Goal: Task Accomplishment & Management: Complete application form

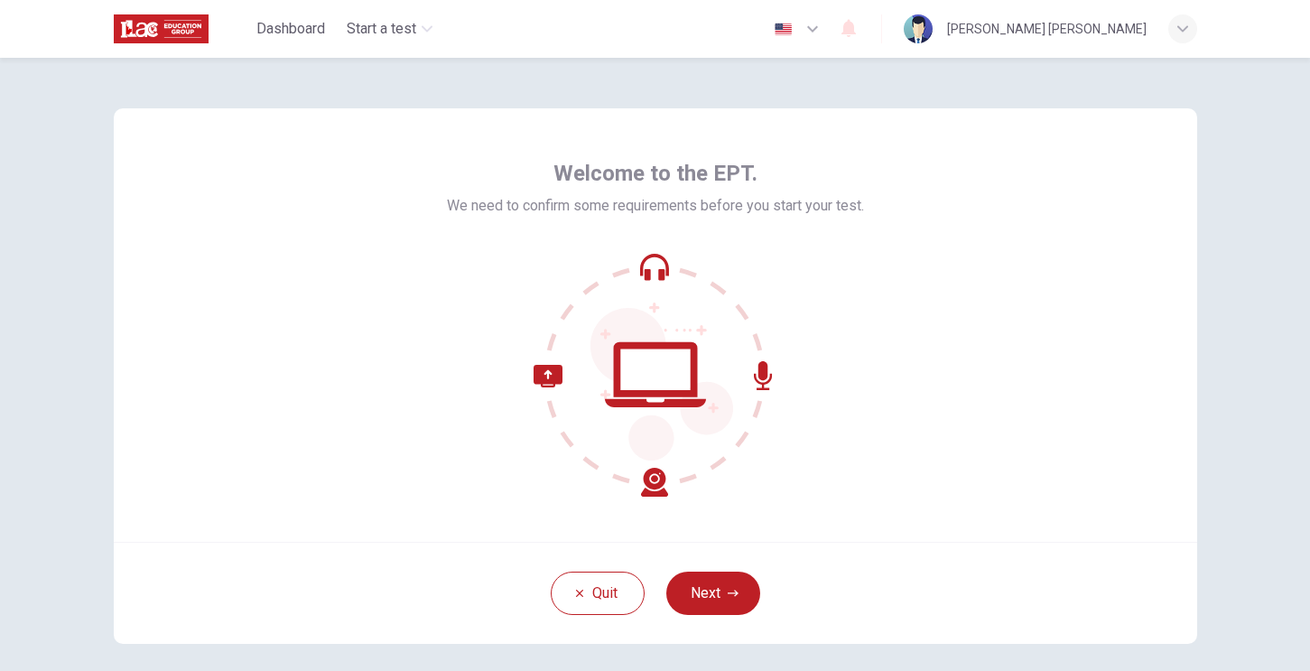
click at [1225, 141] on div "Welcome to the EPT. We need to confirm some requirements before you start your …" at bounding box center [655, 364] width 1310 height 613
click at [714, 593] on button "Next" at bounding box center [713, 593] width 94 height 43
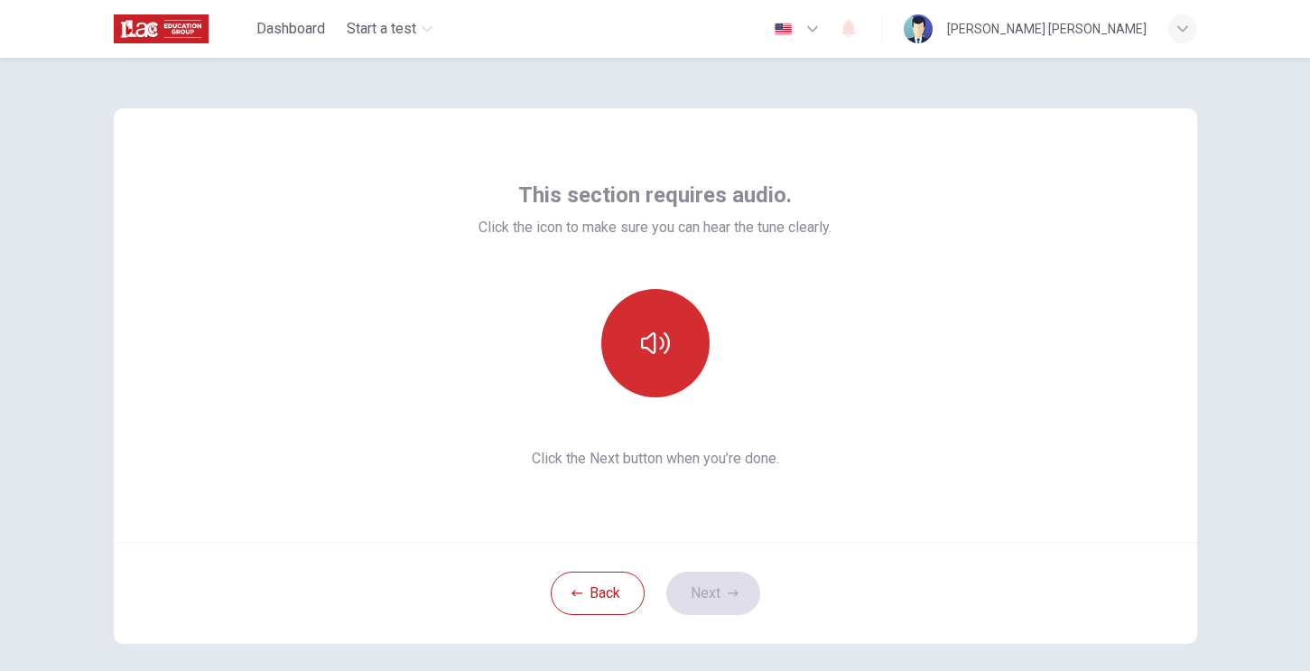
click at [658, 343] on icon "button" at bounding box center [655, 343] width 29 height 29
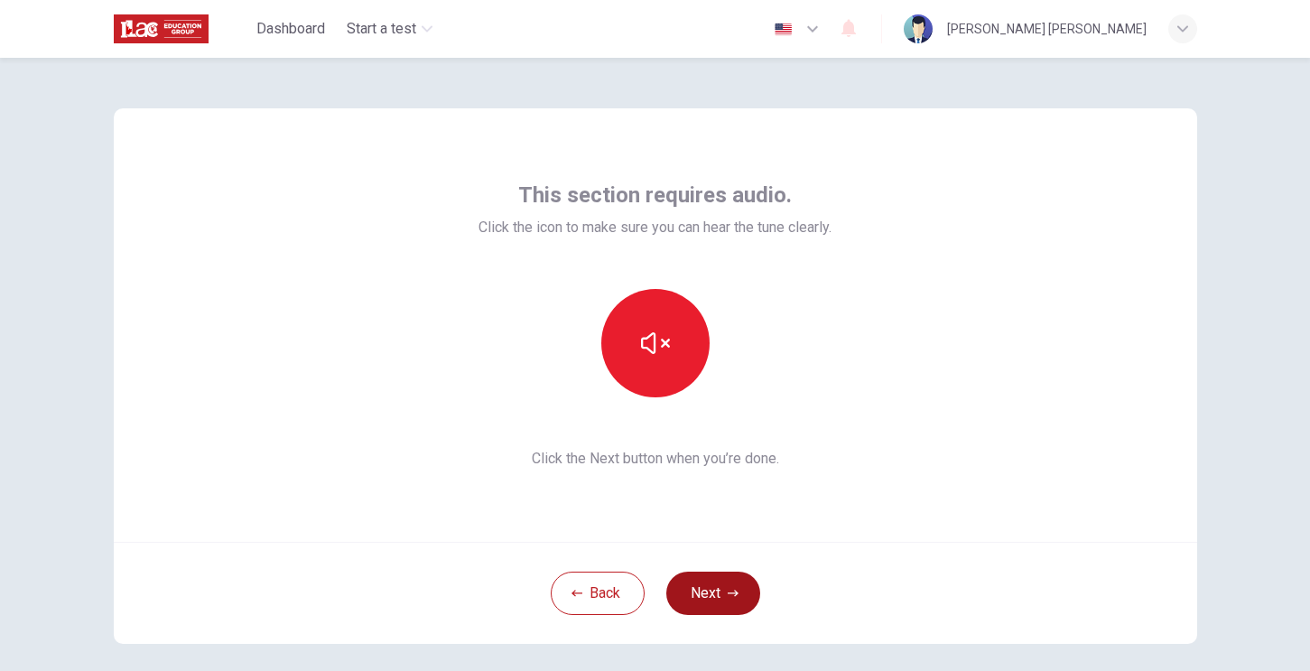
click at [724, 594] on button "Next" at bounding box center [713, 593] width 94 height 43
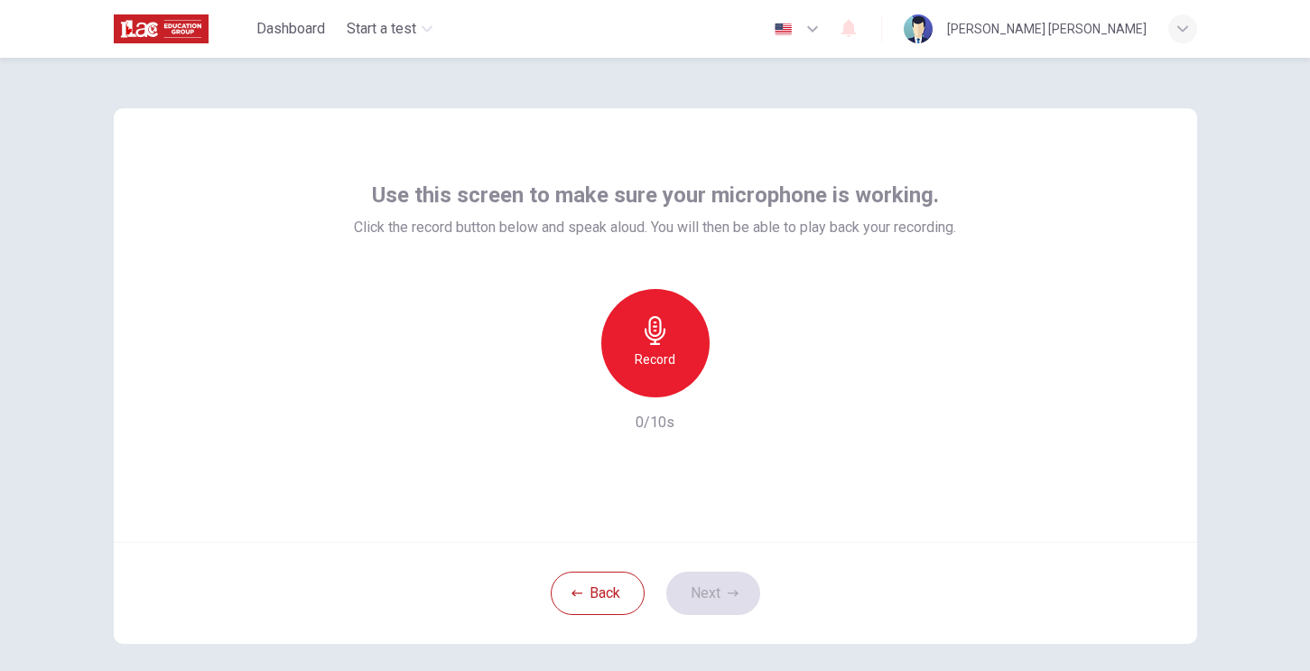
click at [665, 338] on icon "button" at bounding box center [655, 330] width 29 height 29
click at [570, 388] on icon "button" at bounding box center [572, 383] width 16 height 16
click at [715, 578] on button "Next" at bounding box center [713, 593] width 94 height 43
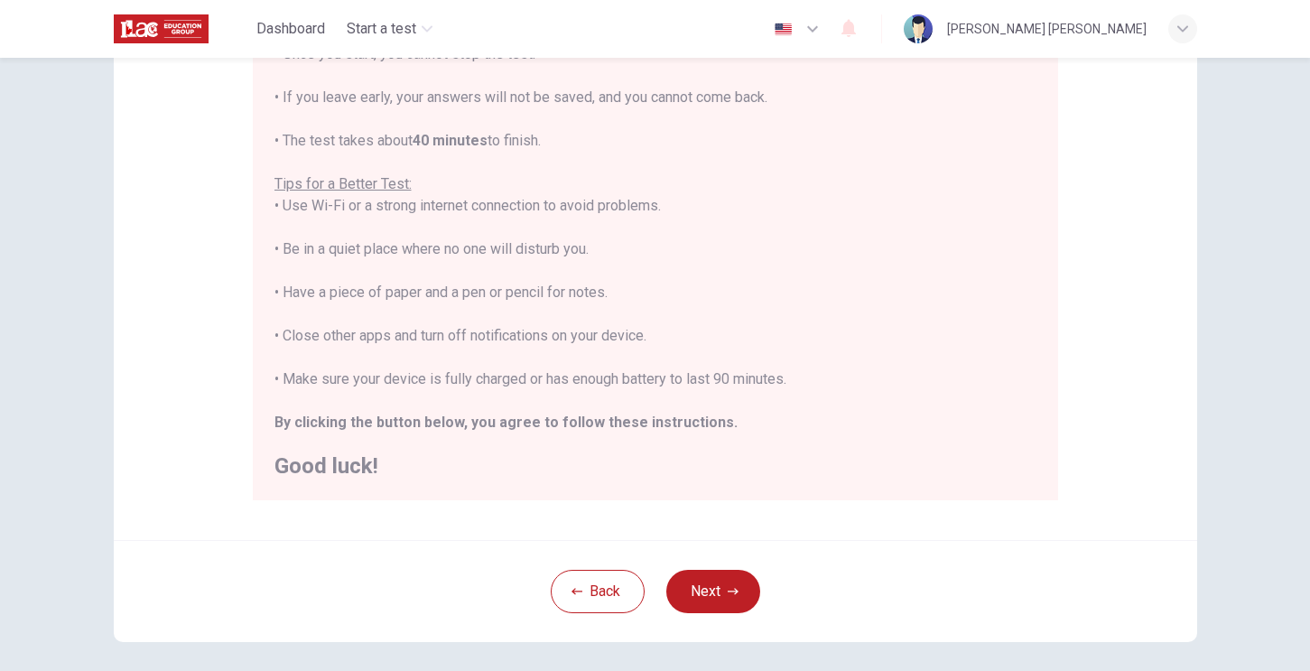
scroll to position [260, 0]
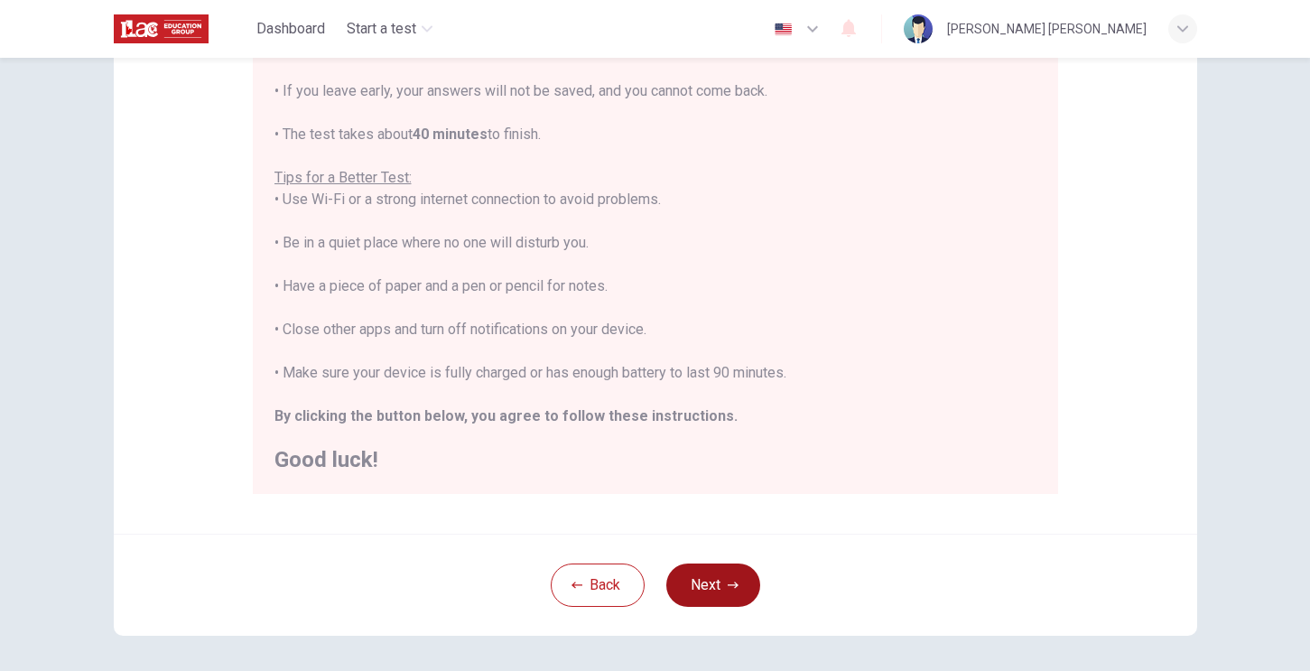
click at [715, 582] on button "Next" at bounding box center [713, 585] width 94 height 43
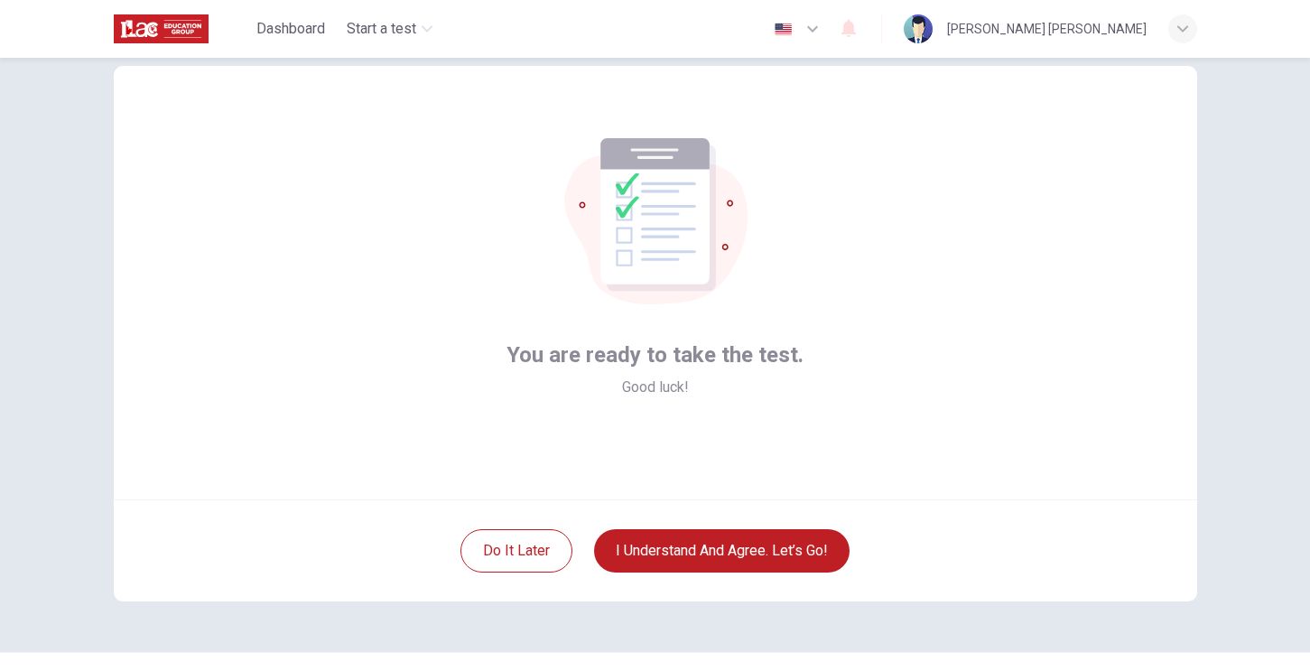
scroll to position [22, 0]
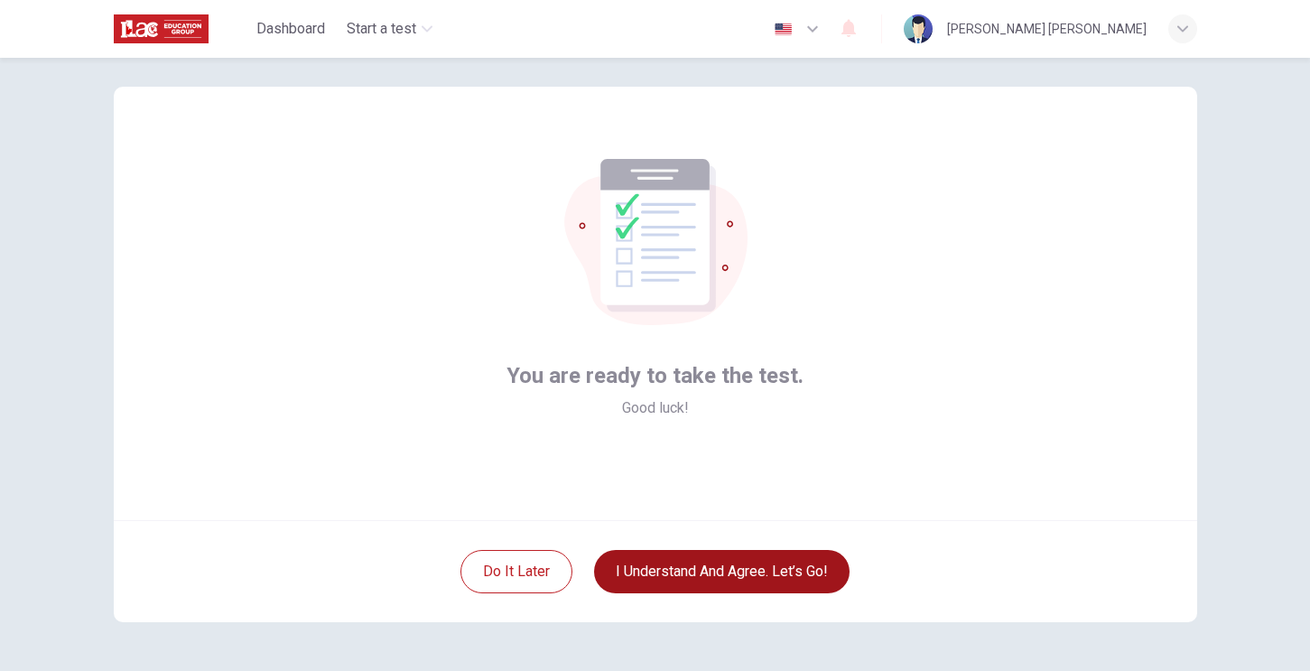
click at [731, 573] on button "I understand and agree. Let’s go!" at bounding box center [722, 571] width 256 height 43
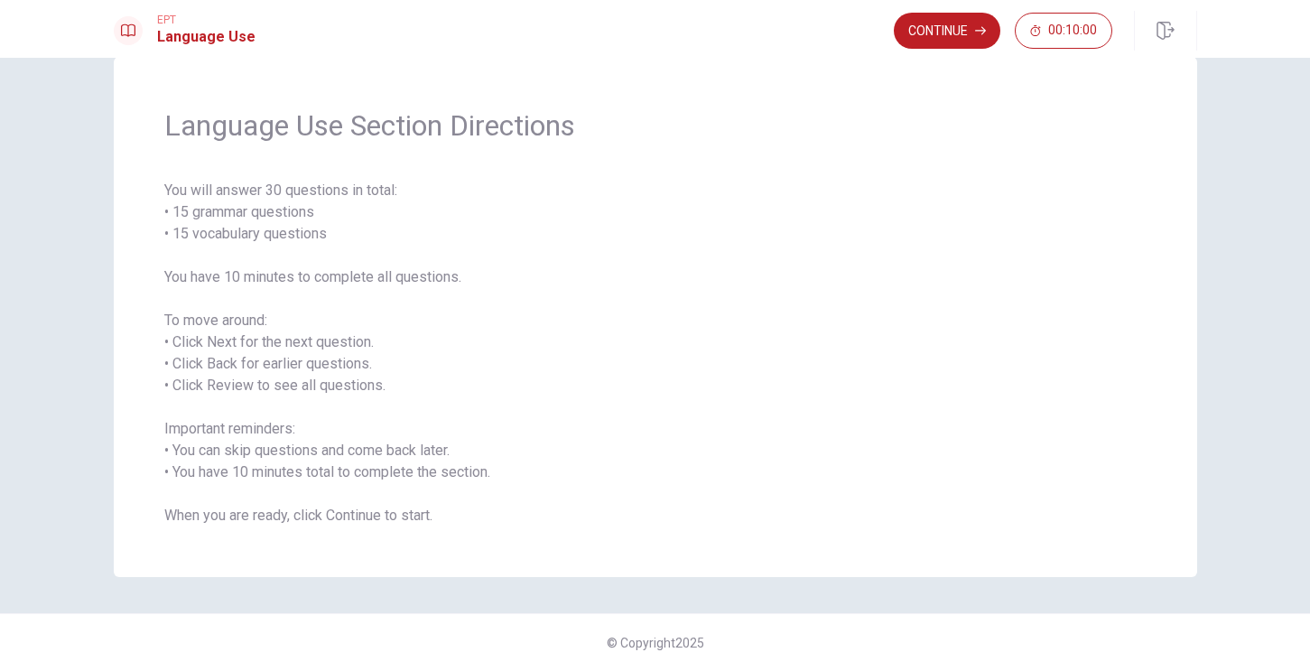
scroll to position [17, 0]
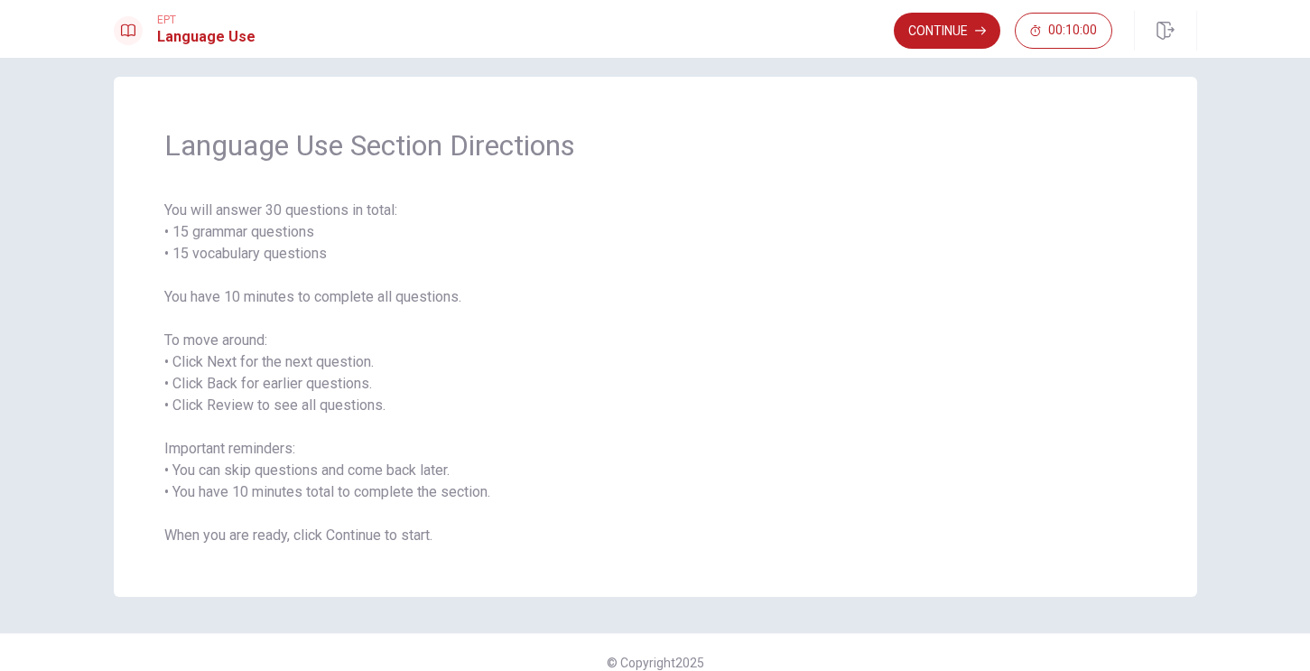
click at [335, 295] on span "You will answer 30 questions in total: • 15 grammar questions • 15 vocabulary q…" at bounding box center [655, 373] width 983 height 347
click at [963, 30] on button "Continue" at bounding box center [947, 31] width 107 height 36
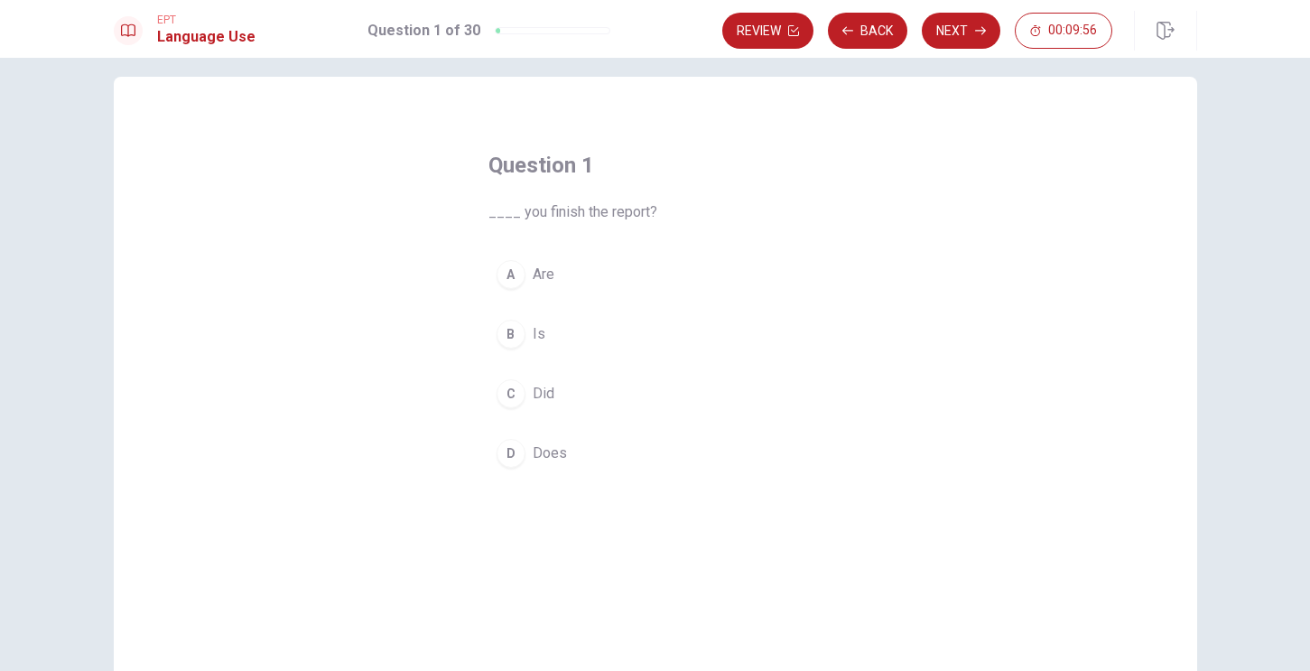
click at [517, 390] on div "C" at bounding box center [511, 393] width 29 height 29
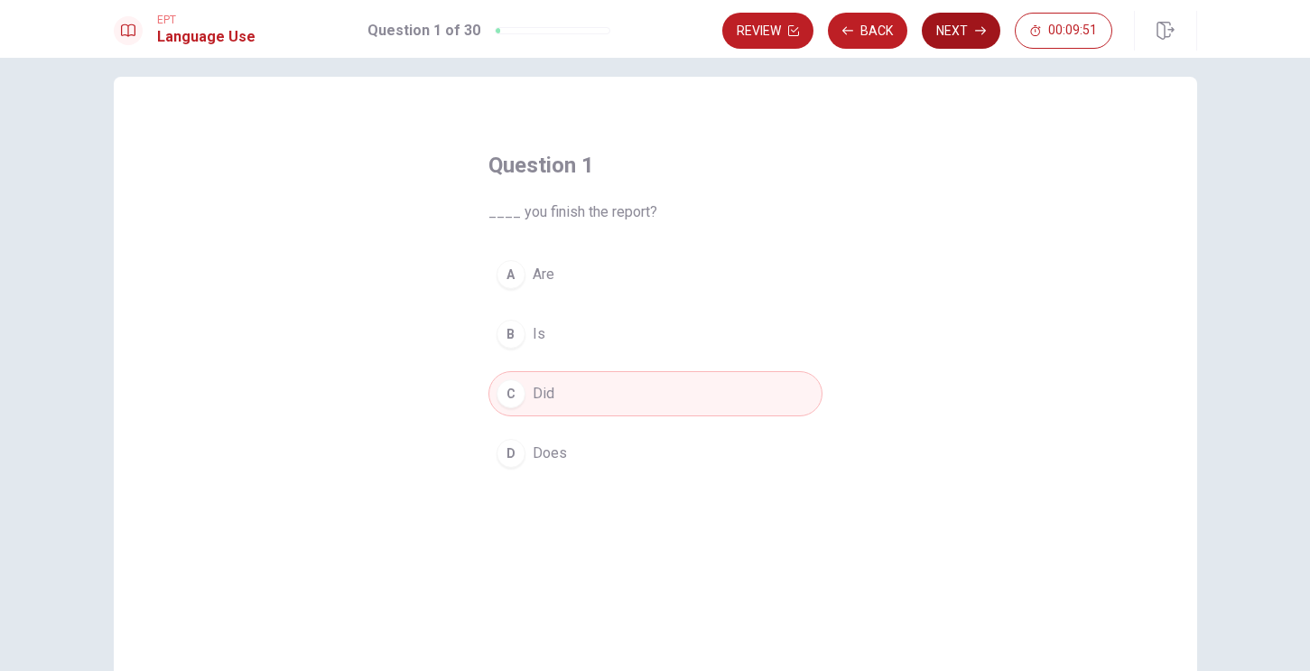
click at [953, 31] on button "Next" at bounding box center [961, 31] width 79 height 36
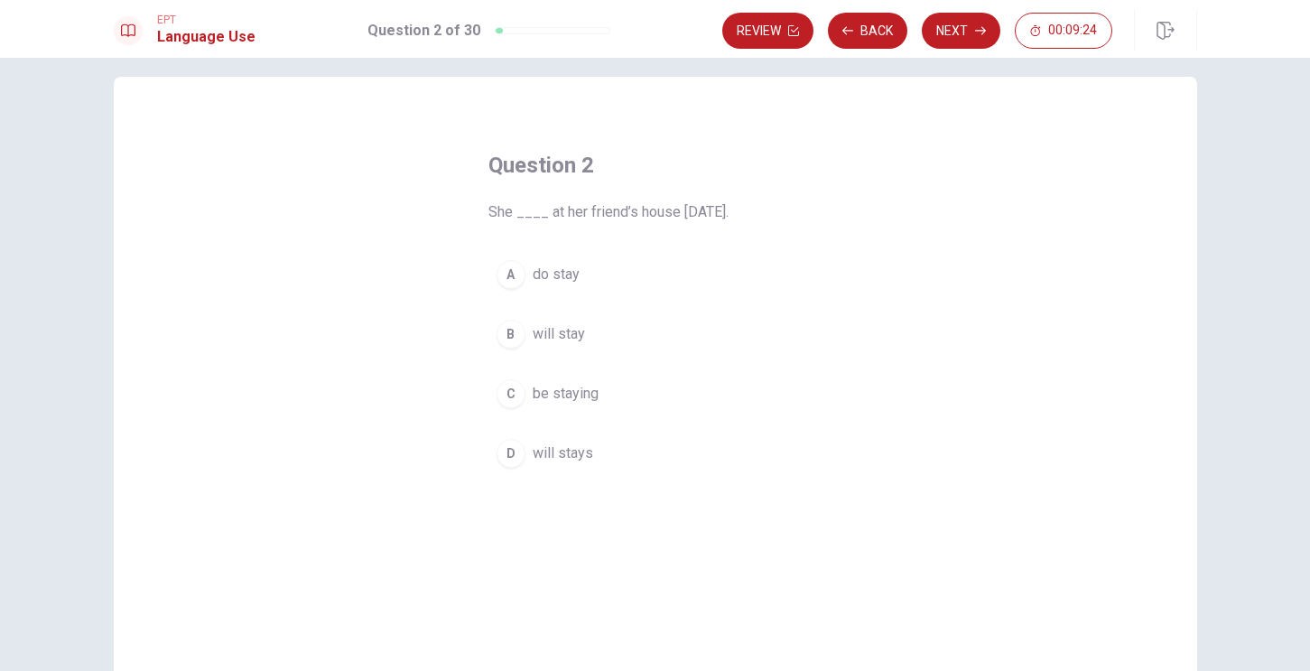
click at [509, 330] on div "B" at bounding box center [511, 334] width 29 height 29
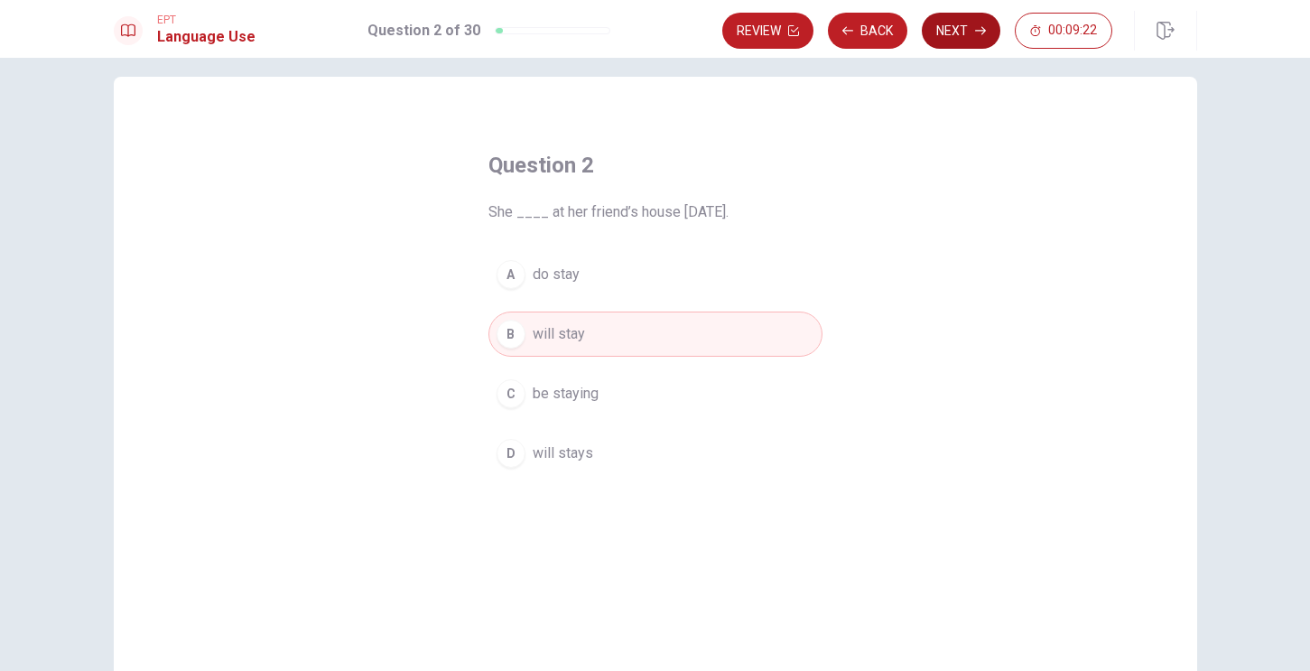
click at [972, 33] on button "Next" at bounding box center [961, 31] width 79 height 36
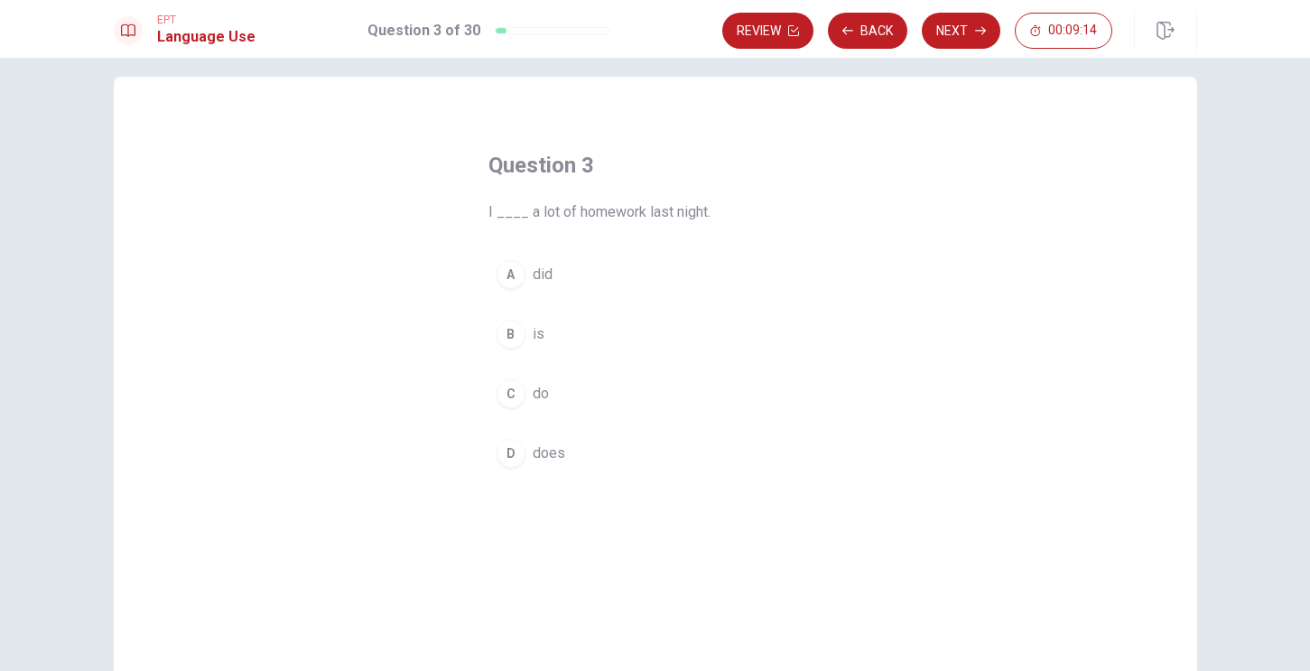
click at [511, 281] on div "A" at bounding box center [511, 274] width 29 height 29
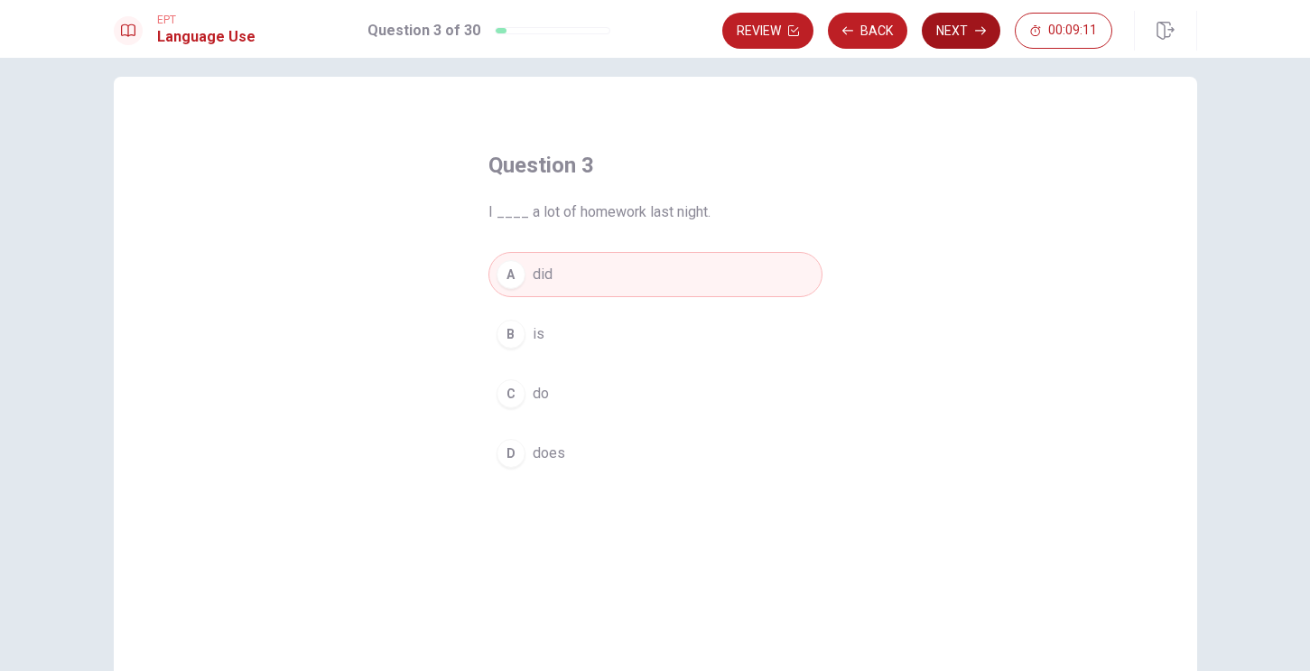
click at [965, 33] on button "Next" at bounding box center [961, 31] width 79 height 36
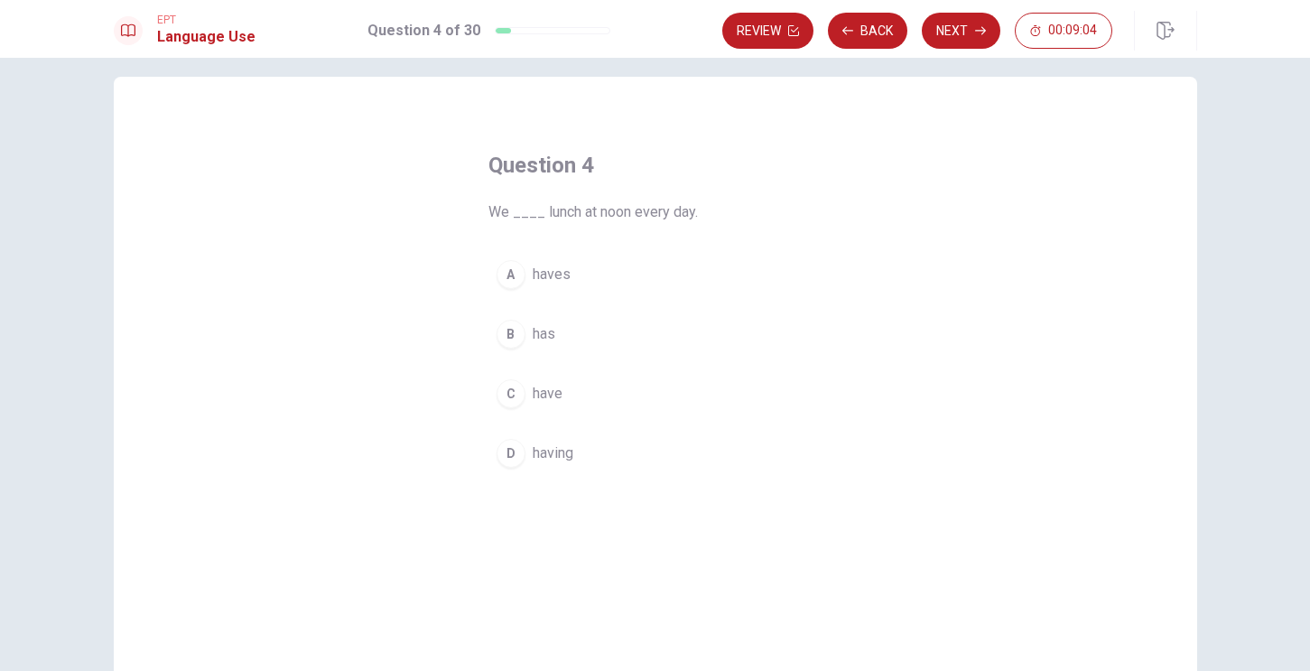
click at [517, 393] on div "C" at bounding box center [511, 393] width 29 height 29
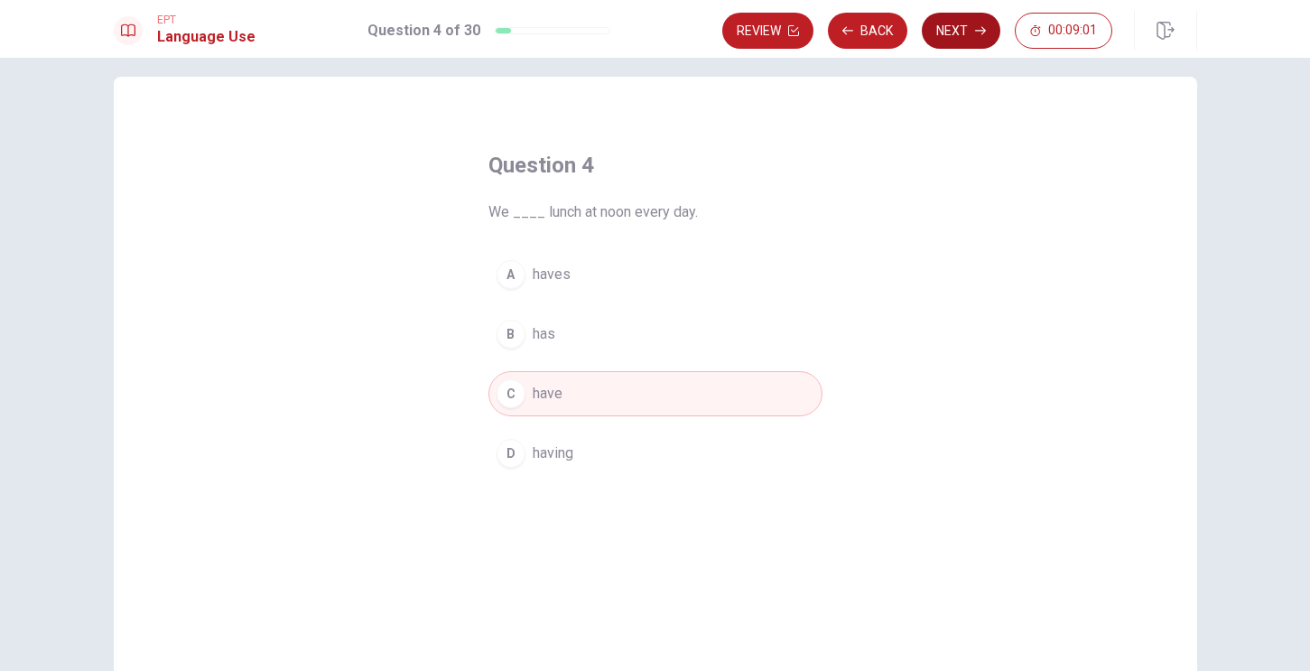
click at [961, 30] on button "Next" at bounding box center [961, 31] width 79 height 36
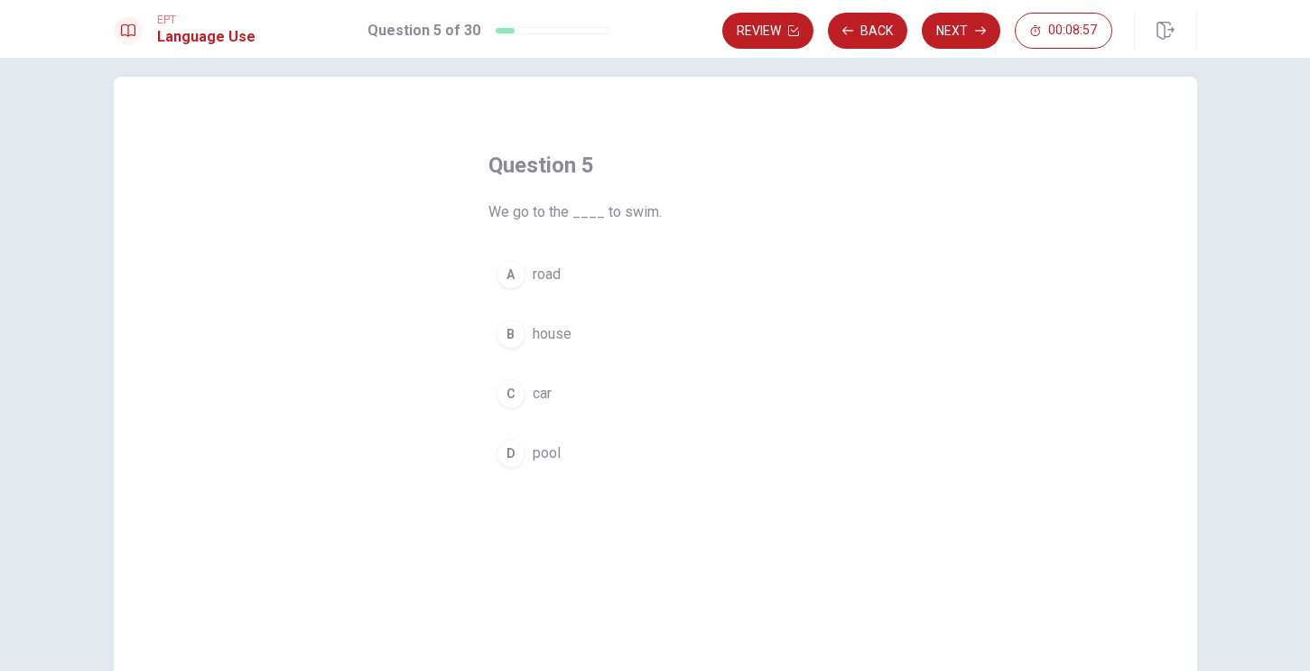
click at [513, 451] on div "D" at bounding box center [511, 453] width 29 height 29
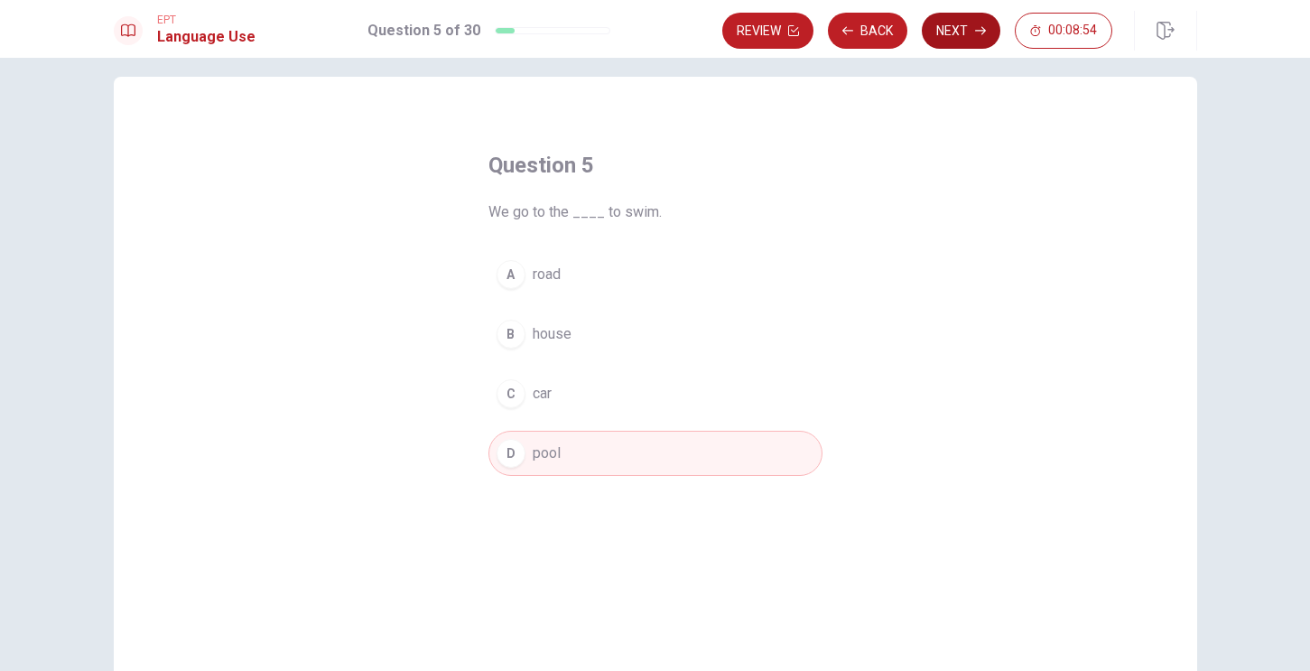
click at [961, 29] on button "Next" at bounding box center [961, 31] width 79 height 36
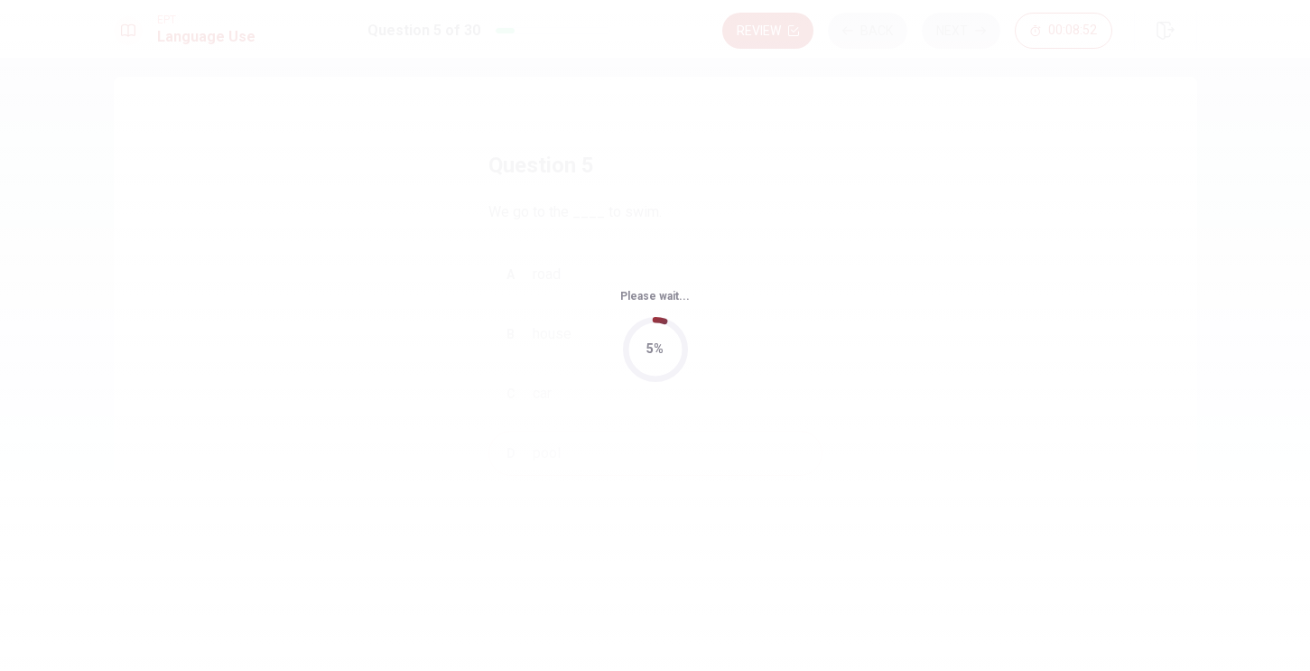
scroll to position [0, 0]
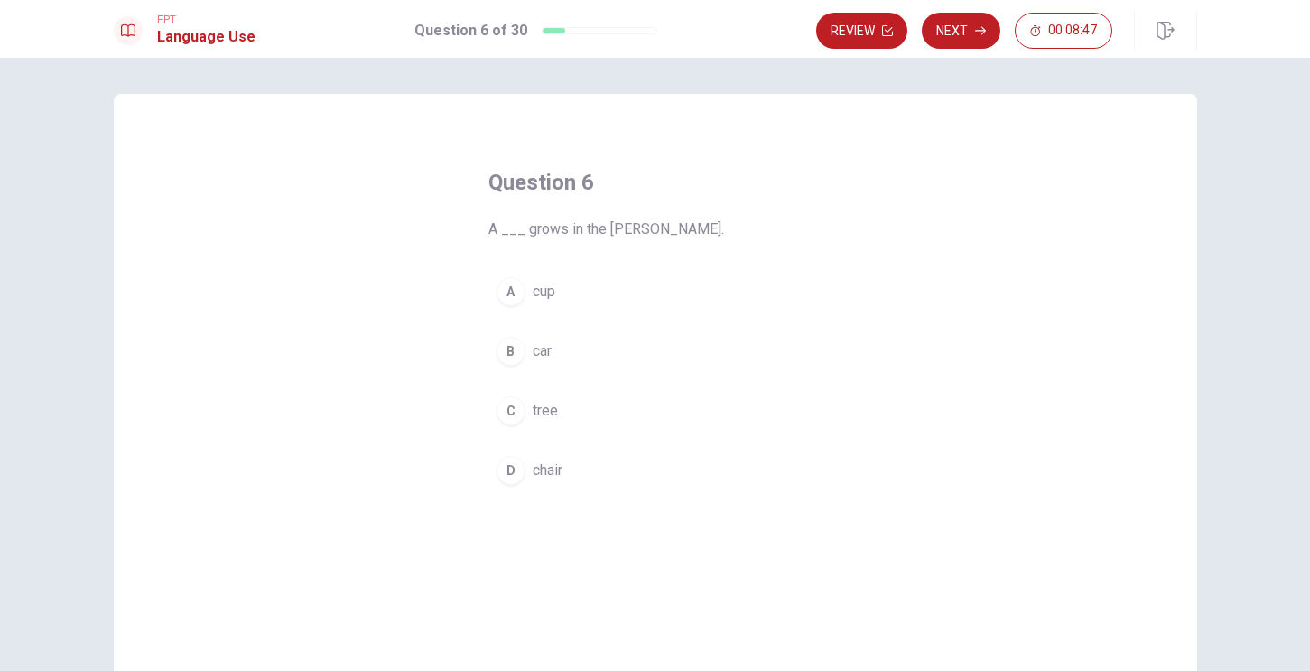
click at [509, 415] on div "C" at bounding box center [511, 410] width 29 height 29
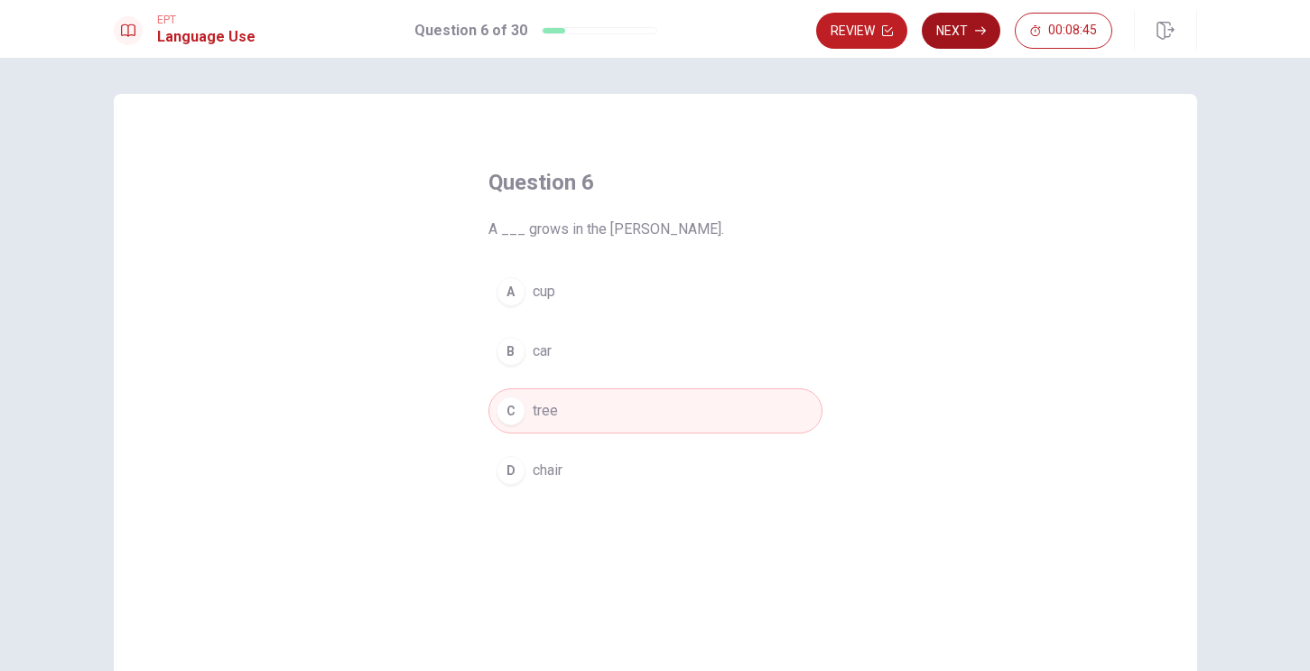
click at [953, 29] on button "Next" at bounding box center [961, 31] width 79 height 36
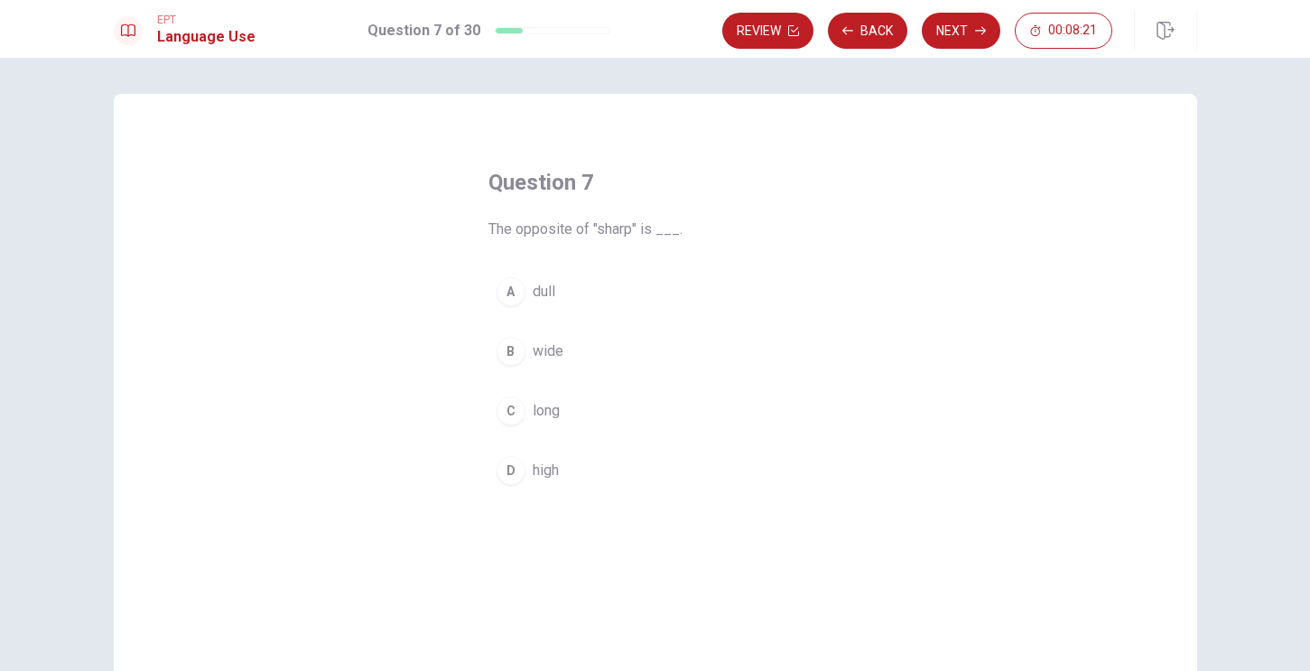
click at [512, 348] on div "B" at bounding box center [511, 351] width 29 height 29
click at [508, 297] on div "A" at bounding box center [511, 291] width 29 height 29
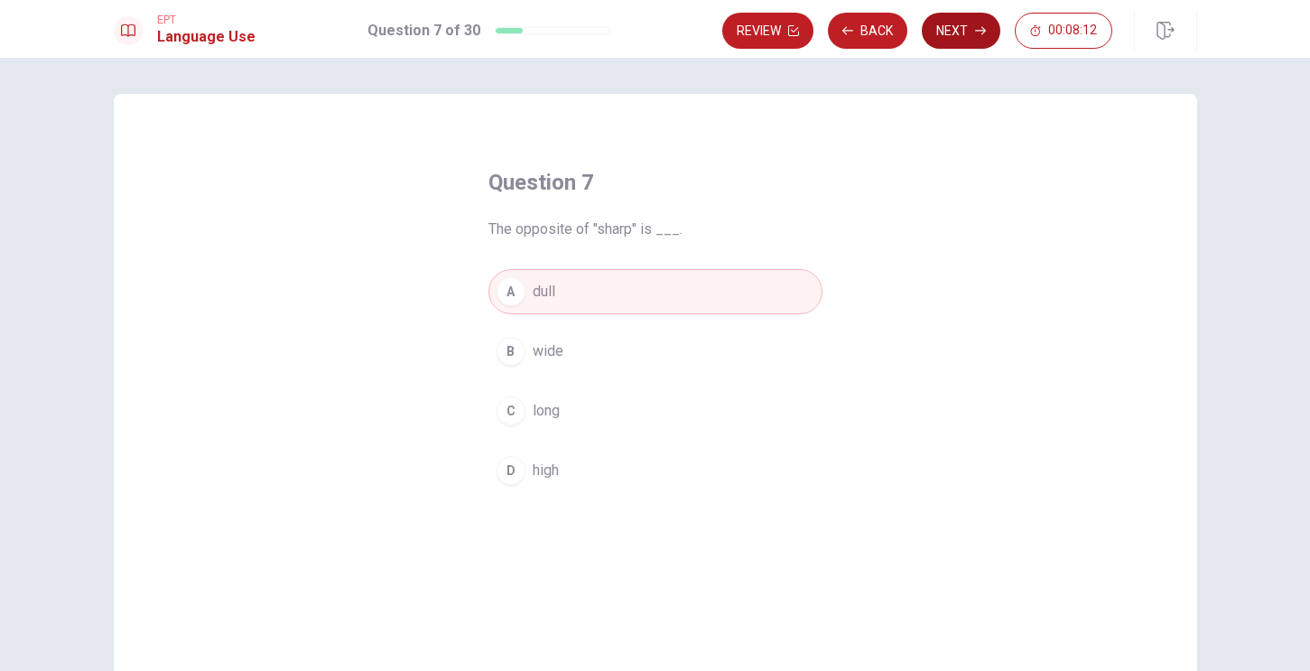
click at [978, 23] on button "Next" at bounding box center [961, 31] width 79 height 36
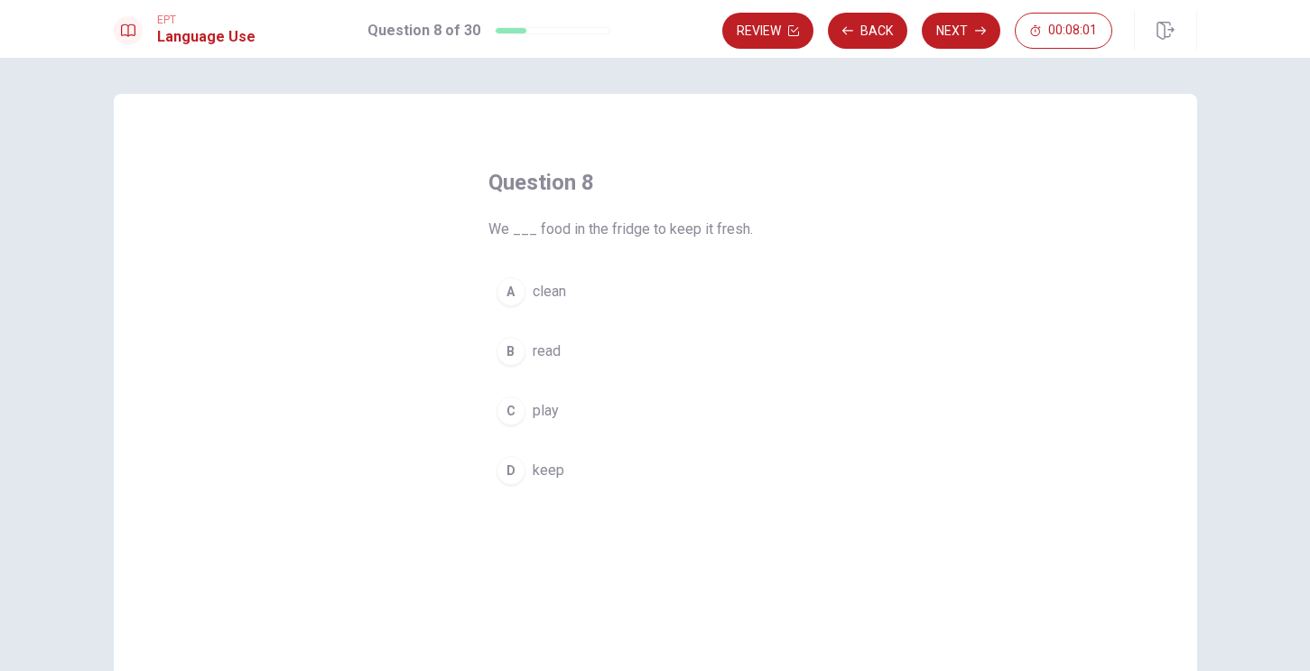
click at [514, 473] on div "D" at bounding box center [511, 470] width 29 height 29
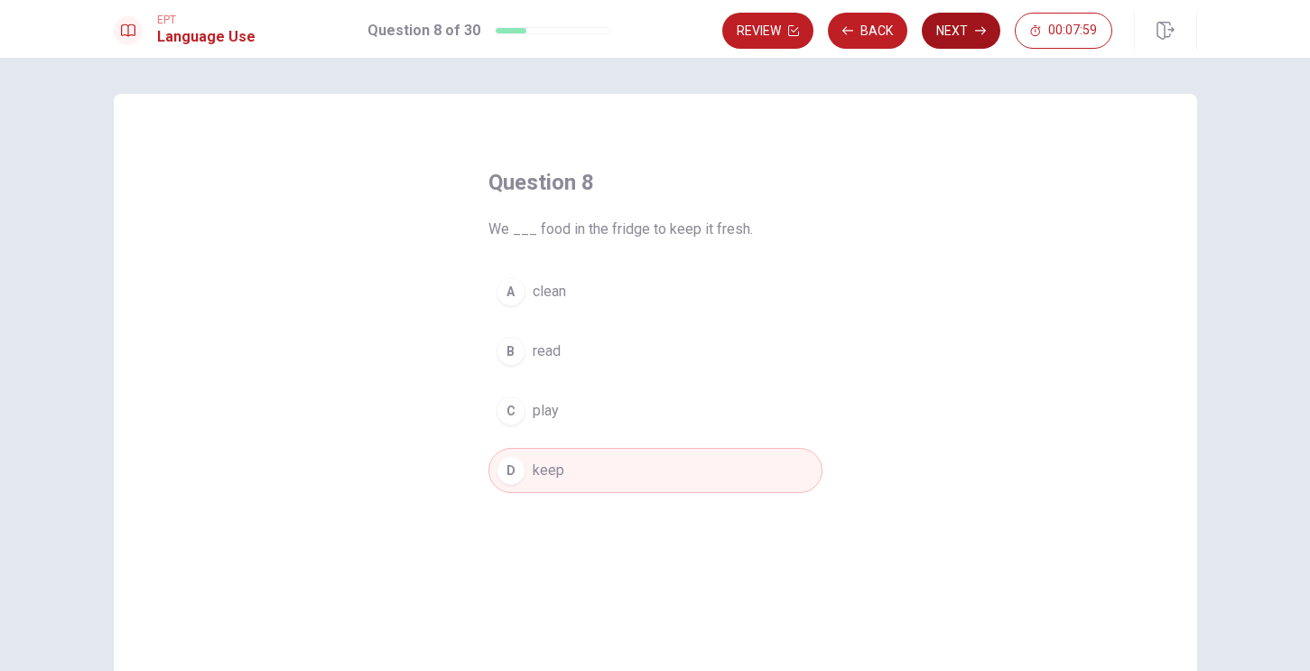
click at [955, 21] on button "Next" at bounding box center [961, 31] width 79 height 36
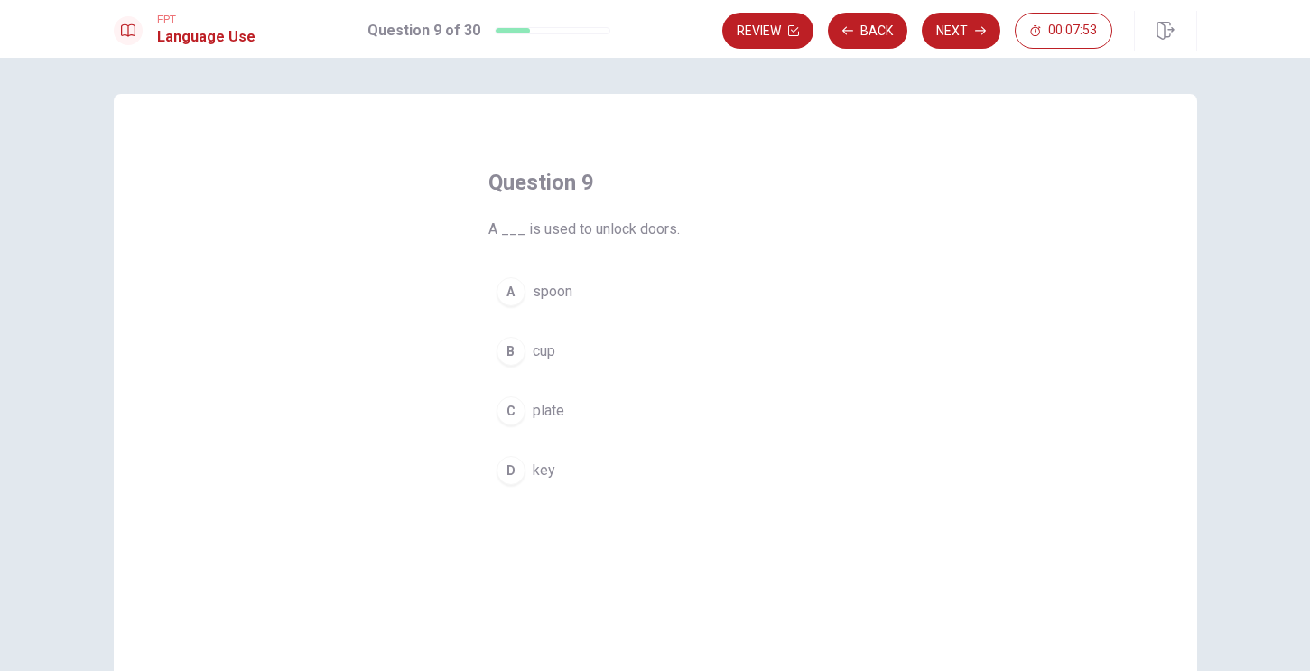
click at [510, 465] on div "D" at bounding box center [511, 470] width 29 height 29
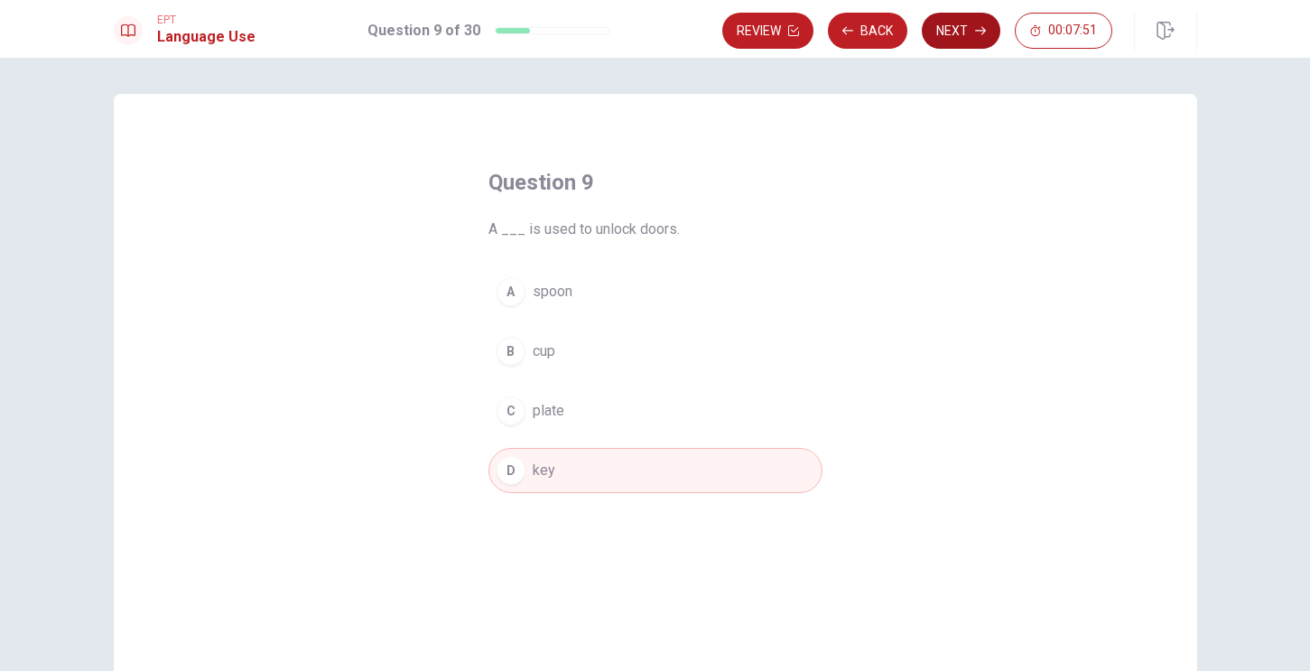
click at [958, 30] on button "Next" at bounding box center [961, 31] width 79 height 36
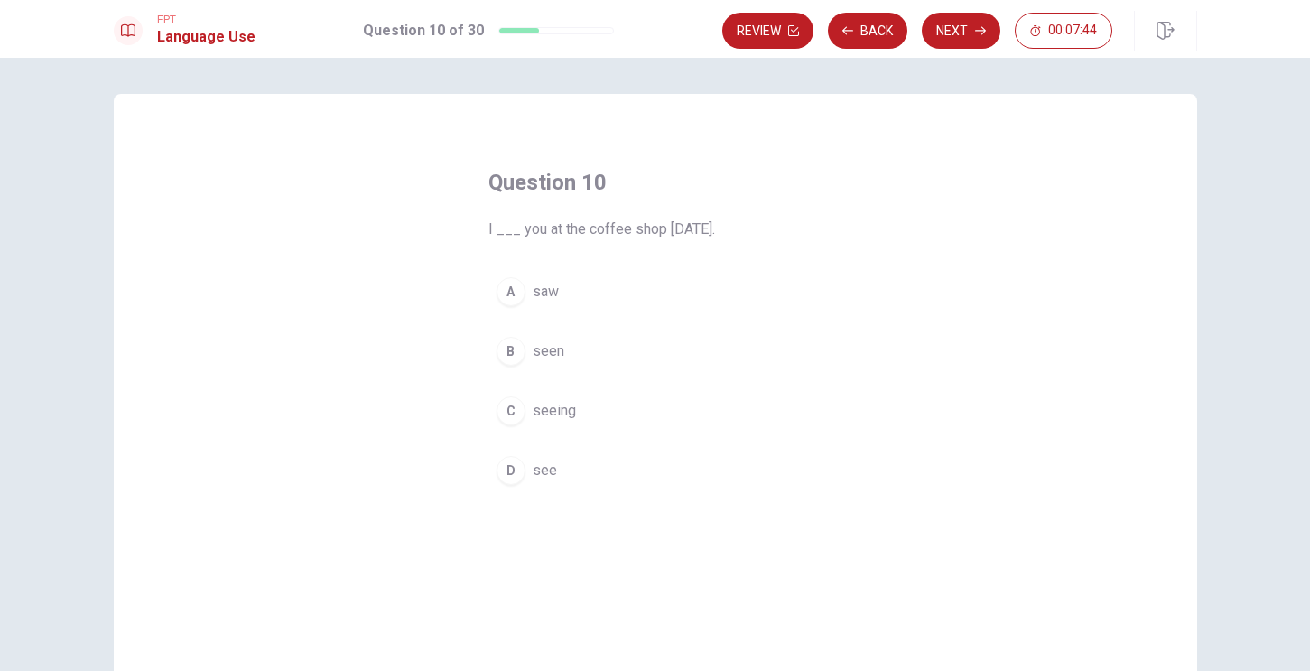
click at [514, 290] on div "A" at bounding box center [511, 291] width 29 height 29
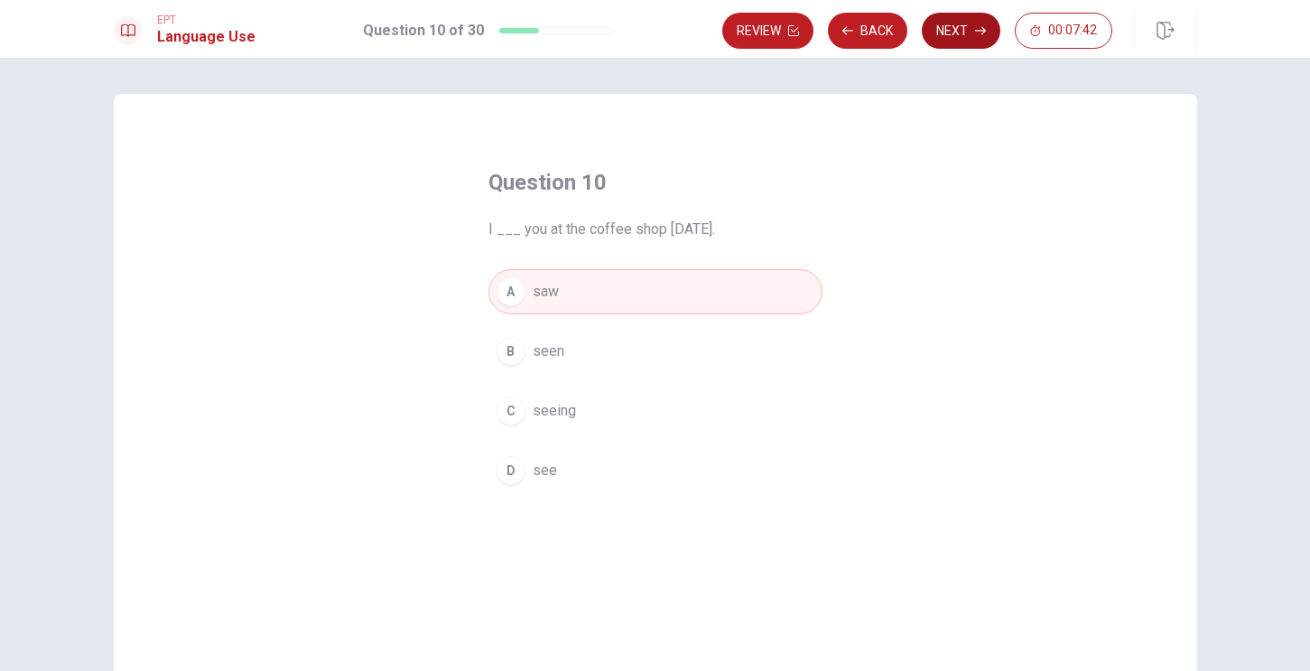
click at [949, 32] on button "Next" at bounding box center [961, 31] width 79 height 36
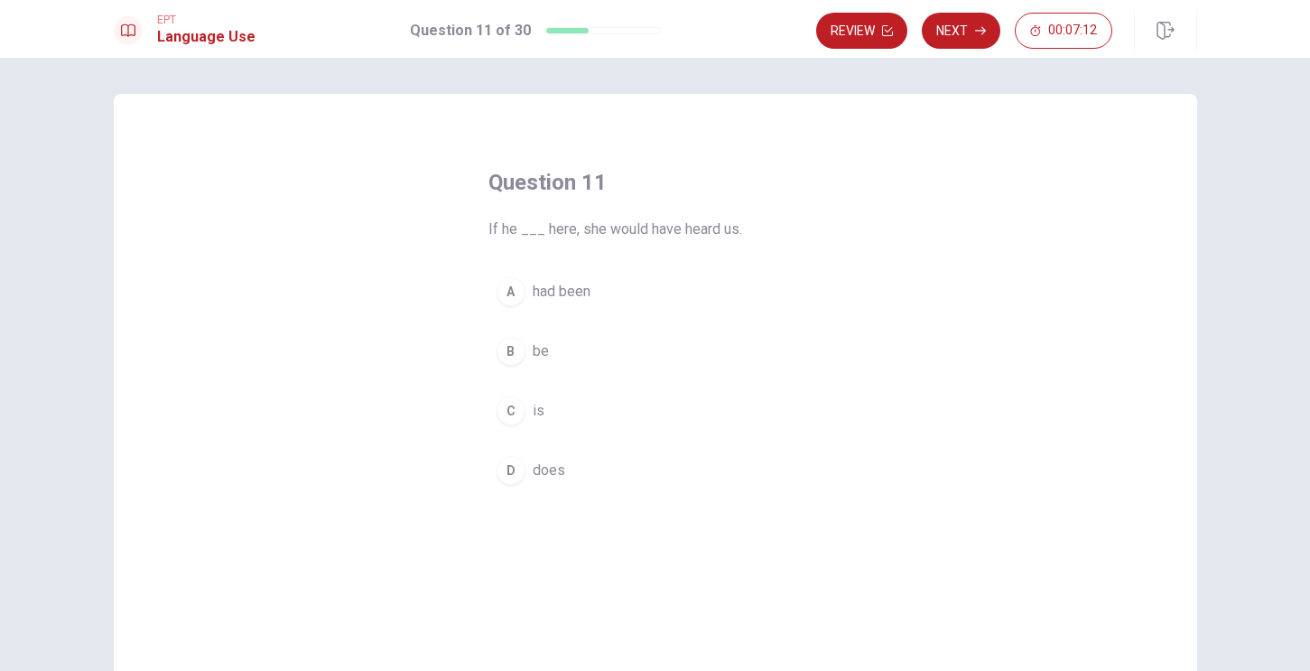
click at [513, 286] on div "A" at bounding box center [511, 291] width 29 height 29
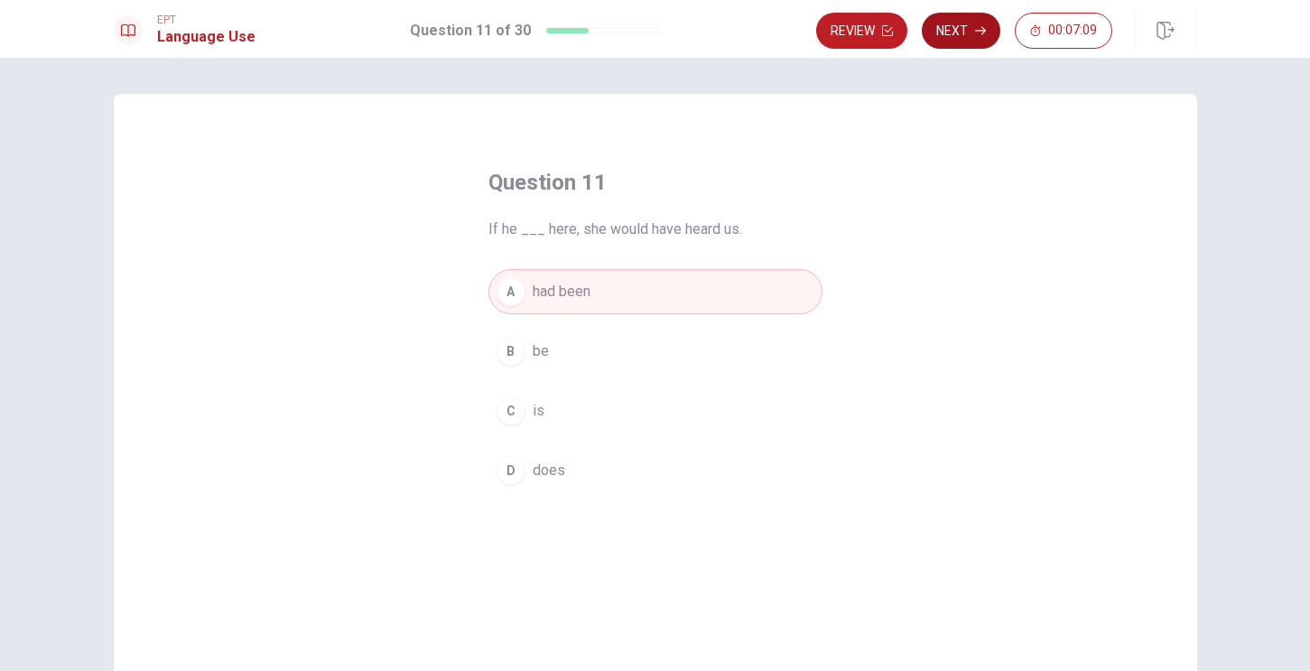
click at [973, 35] on button "Next" at bounding box center [961, 31] width 79 height 36
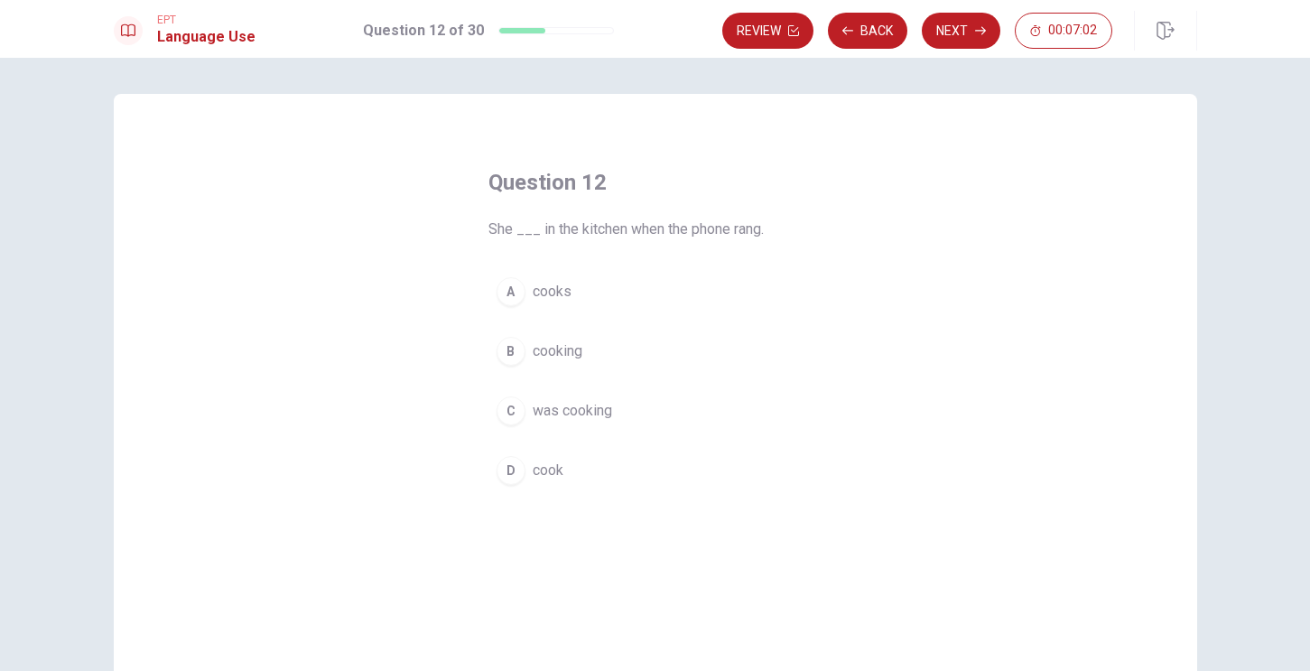
click at [514, 414] on div "C" at bounding box center [511, 410] width 29 height 29
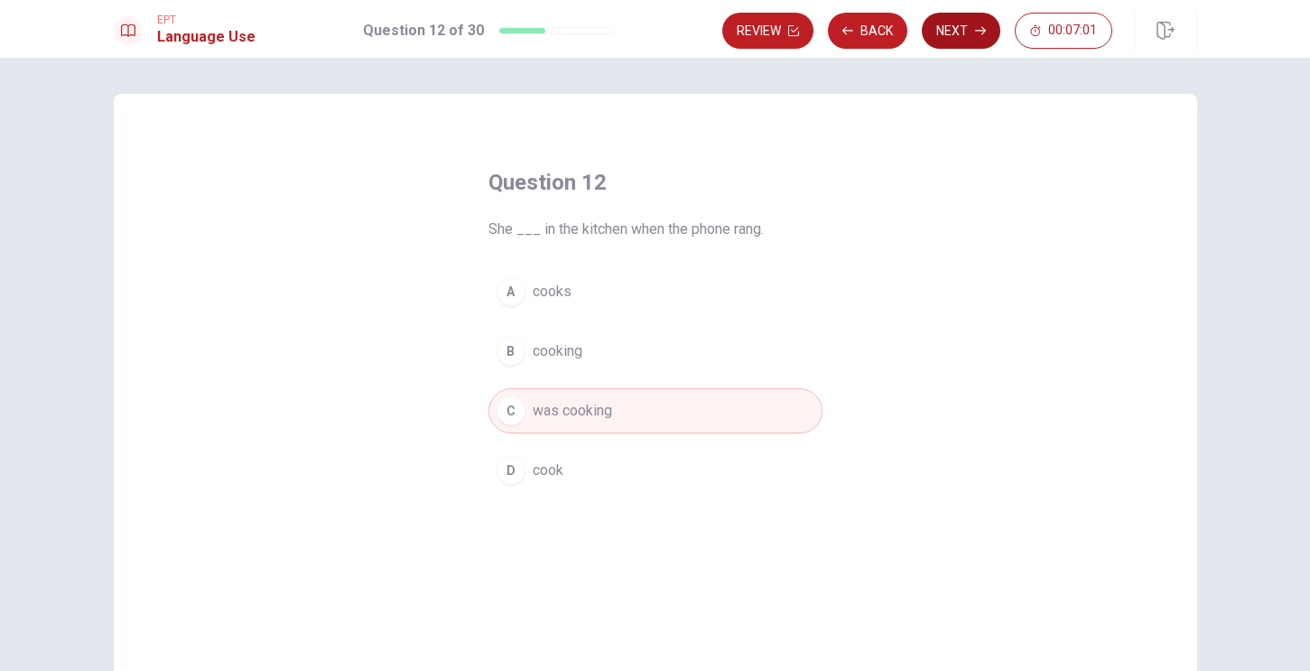
click at [949, 22] on button "Next" at bounding box center [961, 31] width 79 height 36
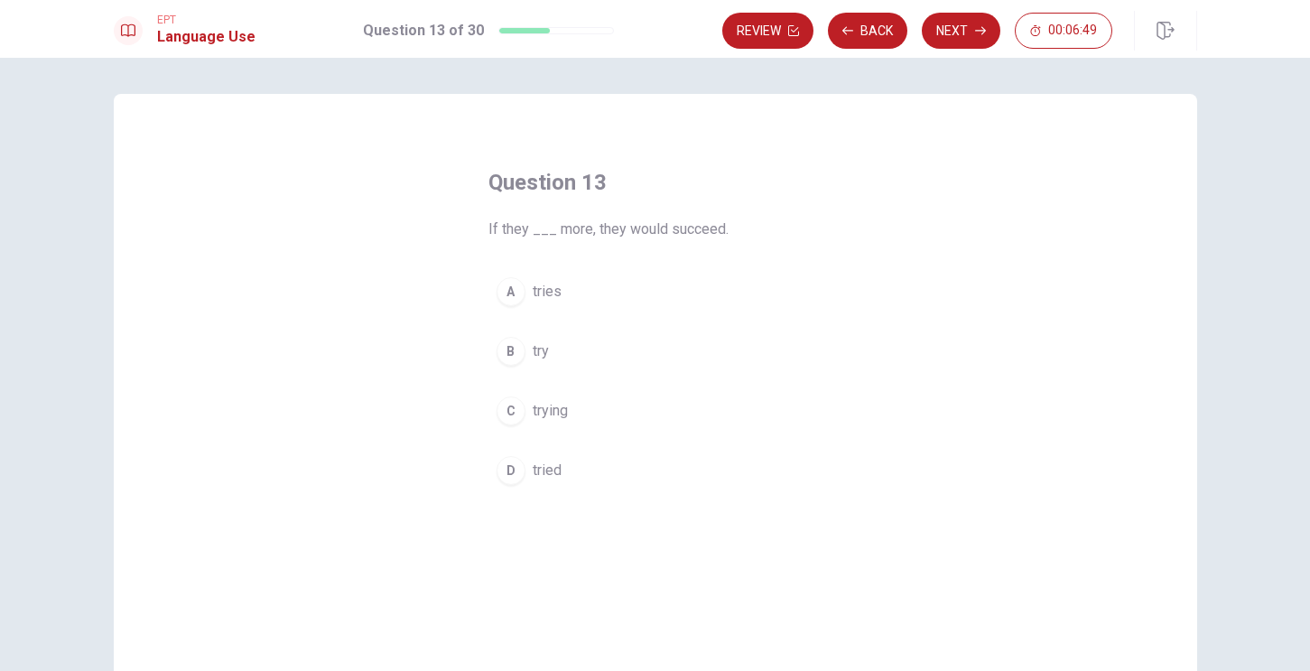
click at [509, 469] on div "D" at bounding box center [511, 470] width 29 height 29
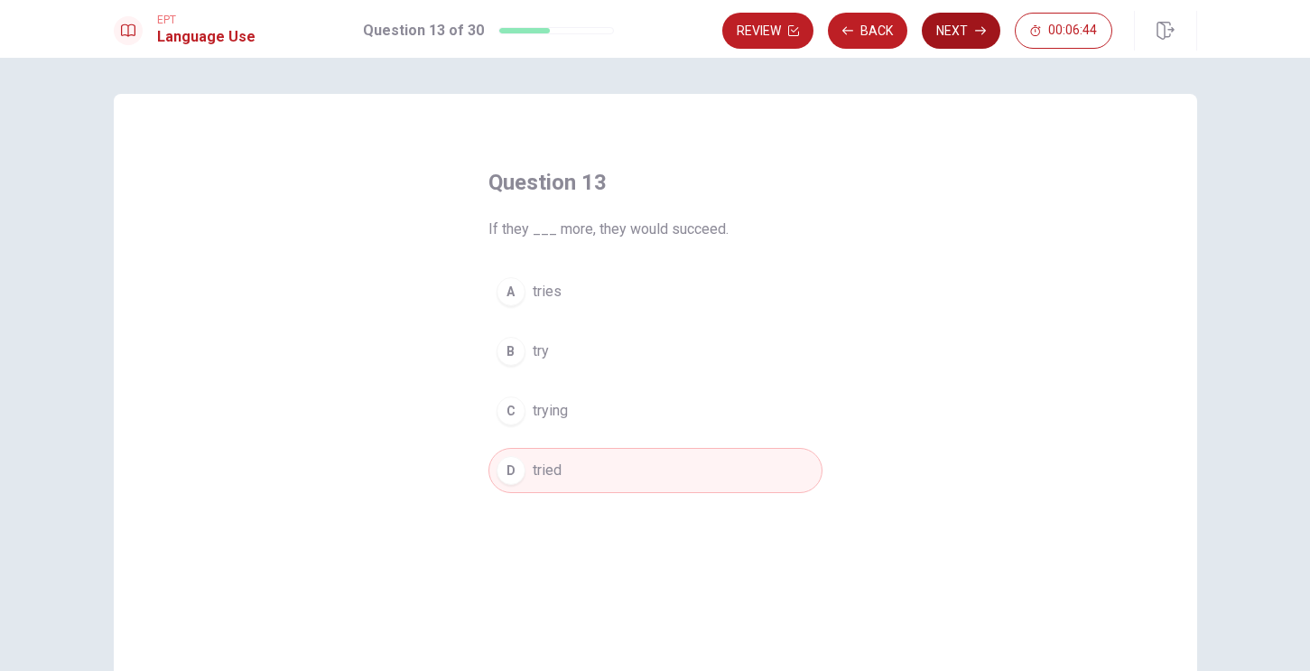
click at [956, 39] on button "Next" at bounding box center [961, 31] width 79 height 36
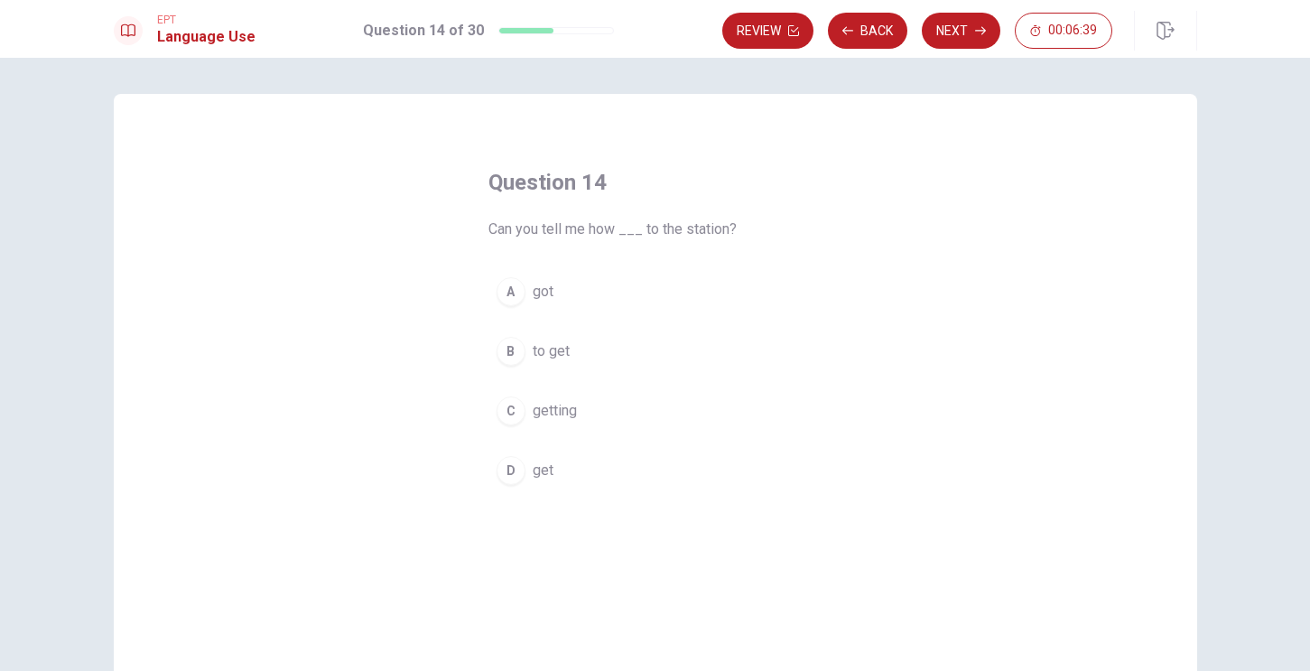
click at [536, 379] on div "A got B to get C getting D get" at bounding box center [656, 381] width 334 height 224
click at [508, 346] on div "B" at bounding box center [511, 351] width 29 height 29
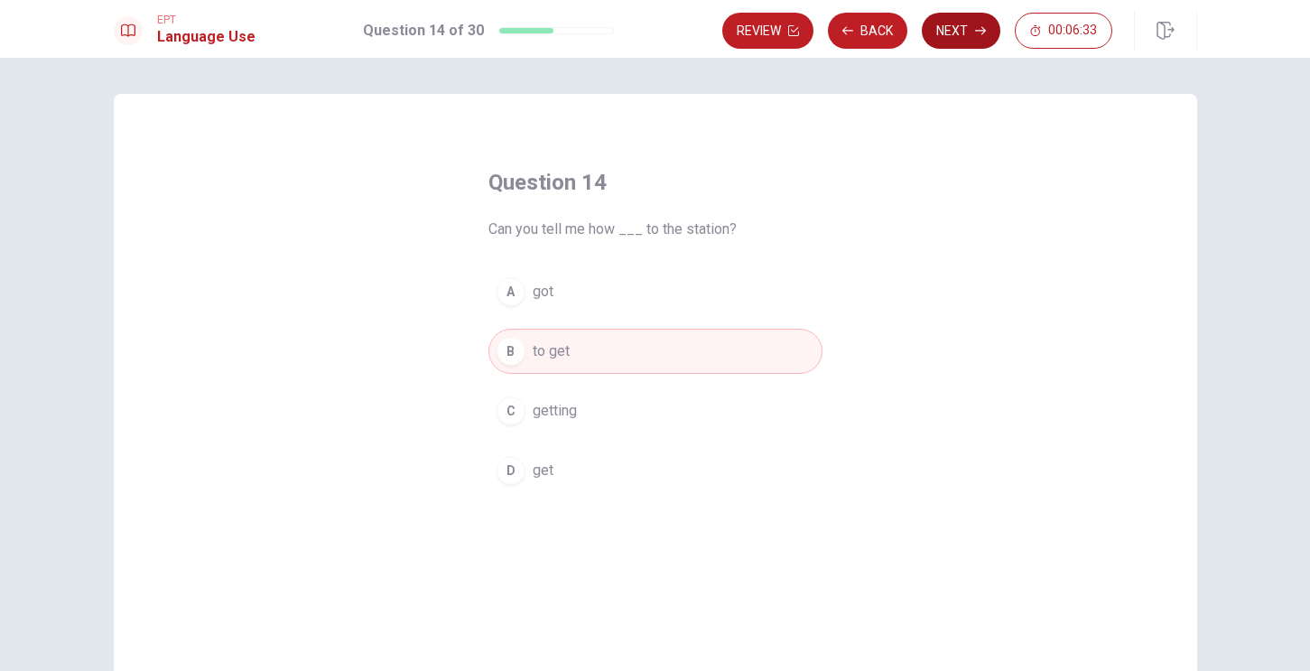
click at [937, 27] on button "Next" at bounding box center [961, 31] width 79 height 36
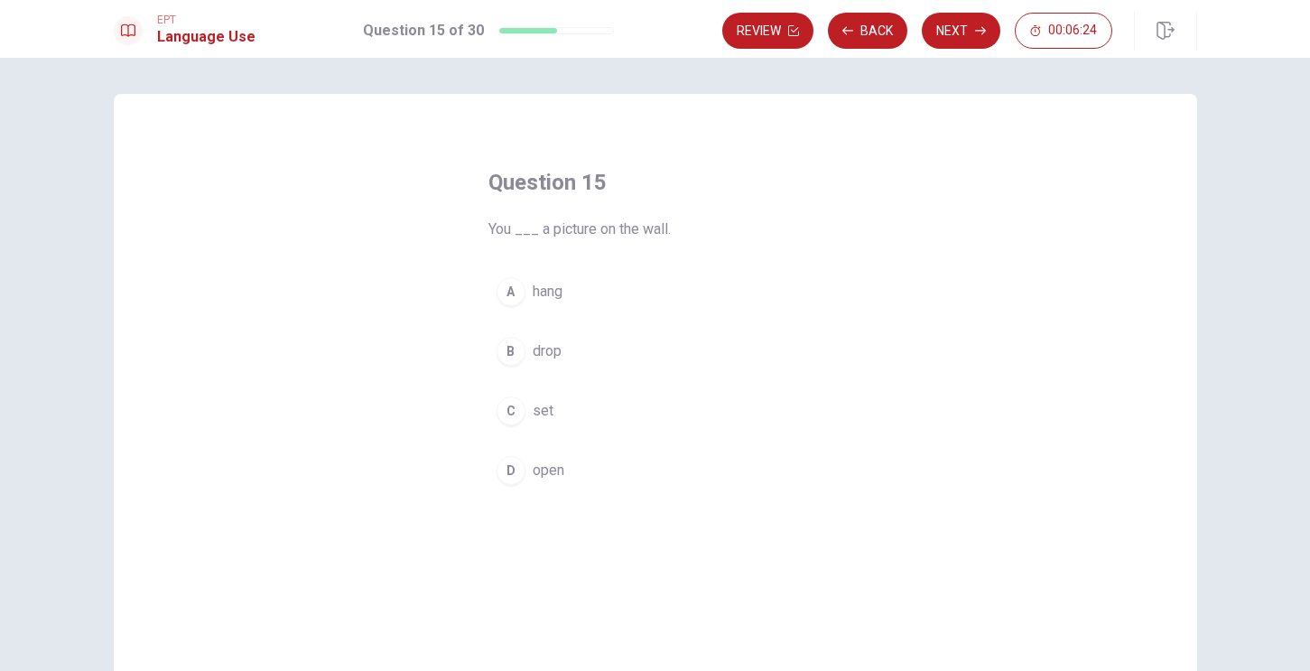
click at [513, 348] on div "B" at bounding box center [511, 351] width 29 height 29
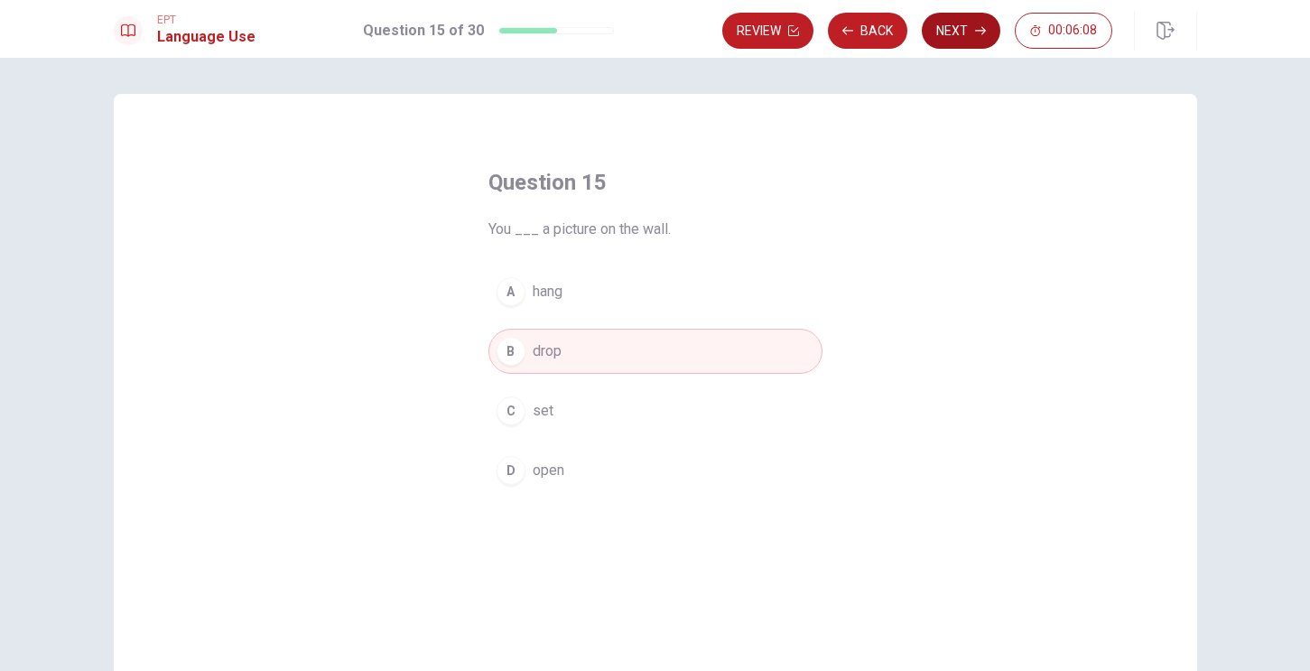
click at [953, 33] on button "Next" at bounding box center [961, 31] width 79 height 36
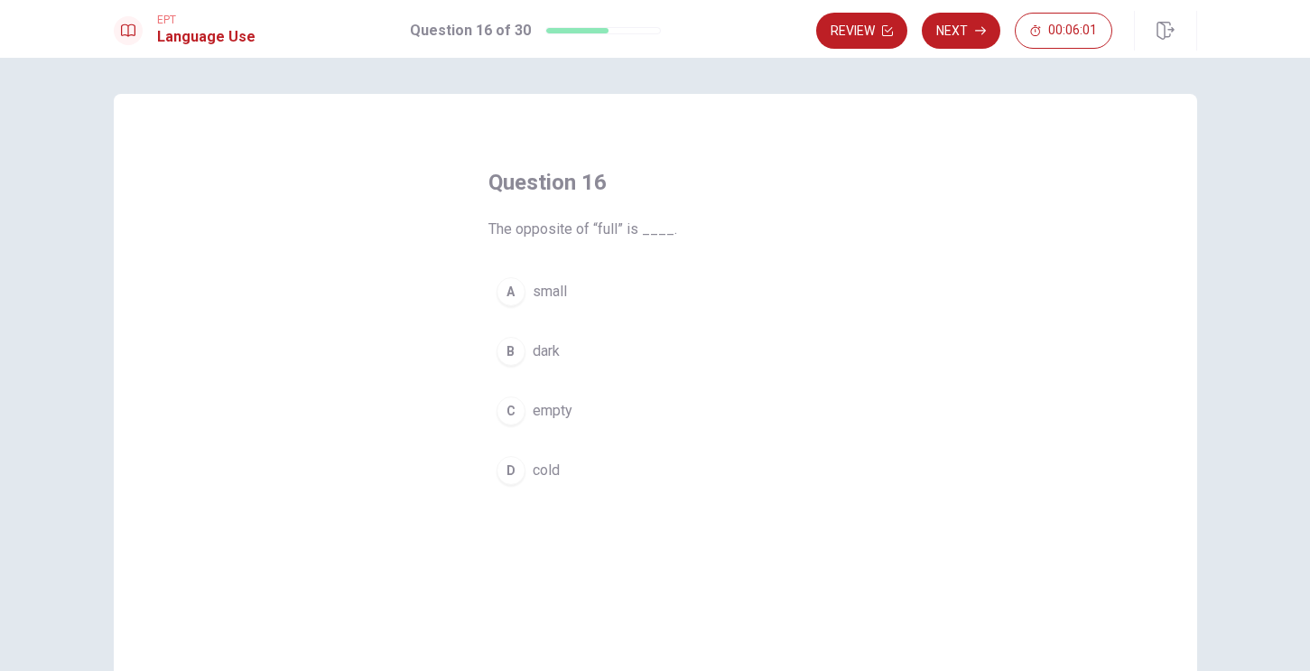
click at [509, 412] on div "C" at bounding box center [511, 410] width 29 height 29
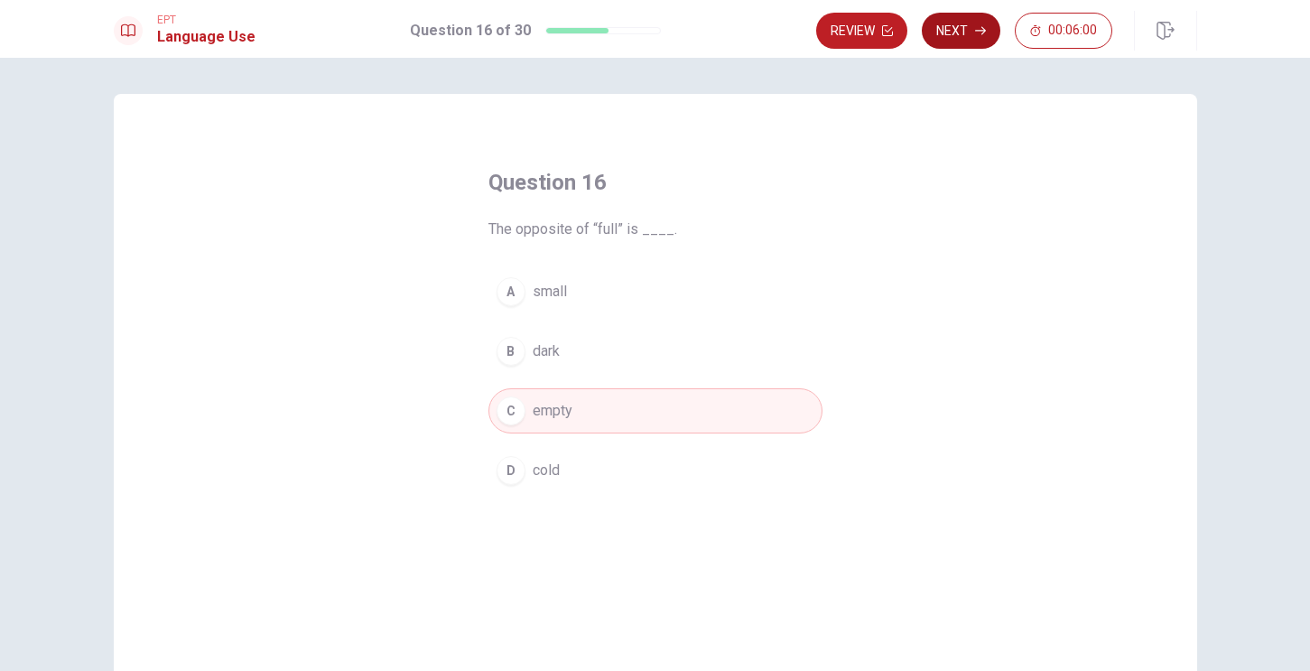
click at [946, 26] on button "Next" at bounding box center [961, 31] width 79 height 36
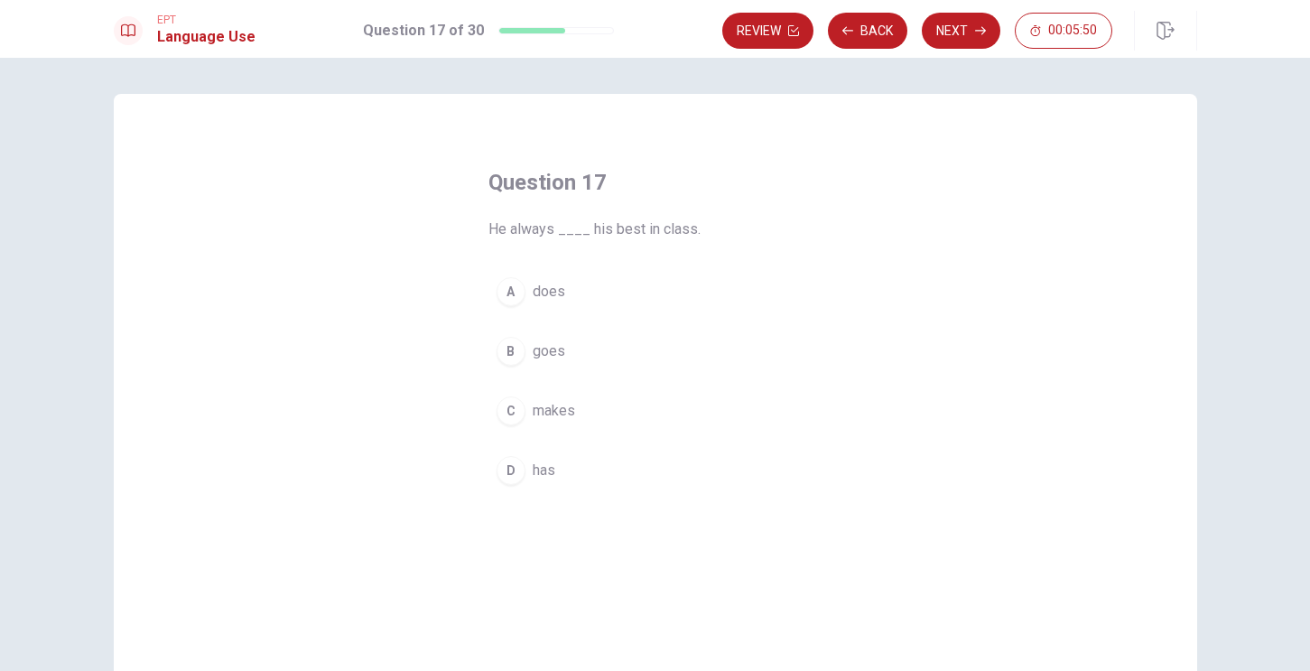
click at [516, 412] on div "C" at bounding box center [511, 410] width 29 height 29
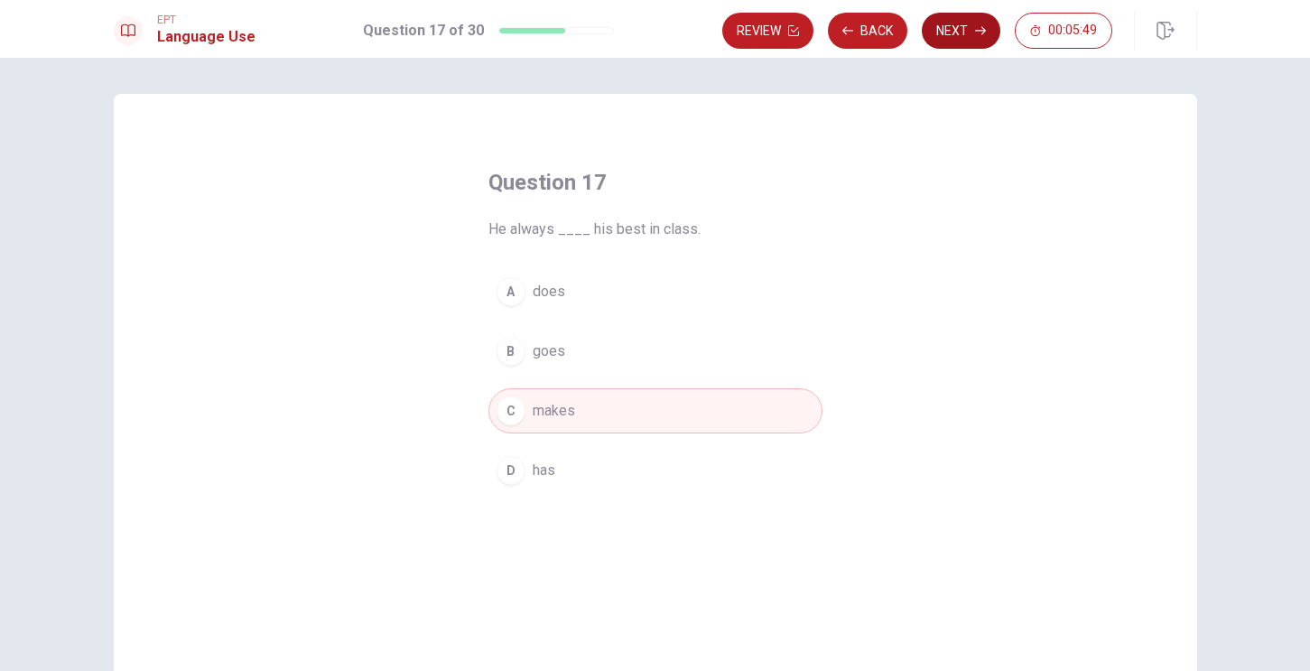
click at [964, 35] on button "Next" at bounding box center [961, 31] width 79 height 36
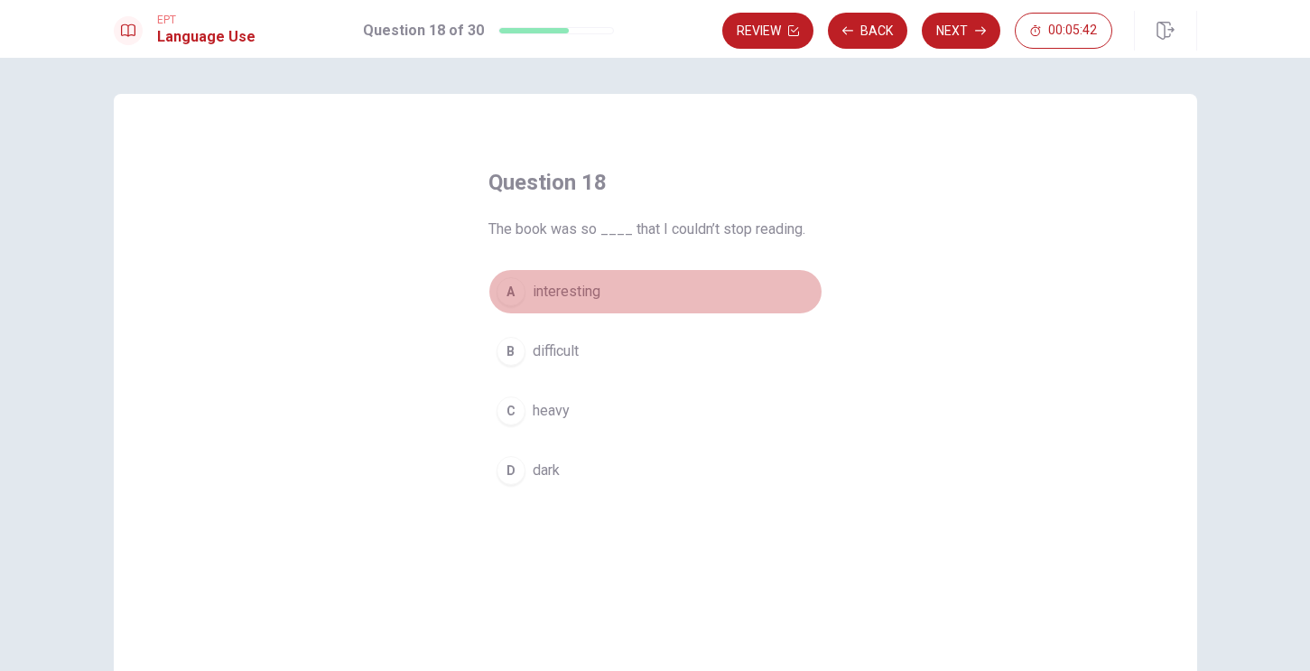
click at [508, 289] on div "A" at bounding box center [511, 291] width 29 height 29
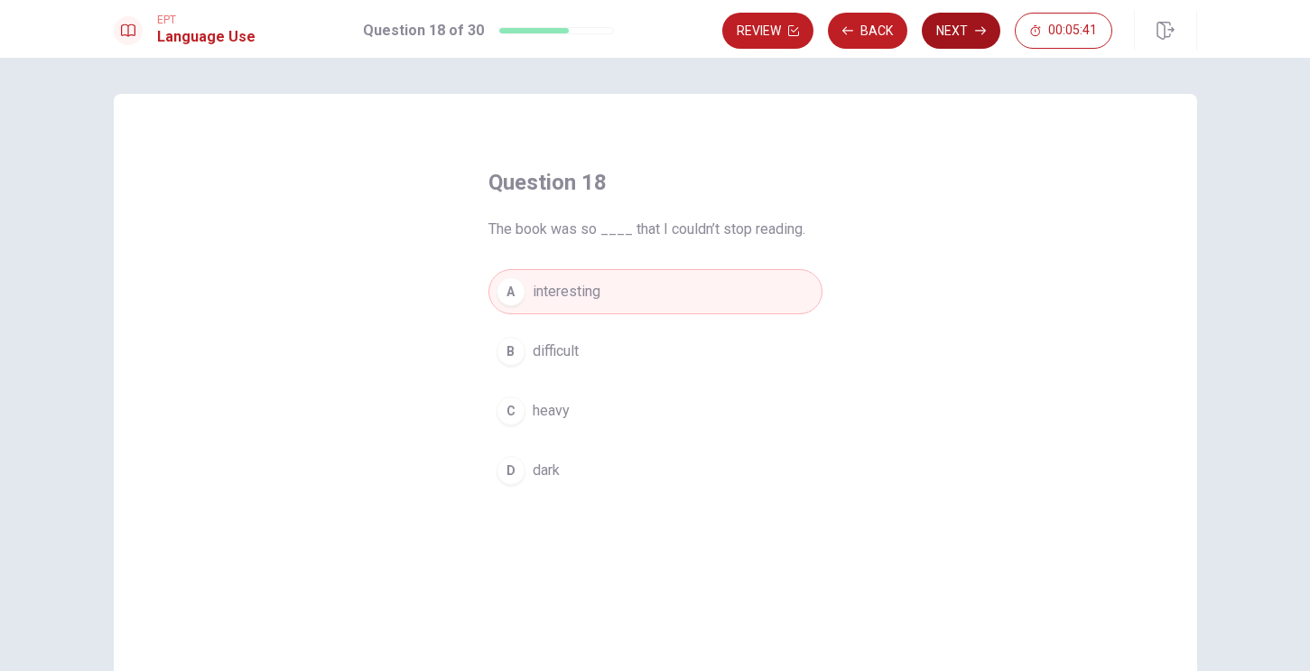
click at [958, 36] on button "Next" at bounding box center [961, 31] width 79 height 36
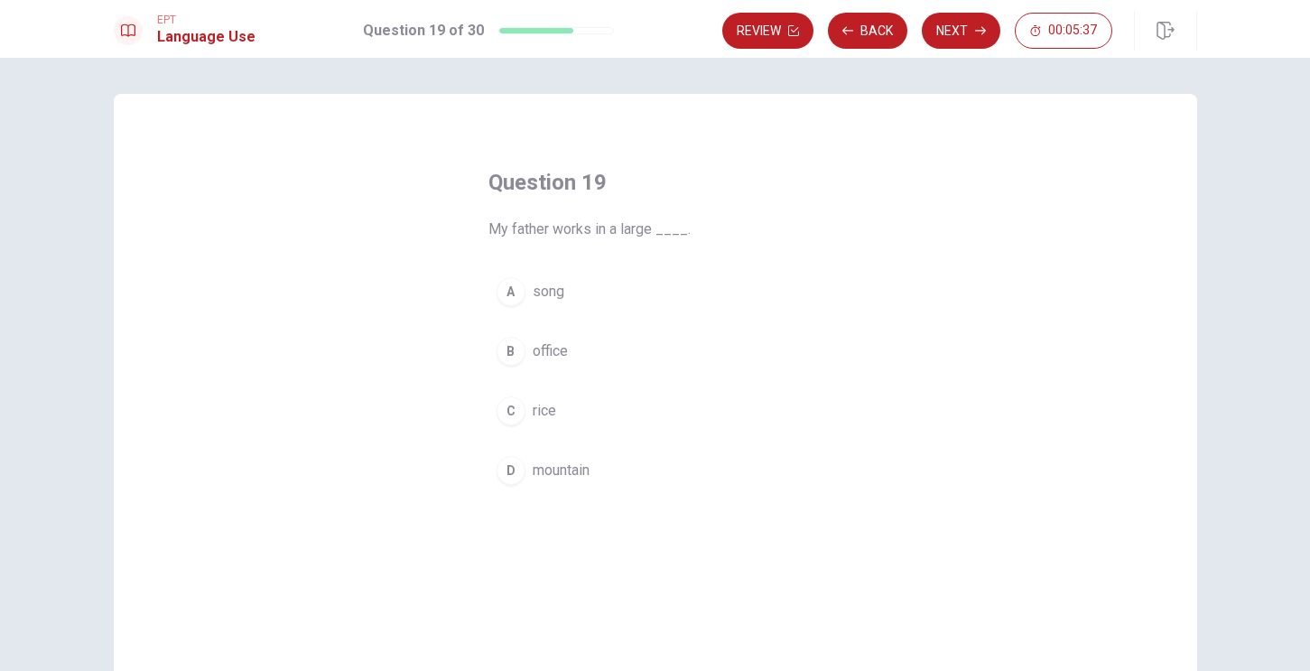
click at [510, 352] on div "B" at bounding box center [511, 351] width 29 height 29
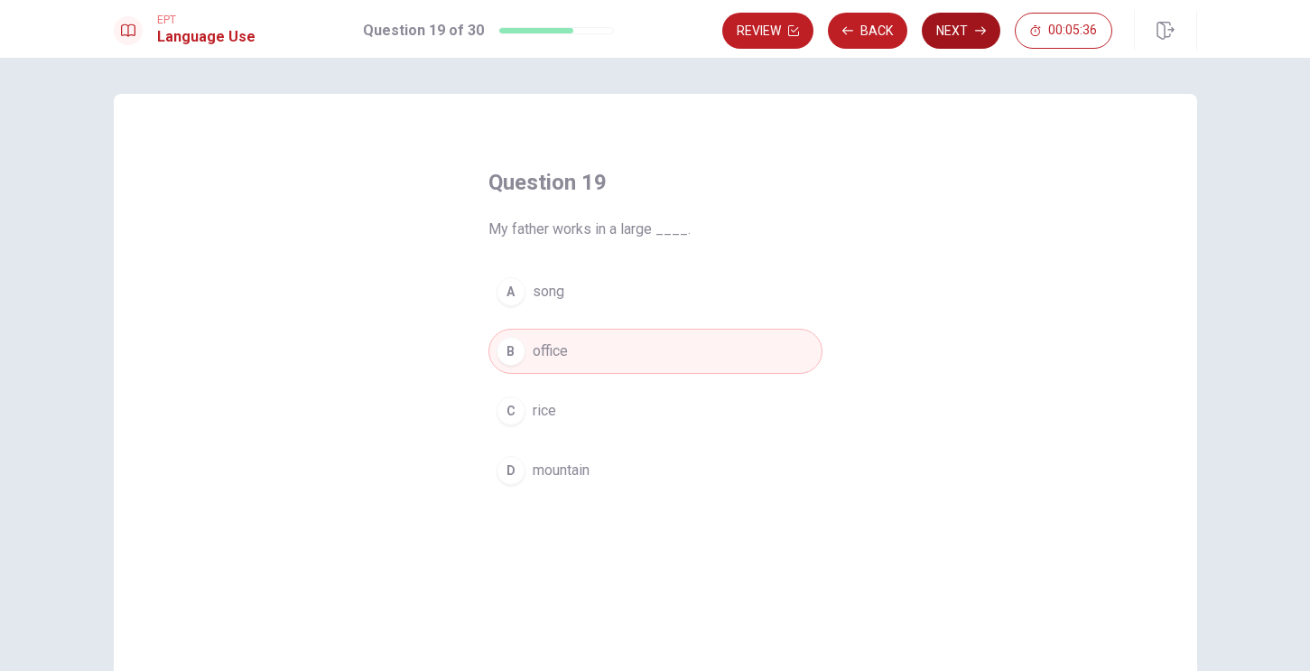
click at [948, 29] on button "Next" at bounding box center [961, 31] width 79 height 36
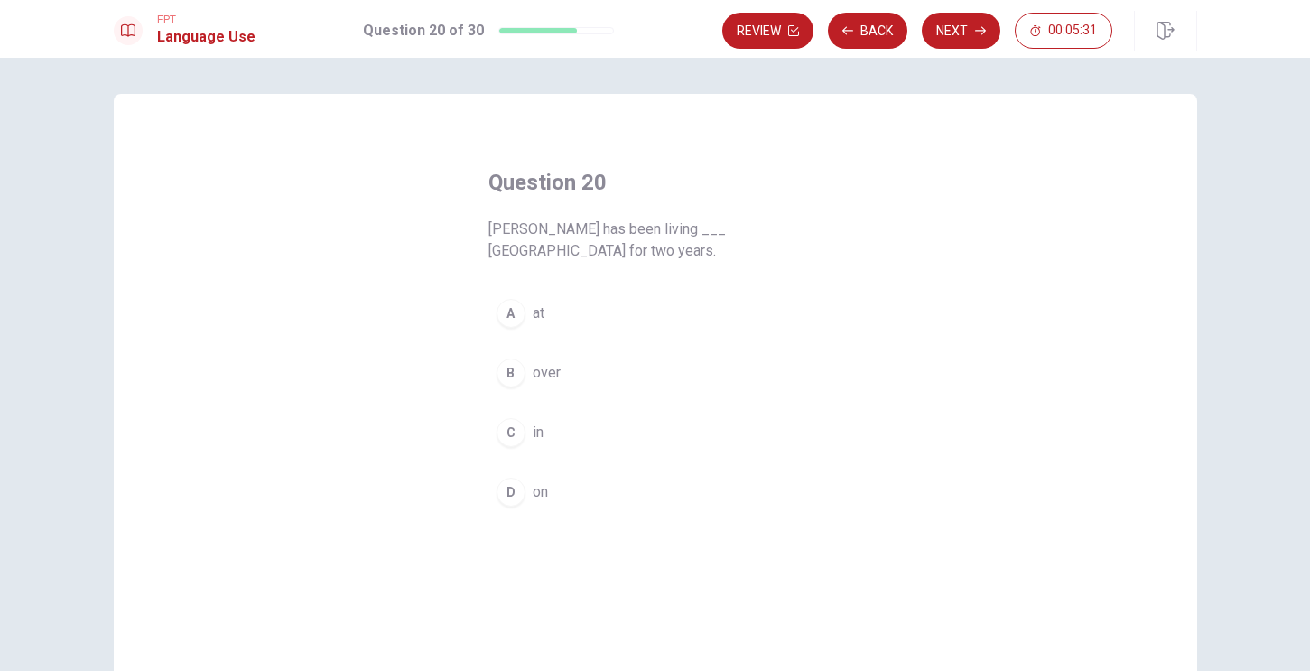
click at [511, 418] on div "C" at bounding box center [511, 432] width 29 height 29
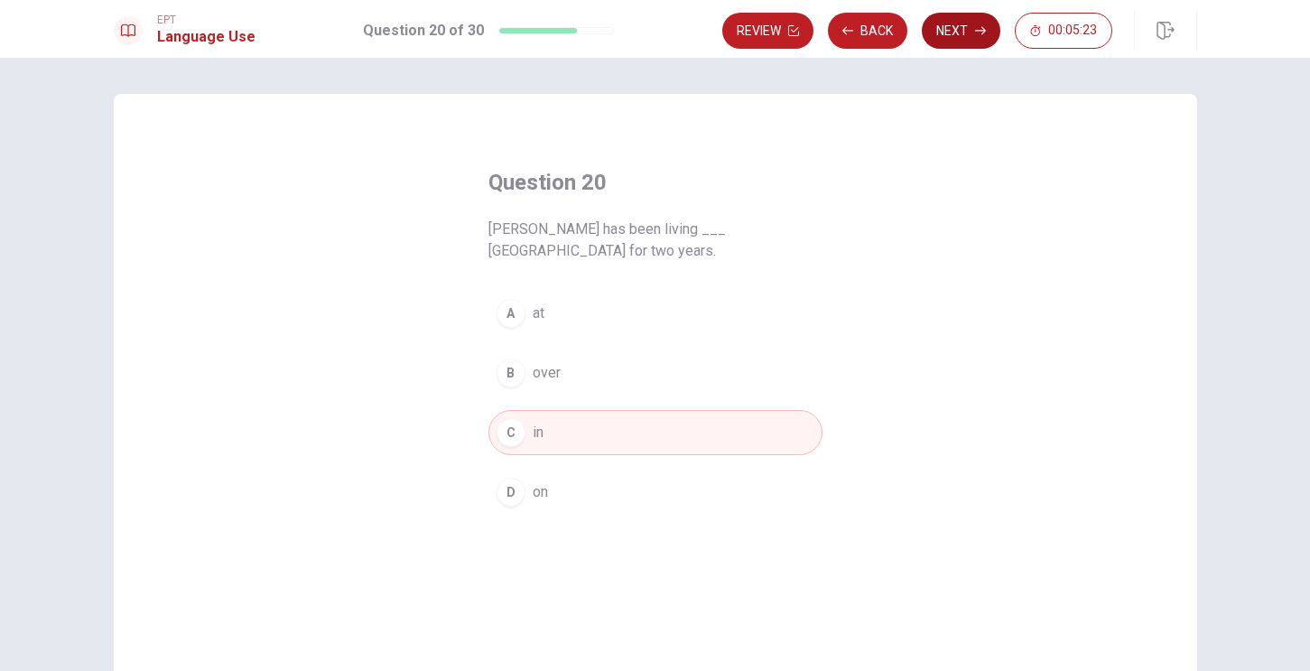
click at [965, 29] on button "Next" at bounding box center [961, 31] width 79 height 36
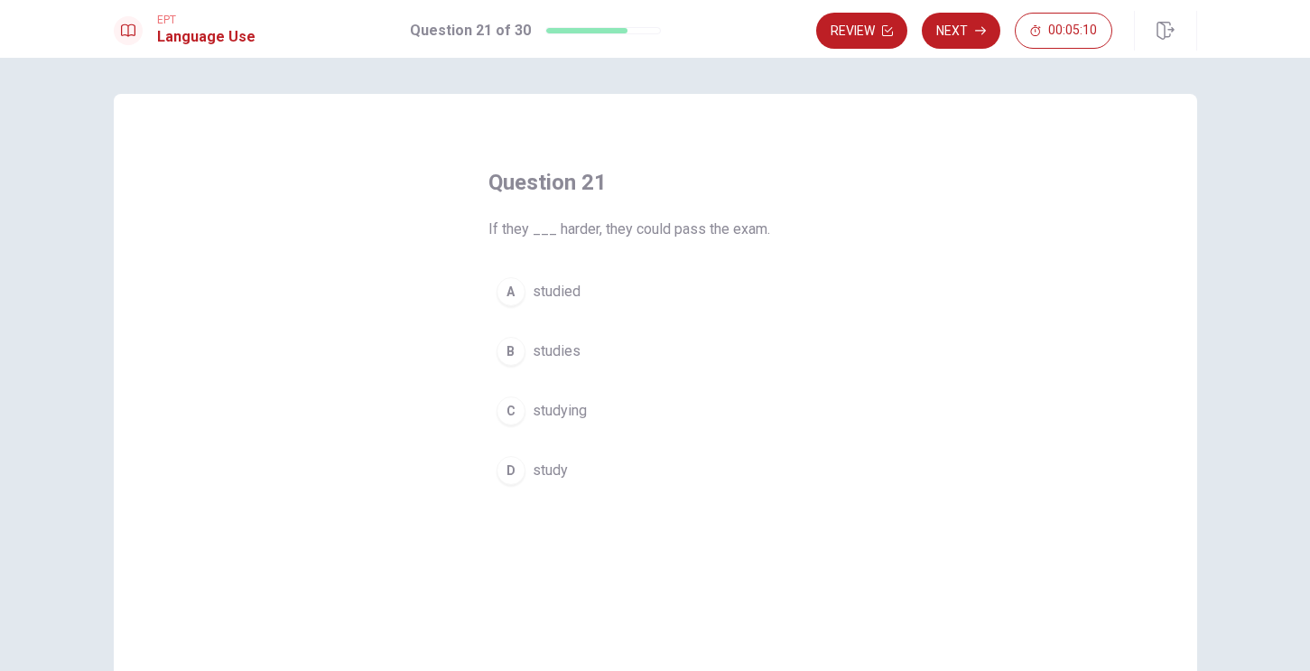
click at [508, 299] on div "A" at bounding box center [511, 291] width 29 height 29
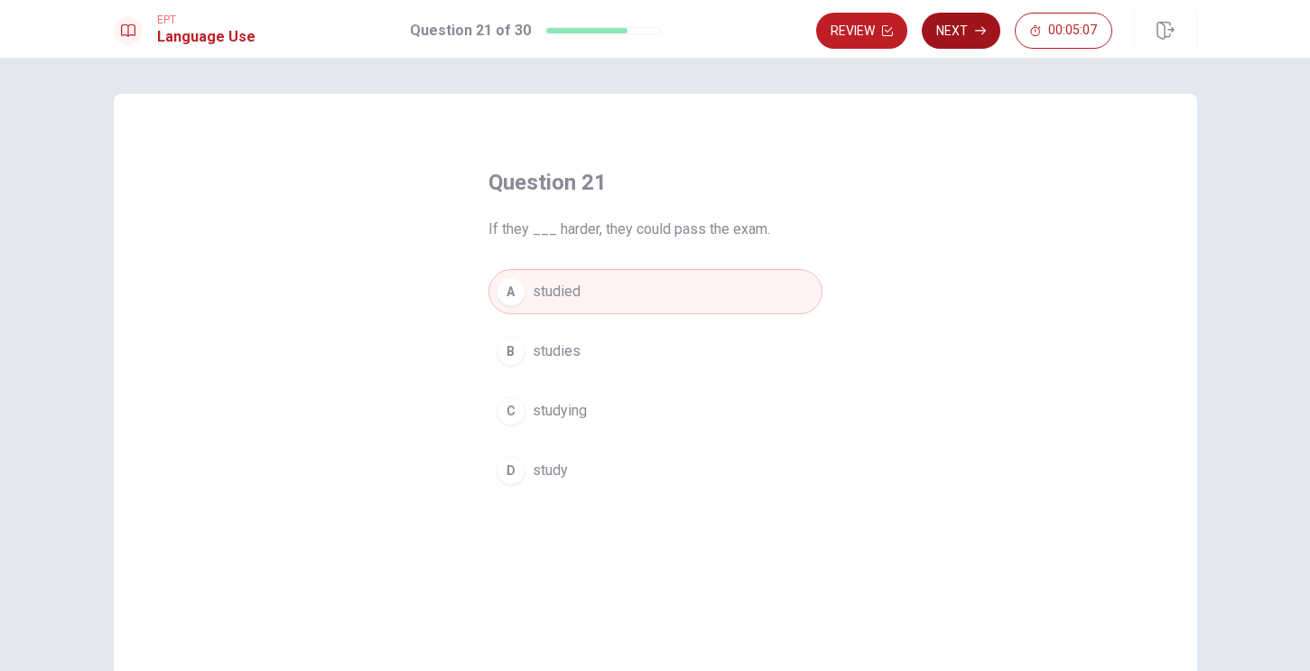
click at [964, 39] on button "Next" at bounding box center [961, 31] width 79 height 36
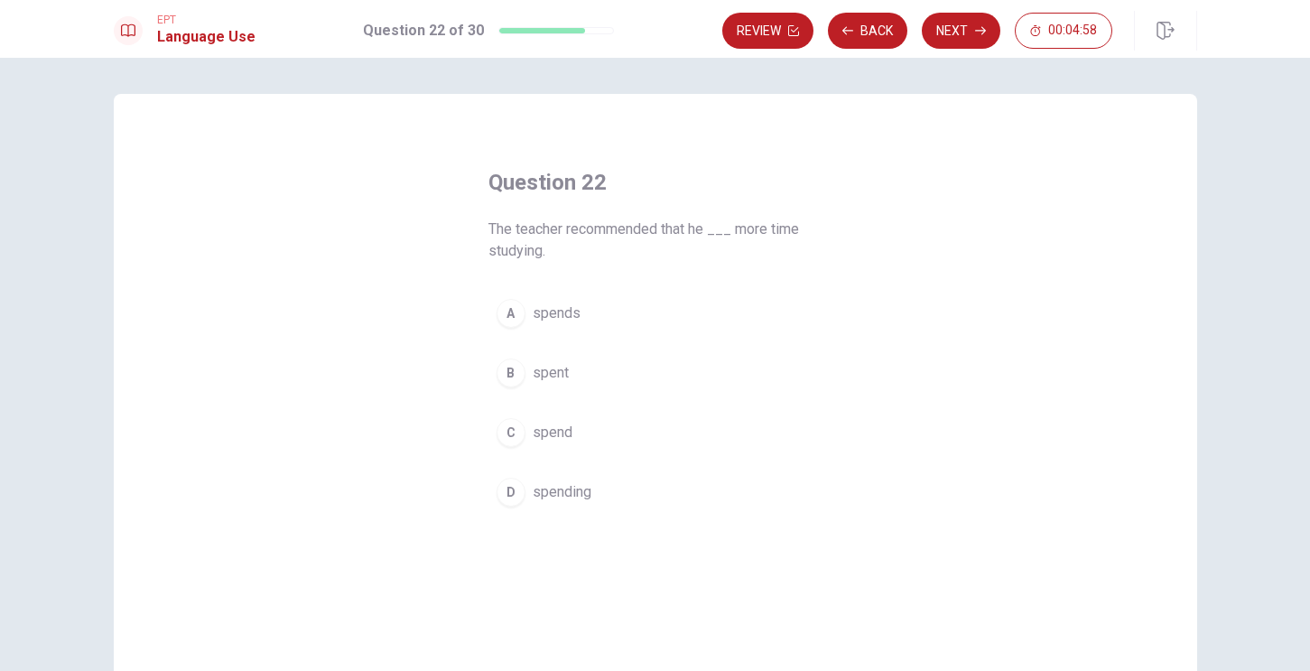
click at [515, 312] on div "A" at bounding box center [511, 313] width 29 height 29
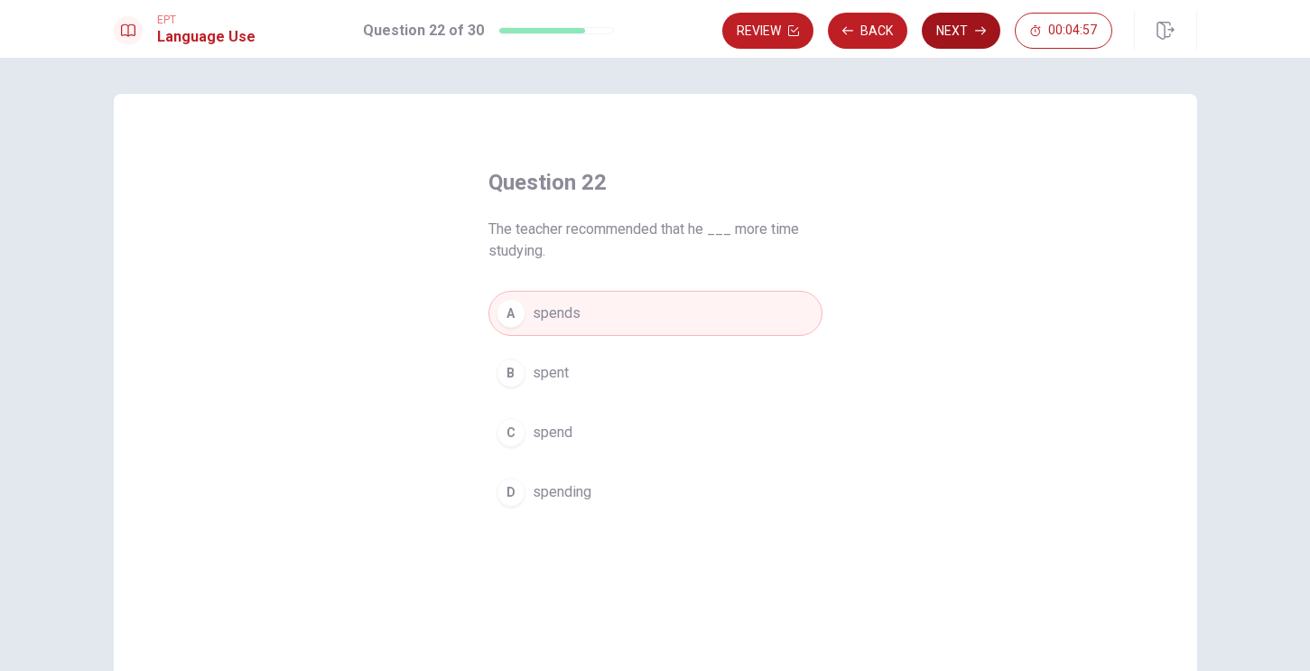
click at [965, 27] on button "Next" at bounding box center [961, 31] width 79 height 36
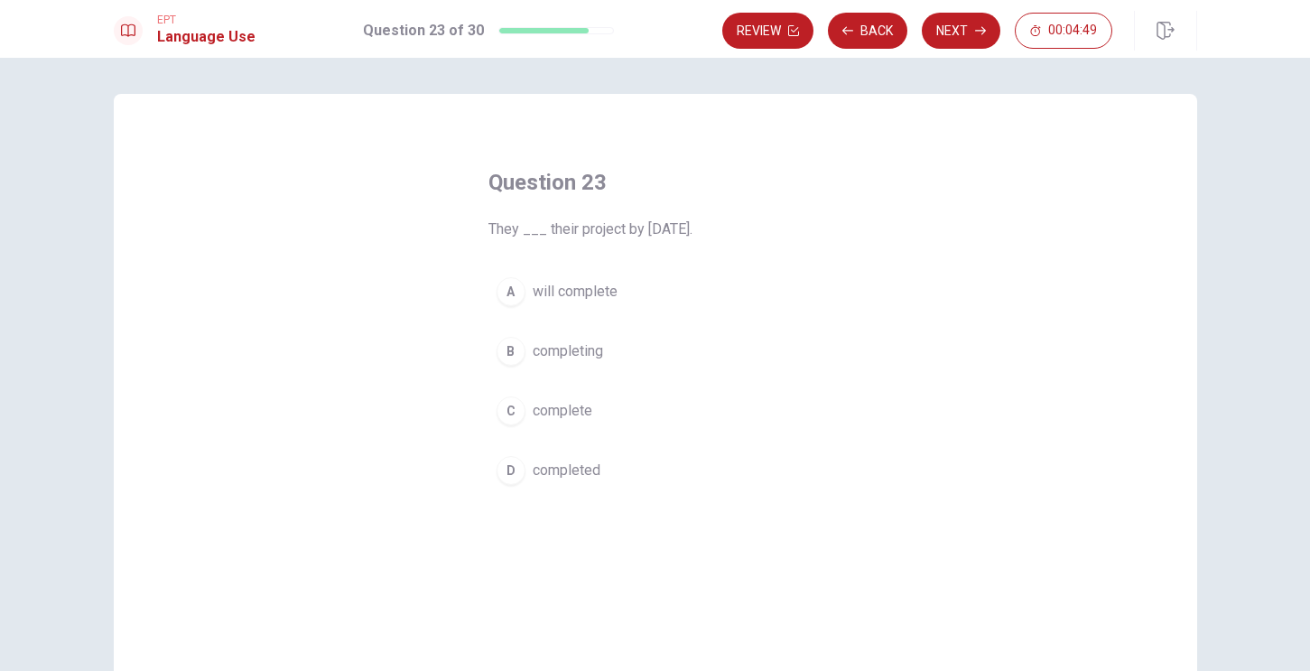
click at [512, 292] on div "A" at bounding box center [511, 291] width 29 height 29
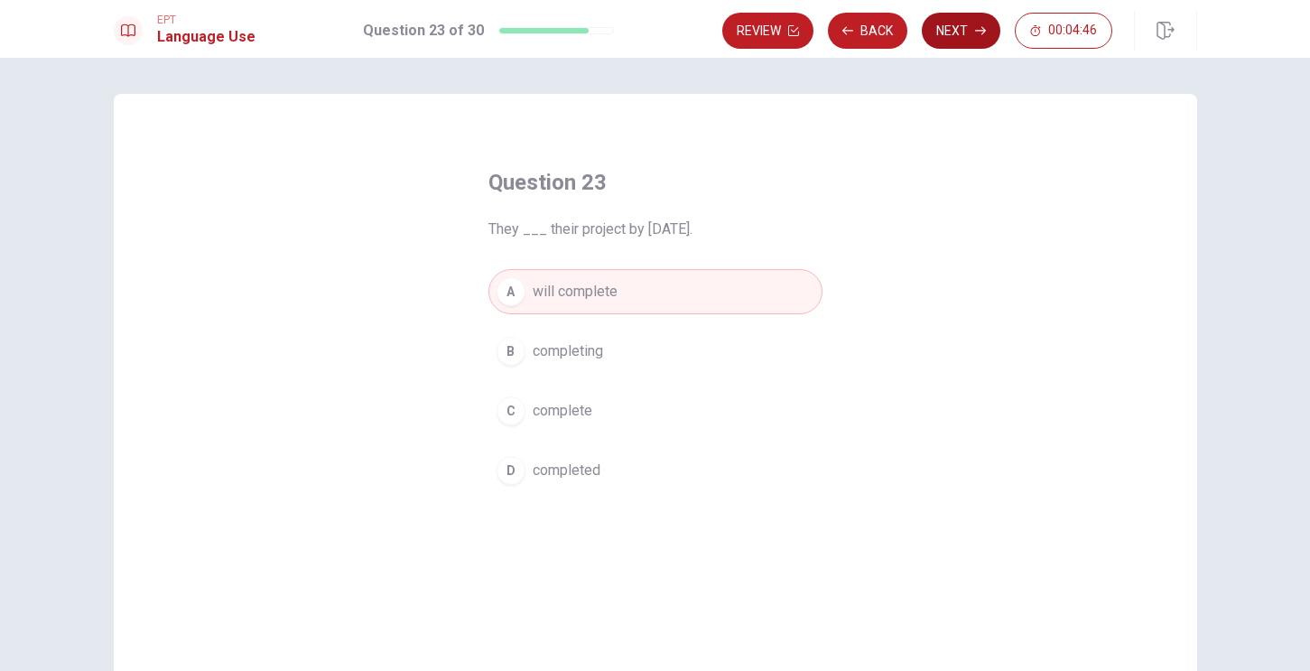
click at [964, 30] on button "Next" at bounding box center [961, 31] width 79 height 36
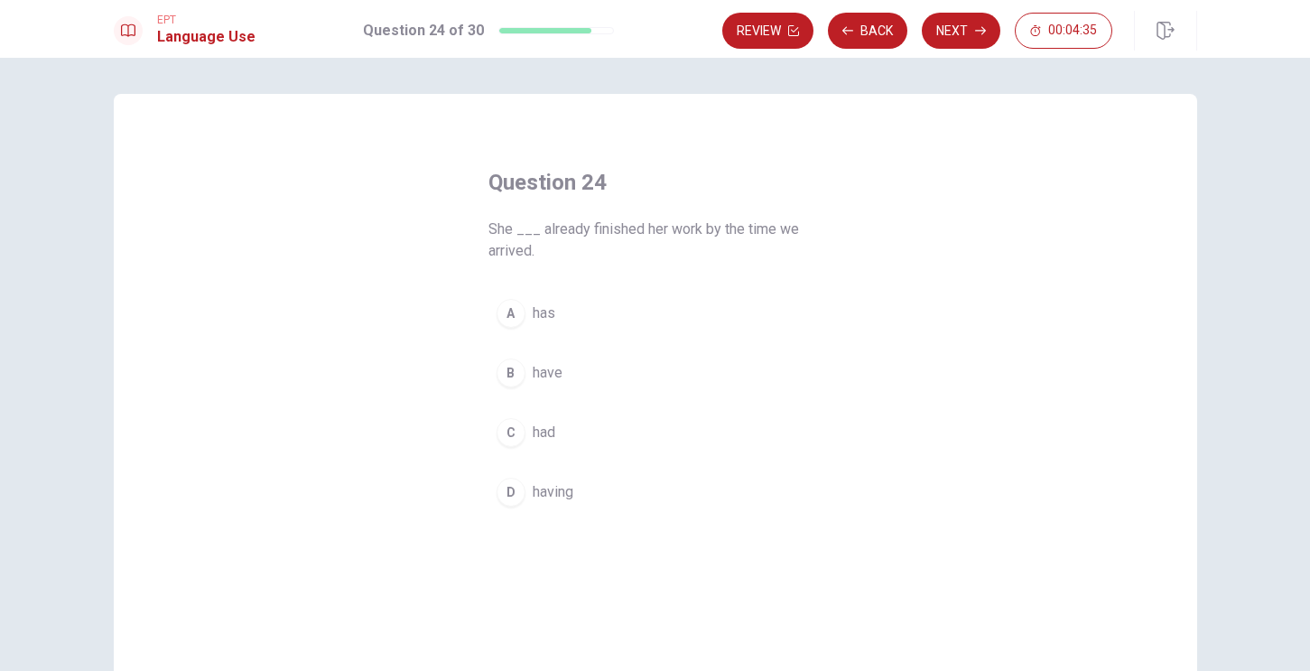
click at [508, 316] on div "A" at bounding box center [511, 313] width 29 height 29
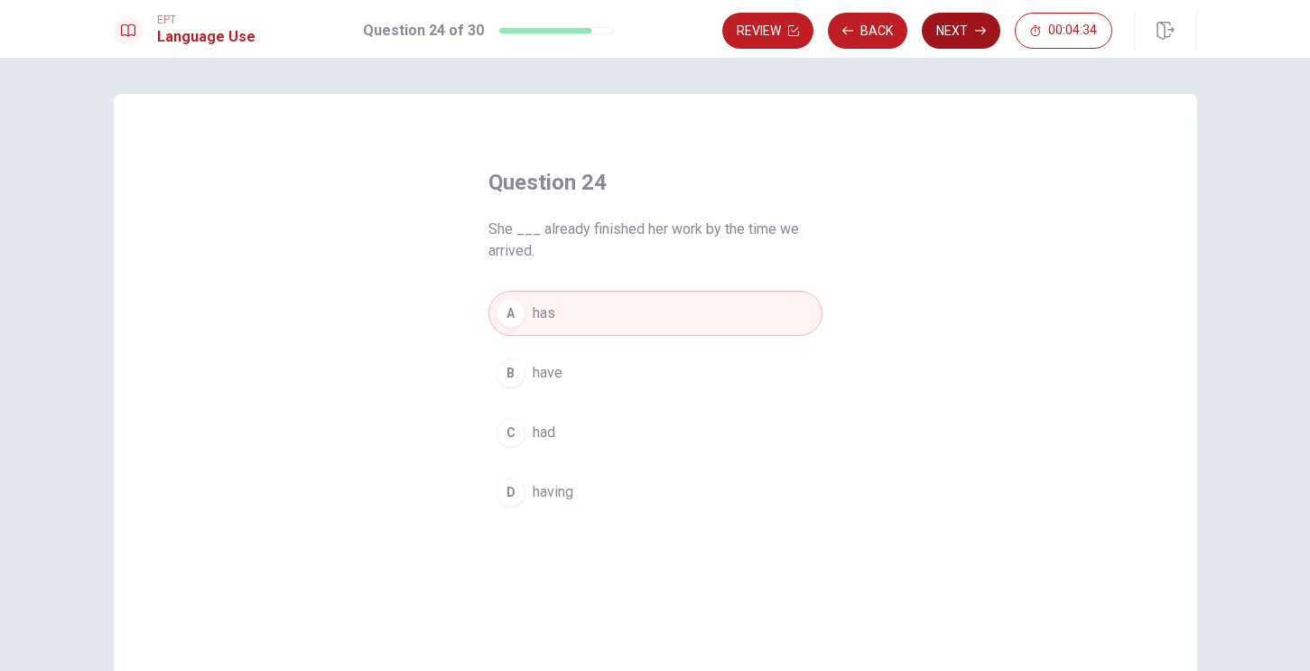
click at [936, 20] on button "Next" at bounding box center [961, 31] width 79 height 36
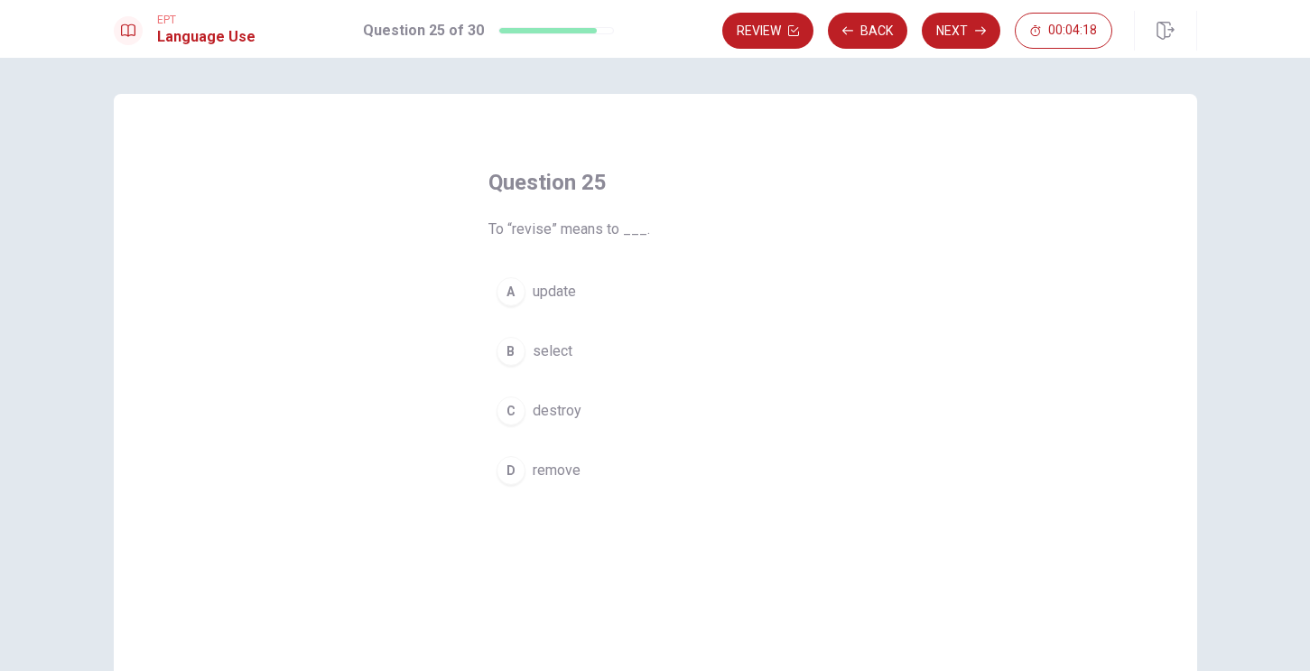
click at [509, 291] on div "A" at bounding box center [511, 291] width 29 height 29
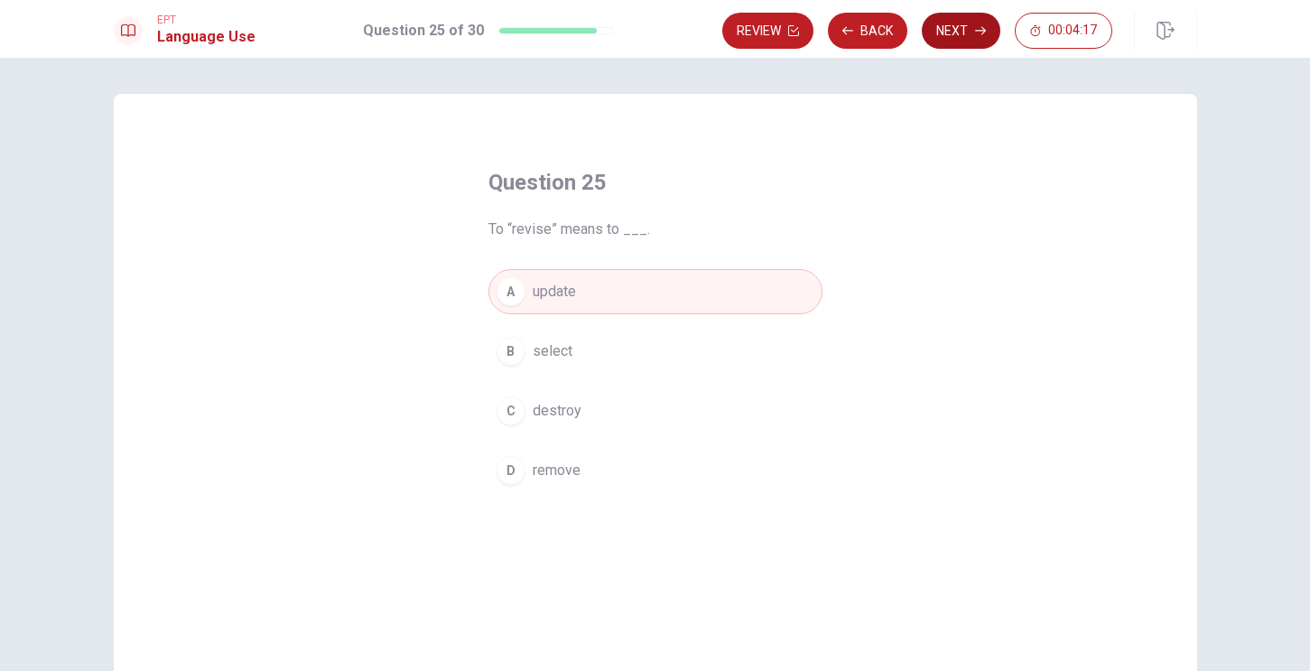
click at [953, 35] on button "Next" at bounding box center [961, 31] width 79 height 36
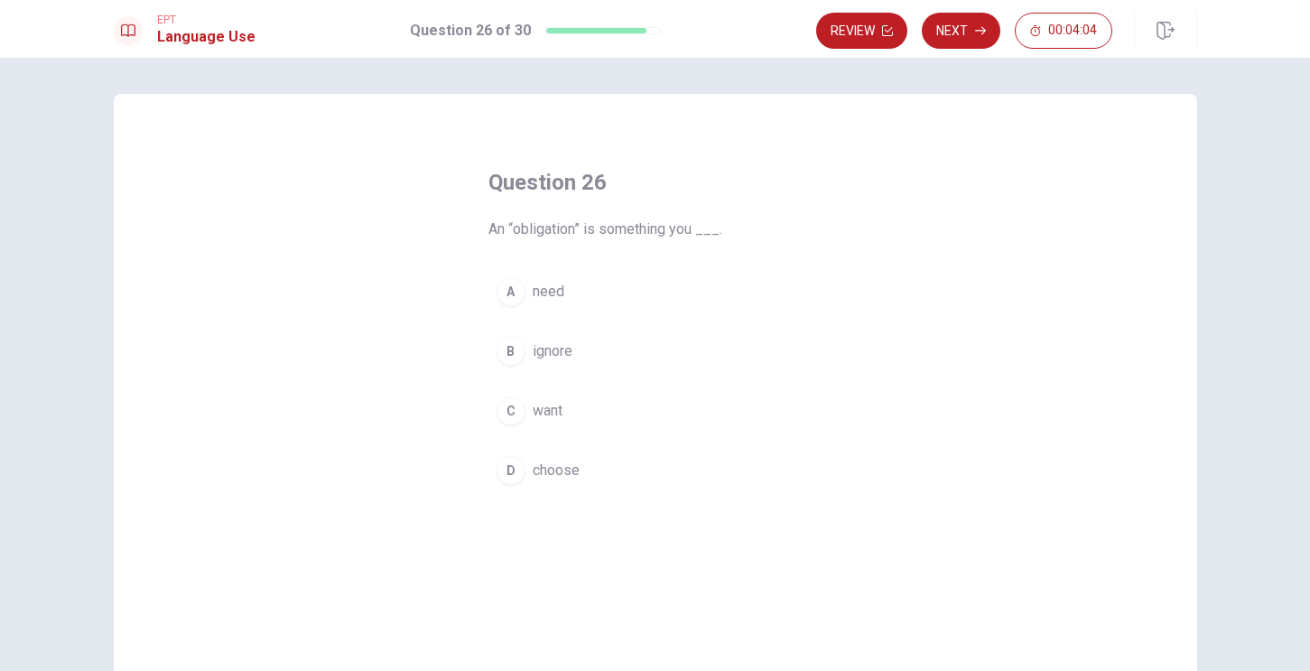
click at [513, 295] on div "A" at bounding box center [511, 291] width 29 height 29
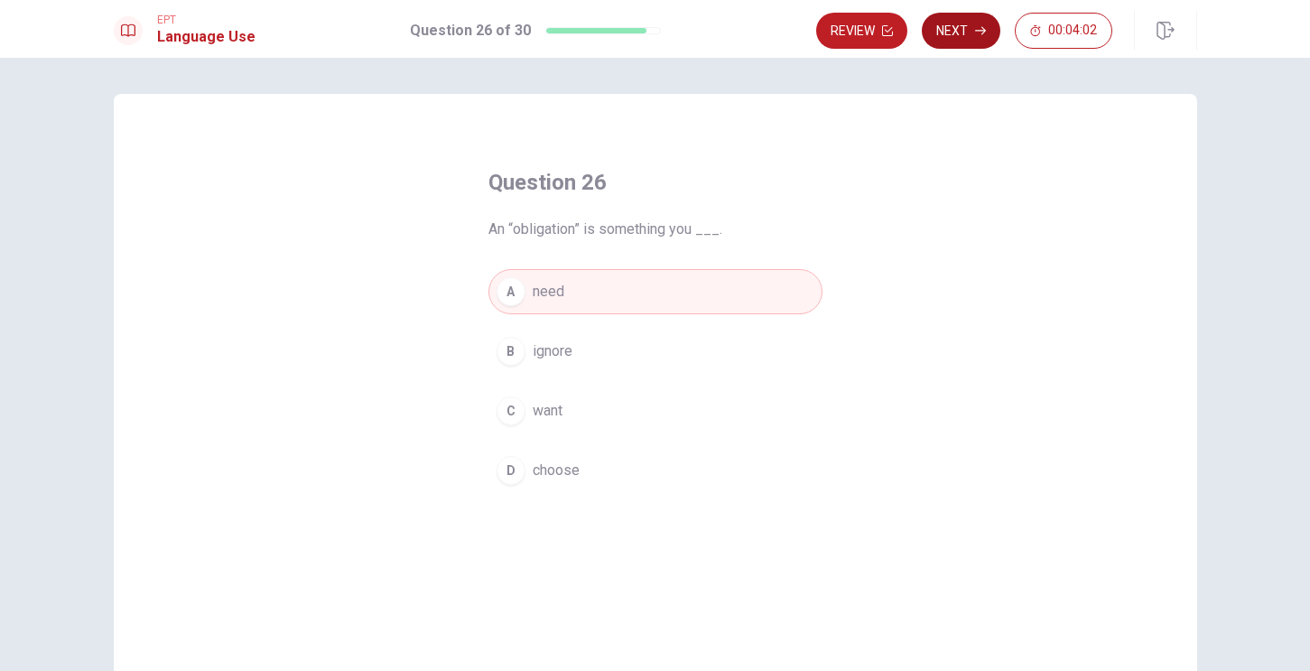
click at [969, 30] on button "Next" at bounding box center [961, 31] width 79 height 36
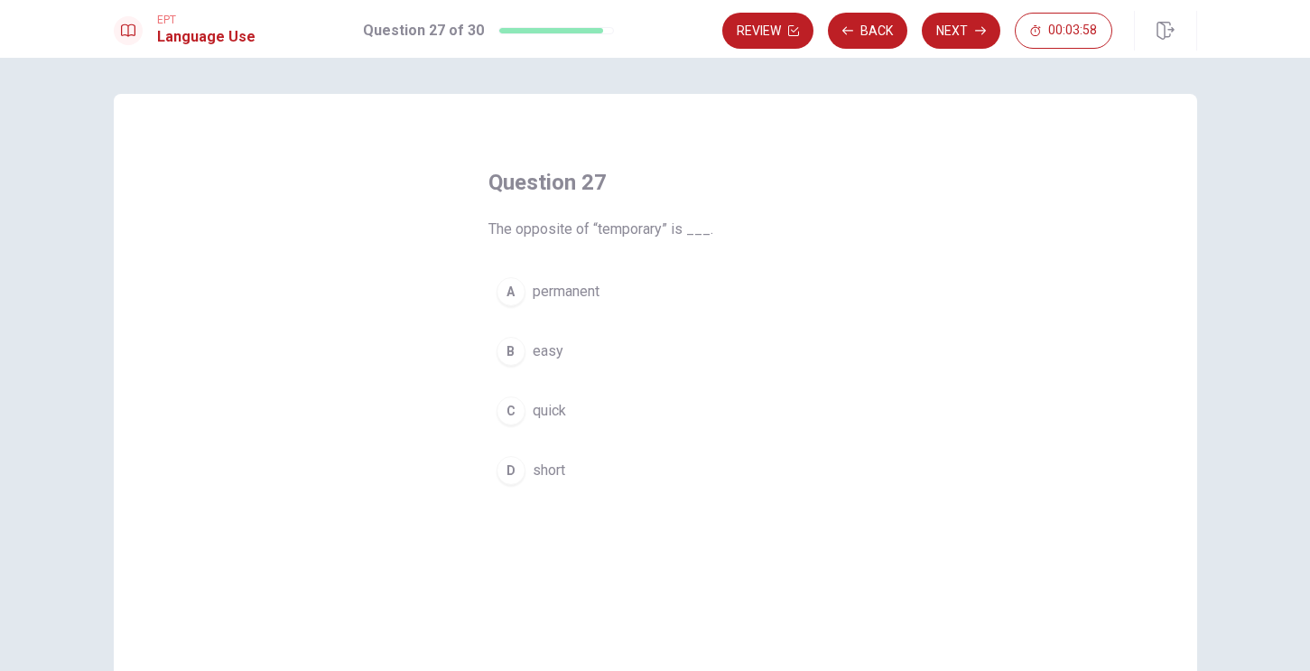
click at [516, 293] on div "A" at bounding box center [511, 291] width 29 height 29
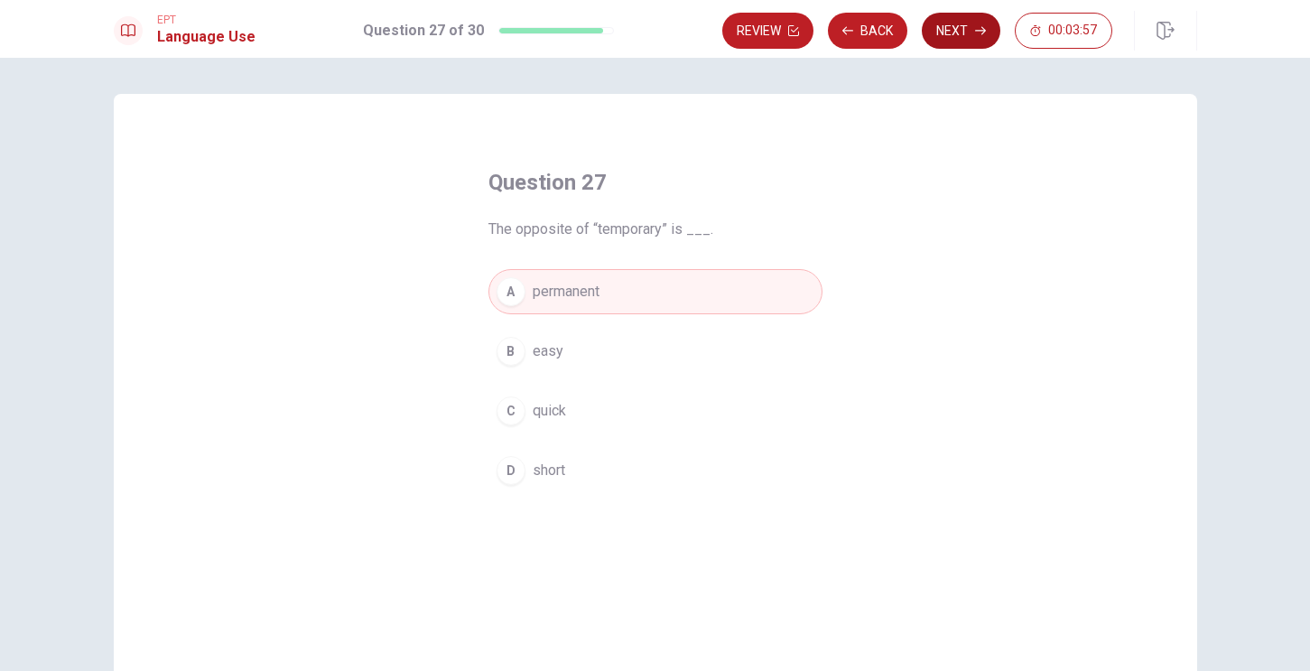
click at [961, 33] on button "Next" at bounding box center [961, 31] width 79 height 36
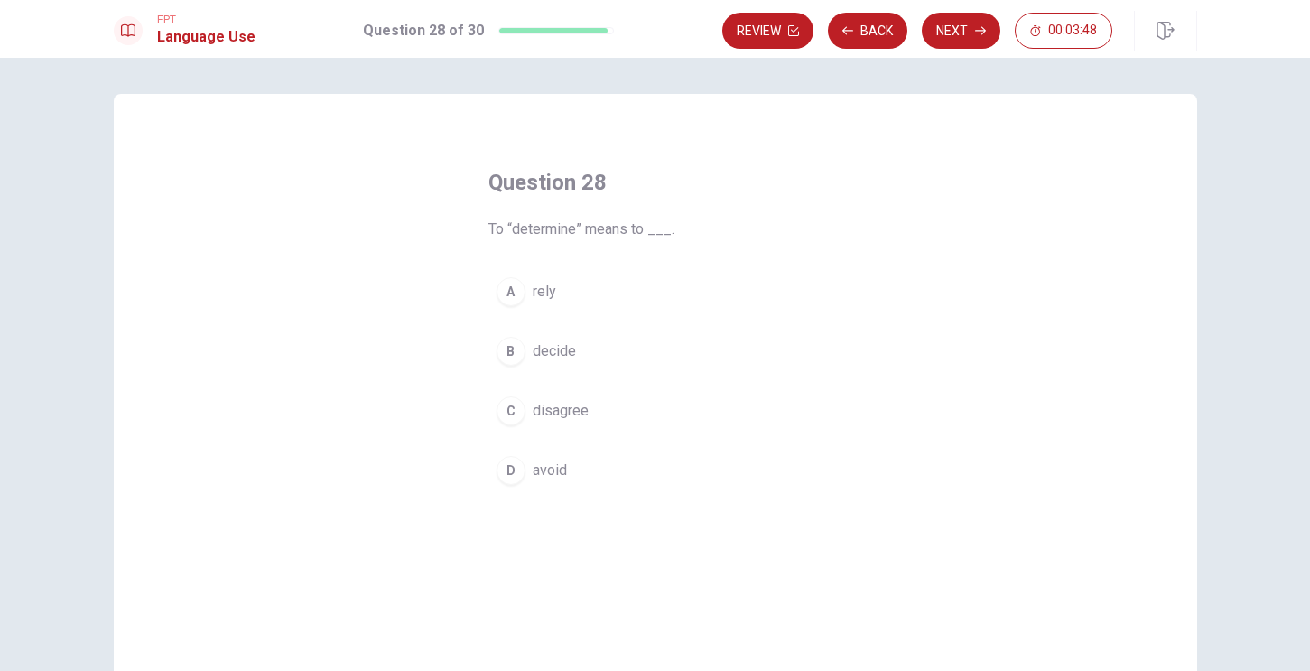
click at [511, 353] on div "B" at bounding box center [511, 351] width 29 height 29
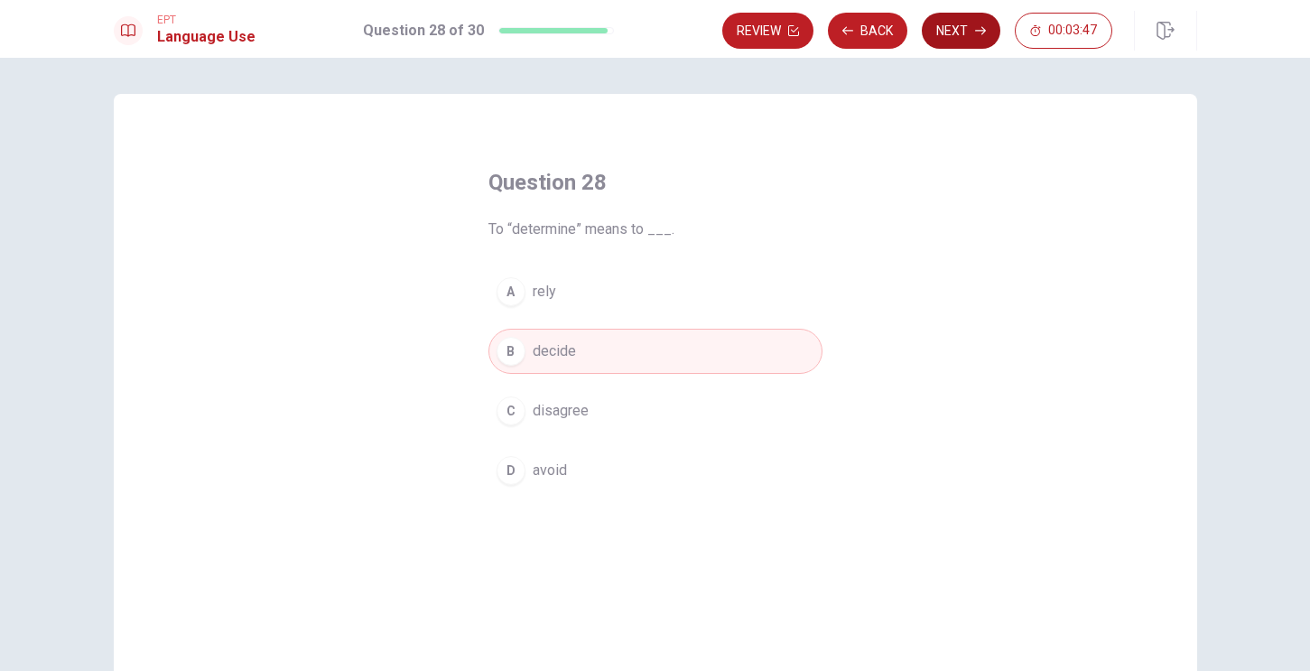
click at [961, 28] on button "Next" at bounding box center [961, 31] width 79 height 36
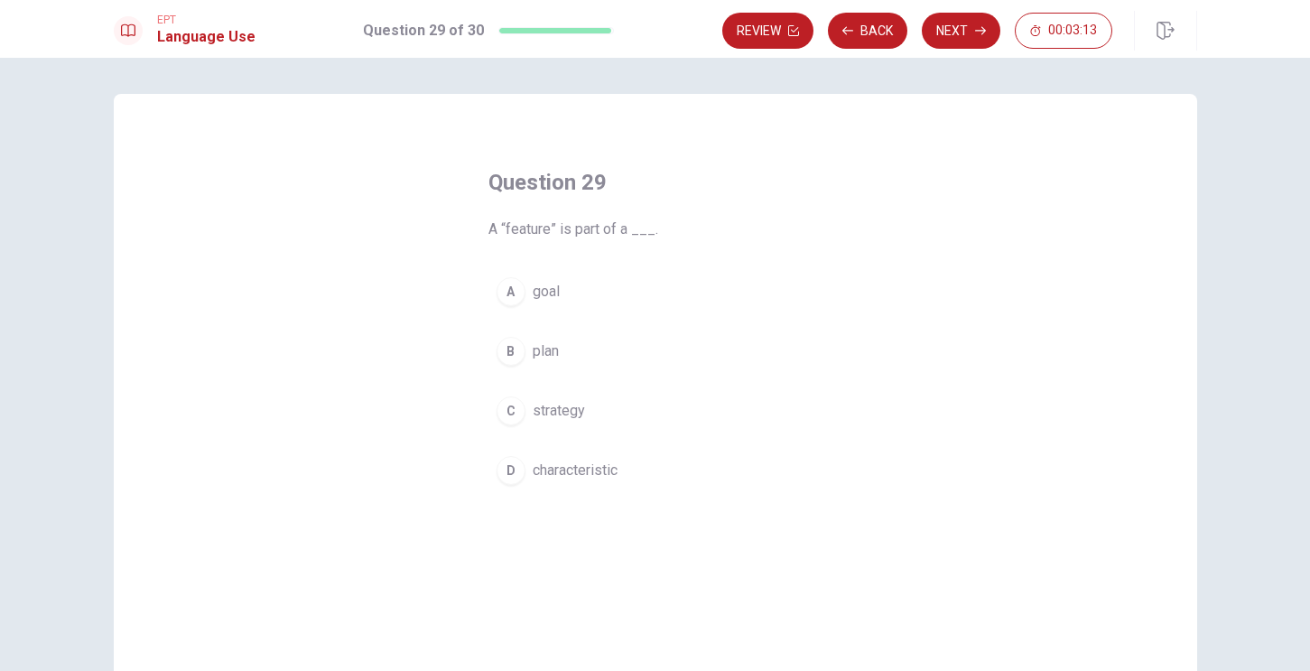
click at [508, 292] on div "A" at bounding box center [511, 291] width 29 height 29
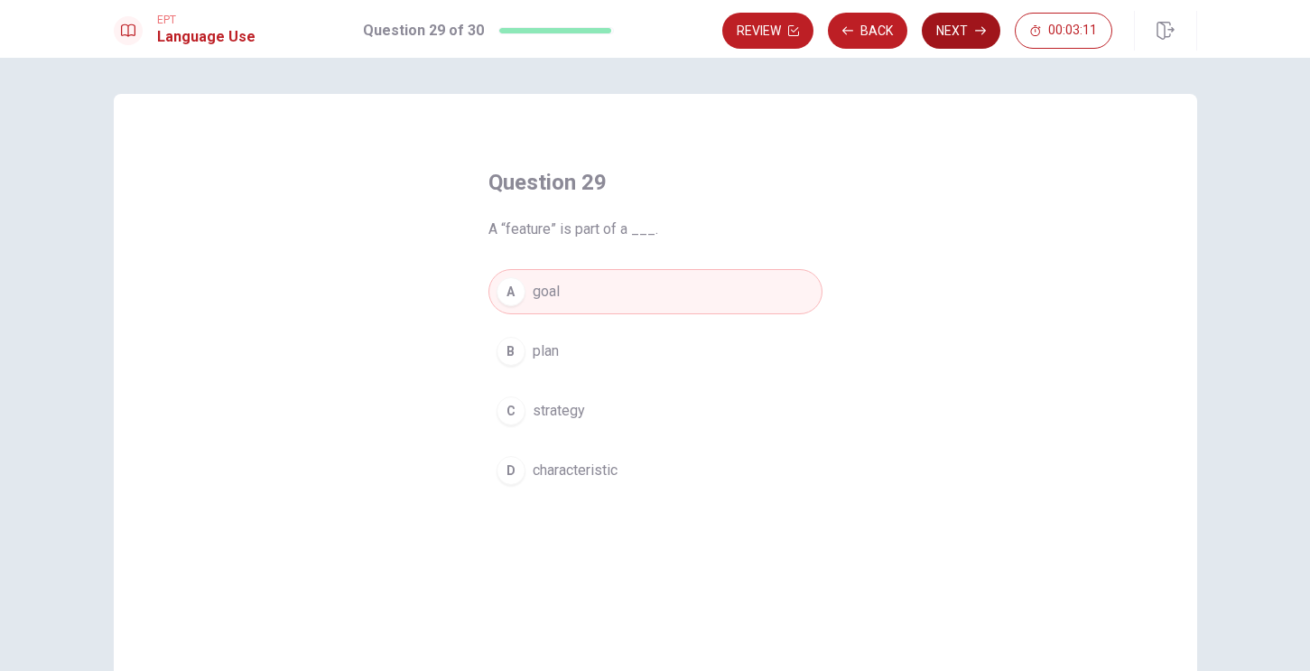
click at [960, 30] on button "Next" at bounding box center [961, 31] width 79 height 36
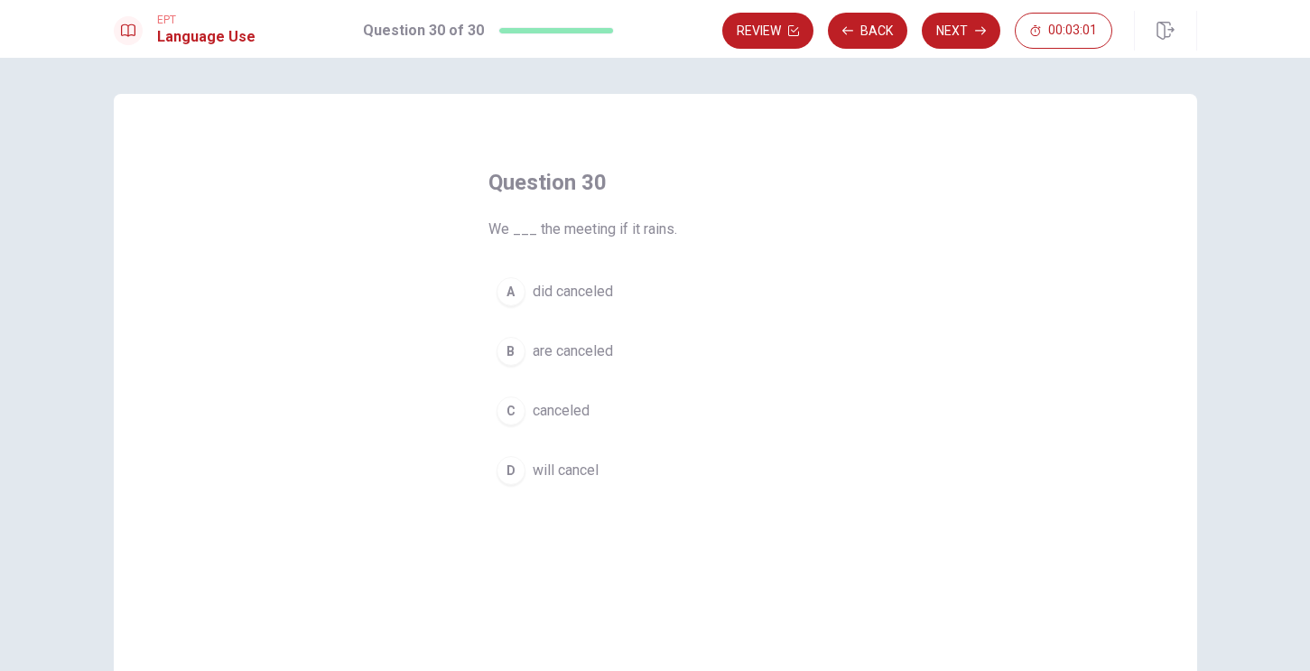
click at [509, 467] on div "D" at bounding box center [511, 470] width 29 height 29
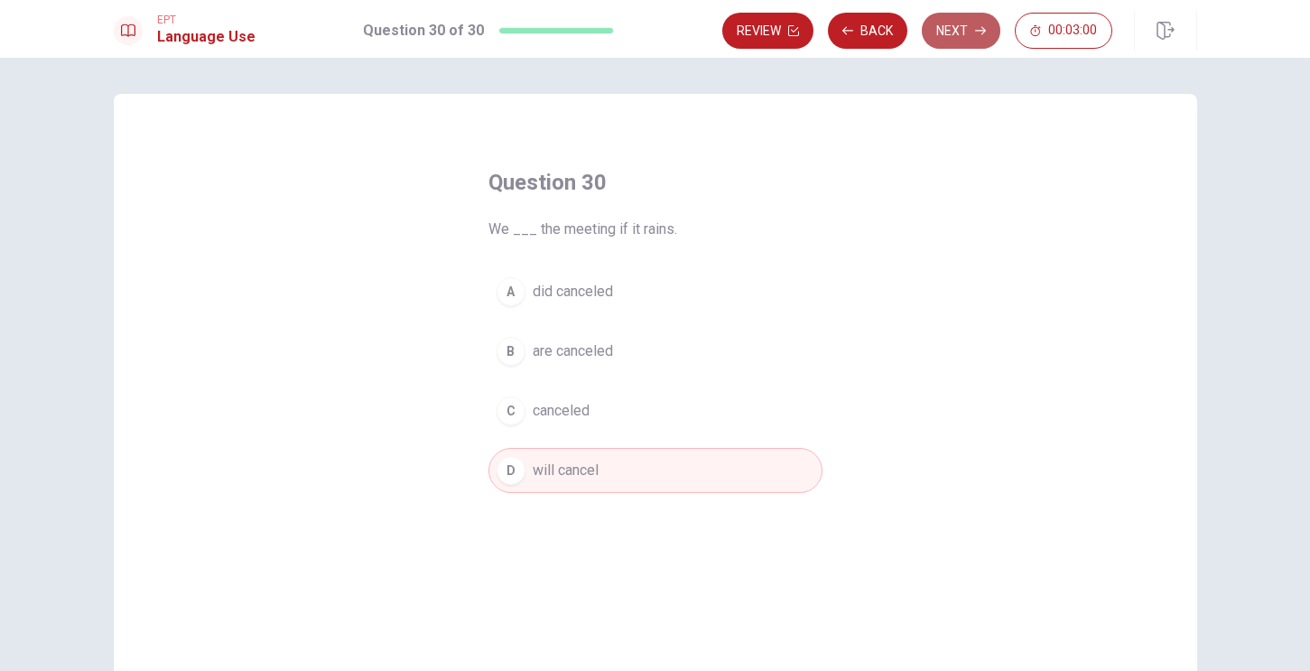
click at [951, 36] on button "Next" at bounding box center [961, 31] width 79 height 36
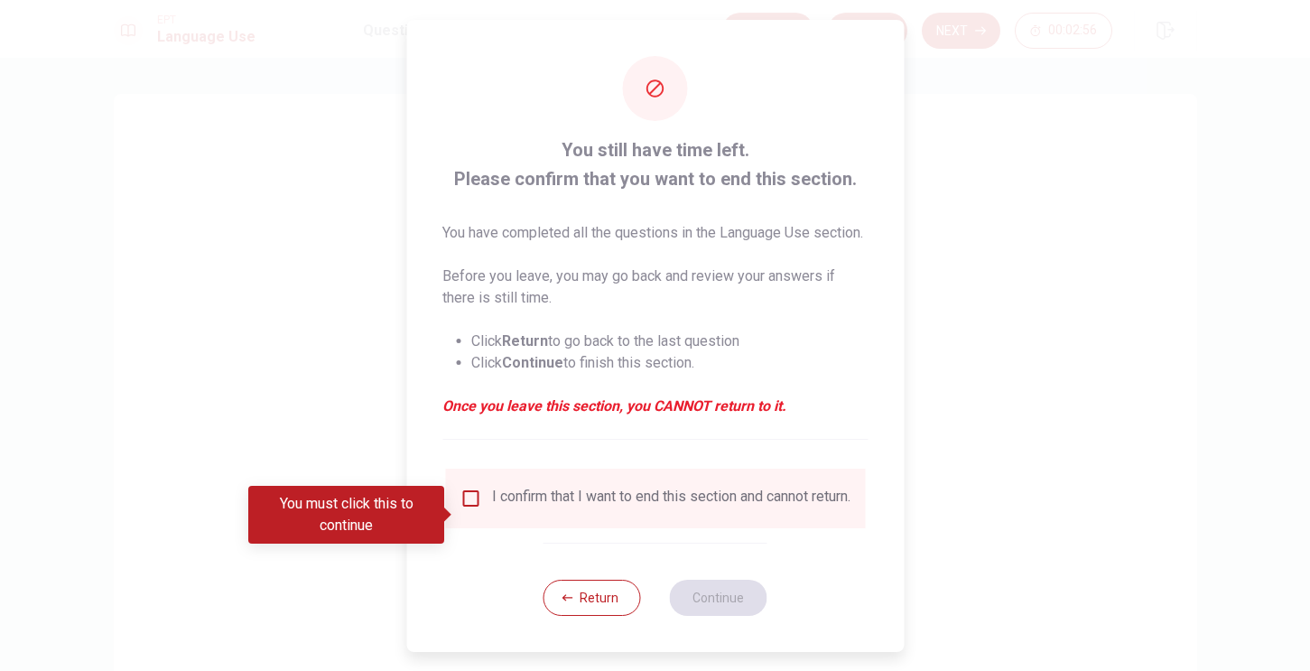
click at [470, 509] on input "You must click this to continue" at bounding box center [471, 499] width 22 height 22
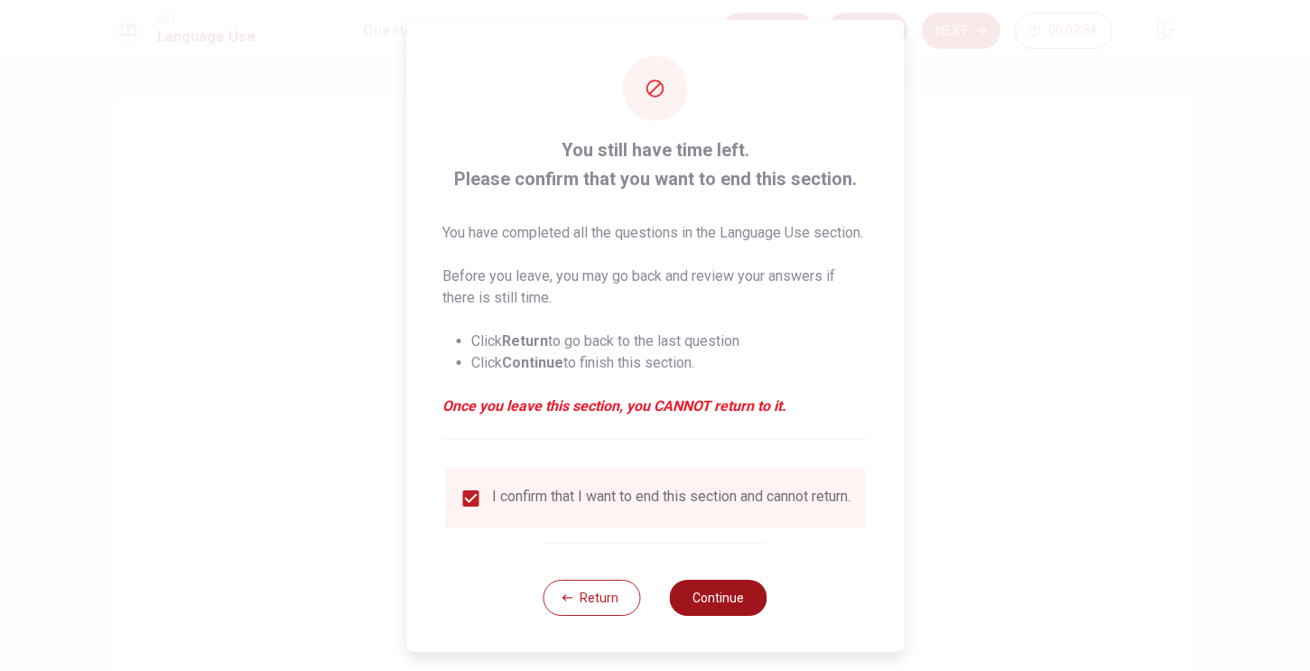
click at [696, 616] on button "Continue" at bounding box center [719, 598] width 98 height 36
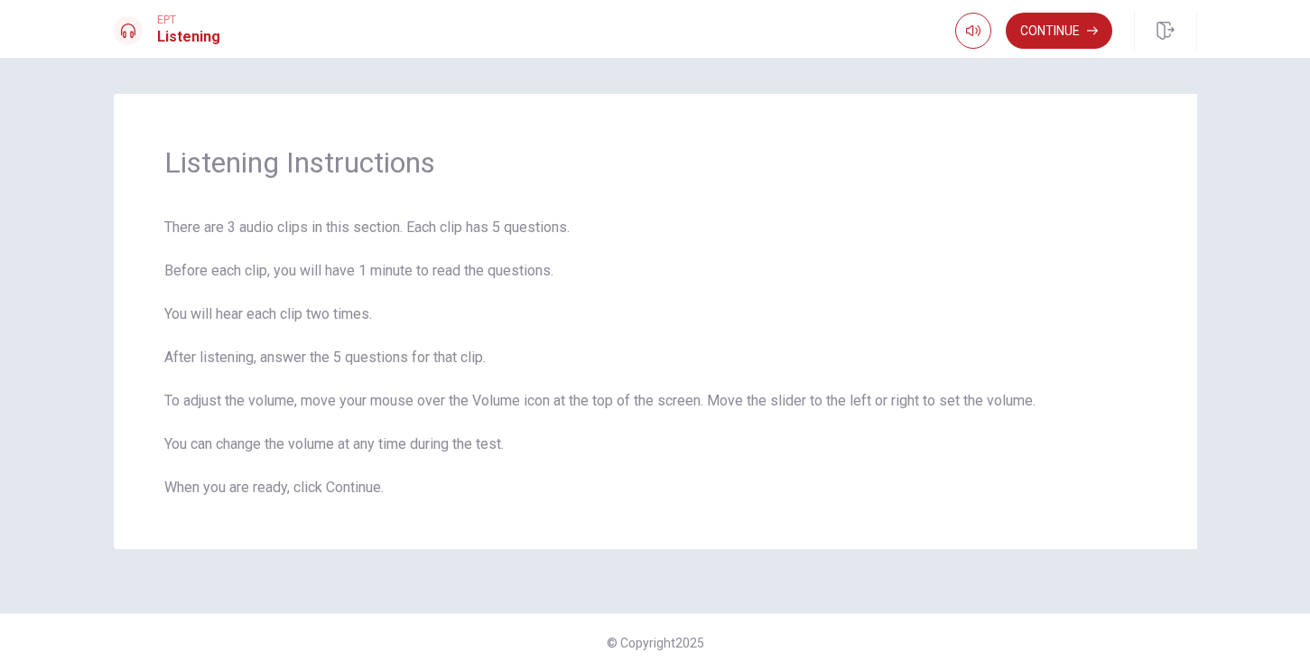
click at [933, 32] on div "EPT Listening Continue" at bounding box center [655, 31] width 1141 height 40
click at [1048, 21] on button "Continue" at bounding box center [1059, 31] width 107 height 36
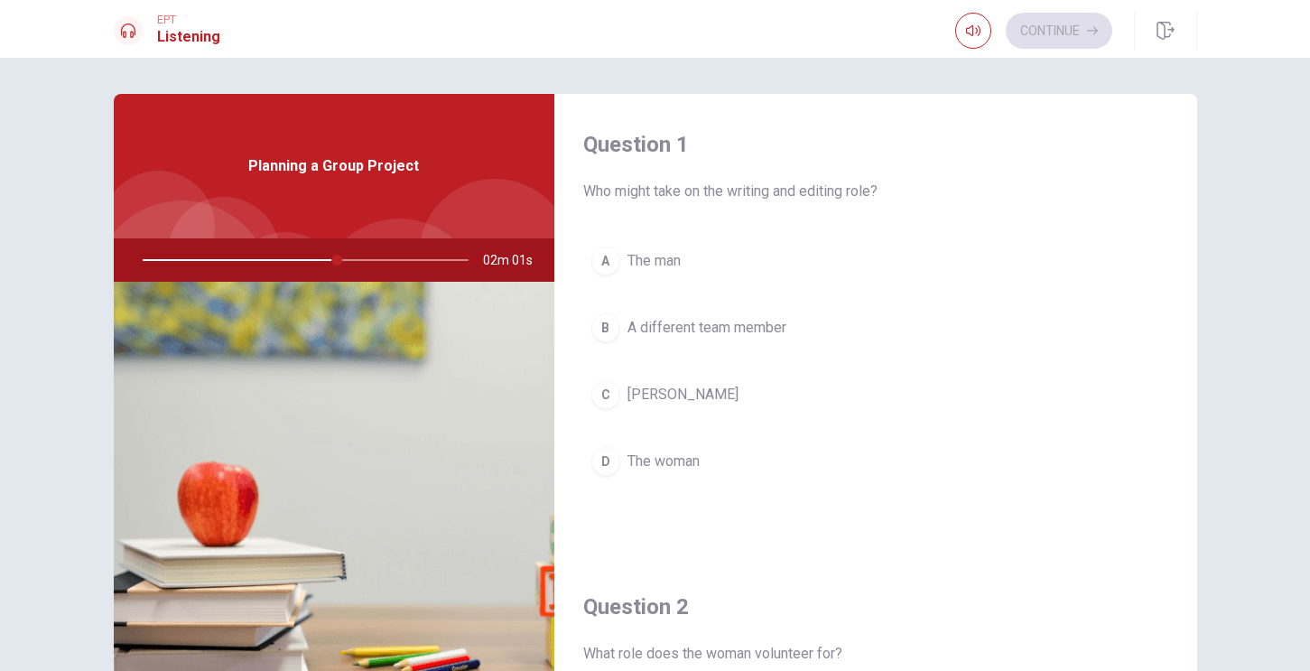
click at [602, 261] on div "A" at bounding box center [606, 261] width 29 height 29
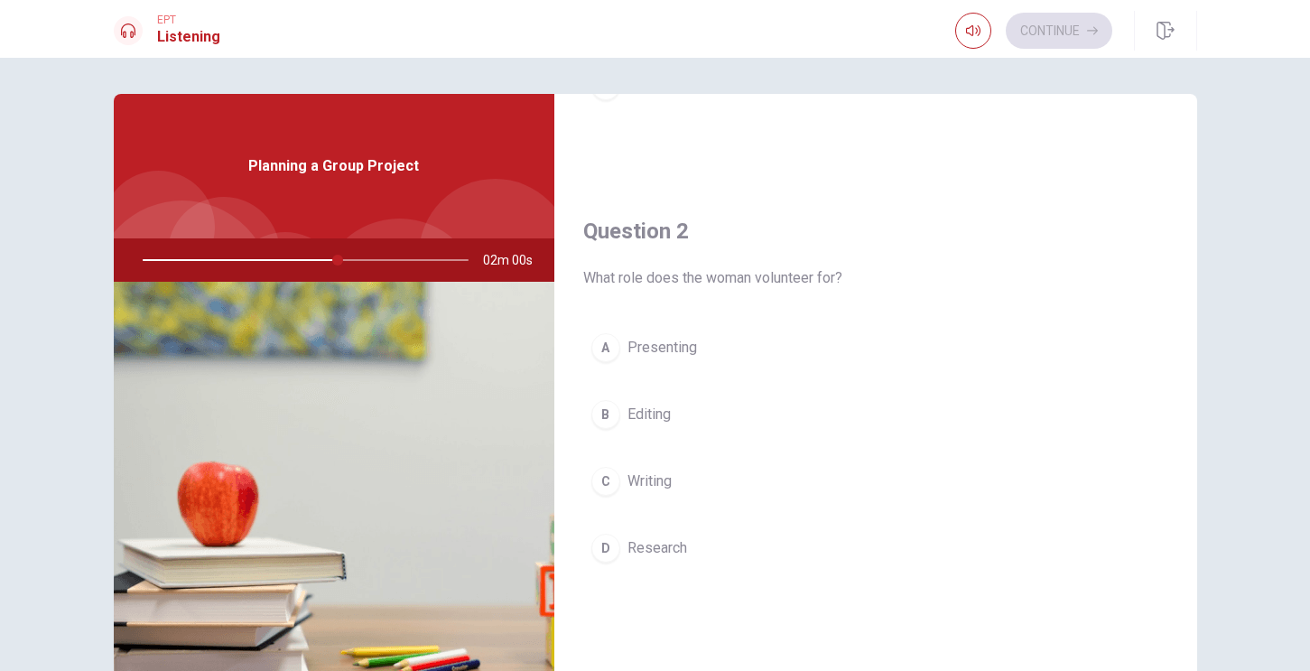
scroll to position [422, 0]
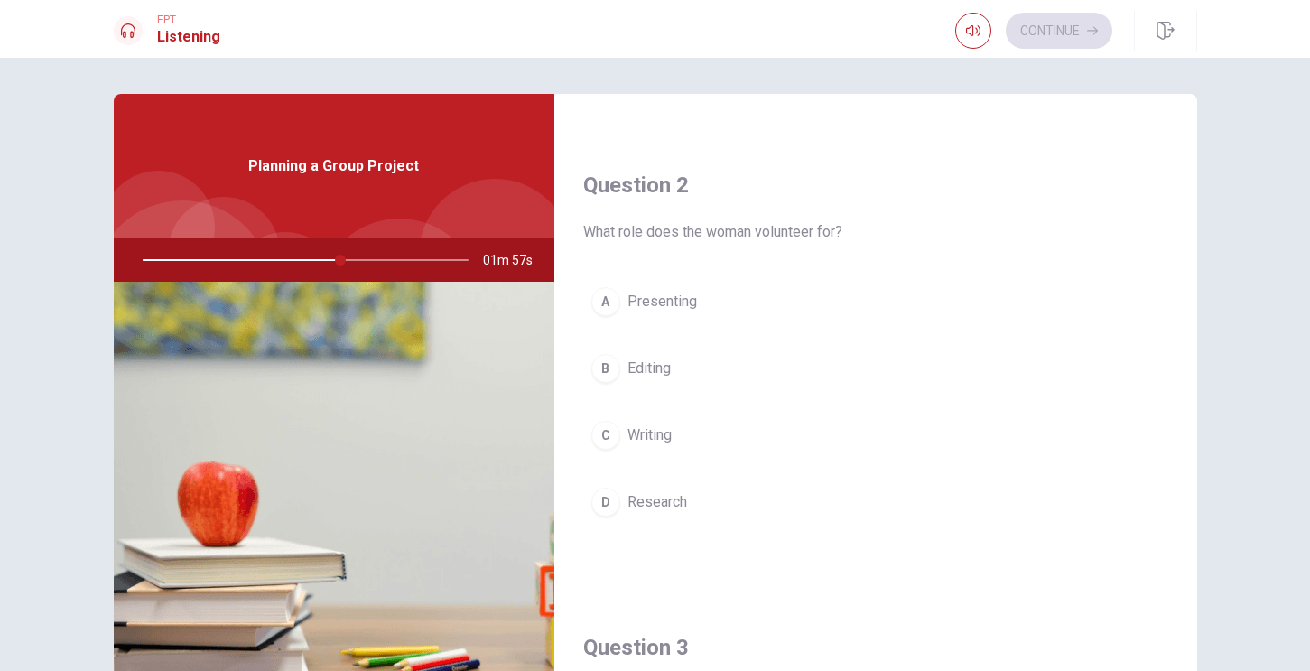
click at [607, 510] on div "D" at bounding box center [606, 502] width 29 height 29
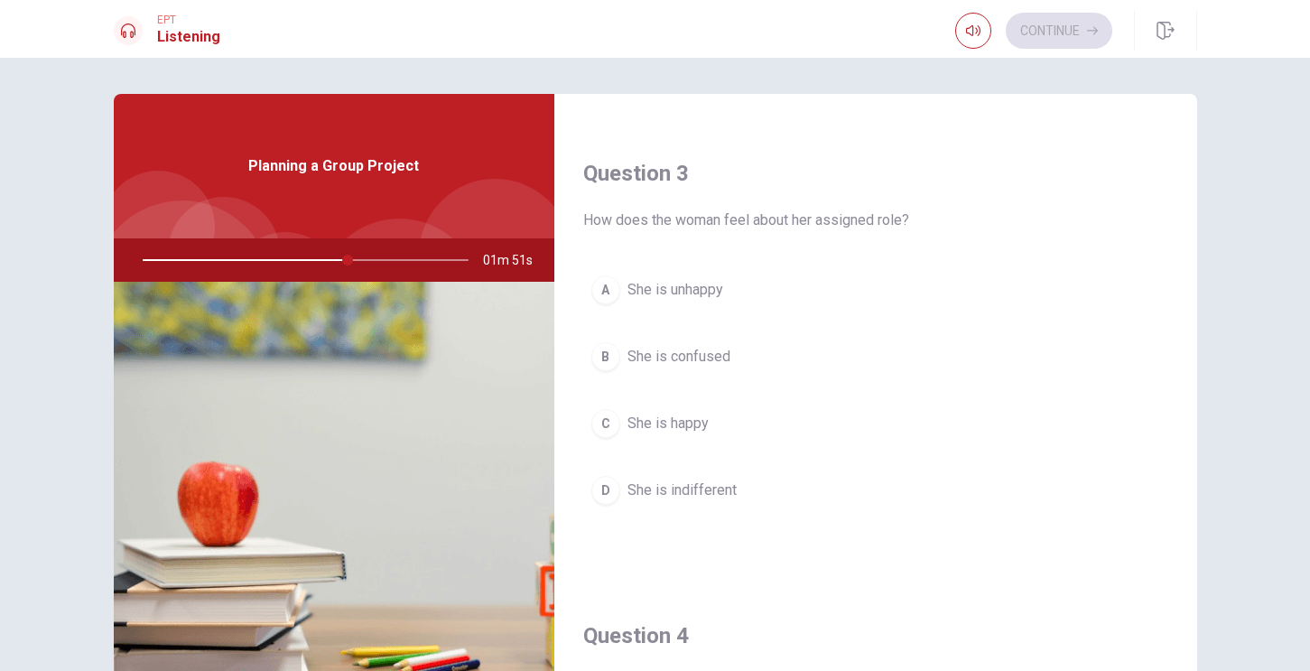
scroll to position [897, 0]
click at [603, 420] on div "C" at bounding box center [606, 422] width 29 height 29
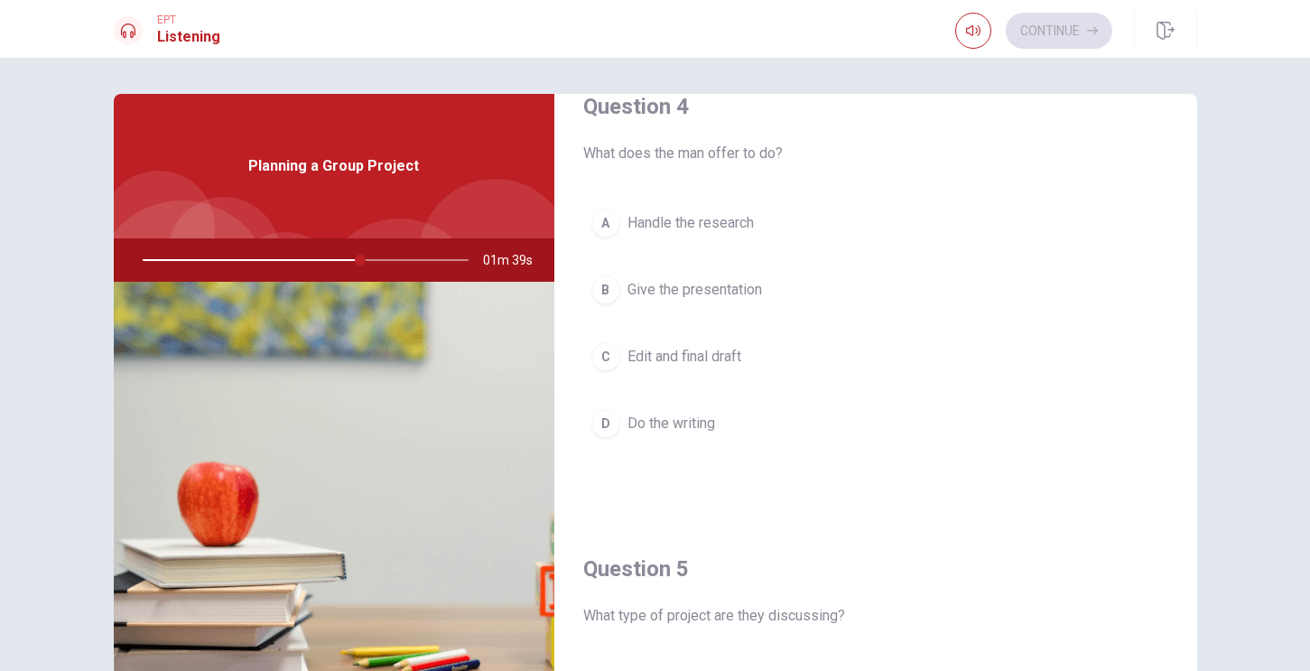
scroll to position [1428, 0]
click at [602, 284] on div "B" at bounding box center [606, 287] width 29 height 29
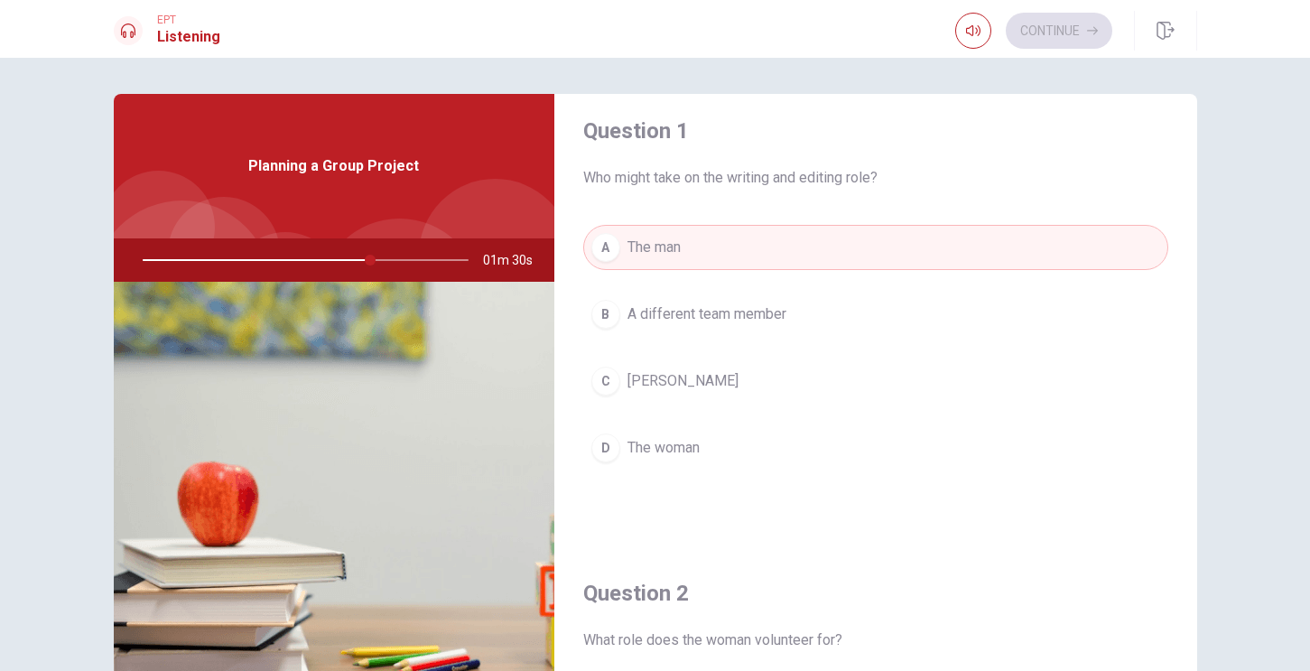
scroll to position [0, 0]
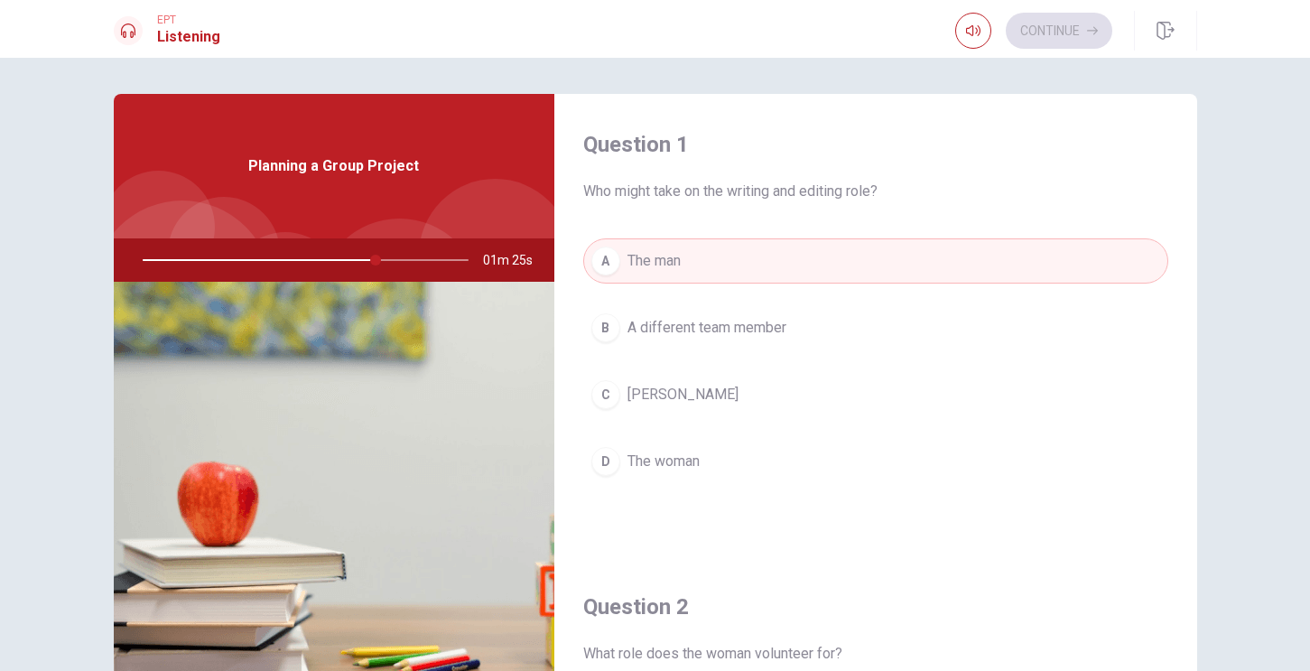
click at [609, 389] on div "C" at bounding box center [606, 394] width 29 height 29
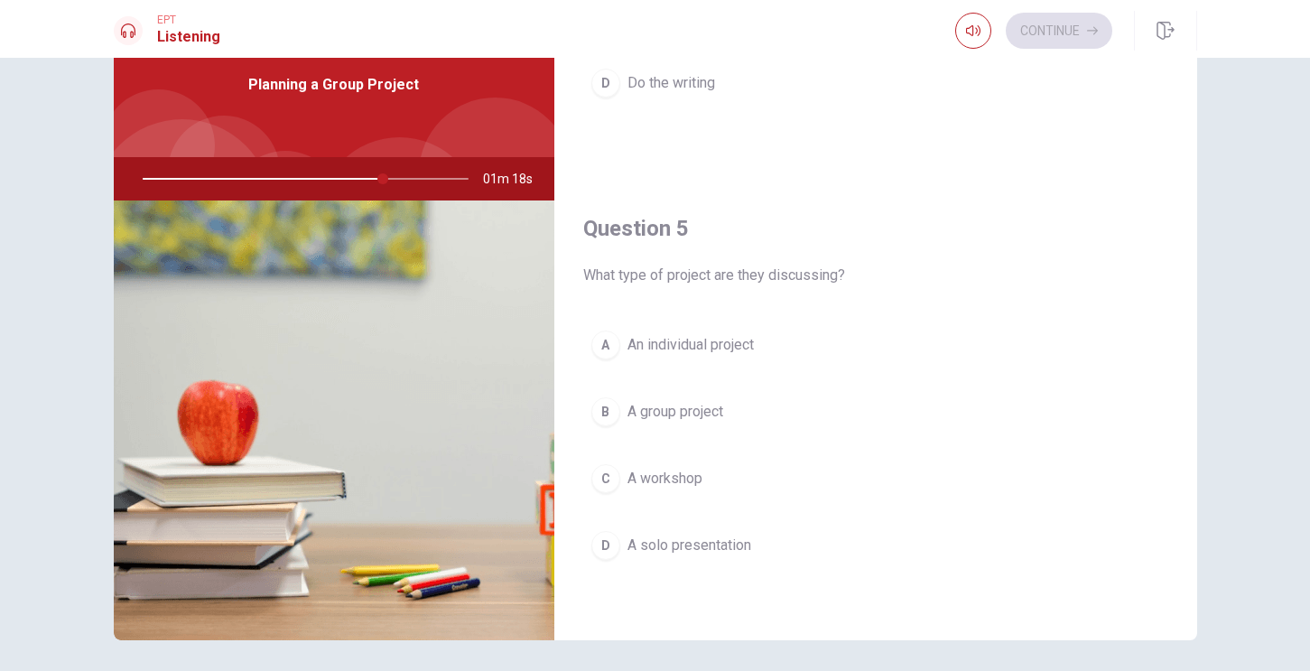
scroll to position [138, 0]
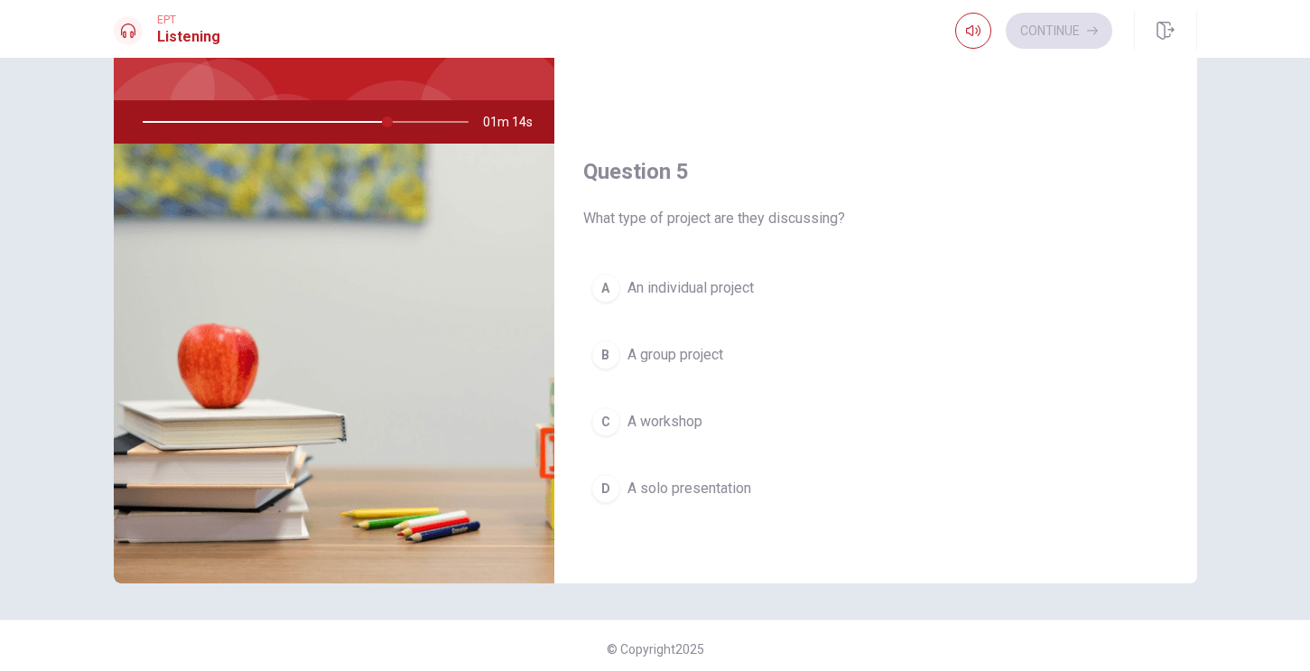
click at [608, 355] on div "B" at bounding box center [606, 354] width 29 height 29
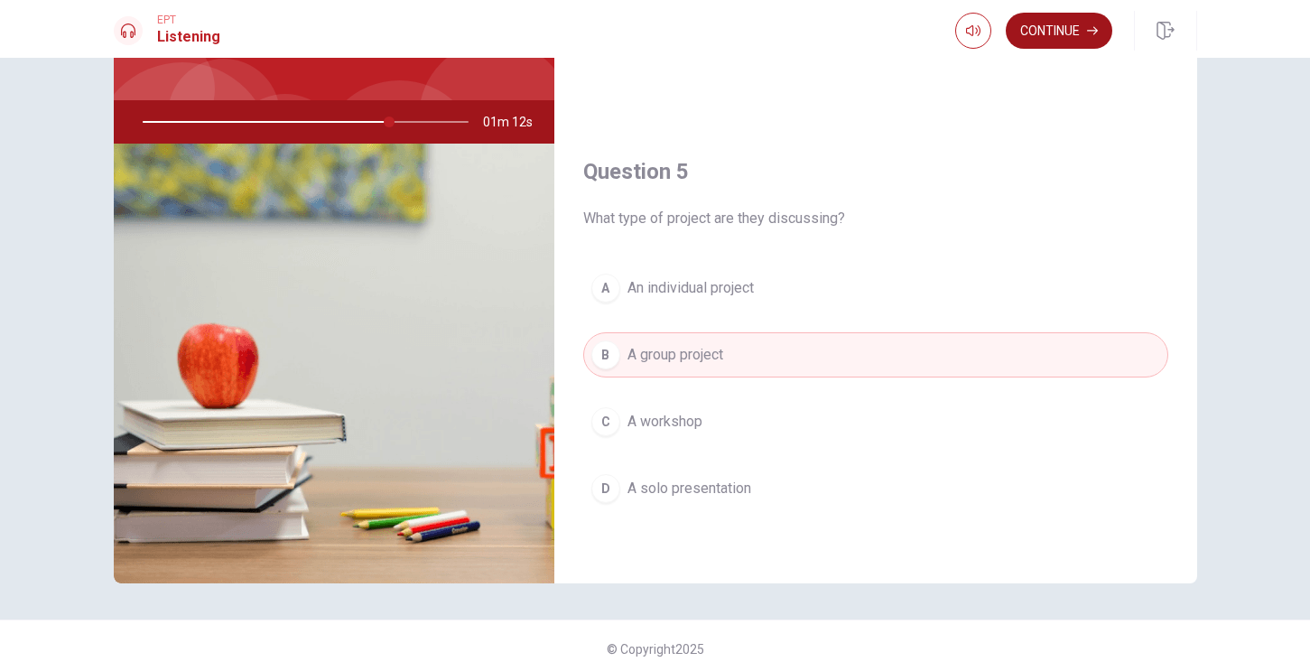
click at [1048, 33] on button "Continue" at bounding box center [1059, 31] width 107 height 36
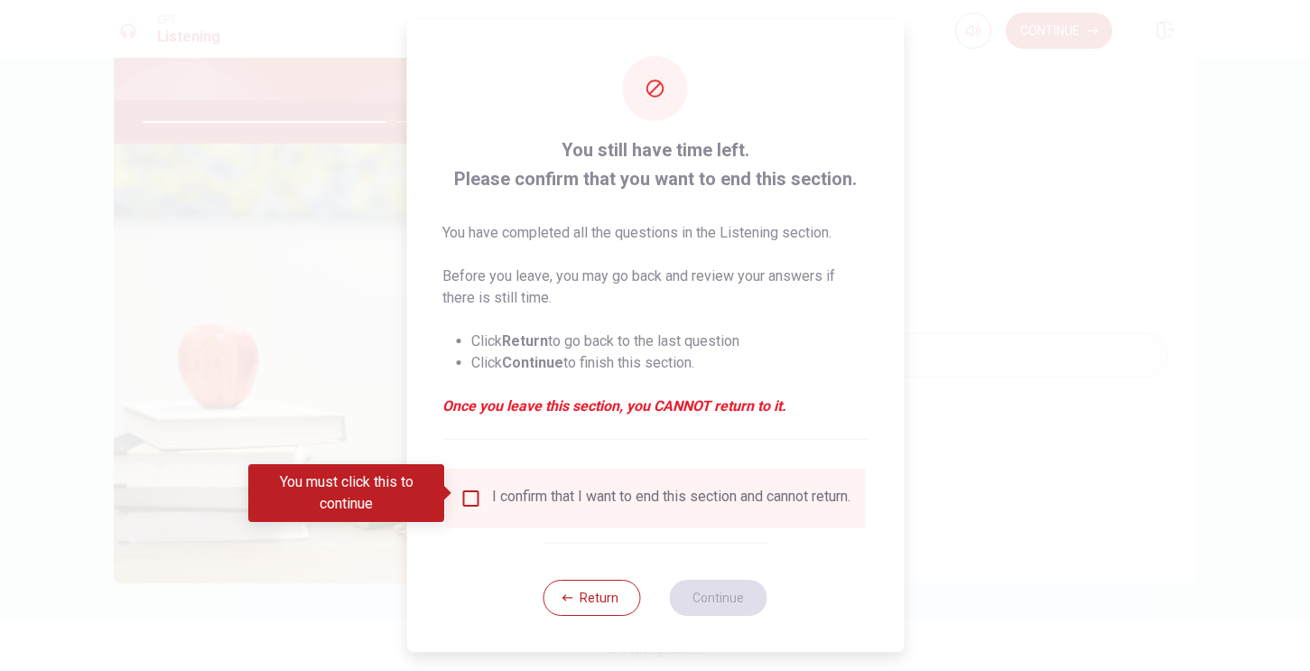
click at [464, 490] on input "You must click this to continue" at bounding box center [471, 499] width 22 height 22
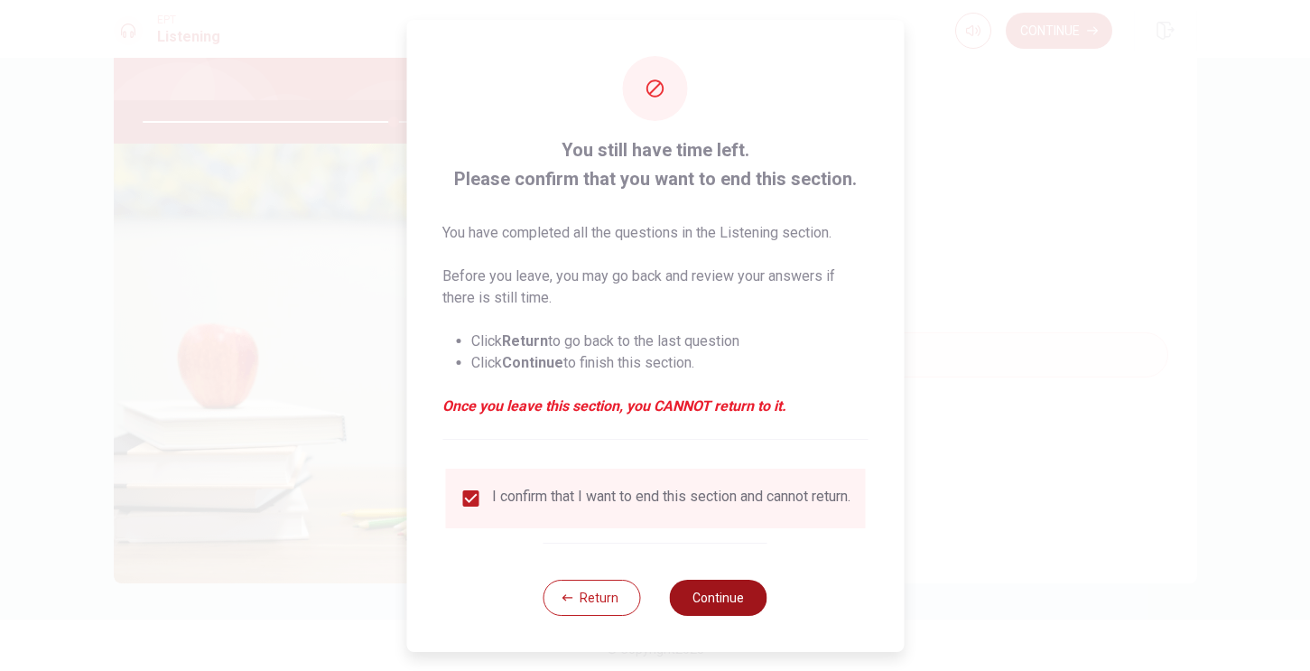
click at [716, 600] on button "Continue" at bounding box center [719, 598] width 98 height 36
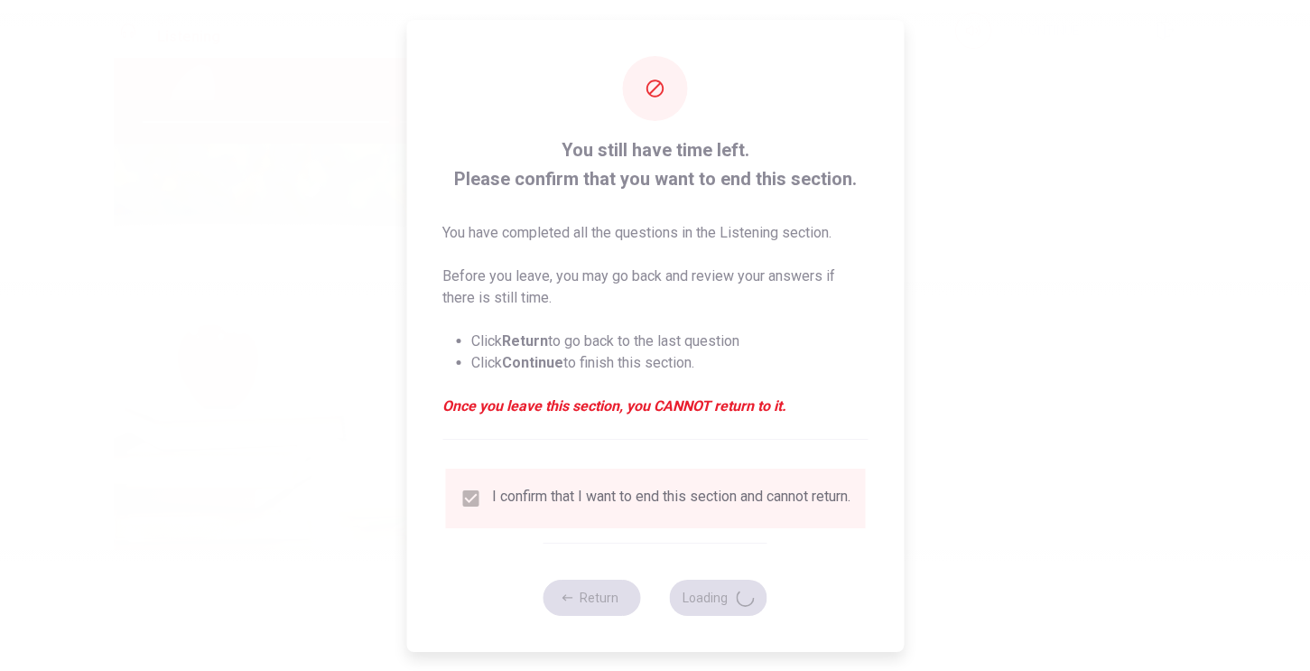
type input "78"
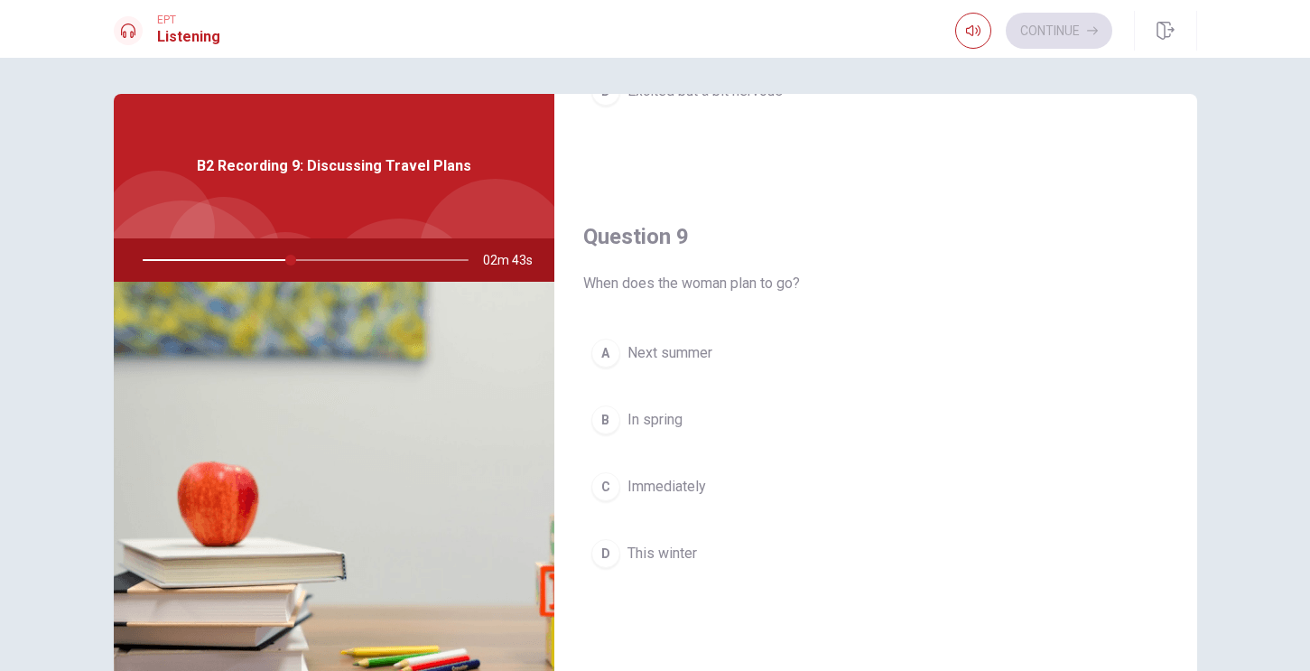
scroll to position [1309, 0]
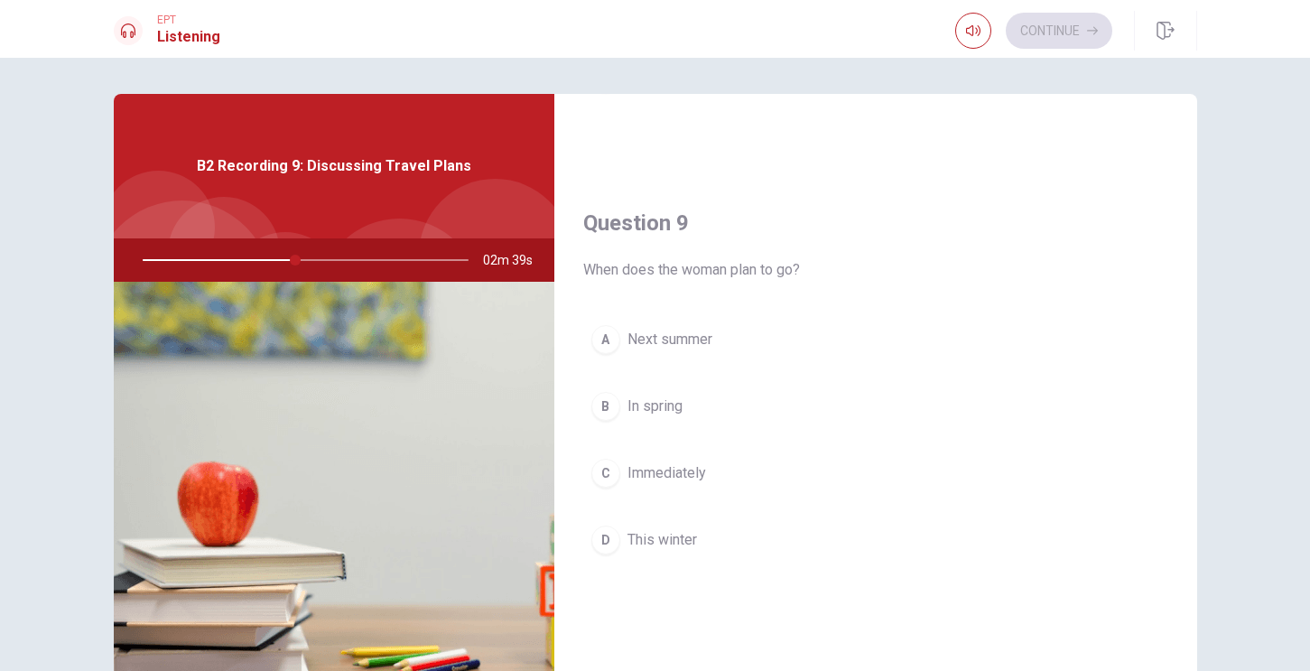
click at [612, 340] on div "A" at bounding box center [606, 339] width 29 height 29
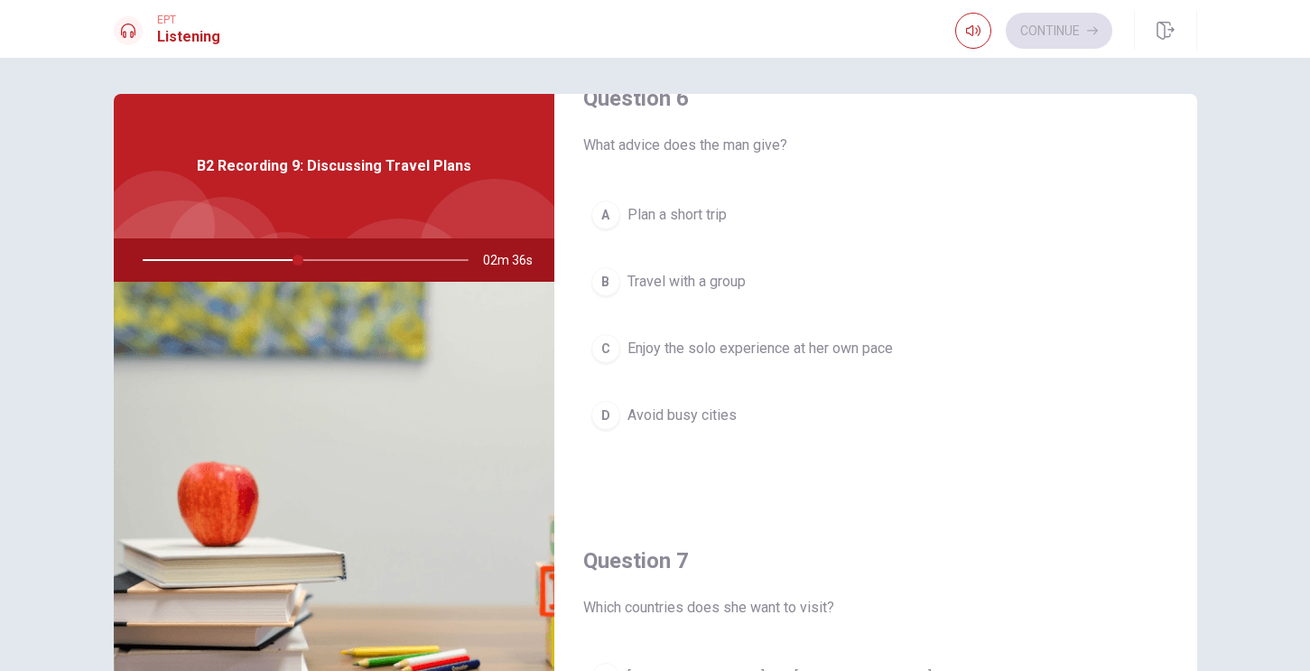
scroll to position [47, 0]
click at [609, 343] on div "C" at bounding box center [606, 347] width 29 height 29
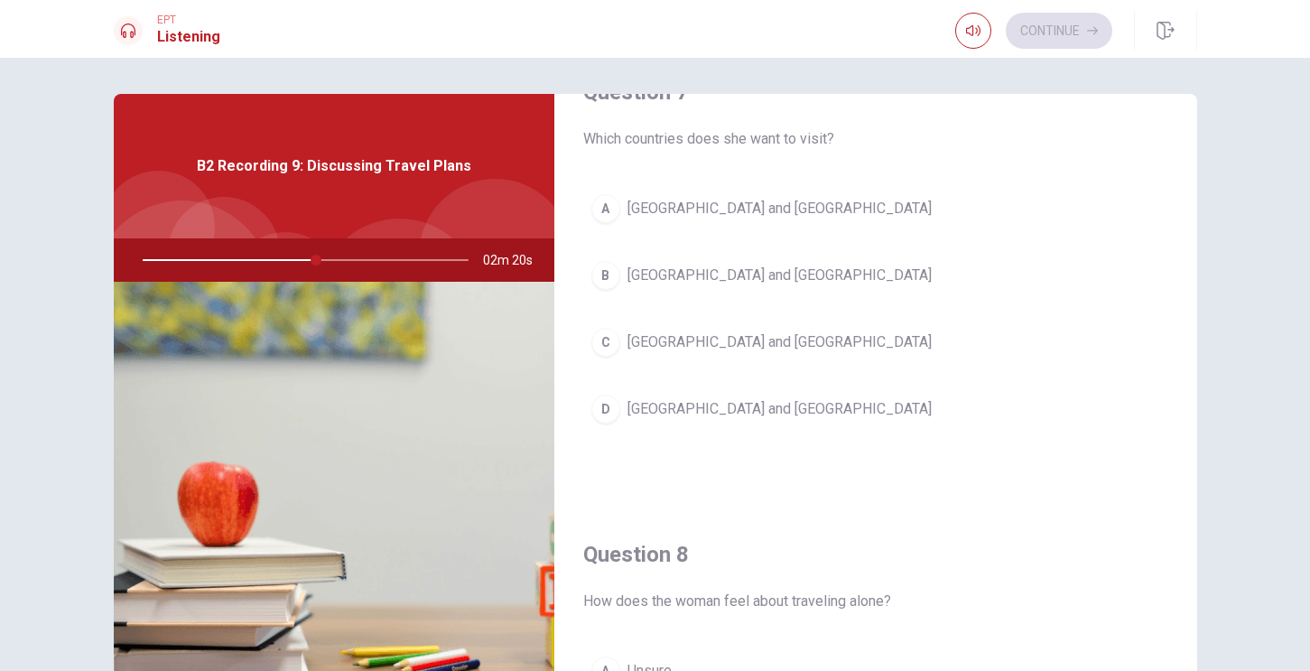
scroll to position [524, 0]
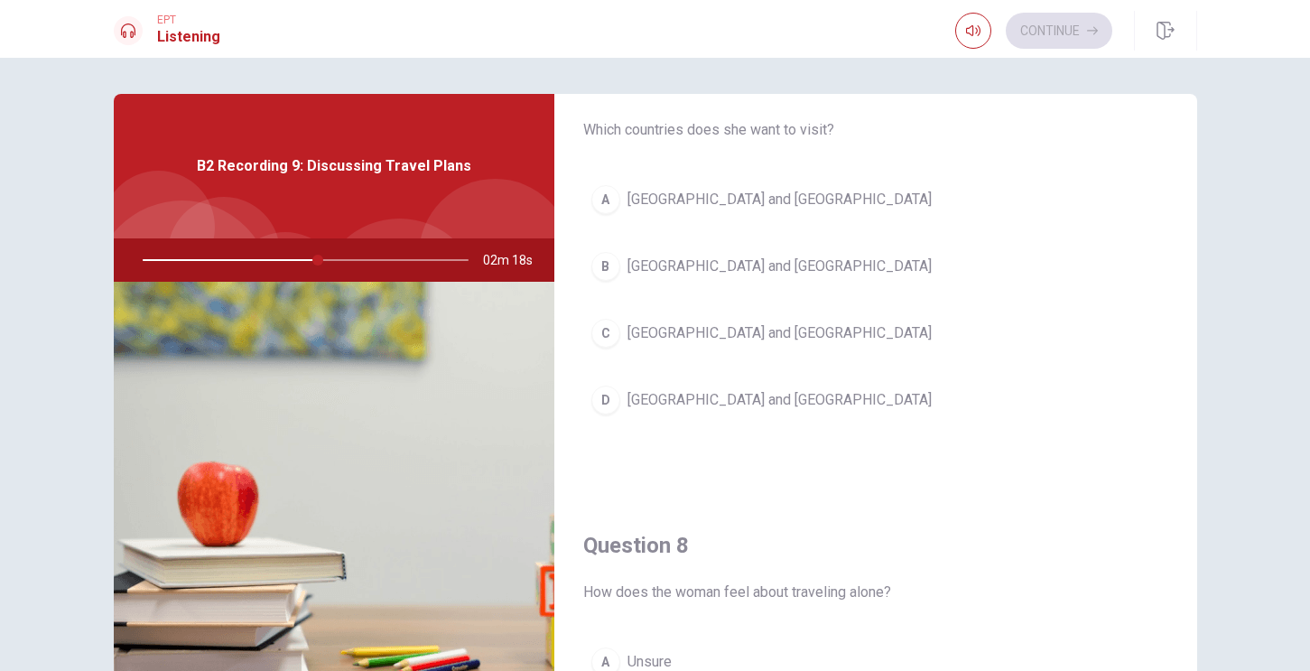
click at [614, 259] on div "B" at bounding box center [606, 266] width 29 height 29
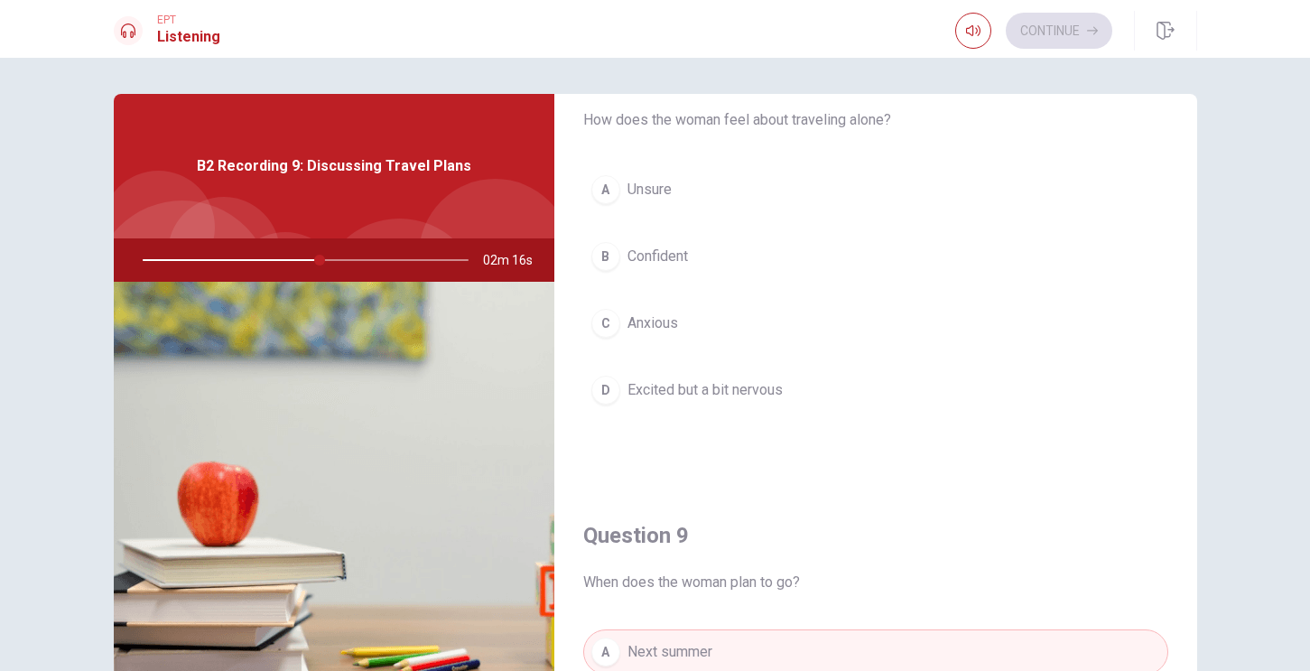
scroll to position [1015, 0]
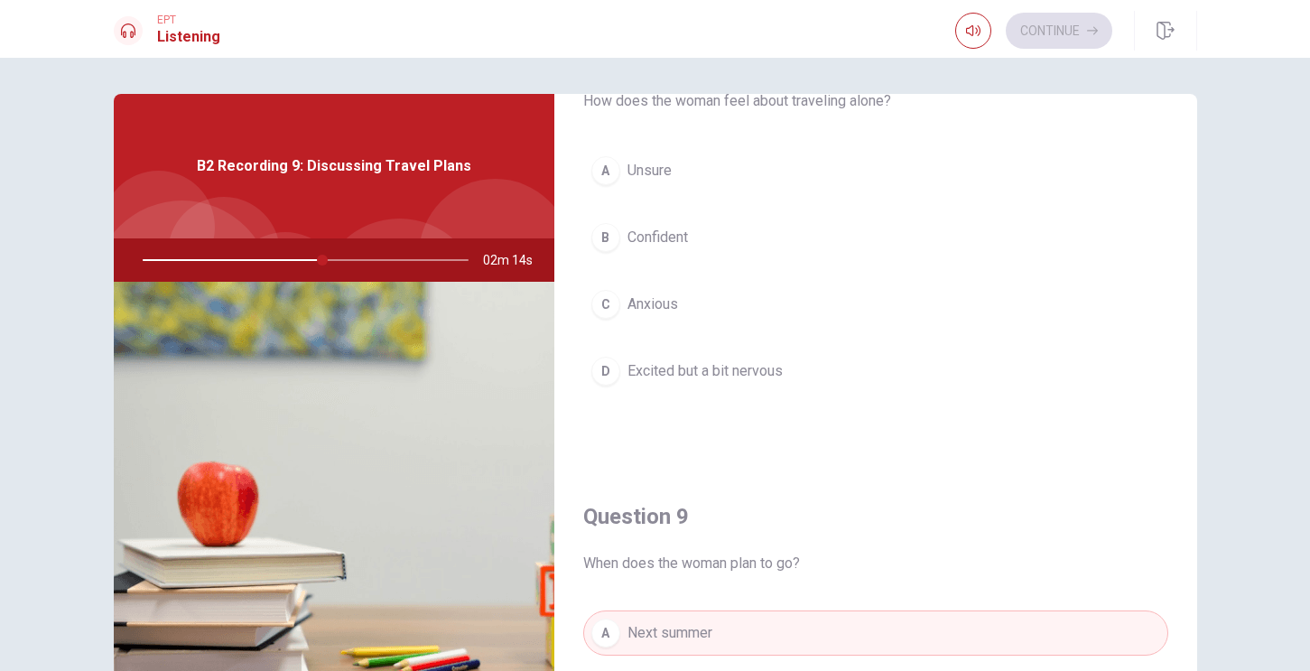
click at [605, 372] on div "D" at bounding box center [606, 371] width 29 height 29
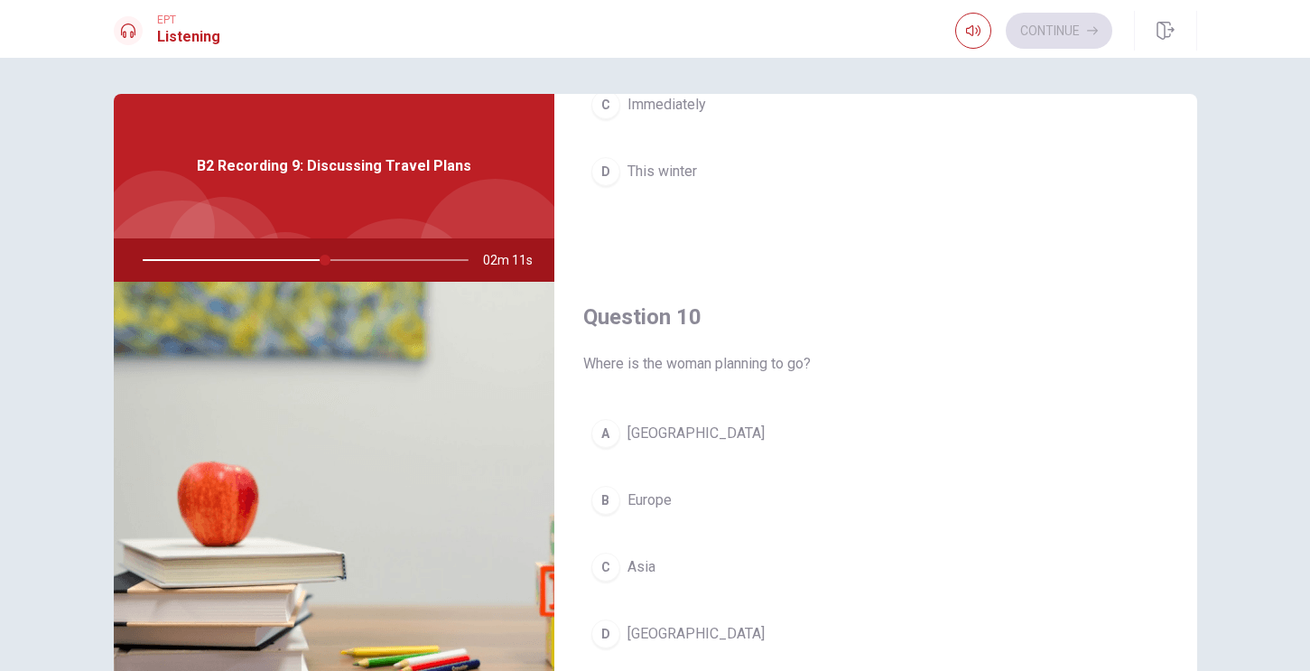
scroll to position [1684, 0]
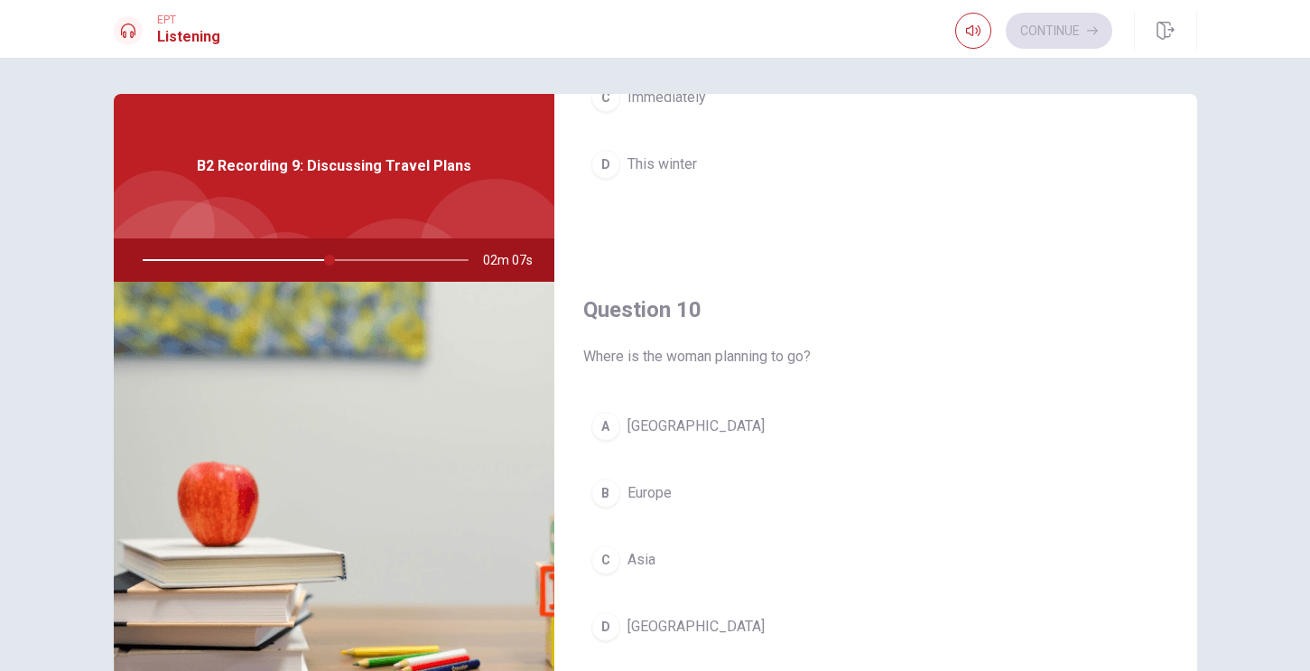
click at [605, 491] on div "B" at bounding box center [606, 493] width 29 height 29
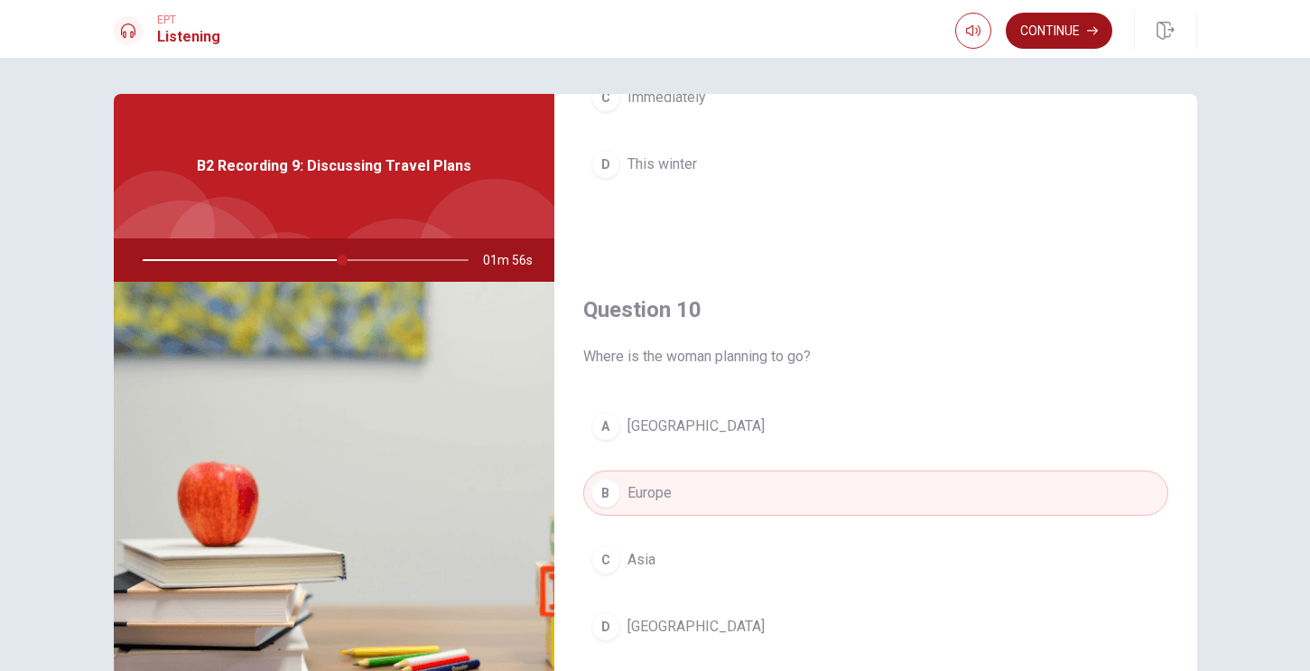
click at [1041, 42] on button "Continue" at bounding box center [1059, 31] width 107 height 36
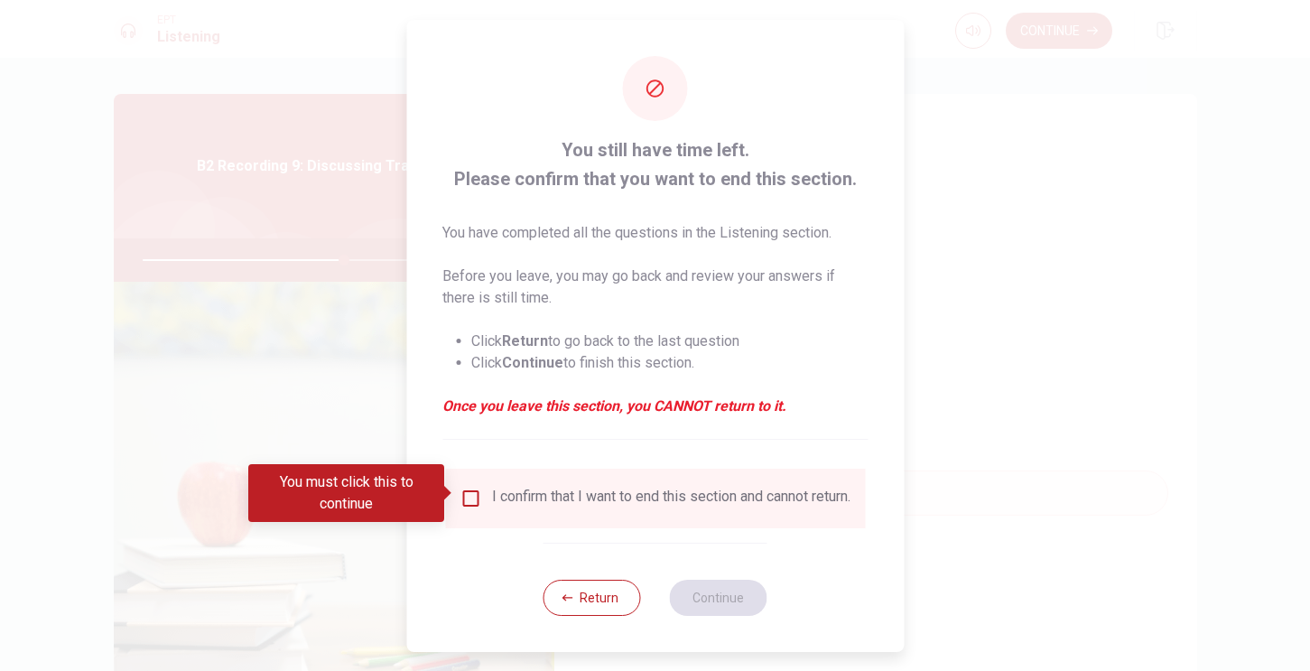
click at [472, 490] on input "You must click this to continue" at bounding box center [471, 499] width 22 height 22
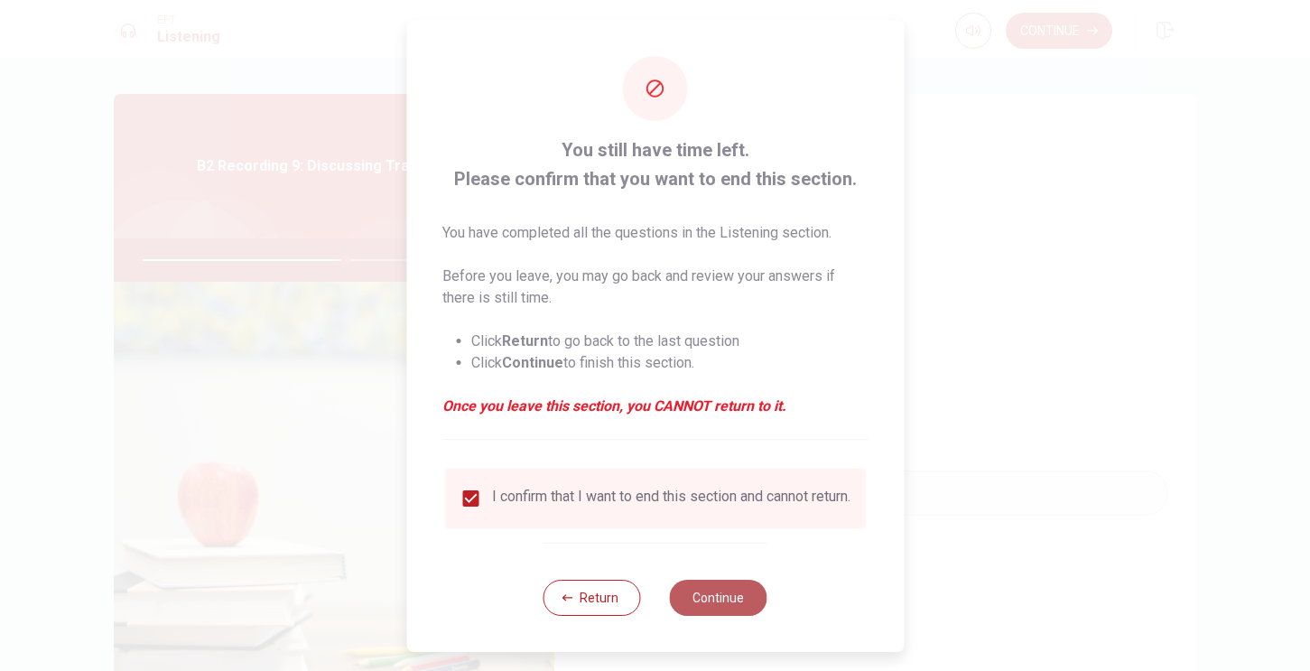
click at [726, 599] on button "Continue" at bounding box center [719, 598] width 98 height 36
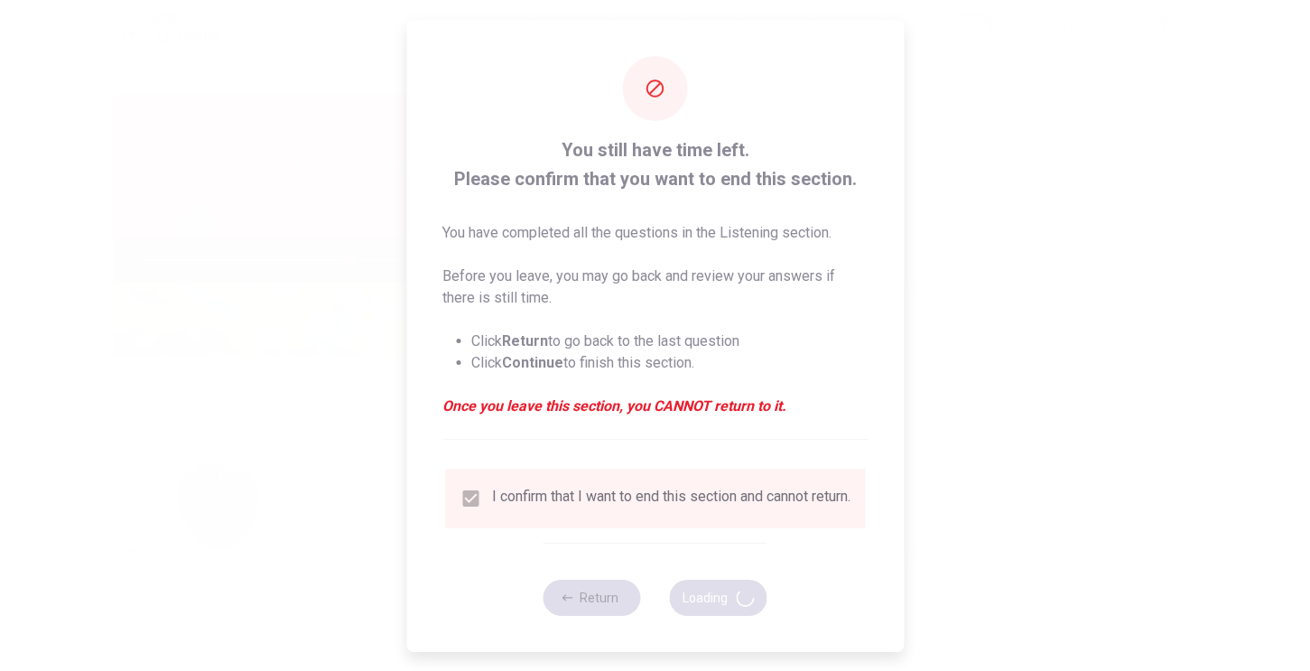
type input "64"
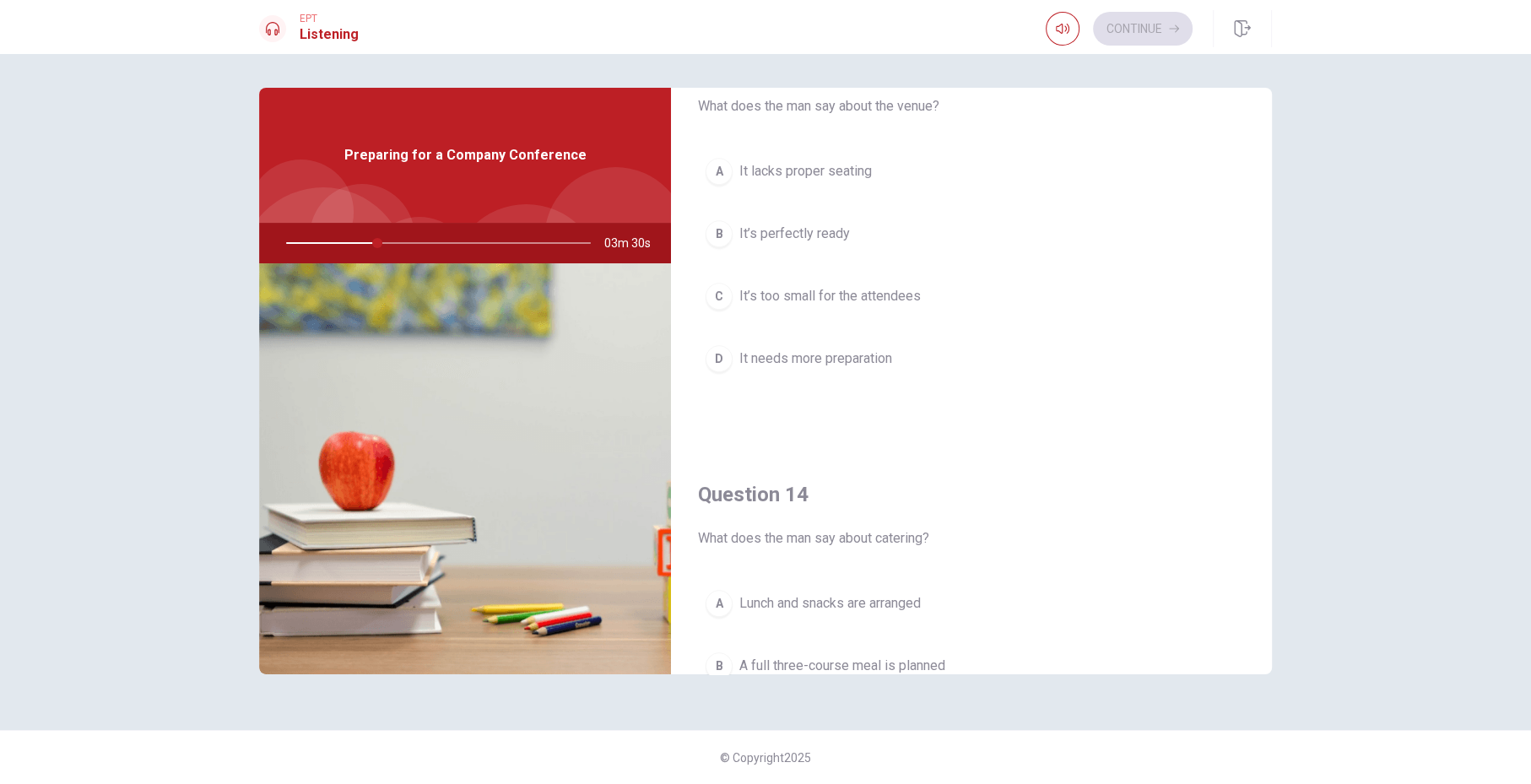
scroll to position [1561, 0]
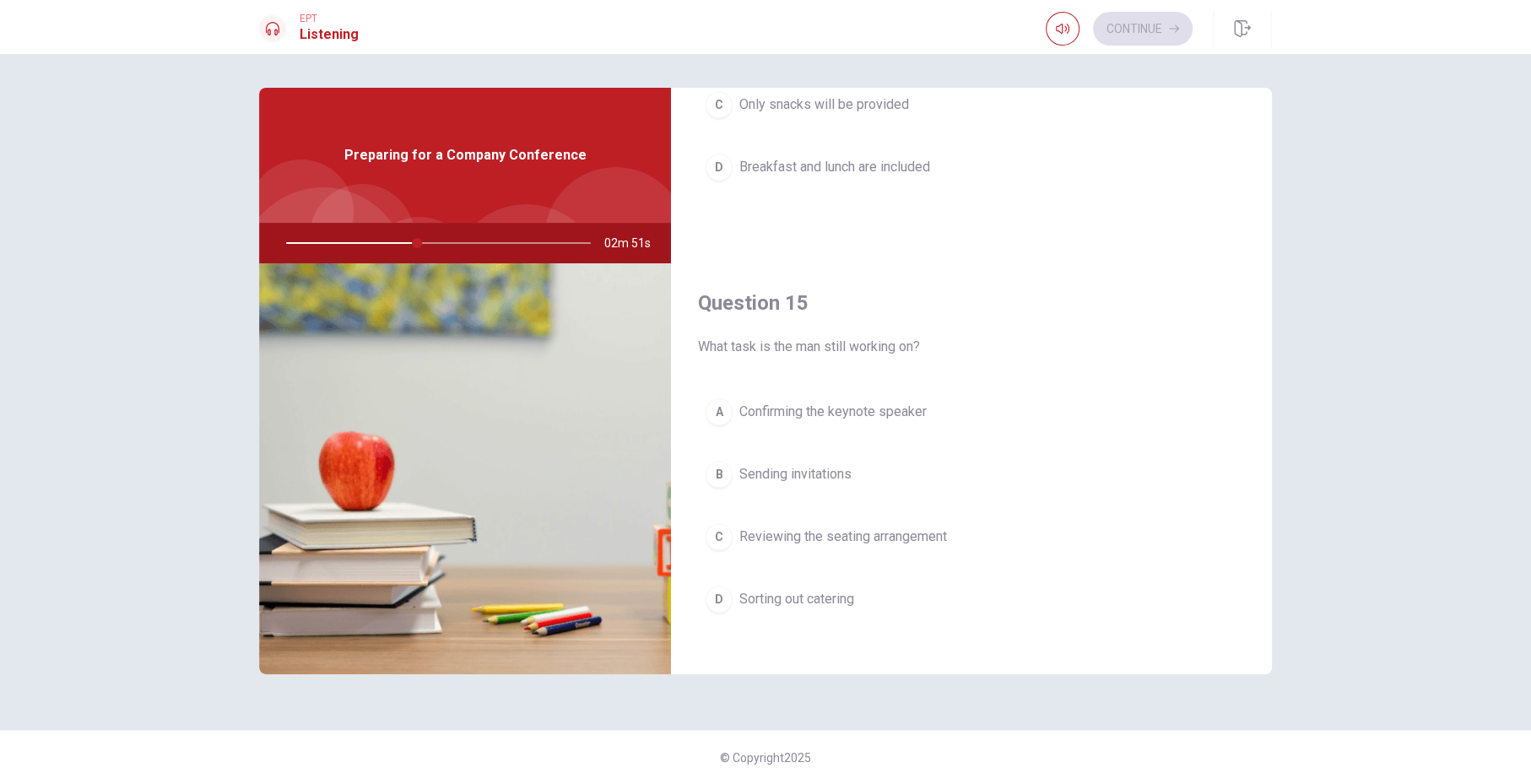
click at [717, 398] on div "A" at bounding box center [719, 411] width 27 height 27
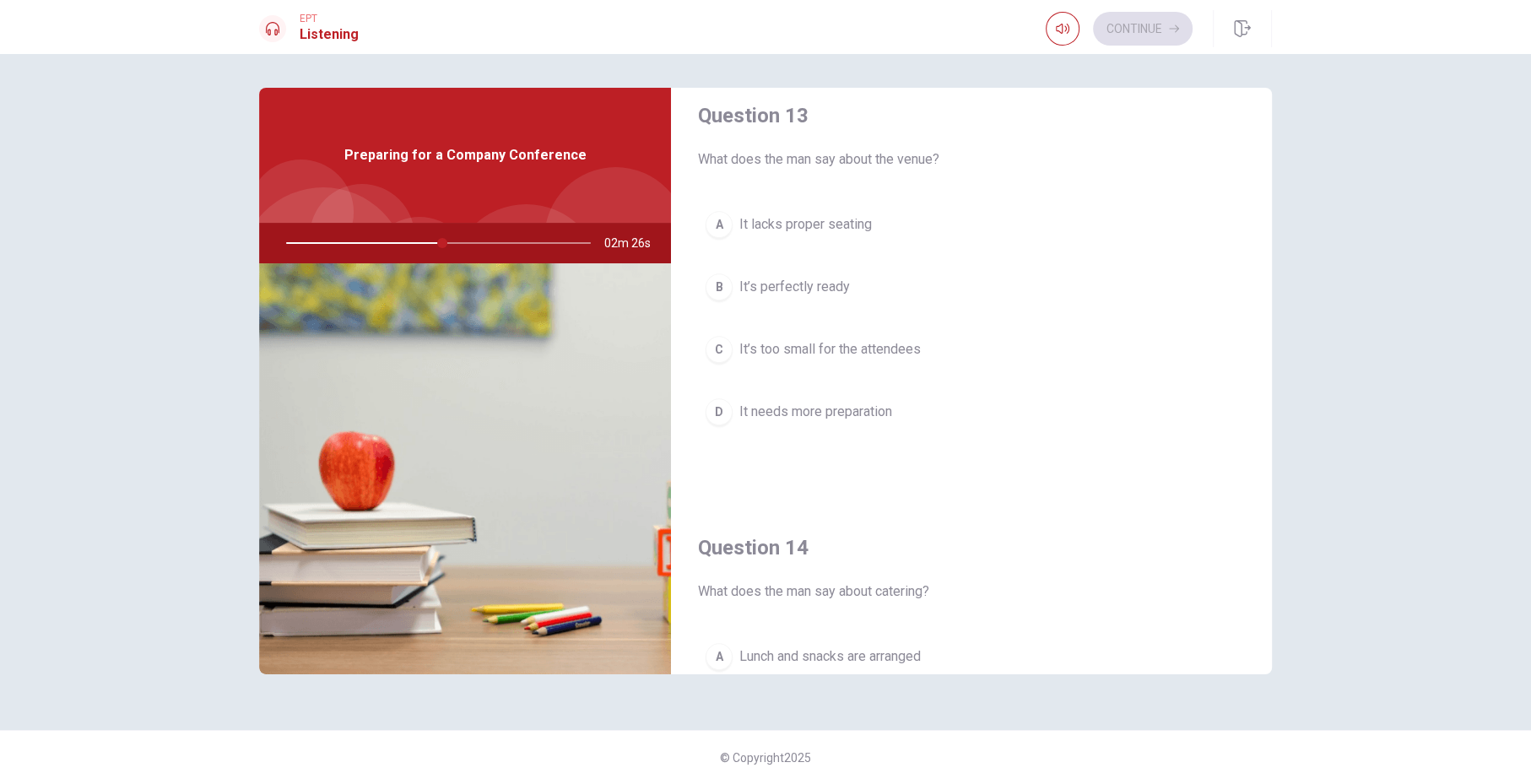
scroll to position [882, 0]
click at [714, 275] on div "B" at bounding box center [719, 288] width 27 height 27
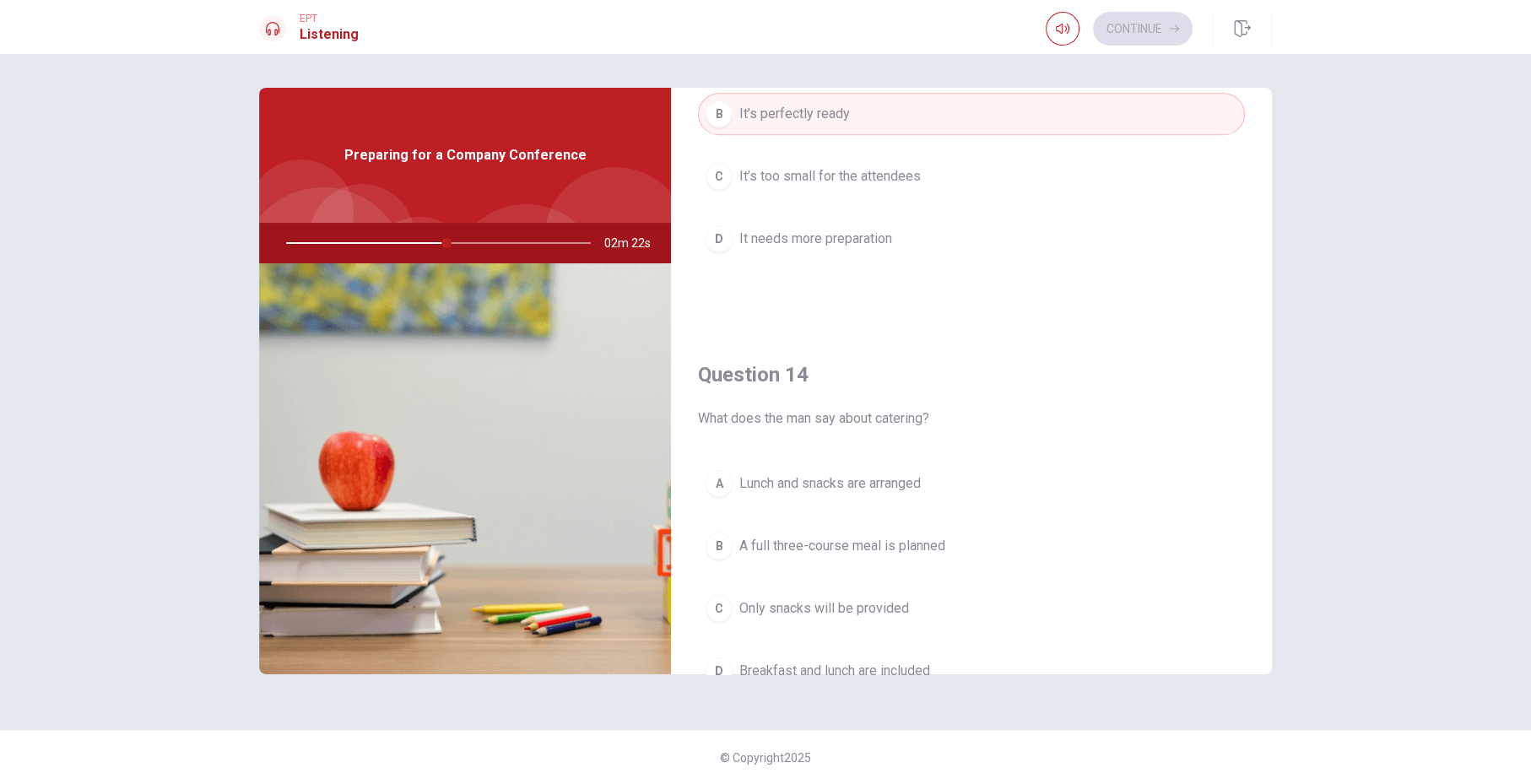
scroll to position [1064, 0]
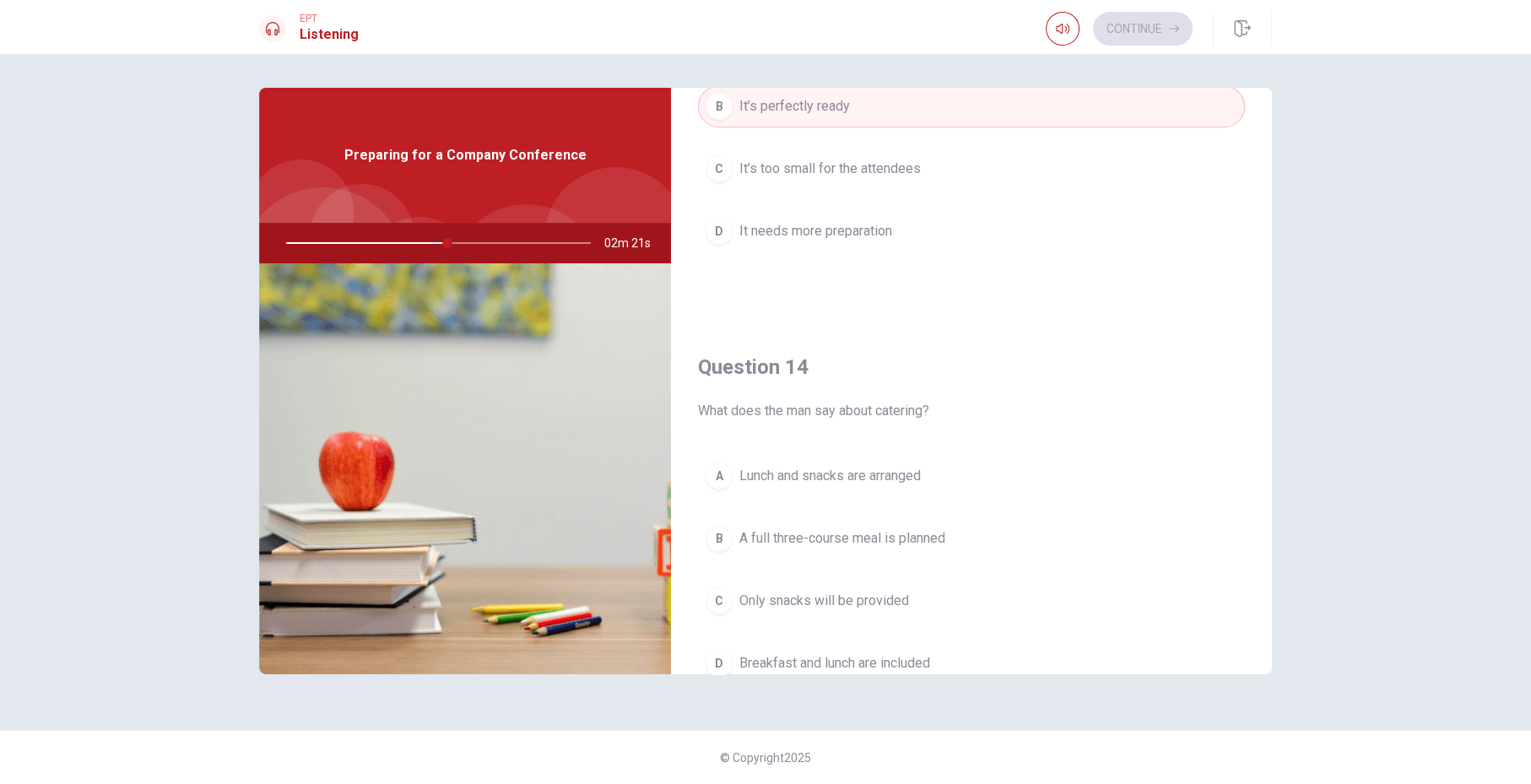
click at [712, 455] on button "A Lunch and snacks are arranged" at bounding box center [971, 476] width 547 height 42
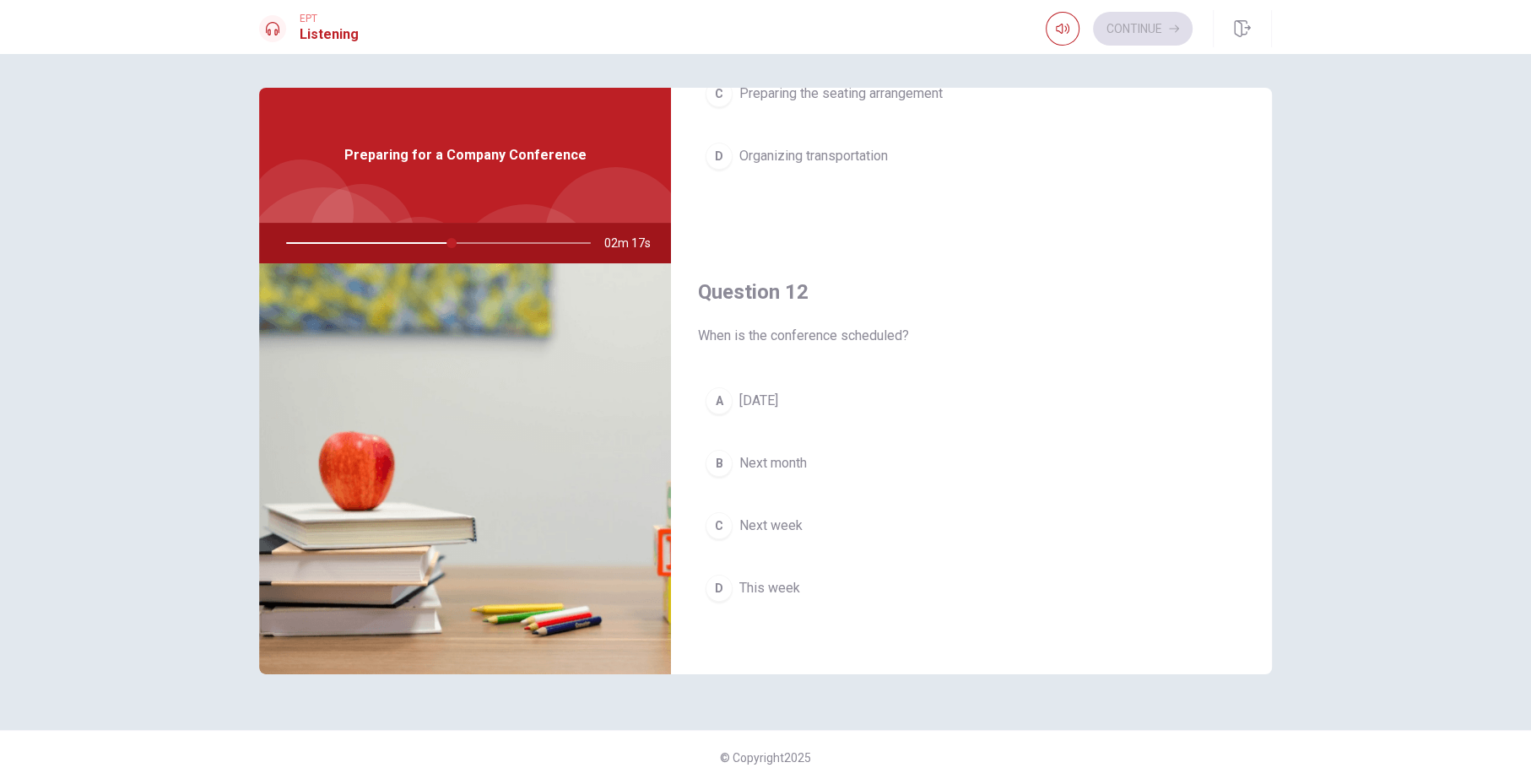
scroll to position [242, 0]
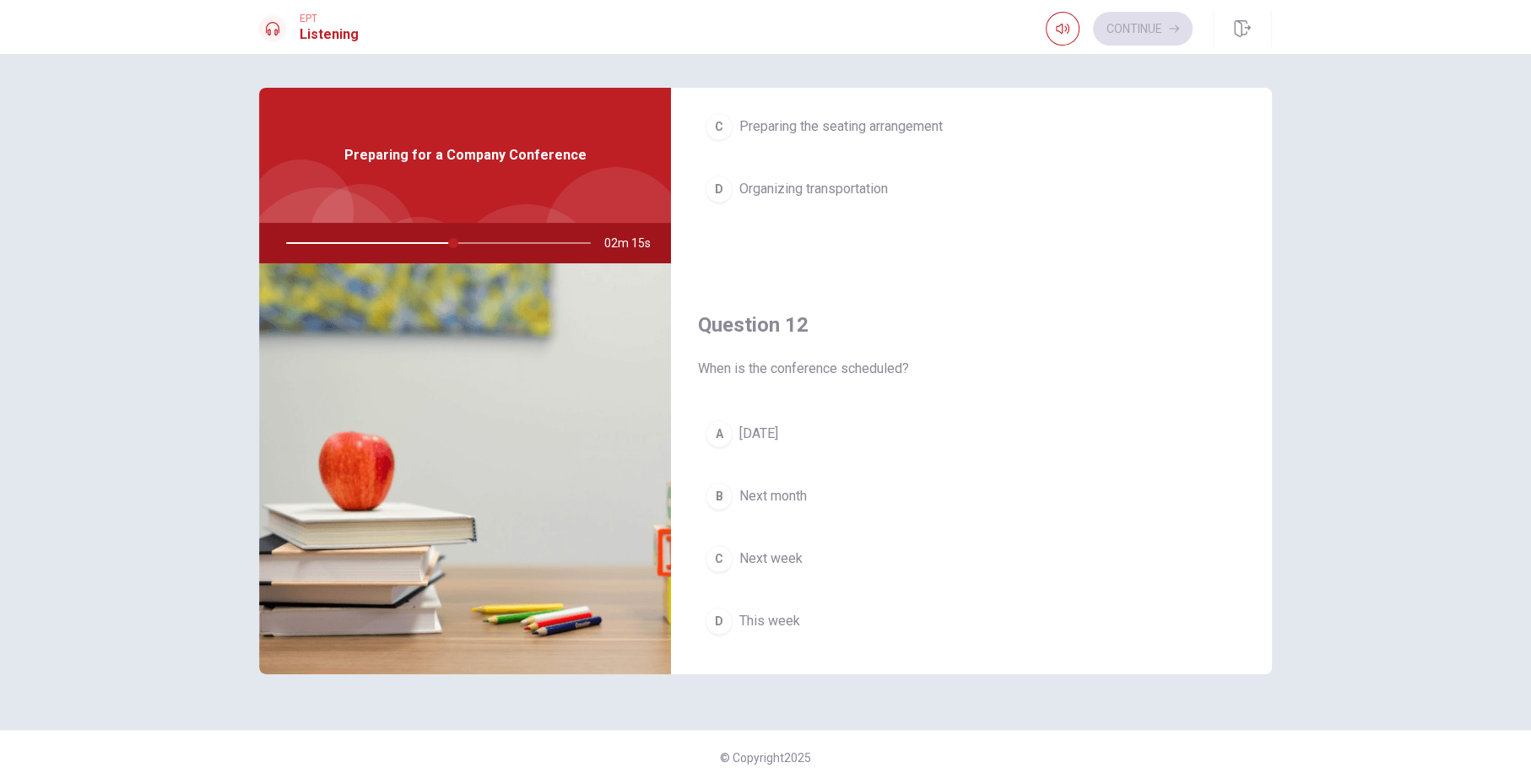
click at [716, 487] on div "B" at bounding box center [719, 496] width 27 height 27
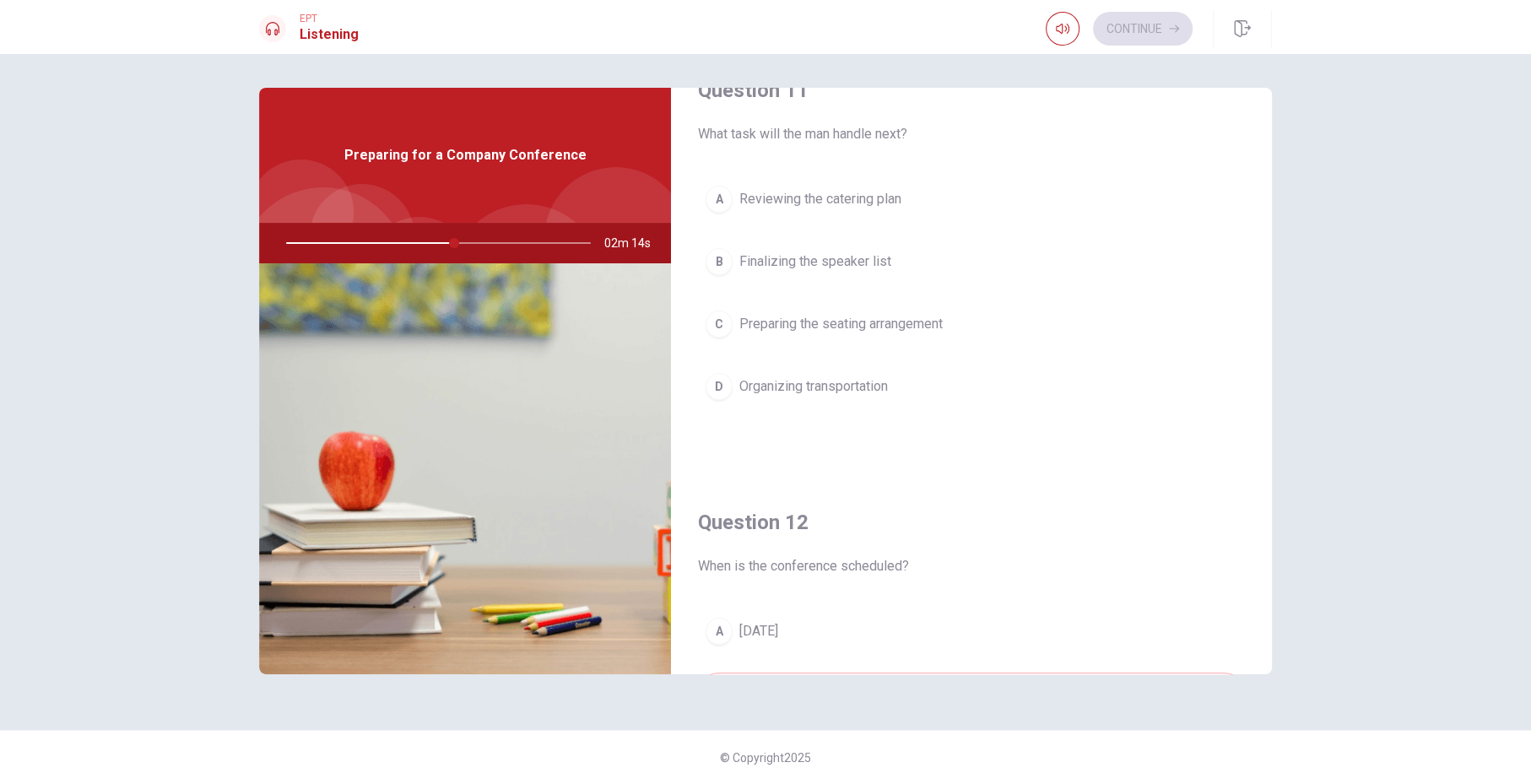
scroll to position [0, 0]
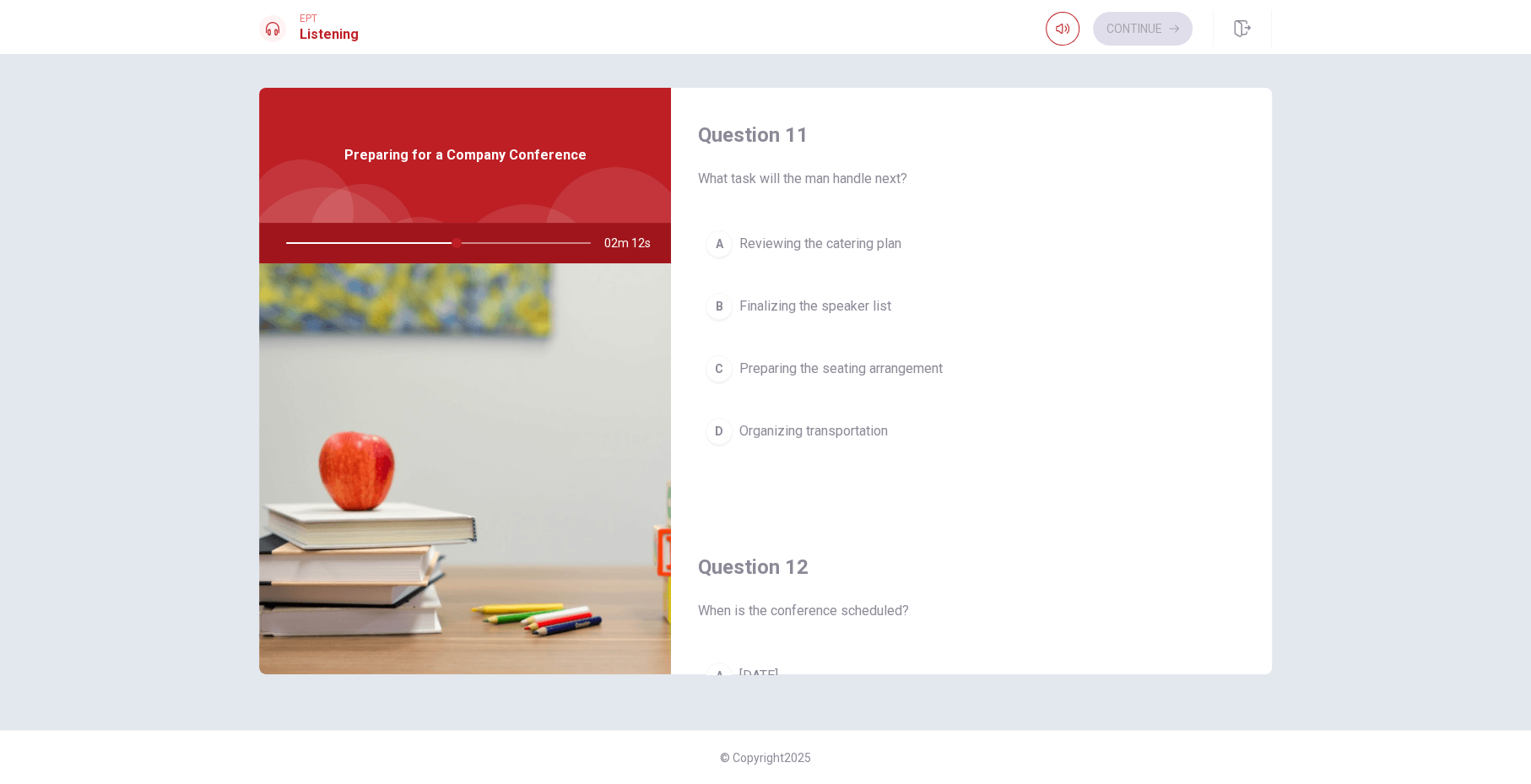
click at [713, 301] on div "B" at bounding box center [719, 306] width 27 height 27
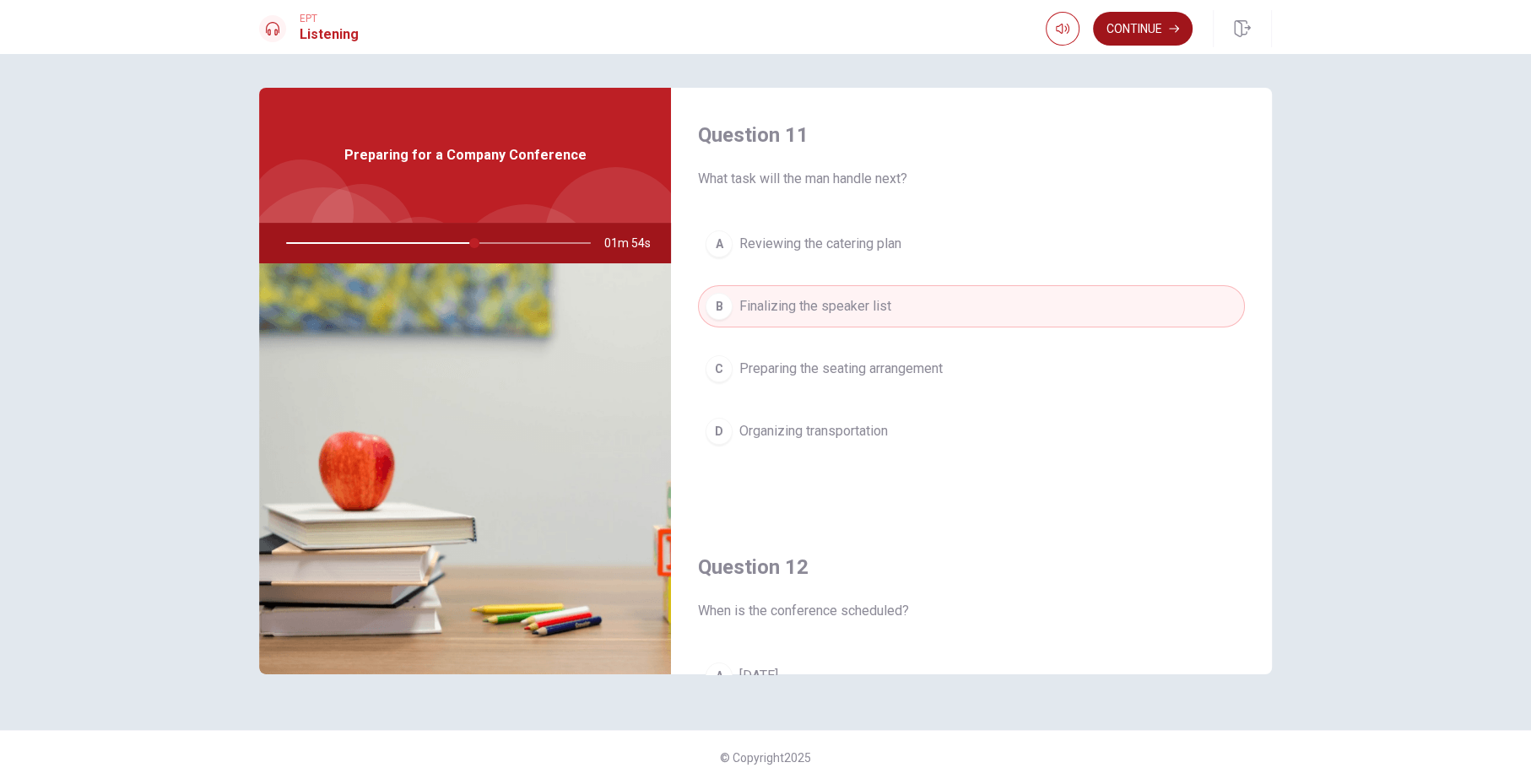
click at [1139, 23] on button "Continue" at bounding box center [1142, 29] width 100 height 34
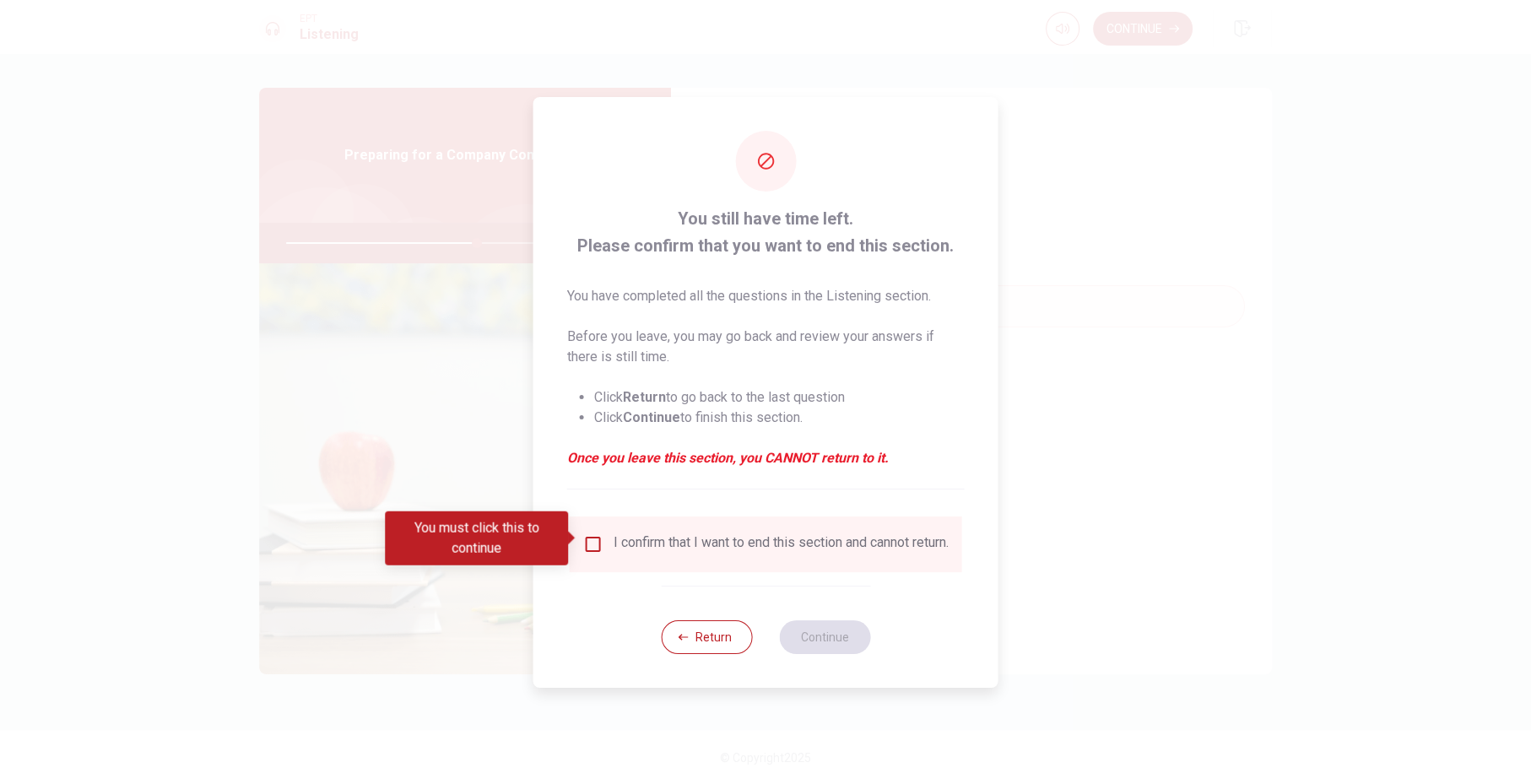
click at [588, 539] on input "You must click this to continue" at bounding box center [594, 545] width 21 height 21
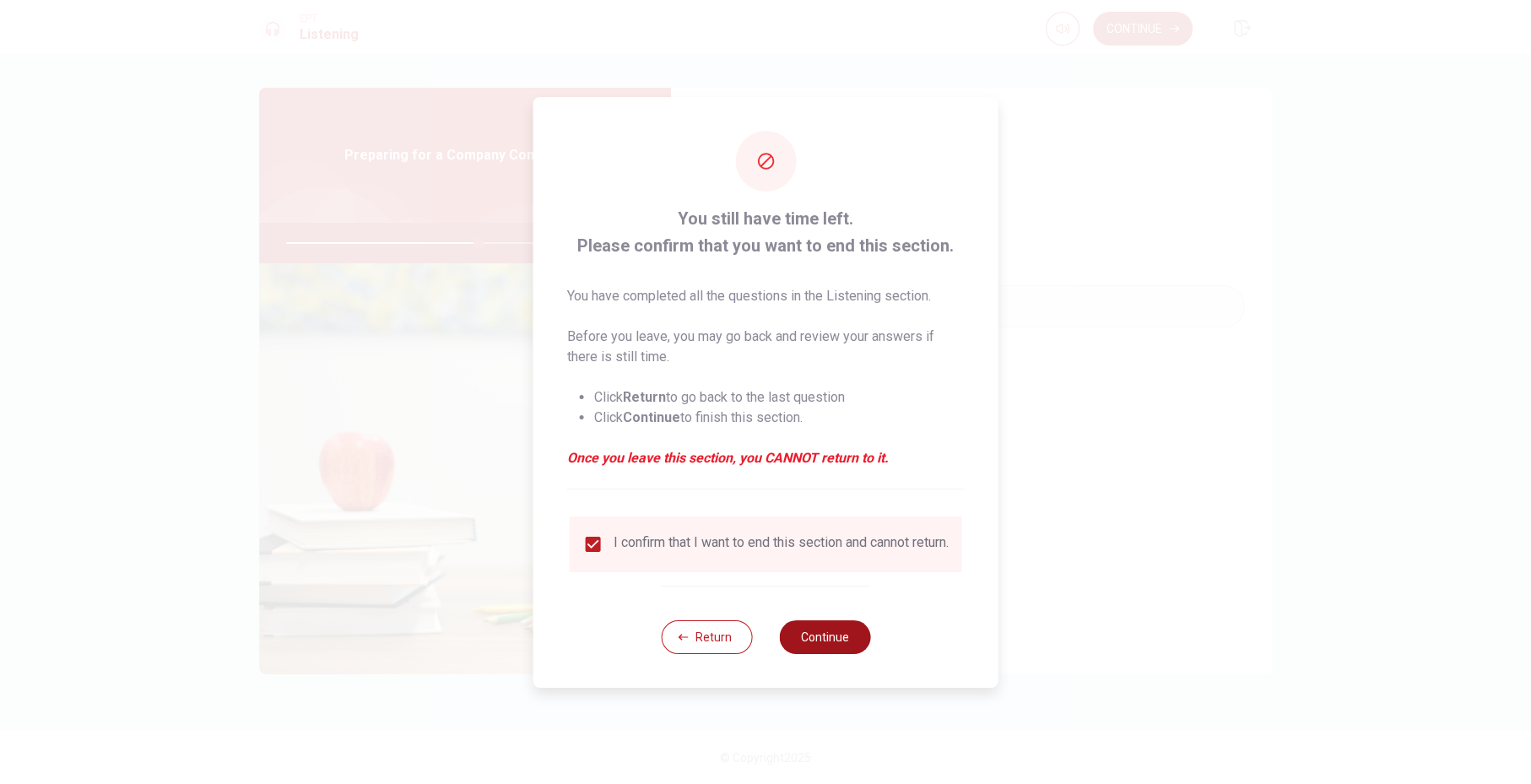
click at [816, 626] on button "Continue" at bounding box center [825, 637] width 92 height 34
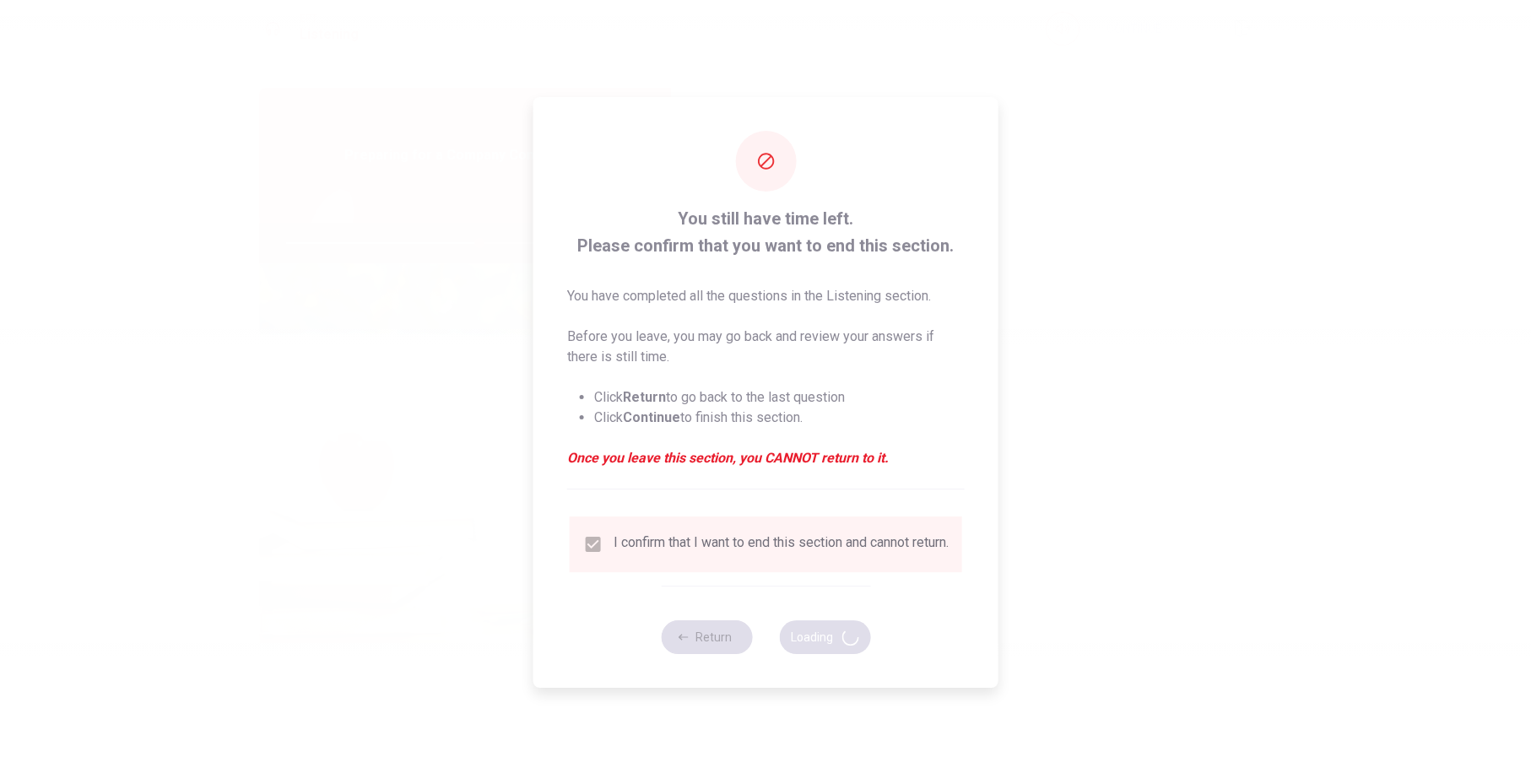
type input "64"
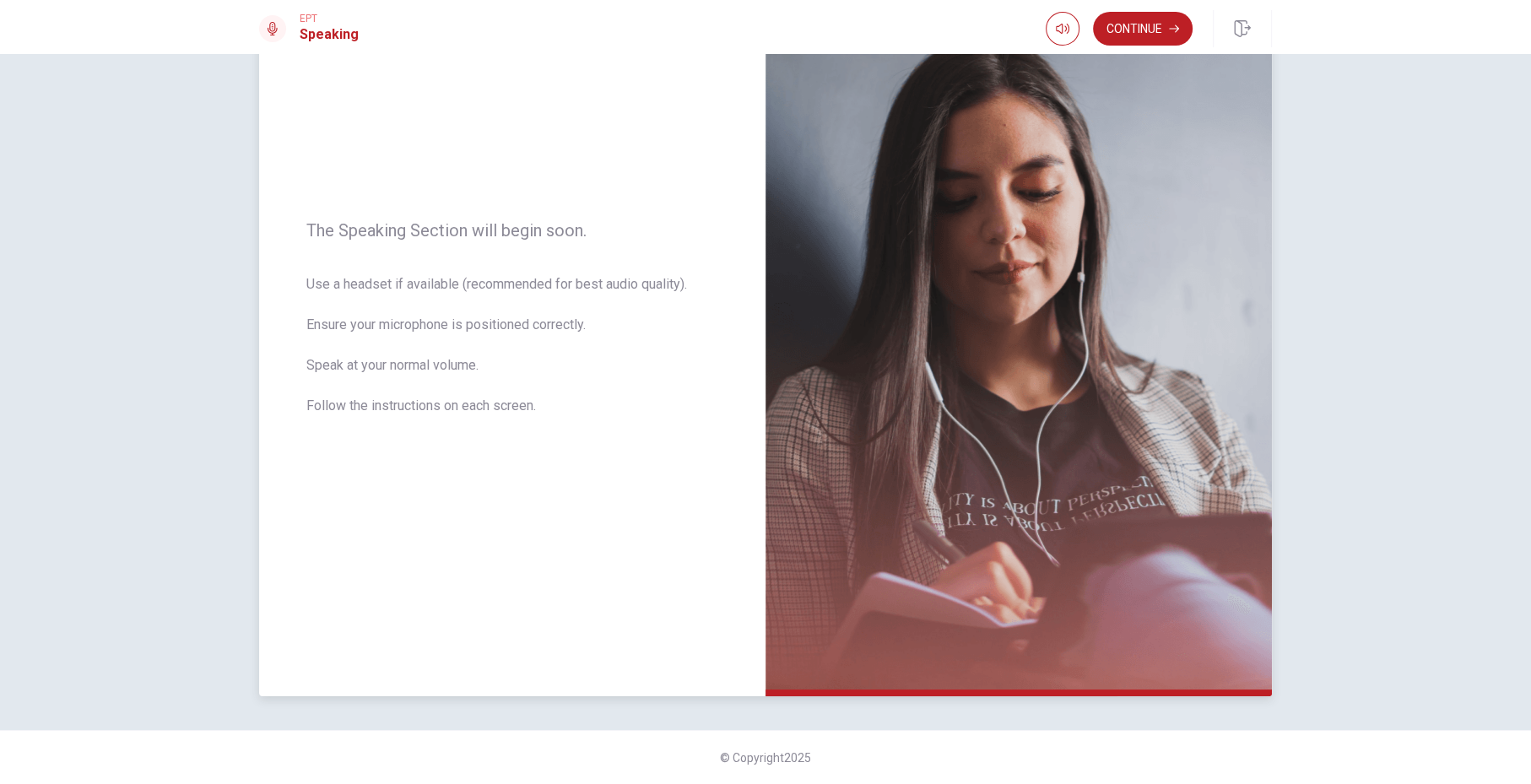
scroll to position [82, 0]
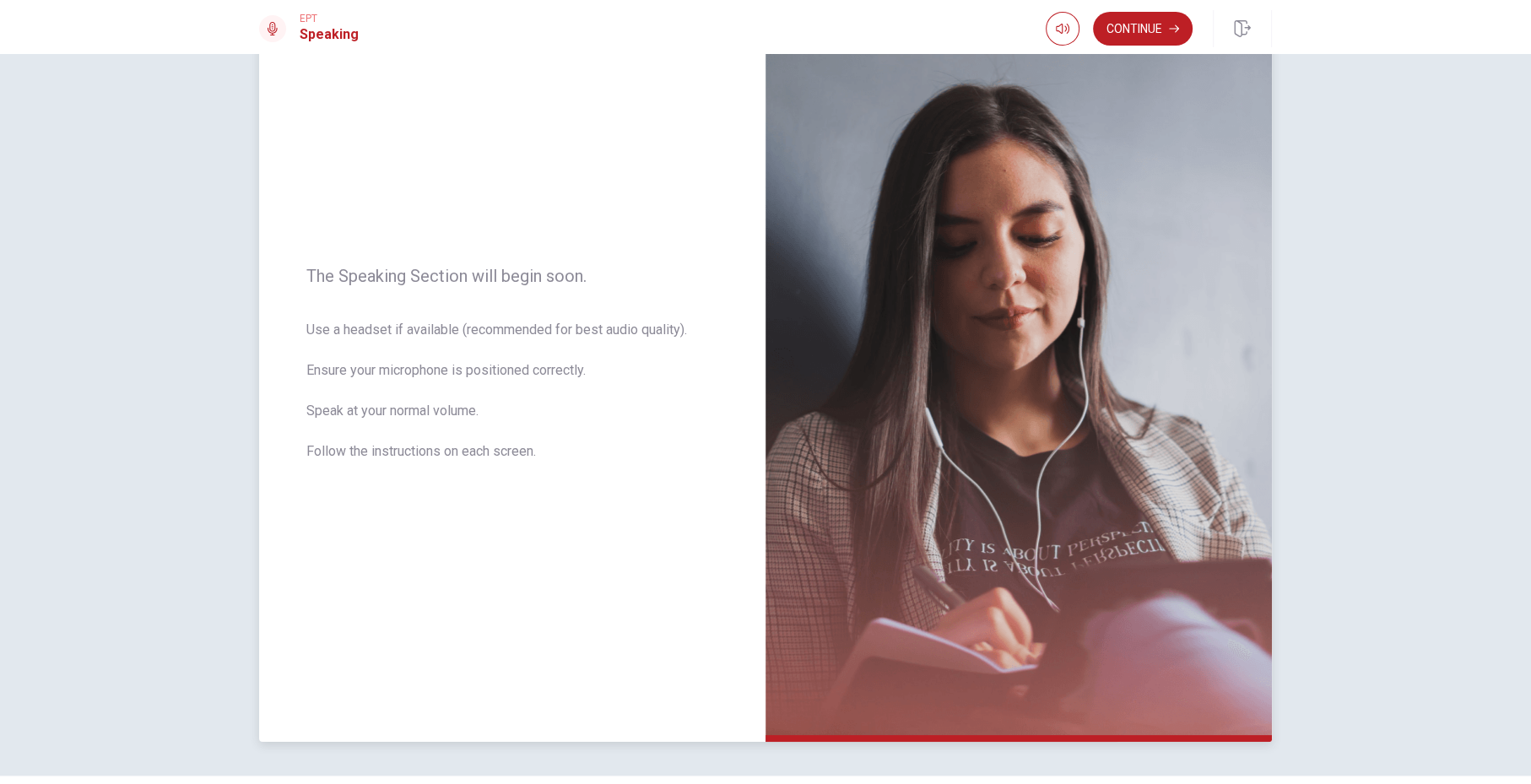
click at [451, 447] on span "Use a headset if available (recommended for best audio quality). Ensure your mi…" at bounding box center [512, 400] width 412 height 162
click at [957, 519] on img at bounding box center [1019, 373] width 507 height 735
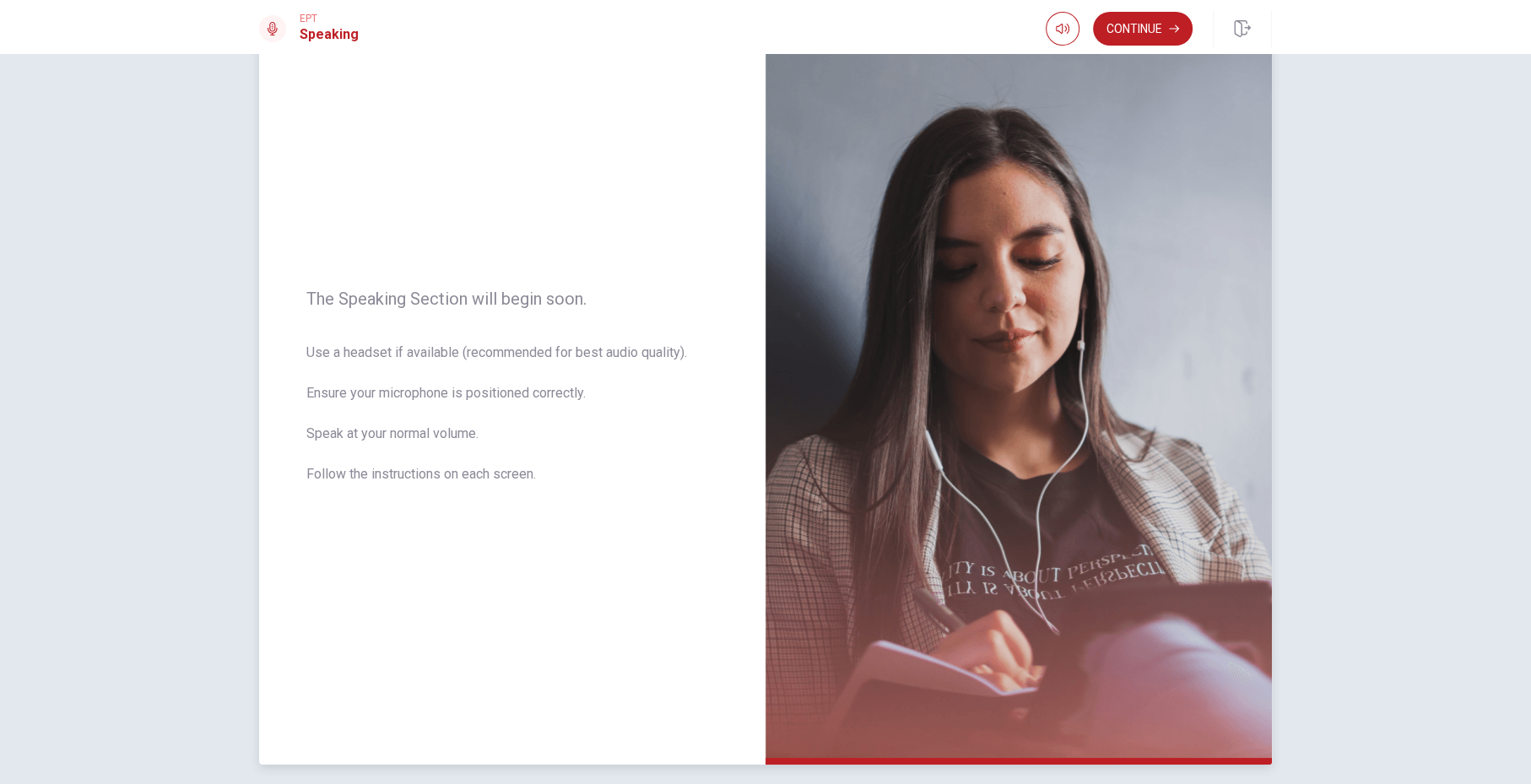
scroll to position [50, 0]
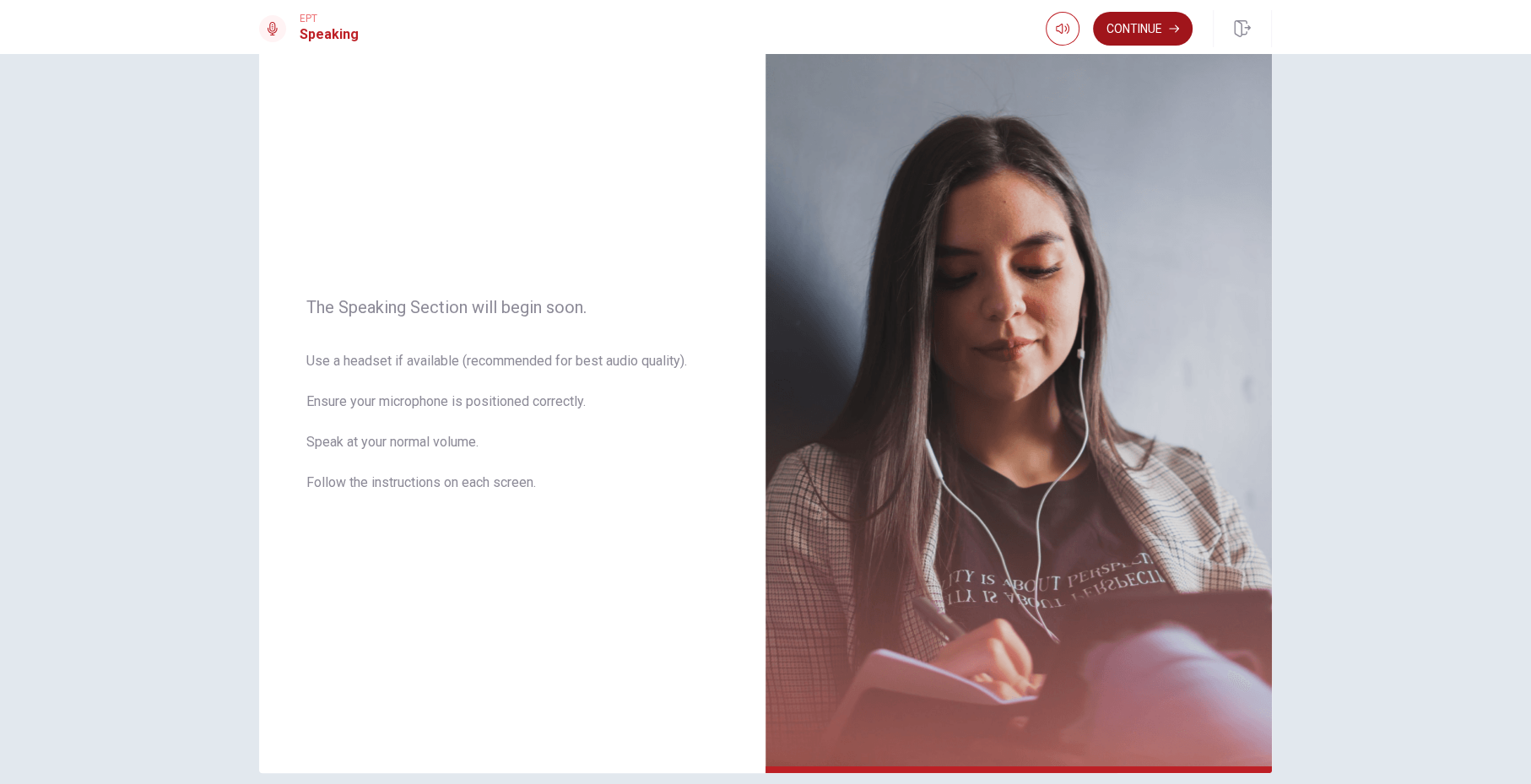
click at [1150, 35] on button "Continue" at bounding box center [1142, 29] width 100 height 34
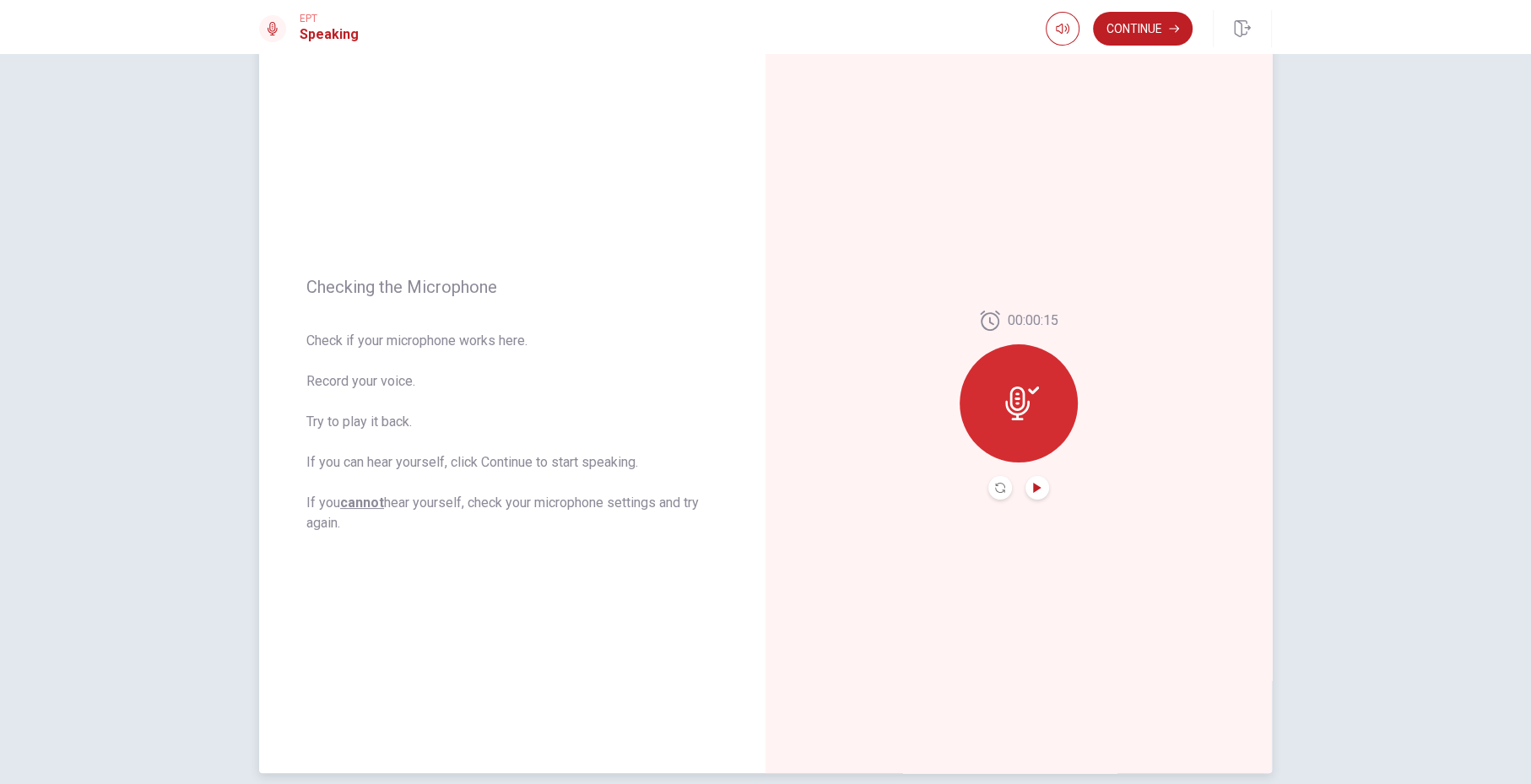
click at [1034, 488] on icon "Play Audio" at bounding box center [1037, 488] width 7 height 10
click at [1034, 488] on icon "Pause Audio" at bounding box center [1037, 488] width 8 height 10
click at [1129, 39] on button "Continue" at bounding box center [1142, 29] width 100 height 34
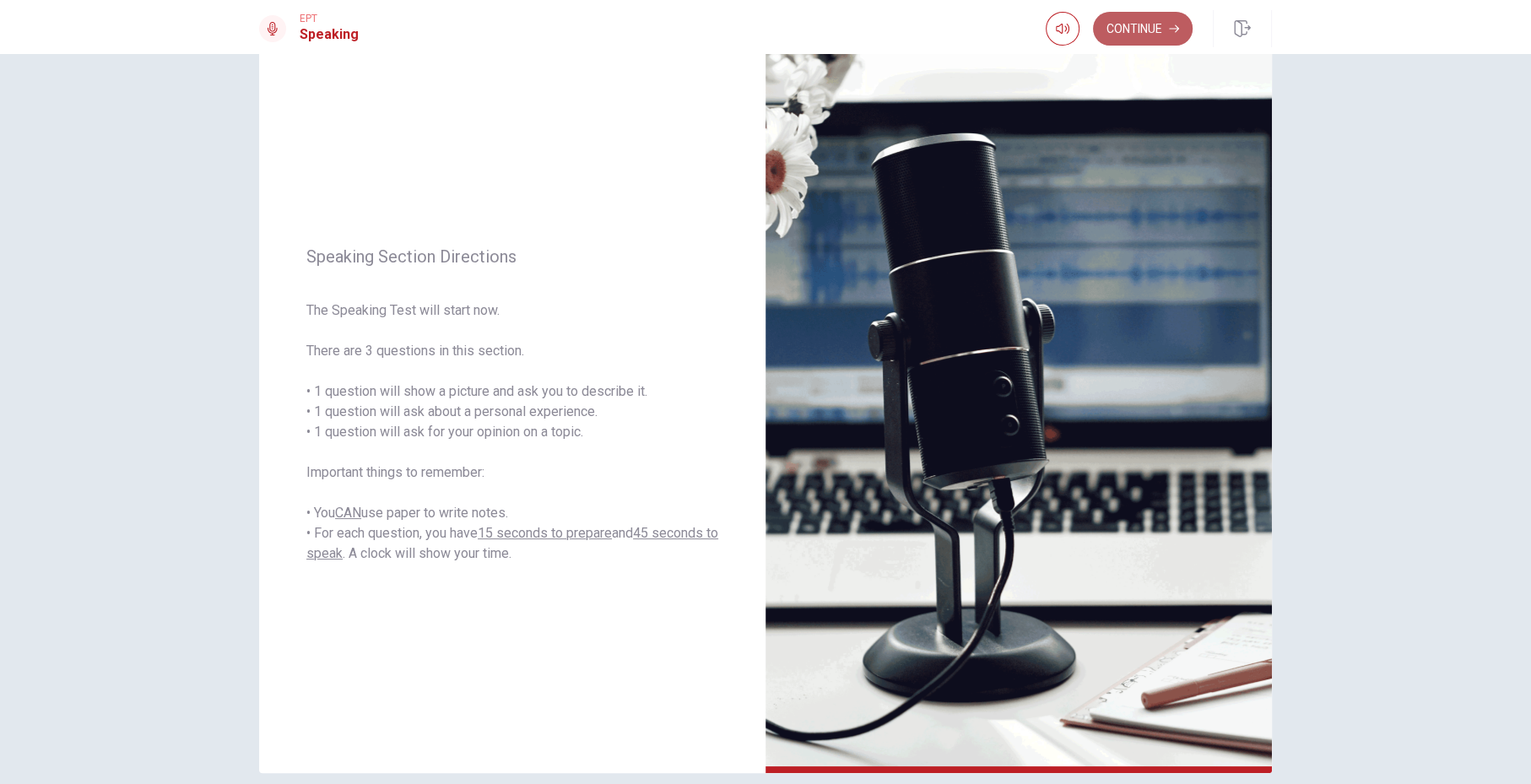
click at [1127, 27] on button "Continue" at bounding box center [1142, 29] width 100 height 34
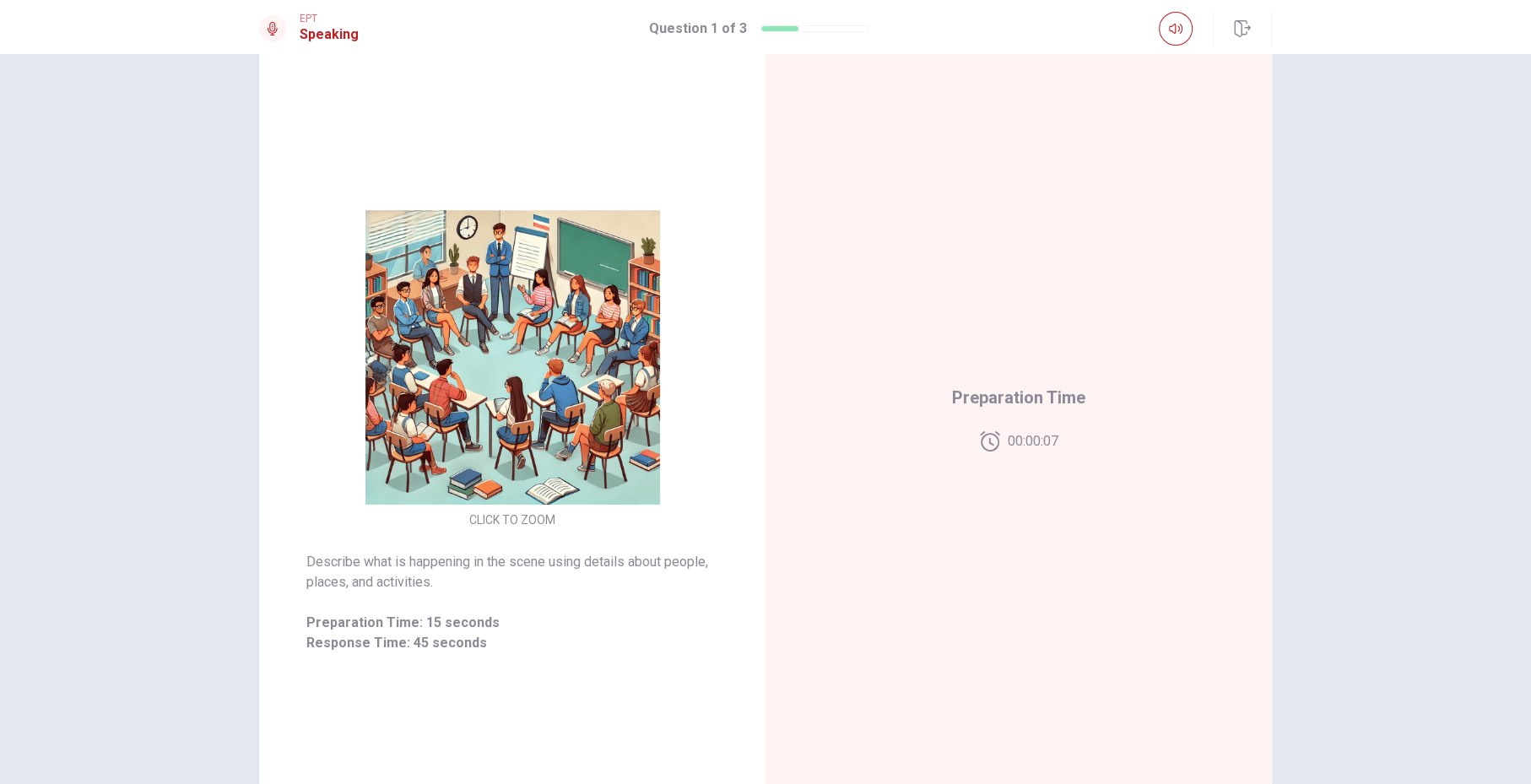
scroll to position [0, 0]
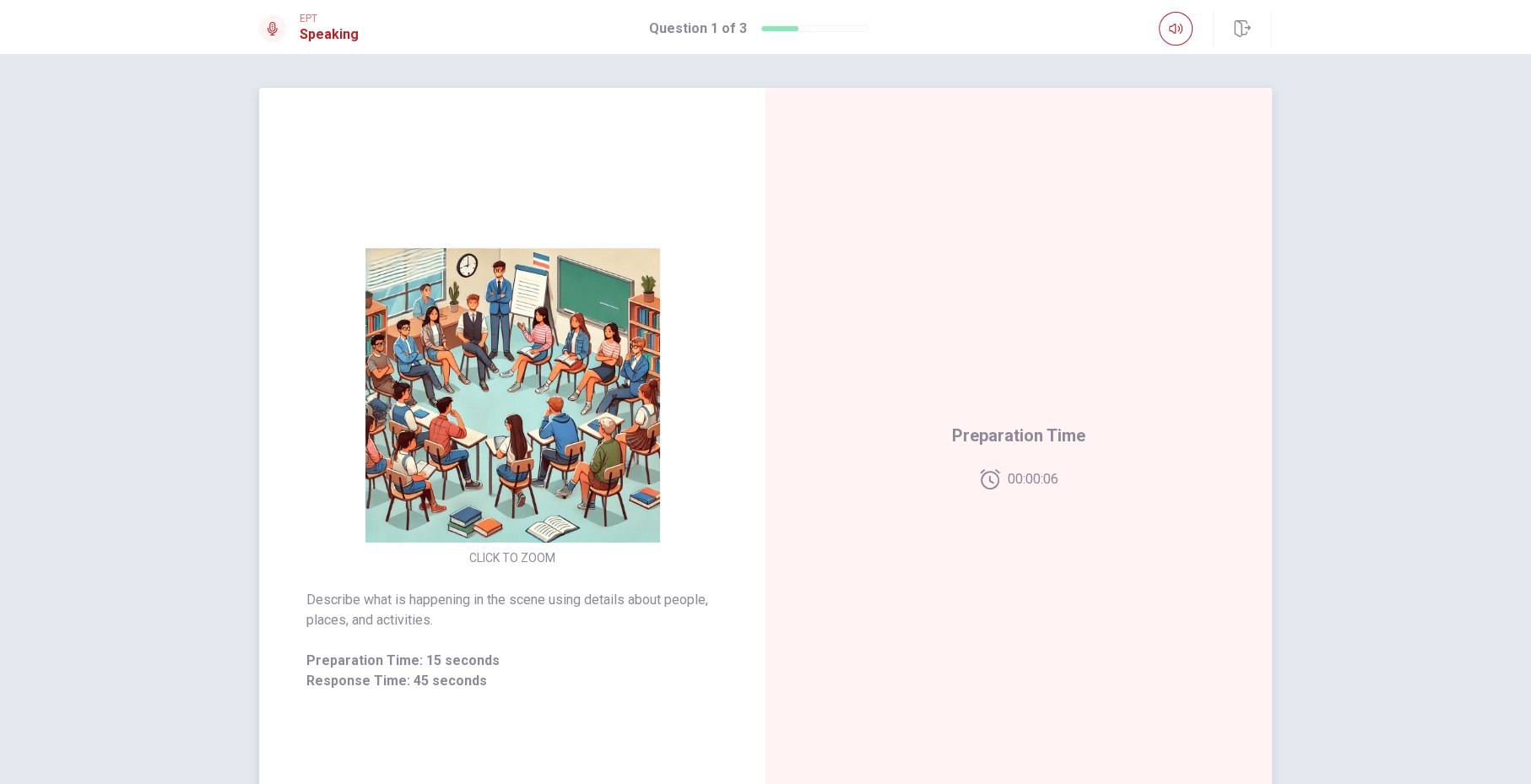
click at [506, 392] on img at bounding box center [512, 395] width 324 height 294
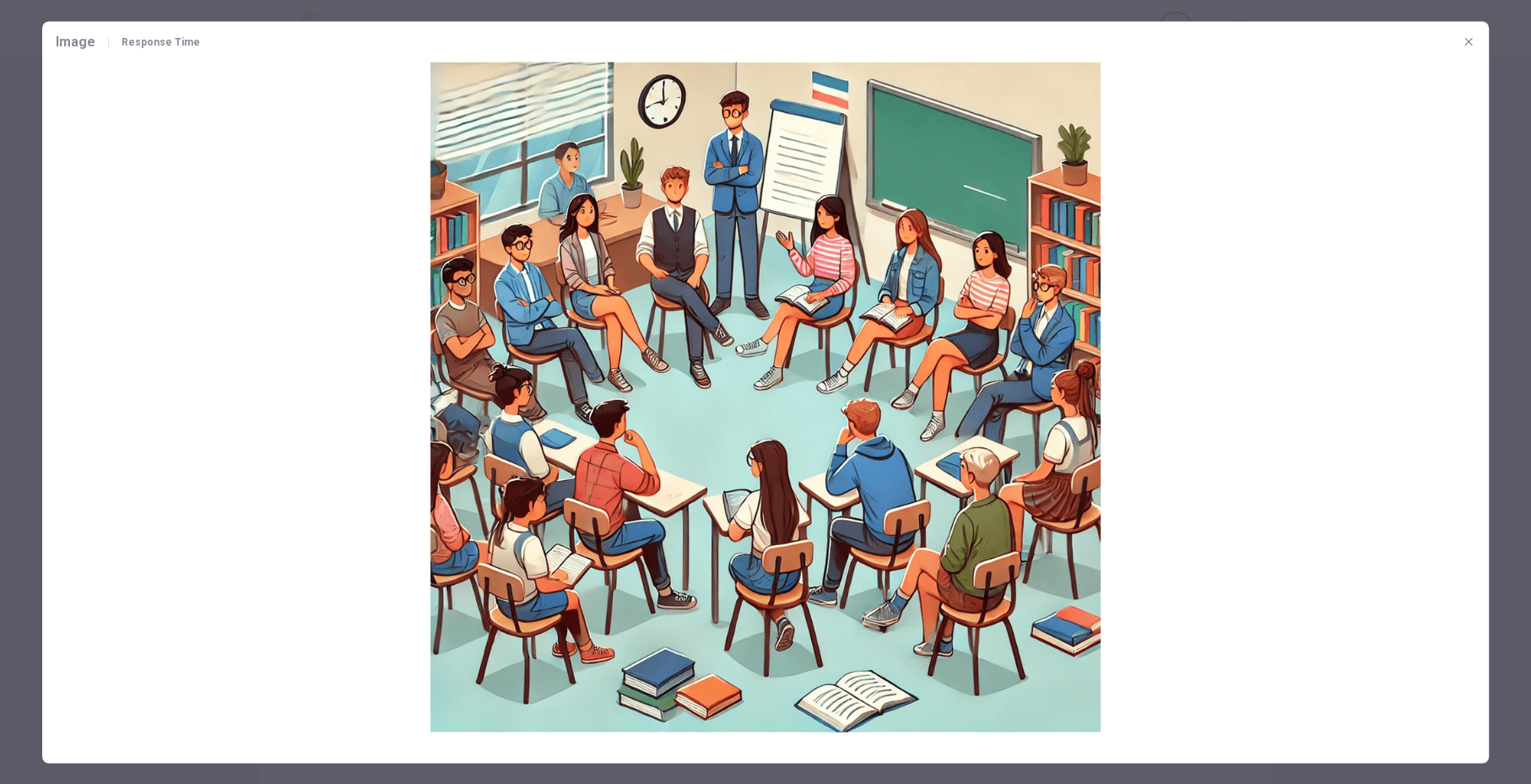
click at [1223, 39] on icon "button" at bounding box center [1468, 41] width 13 height 13
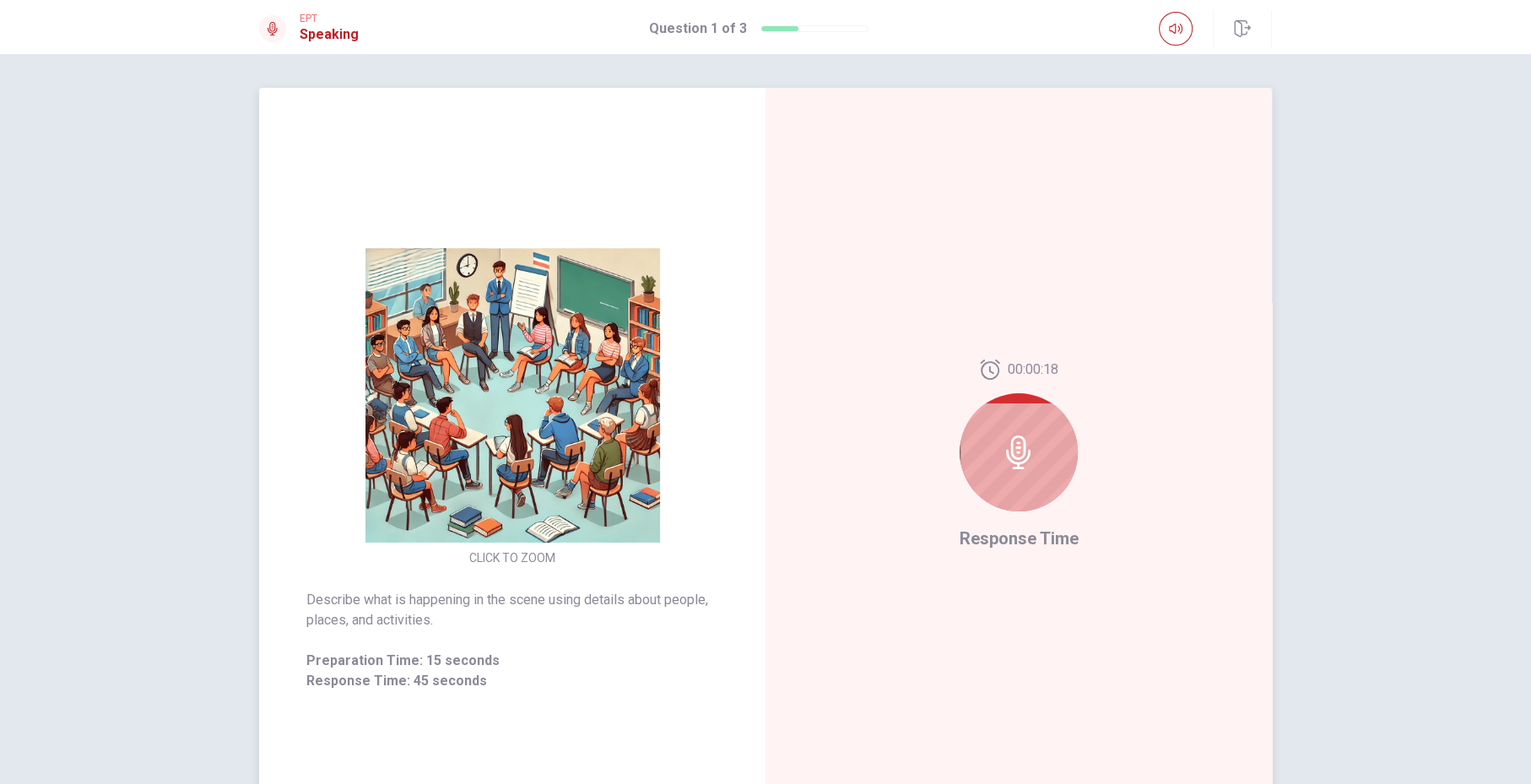
click at [484, 338] on img at bounding box center [512, 395] width 324 height 294
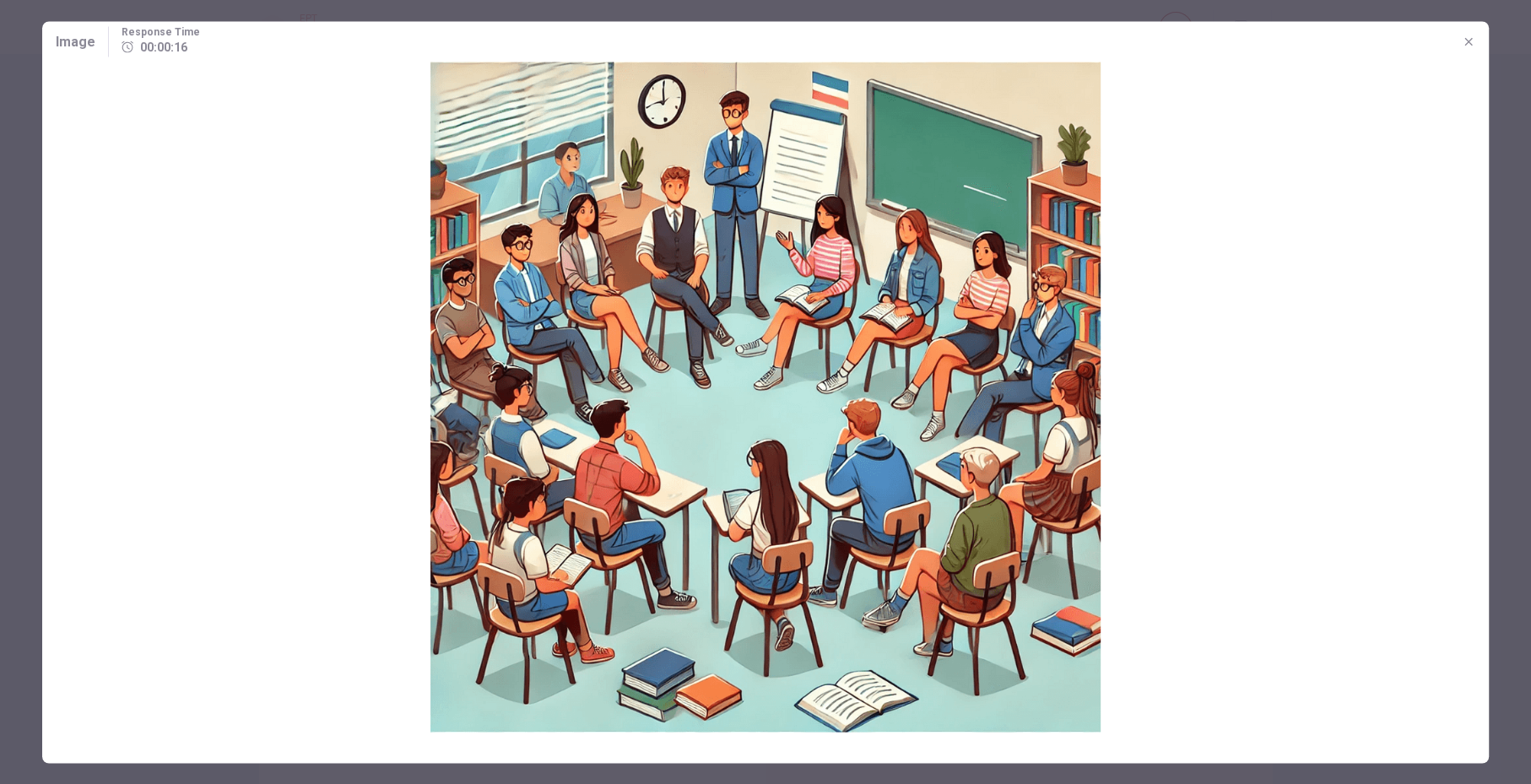
click at [1223, 36] on icon "button" at bounding box center [1468, 41] width 13 height 13
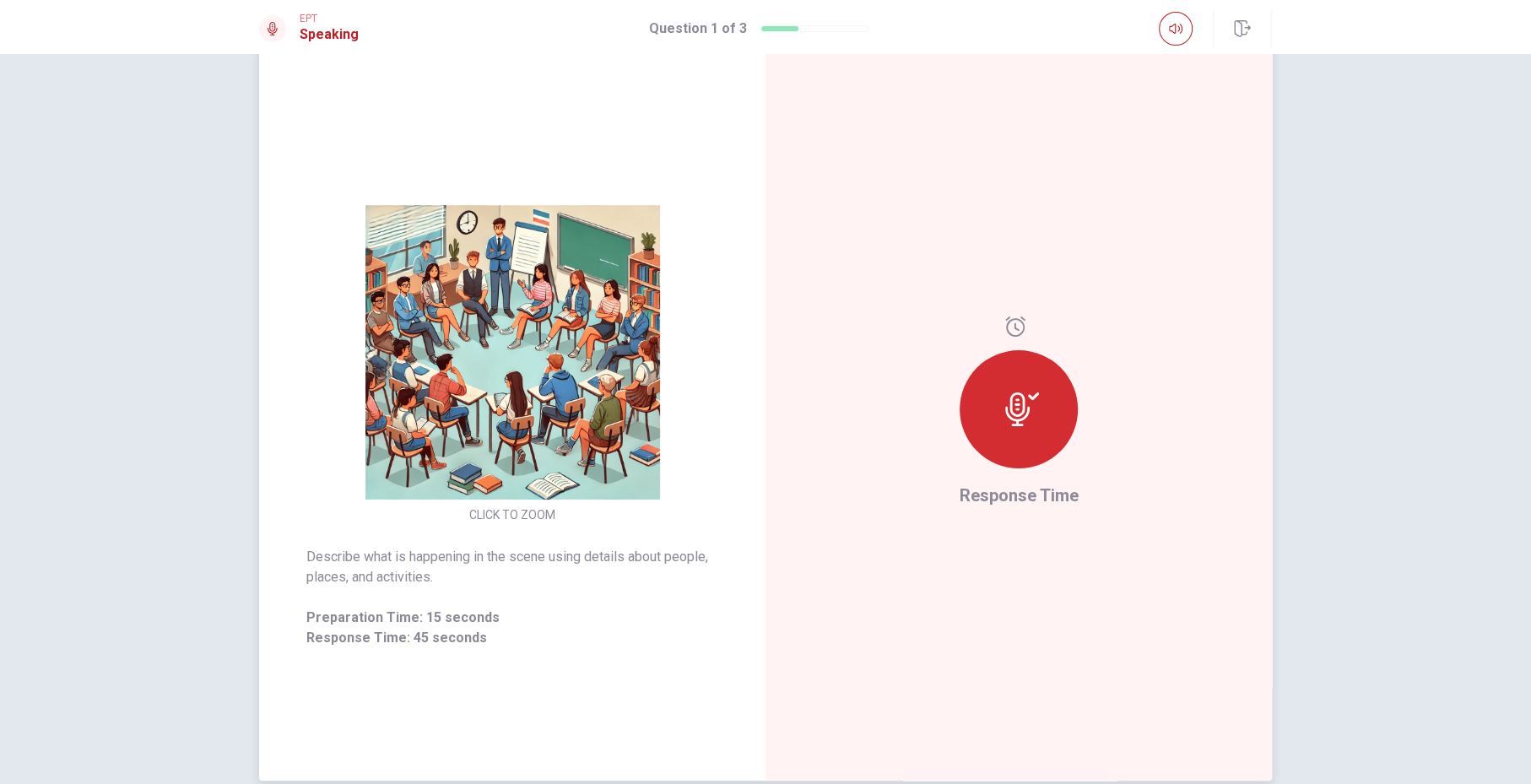
scroll to position [39, 0]
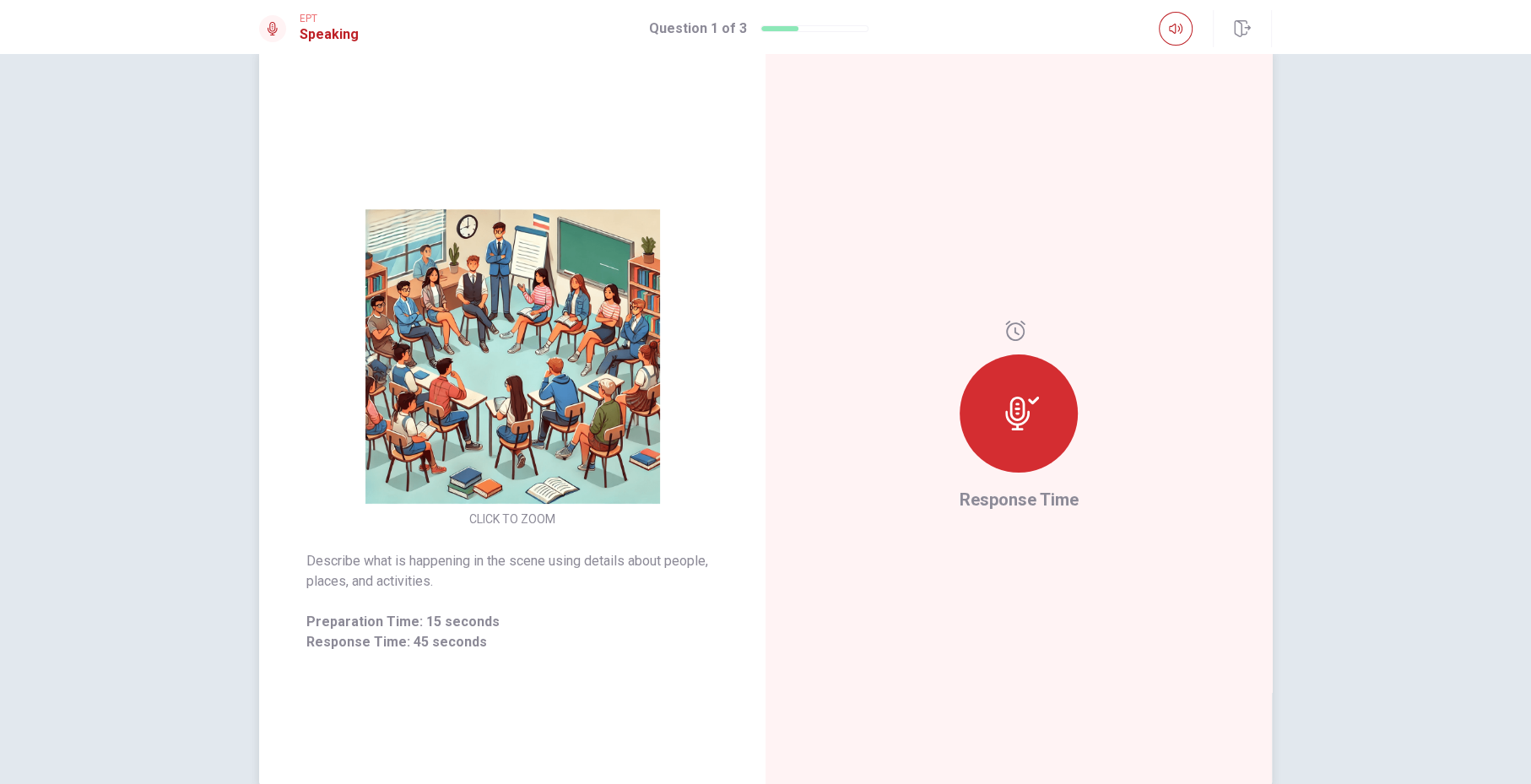
click at [1023, 424] on icon at bounding box center [1023, 413] width 34 height 34
click at [1032, 421] on icon at bounding box center [1023, 413] width 34 height 34
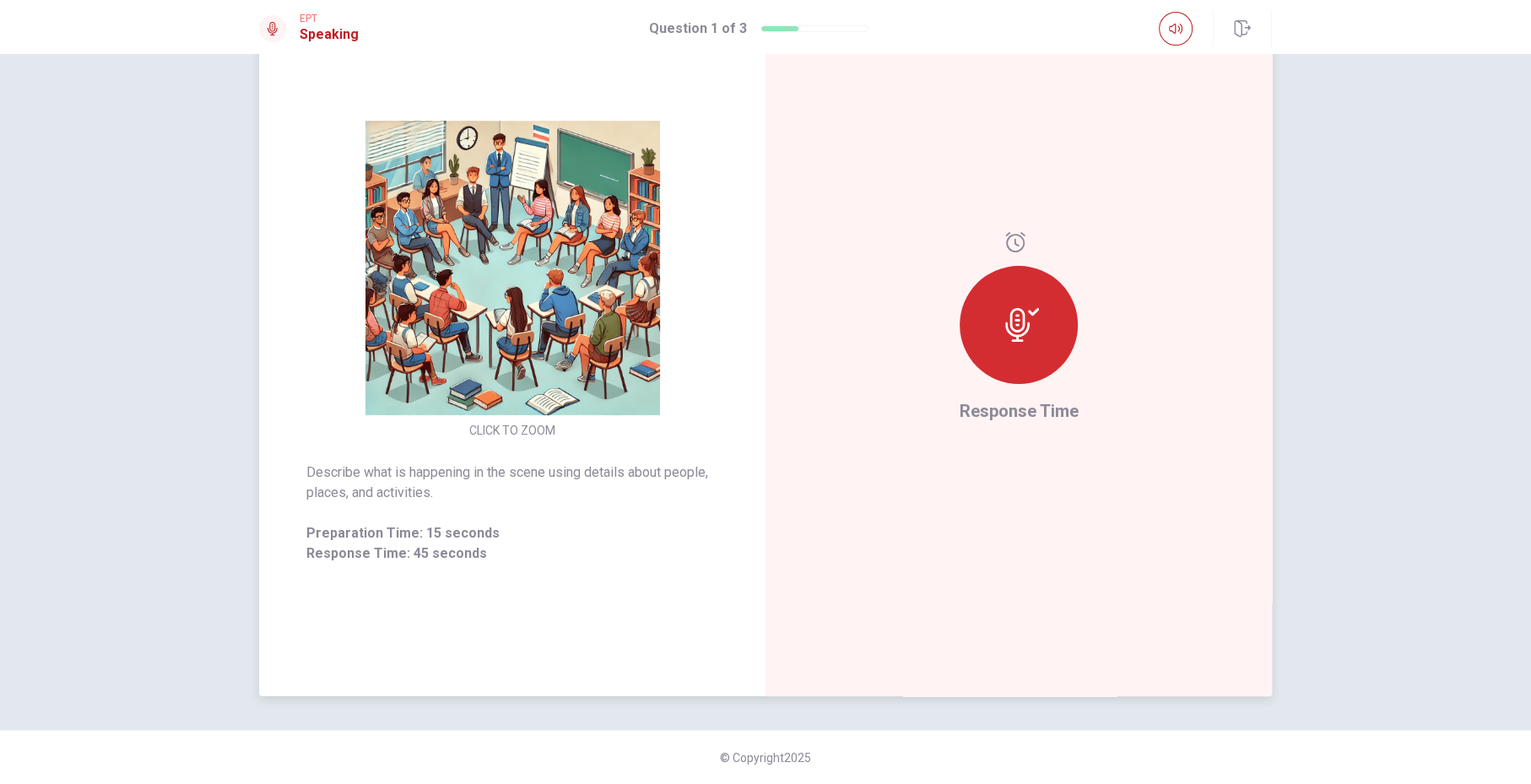
click at [504, 422] on button "CLICK TO ZOOM" at bounding box center [512, 430] width 100 height 23
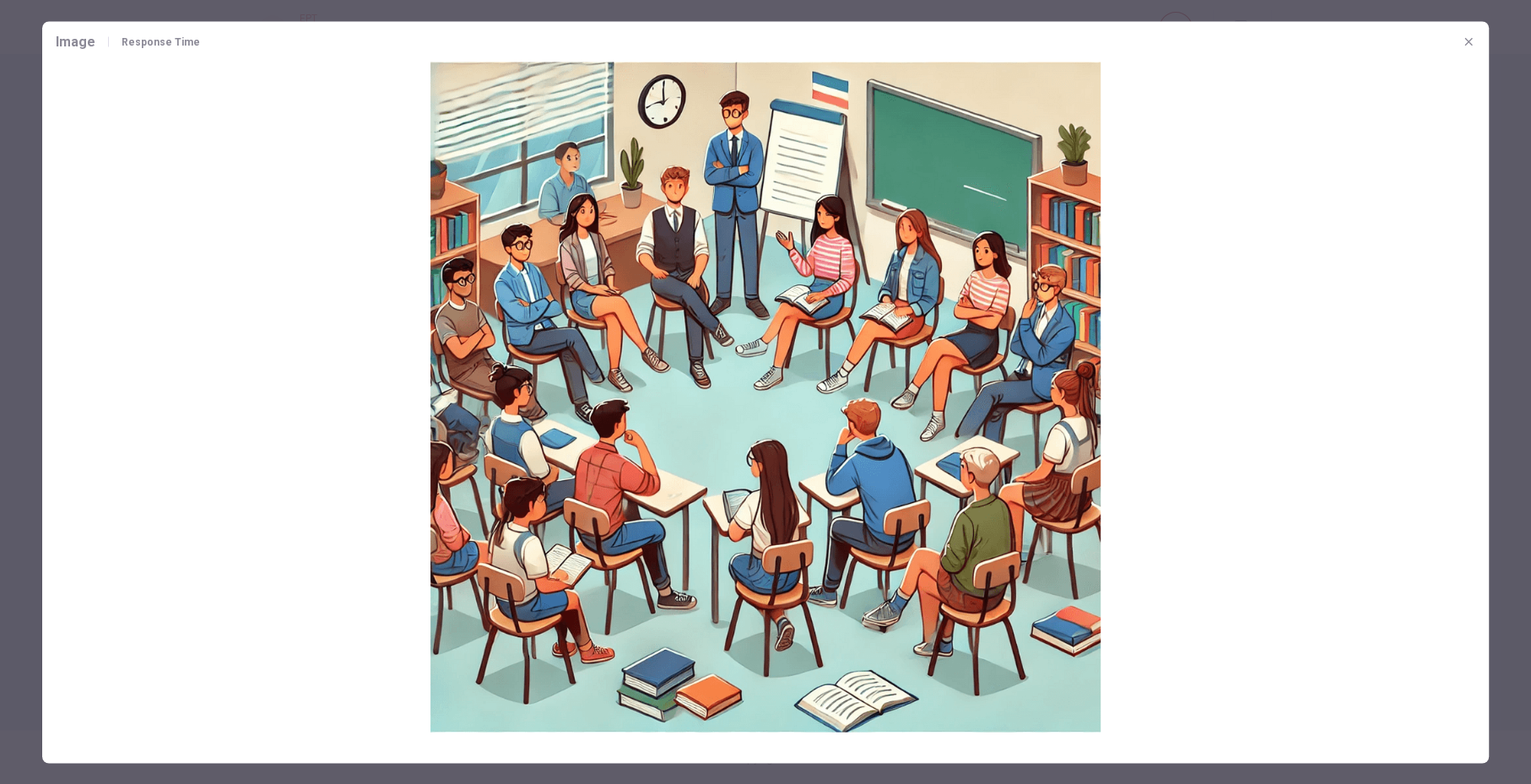
click at [142, 39] on span "Response Time" at bounding box center [161, 41] width 79 height 10
click at [1223, 33] on button "button" at bounding box center [1468, 41] width 27 height 27
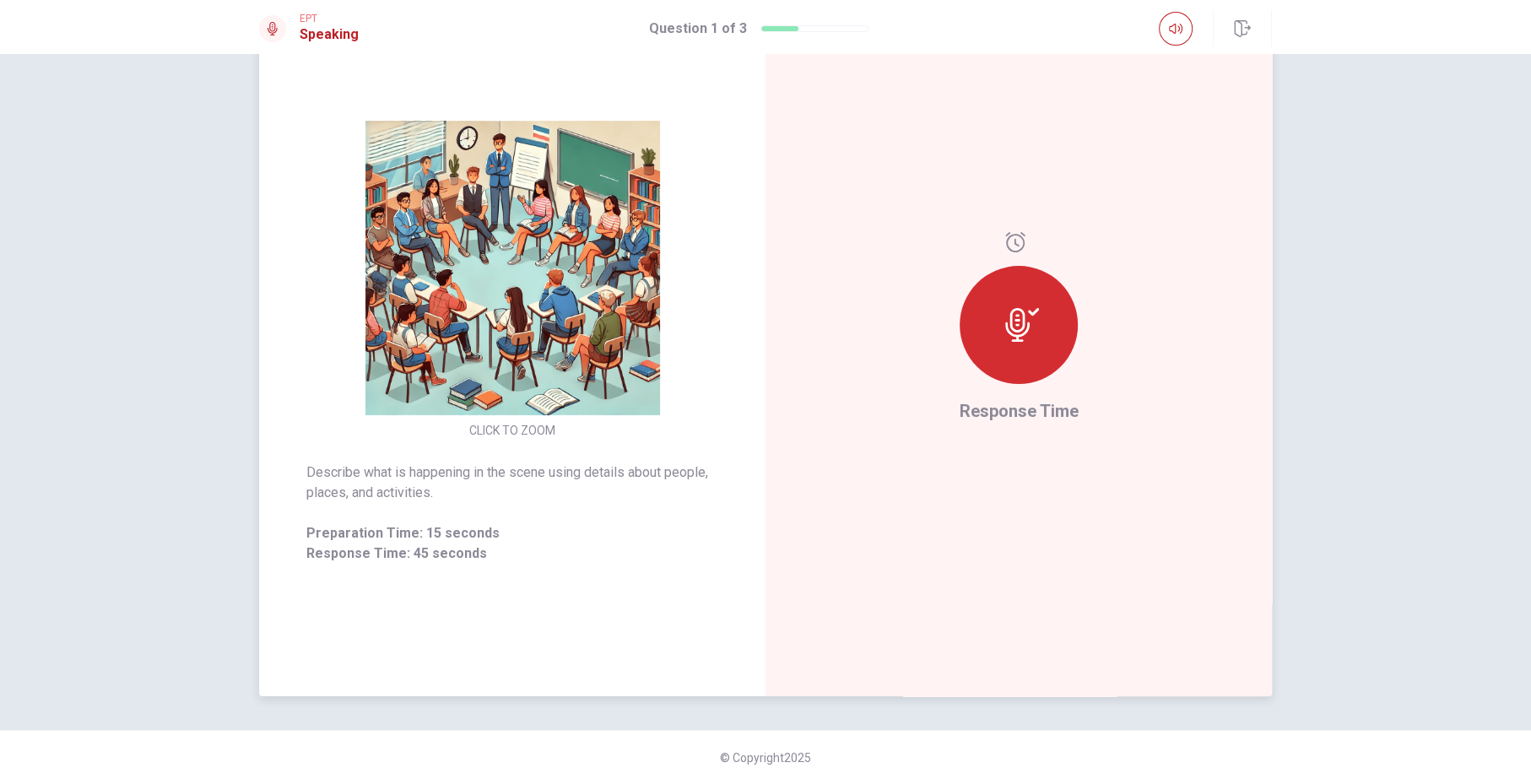
click at [1027, 303] on div at bounding box center [1019, 324] width 118 height 118
click at [454, 480] on span "Describe what is happening in the scene using details about people, places, and…" at bounding box center [512, 482] width 412 height 40
click at [551, 491] on span "Describe what is happening in the scene using details about people, places, and…" at bounding box center [512, 482] width 412 height 40
click at [547, 521] on div "Describe what is happening in the scene using details about people, places, and…" at bounding box center [512, 513] width 412 height 101
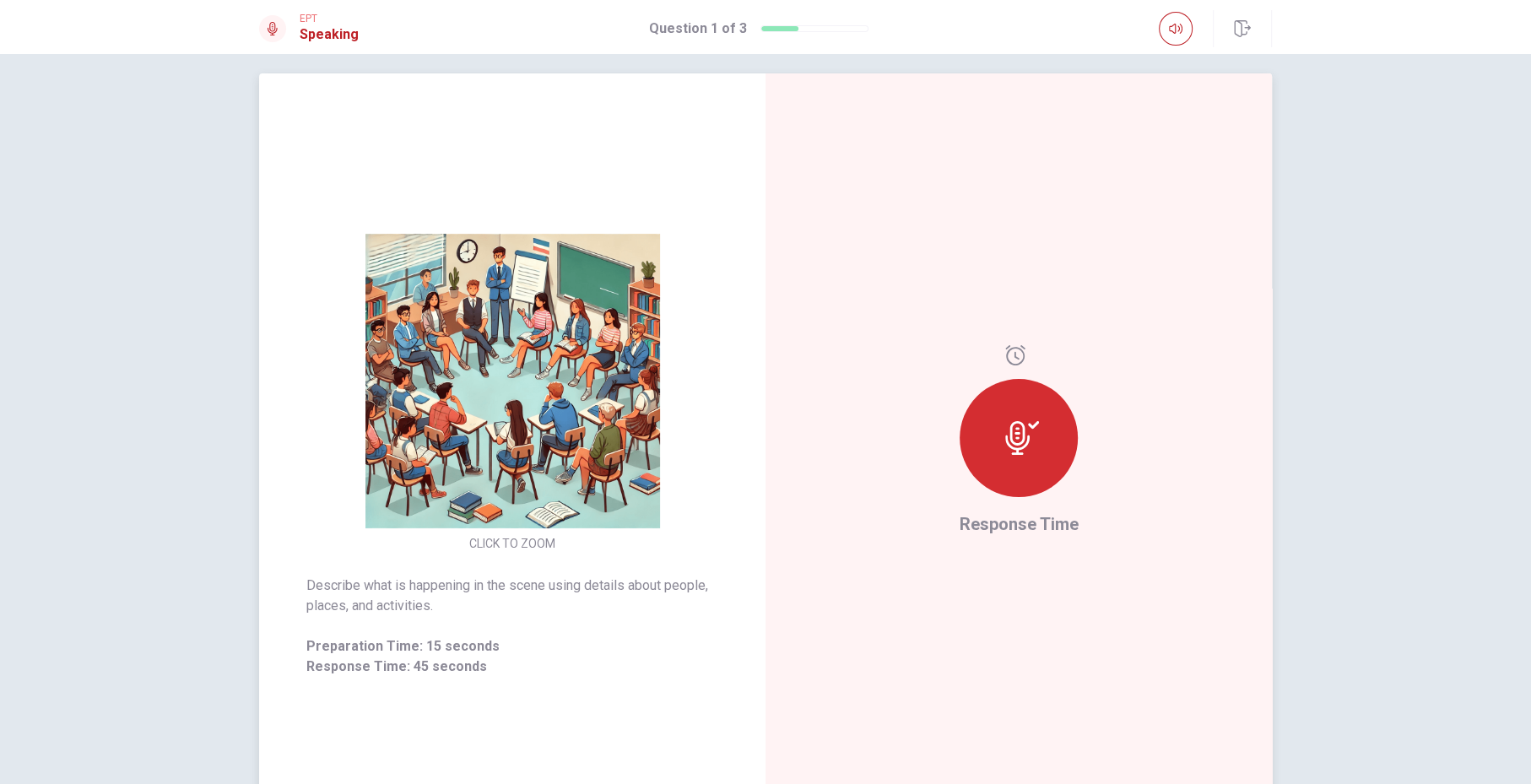
scroll to position [62, 0]
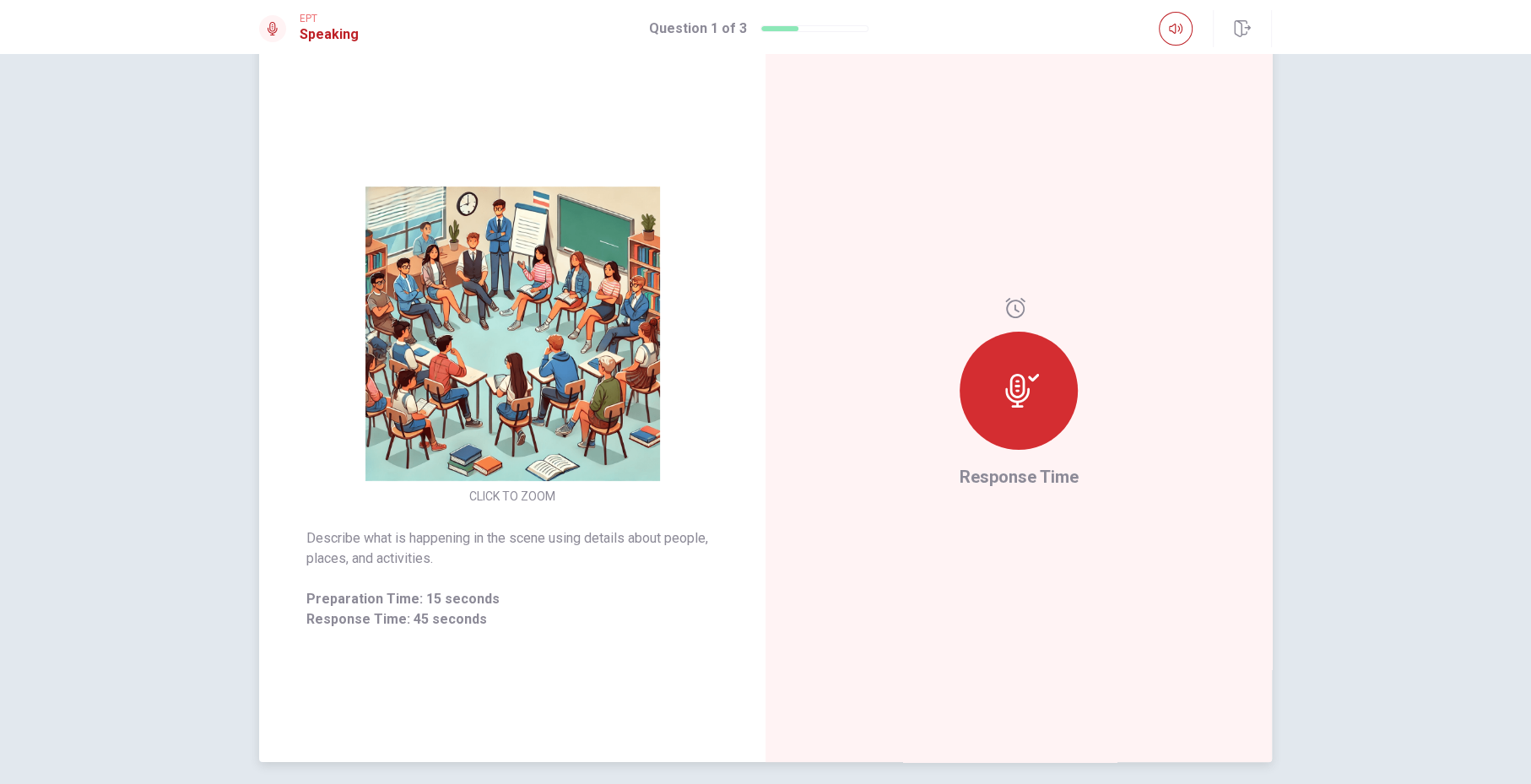
click at [1006, 359] on div at bounding box center [1019, 391] width 118 height 118
click at [1023, 410] on div at bounding box center [1019, 391] width 118 height 118
click at [395, 199] on img at bounding box center [512, 334] width 324 height 294
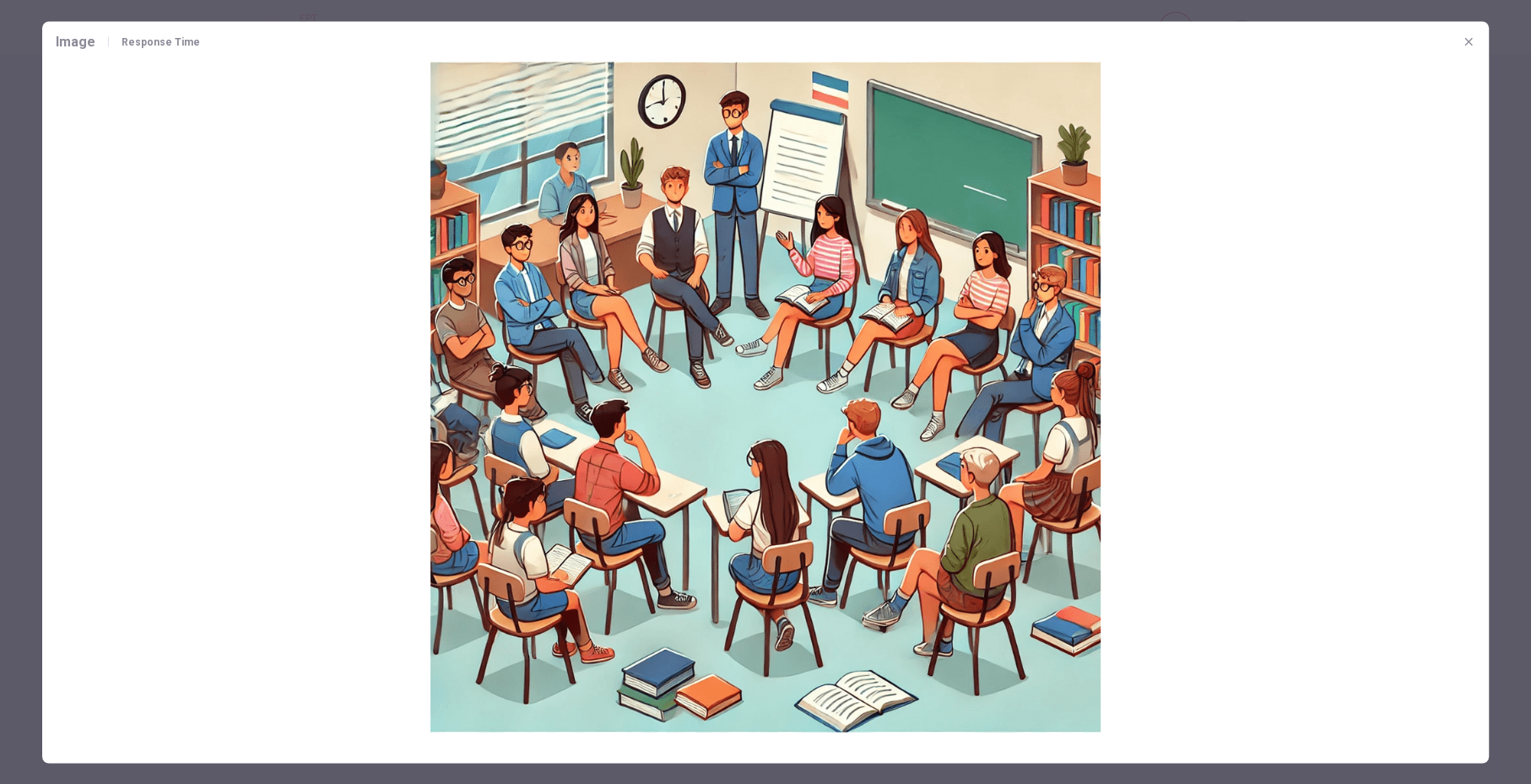
click at [1223, 39] on icon "button" at bounding box center [1468, 41] width 13 height 13
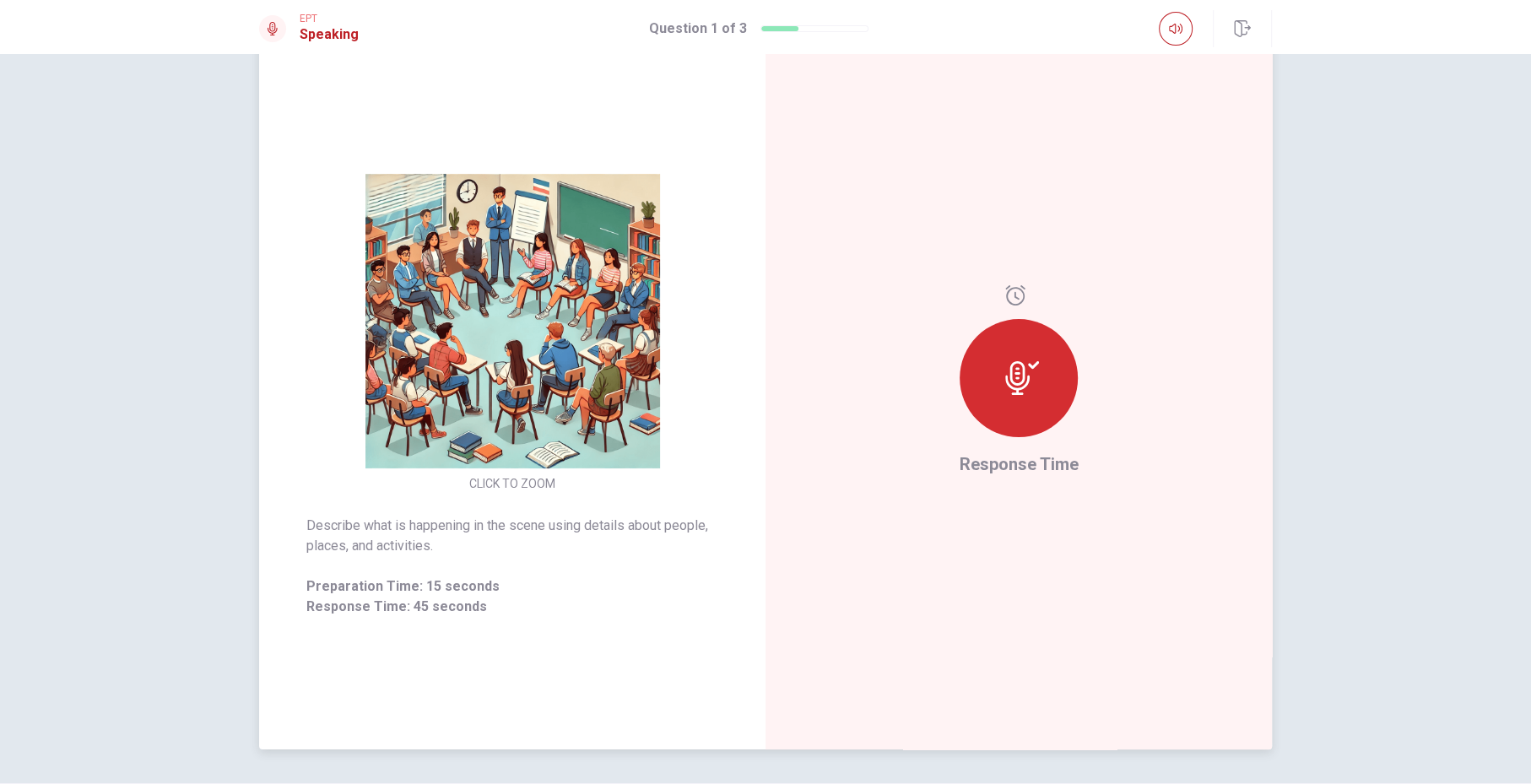
scroll to position [76, 0]
click at [526, 431] on img at bounding box center [512, 319] width 324 height 294
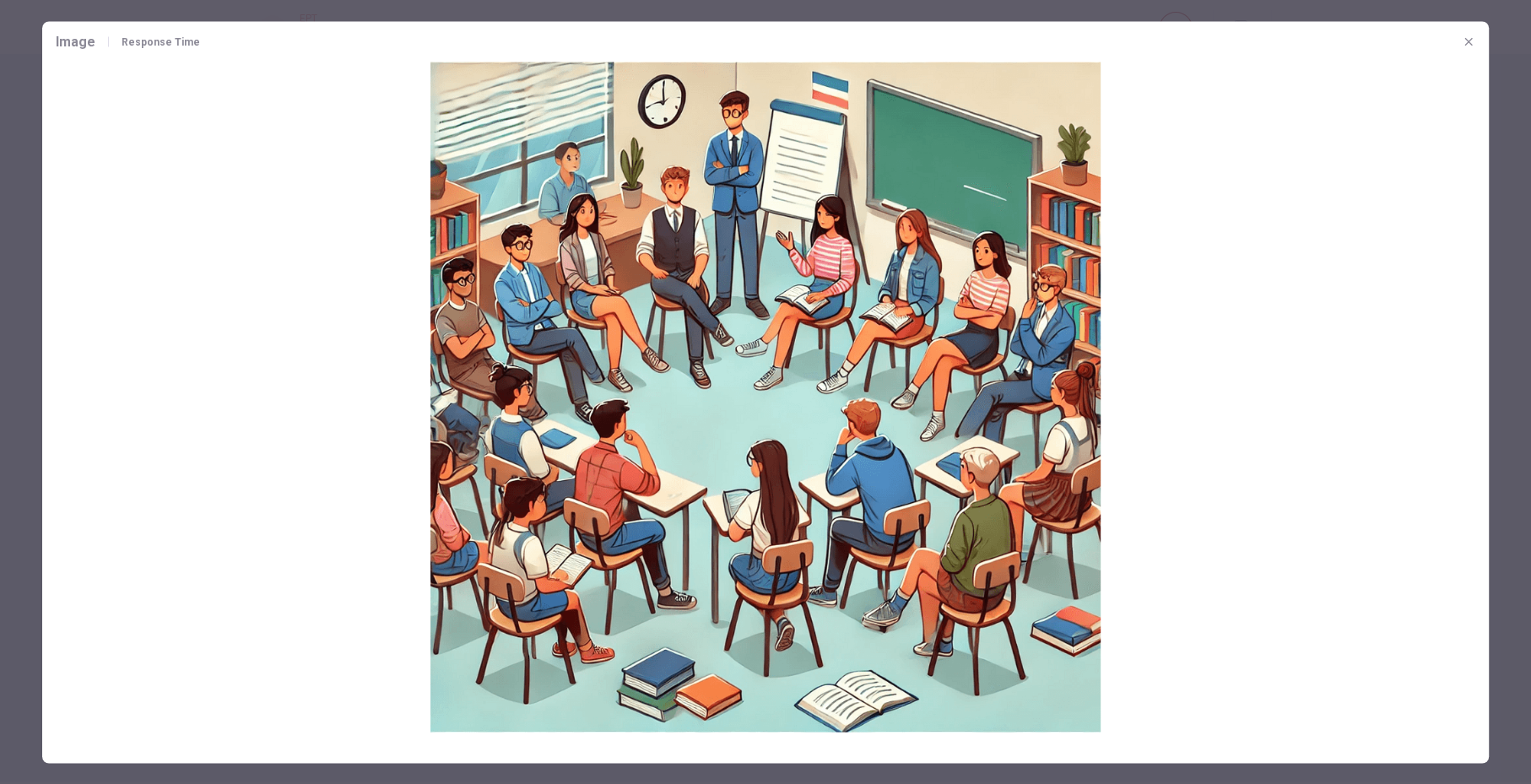
click at [1223, 43] on icon "button" at bounding box center [1468, 41] width 7 height 7
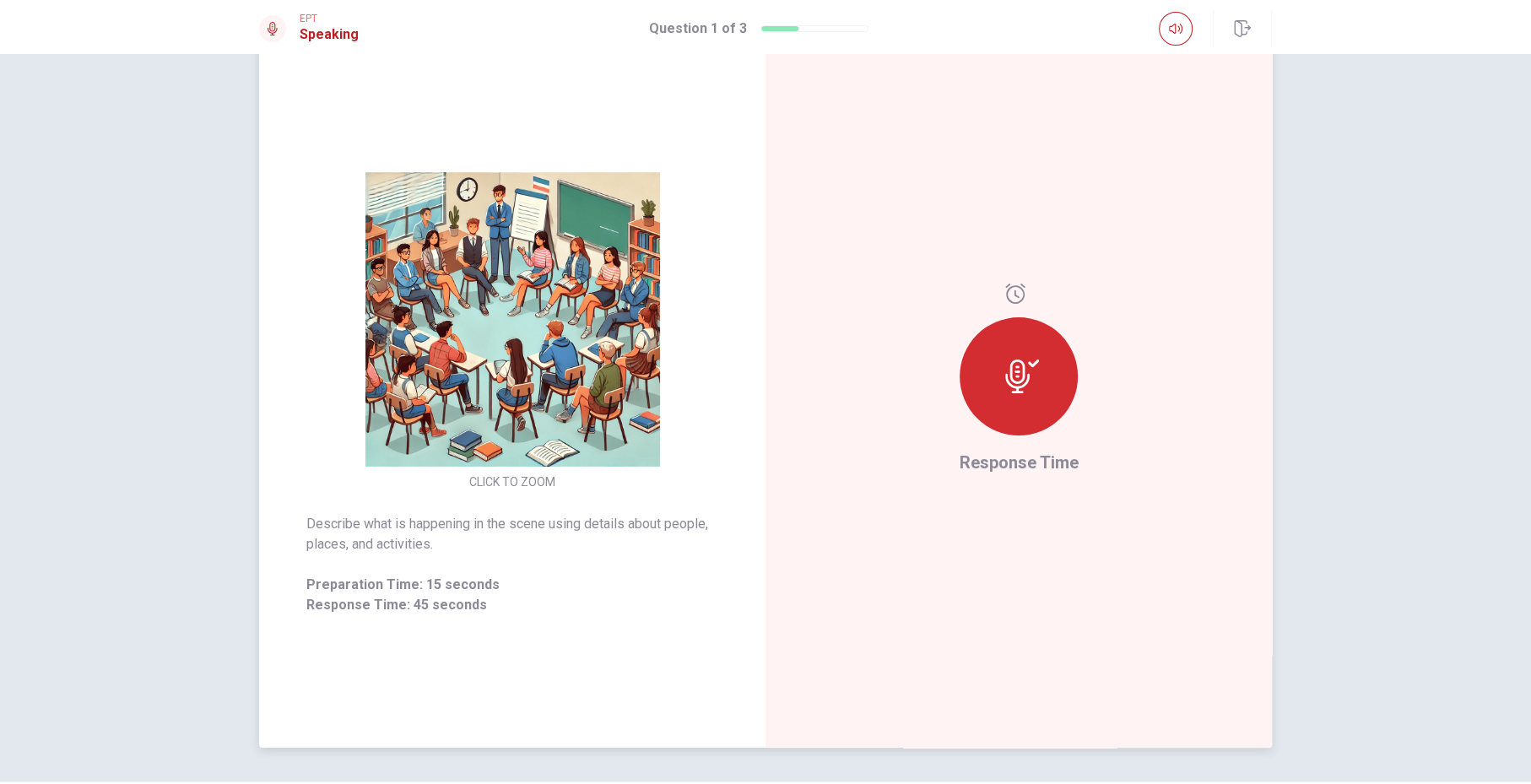
click at [1016, 373] on icon at bounding box center [1023, 377] width 34 height 34
click at [1014, 290] on icon at bounding box center [1016, 293] width 21 height 21
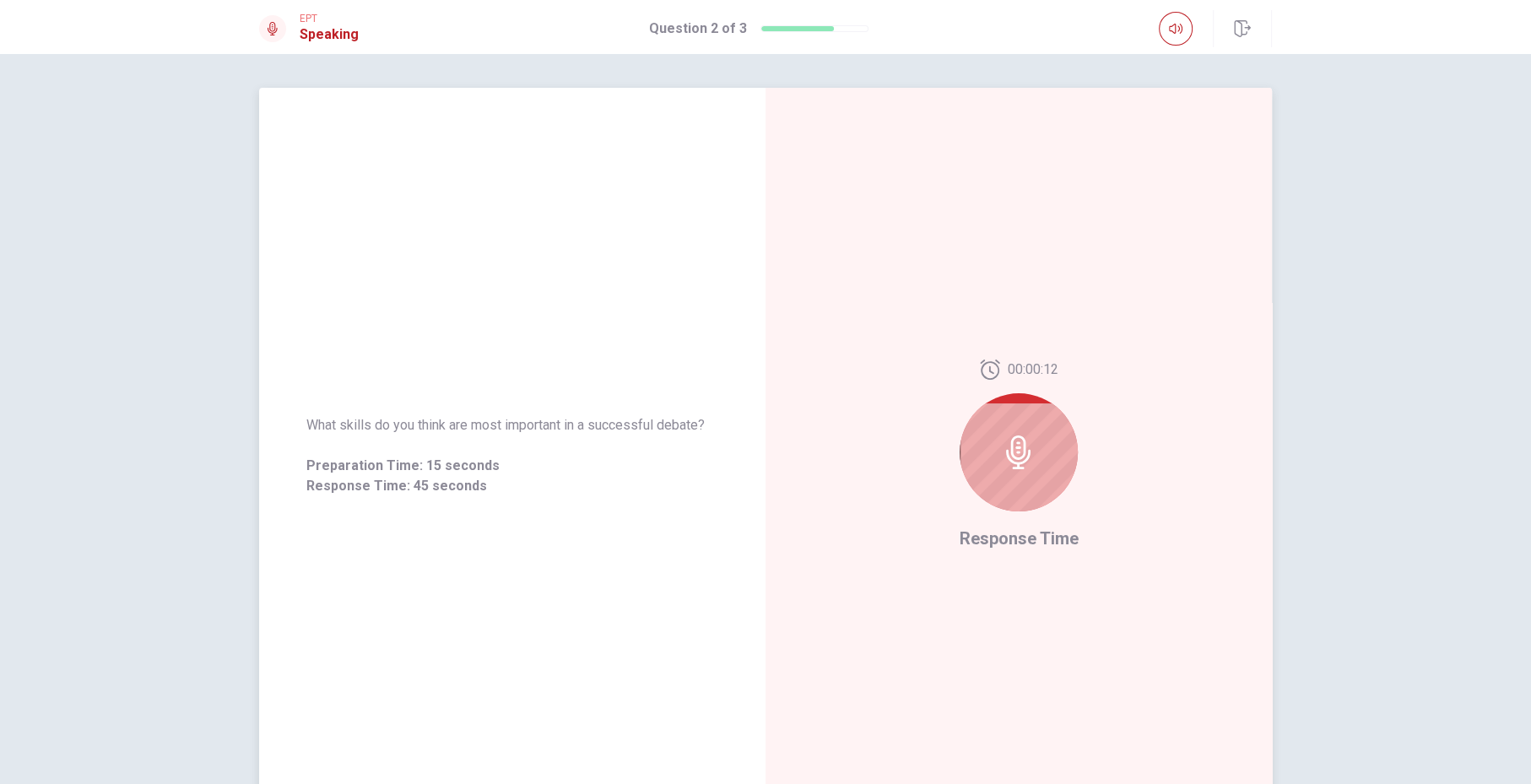
click at [1024, 449] on icon at bounding box center [1018, 452] width 24 height 34
click at [1028, 408] on div at bounding box center [1019, 452] width 118 height 118
click at [1005, 449] on icon at bounding box center [1019, 452] width 34 height 34
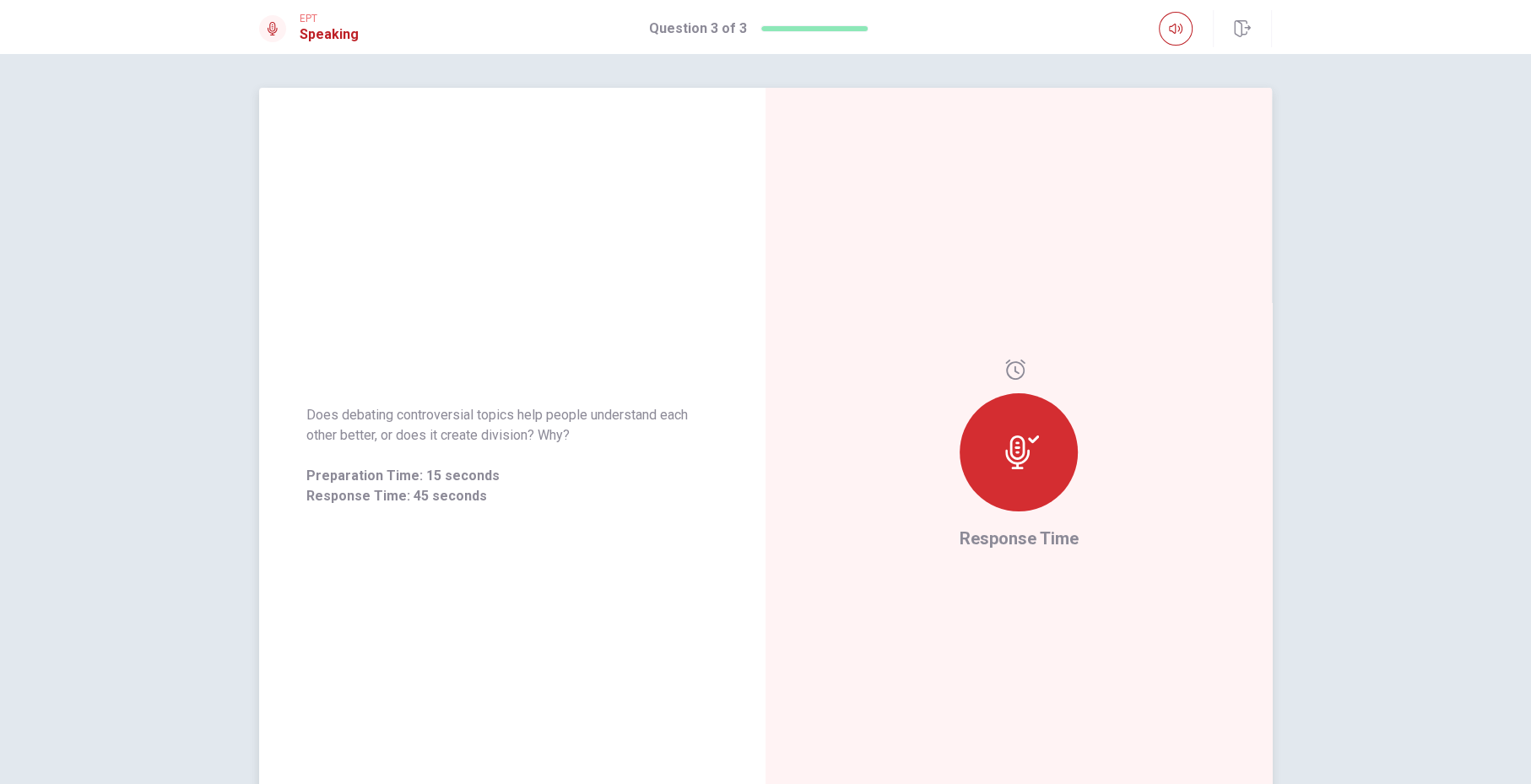
click at [522, 240] on div "Does debating controversial topics help people understand each other better, or…" at bounding box center [512, 455] width 507 height 735
click at [522, 241] on div "Does debating controversial topics help people understand each other better, or…" at bounding box center [512, 455] width 507 height 735
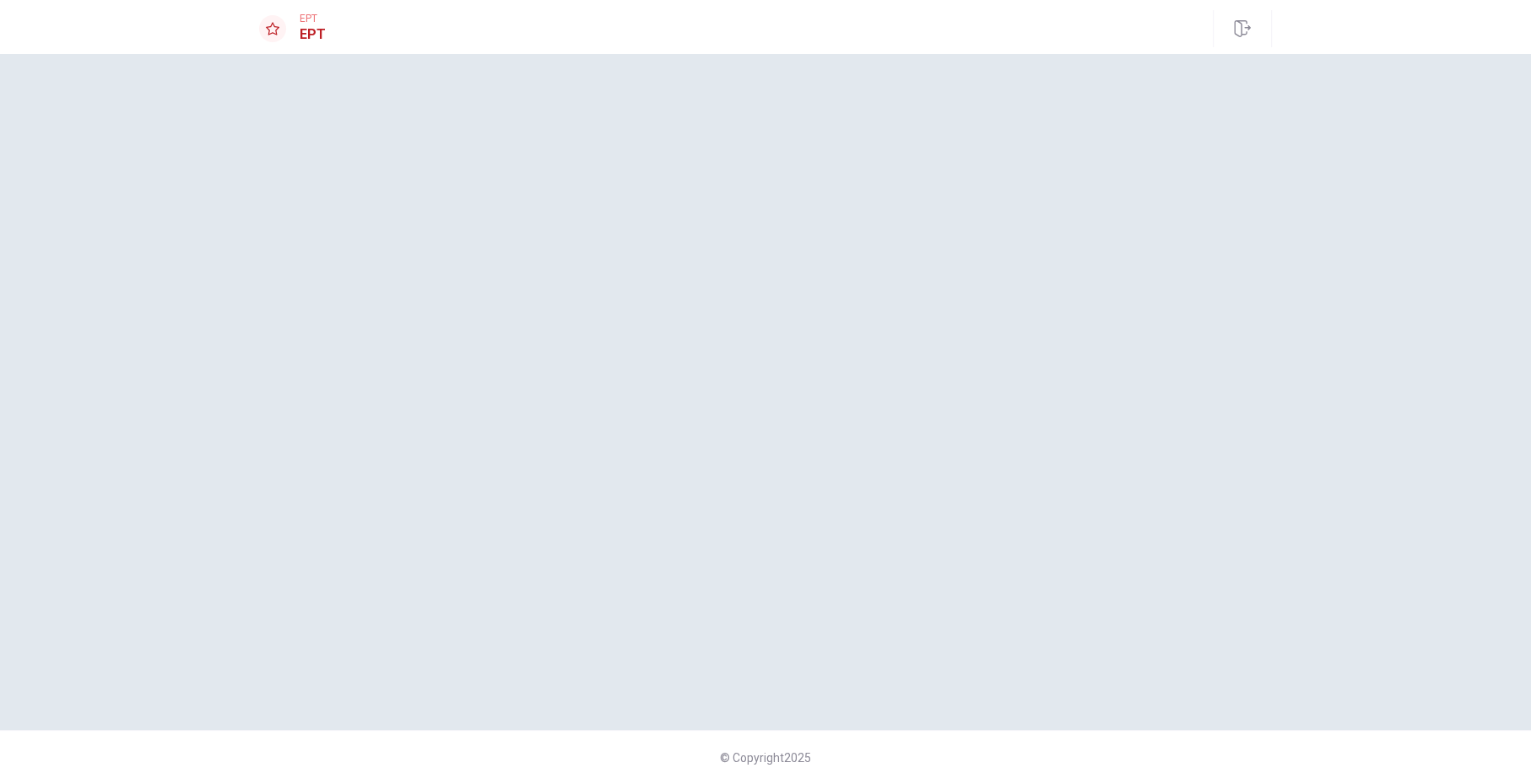
click at [520, 241] on div at bounding box center [765, 392] width 1066 height 608
click at [596, 312] on div at bounding box center [765, 392] width 1066 height 608
click at [646, 424] on div at bounding box center [765, 392] width 1066 height 608
click at [646, 428] on div at bounding box center [765, 392] width 1066 height 608
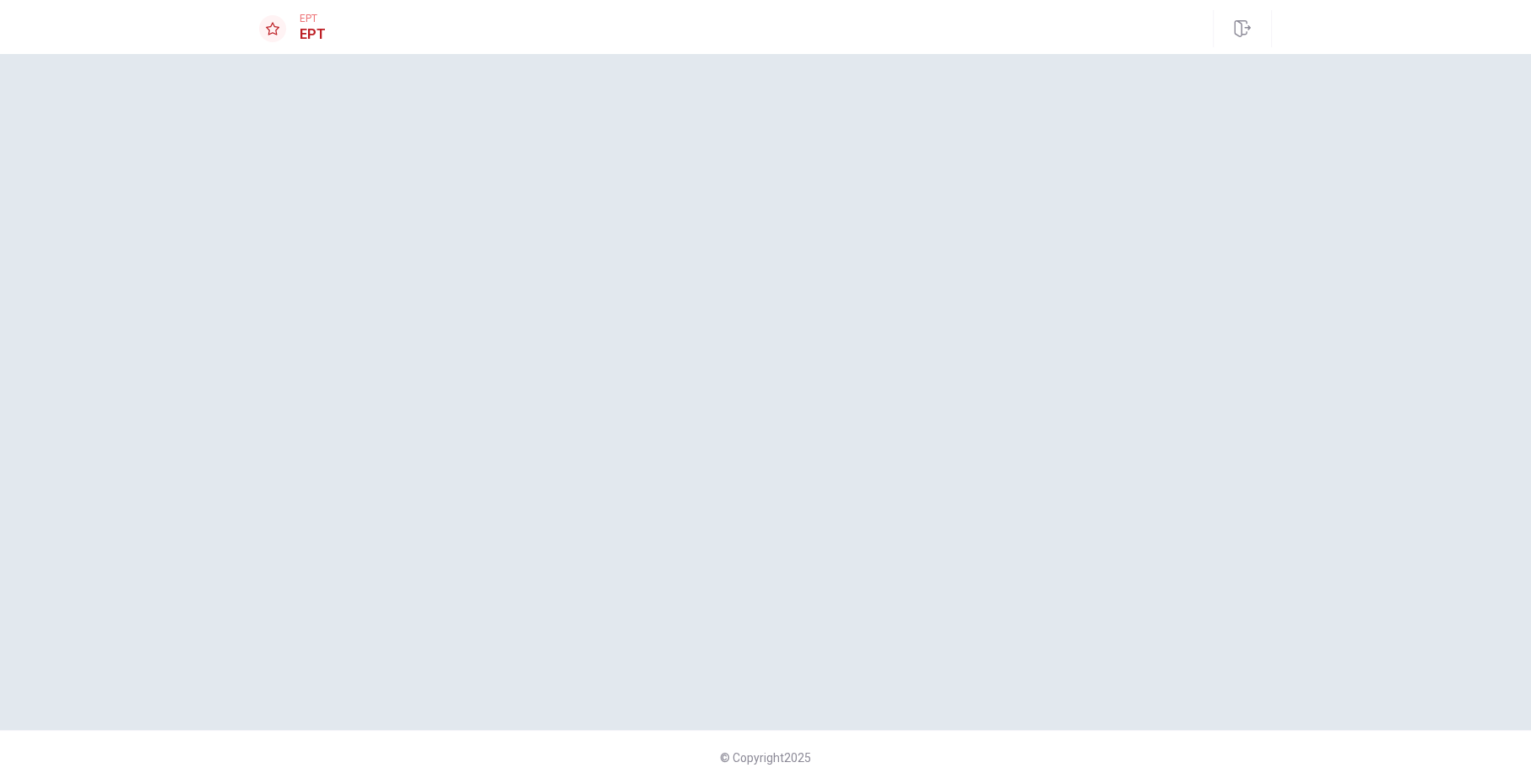
click at [646, 428] on div at bounding box center [765, 392] width 1066 height 608
click at [669, 335] on div at bounding box center [765, 392] width 1066 height 608
click at [982, 138] on div at bounding box center [765, 392] width 1066 height 608
click at [1008, 34] on div "EPT EPT" at bounding box center [765, 29] width 1066 height 37
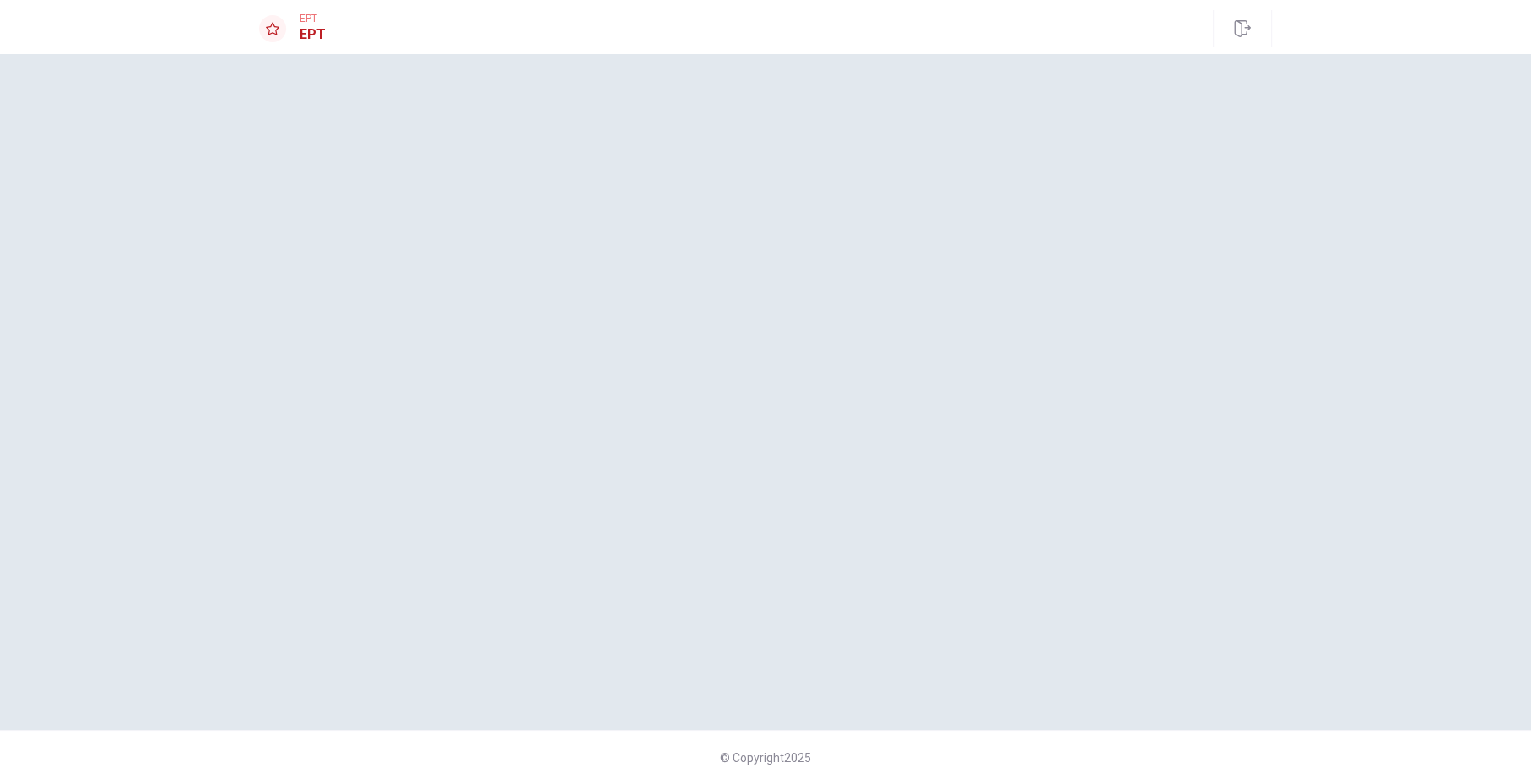
click at [1132, 31] on div "EPT EPT" at bounding box center [765, 29] width 1066 height 37
click at [734, 183] on div at bounding box center [765, 392] width 1066 height 608
click at [657, 356] on div at bounding box center [765, 392] width 1066 height 608
click at [717, 485] on div at bounding box center [765, 392] width 1066 height 608
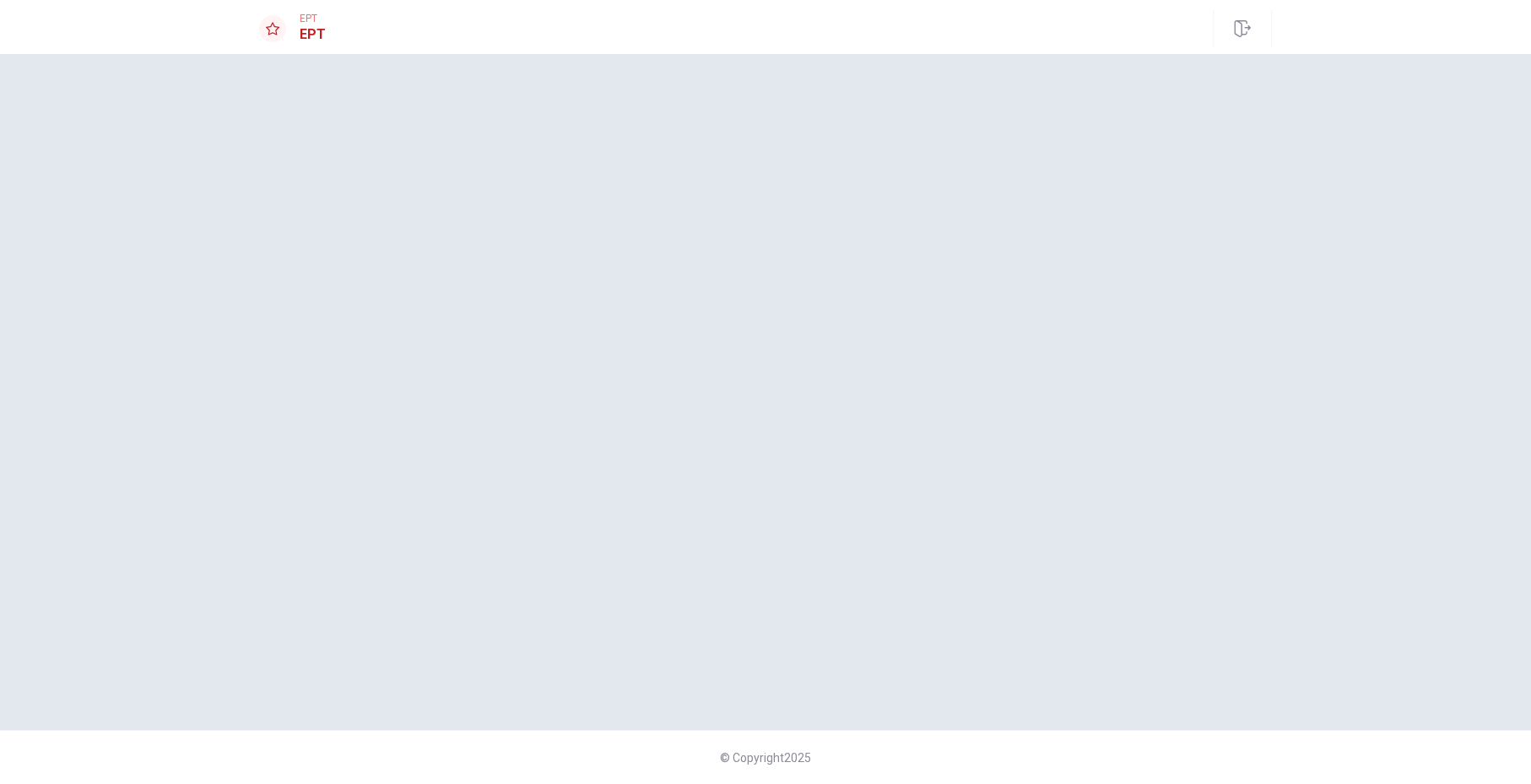
click at [718, 622] on div at bounding box center [765, 392] width 1066 height 608
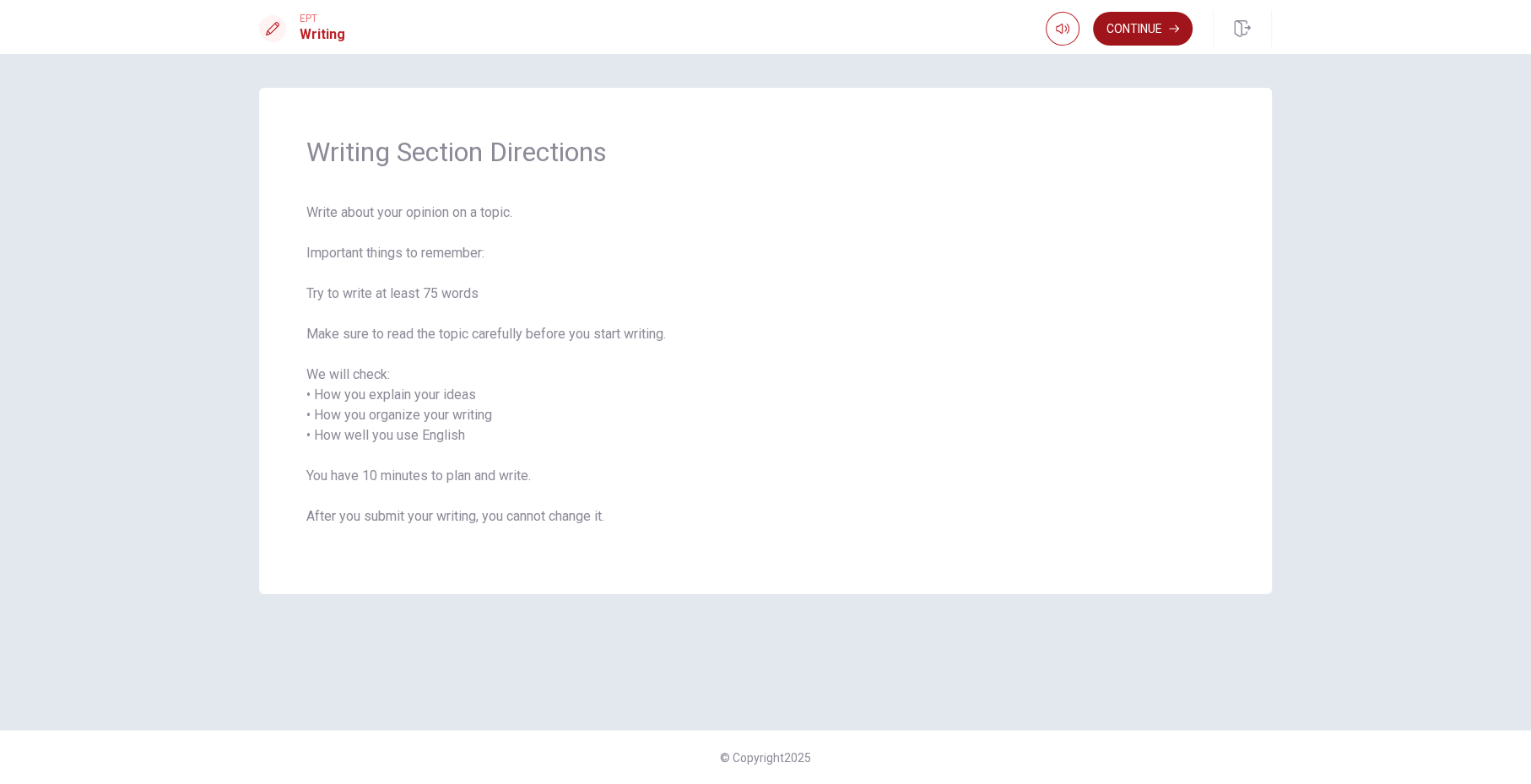
click at [1124, 27] on button "Continue" at bounding box center [1142, 29] width 100 height 34
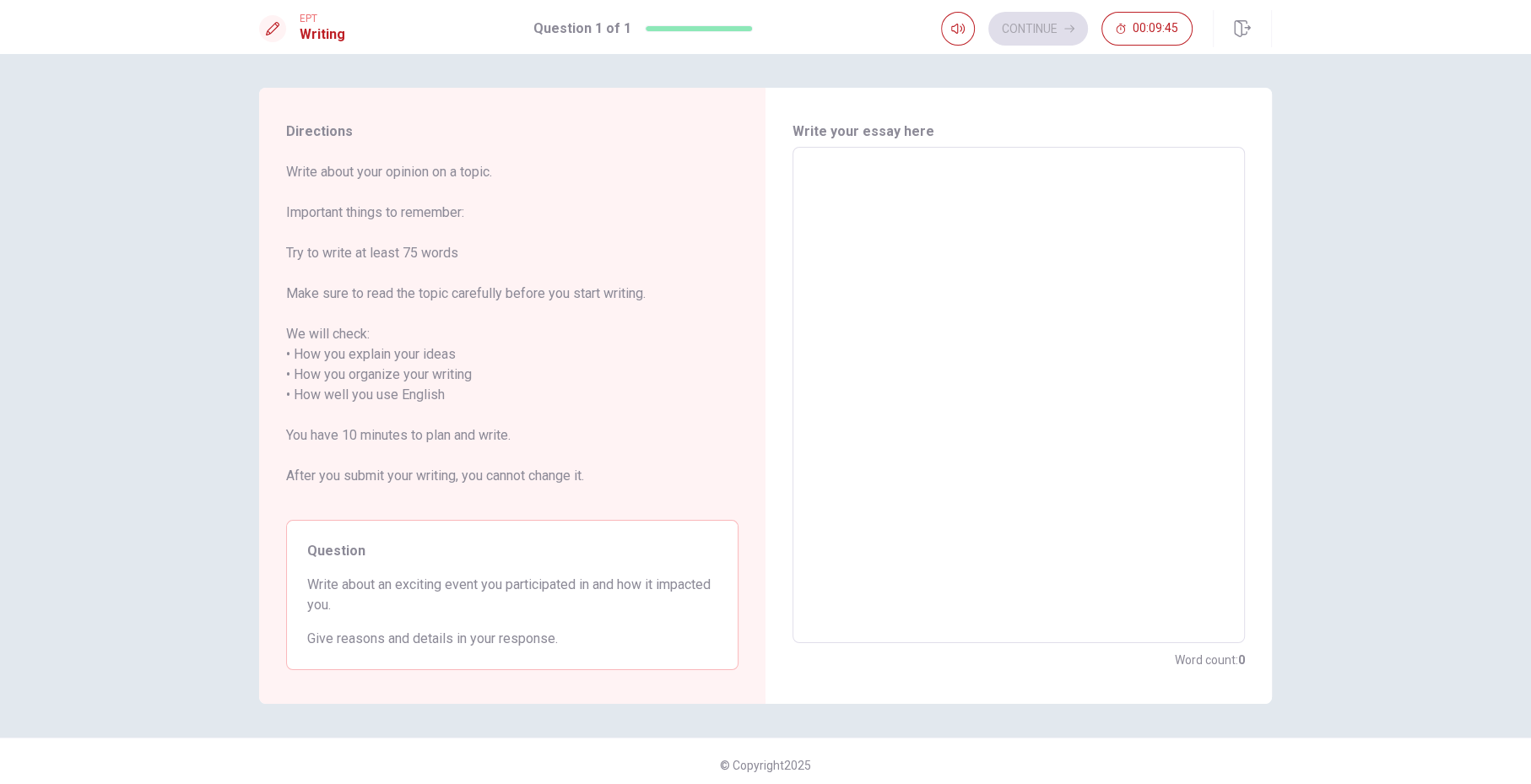
scroll to position [7, 0]
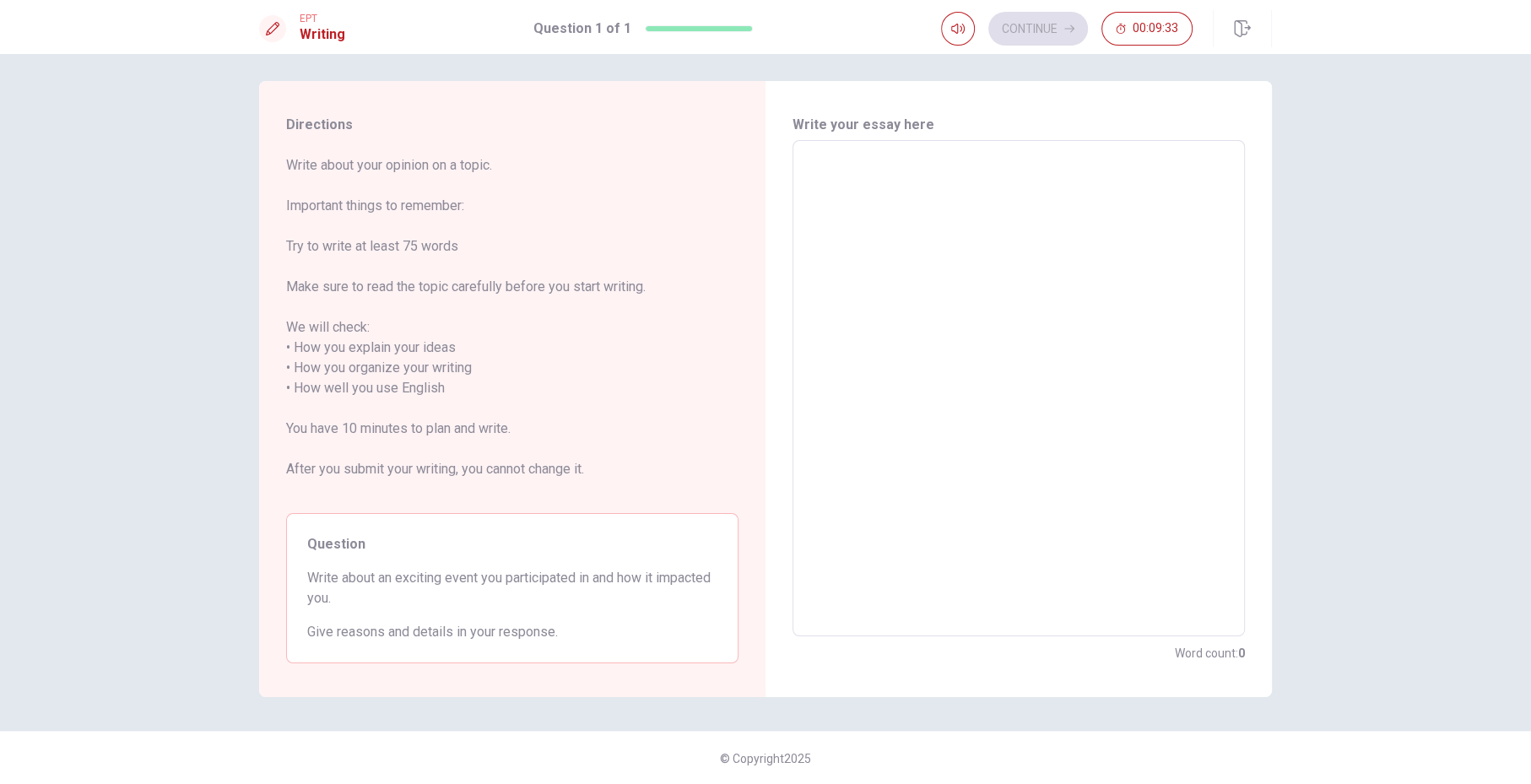
click at [851, 217] on textarea at bounding box center [1019, 388] width 429 height 468
type textarea "I"
type textarea "x"
type textarea "I"
type textarea "x"
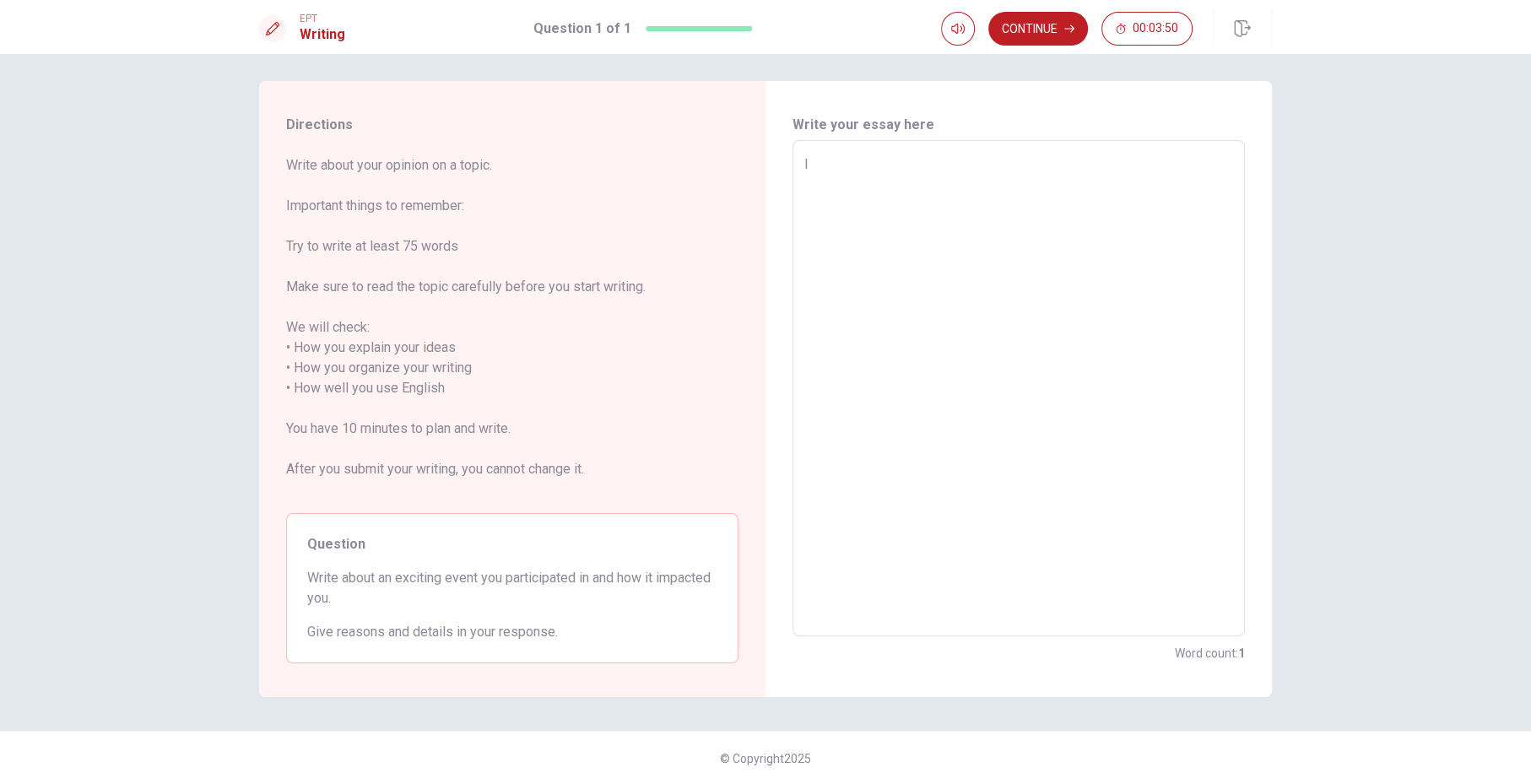
type textarea "I w"
type textarea "x"
type textarea "I wo"
type textarea "x"
type textarea "I wor"
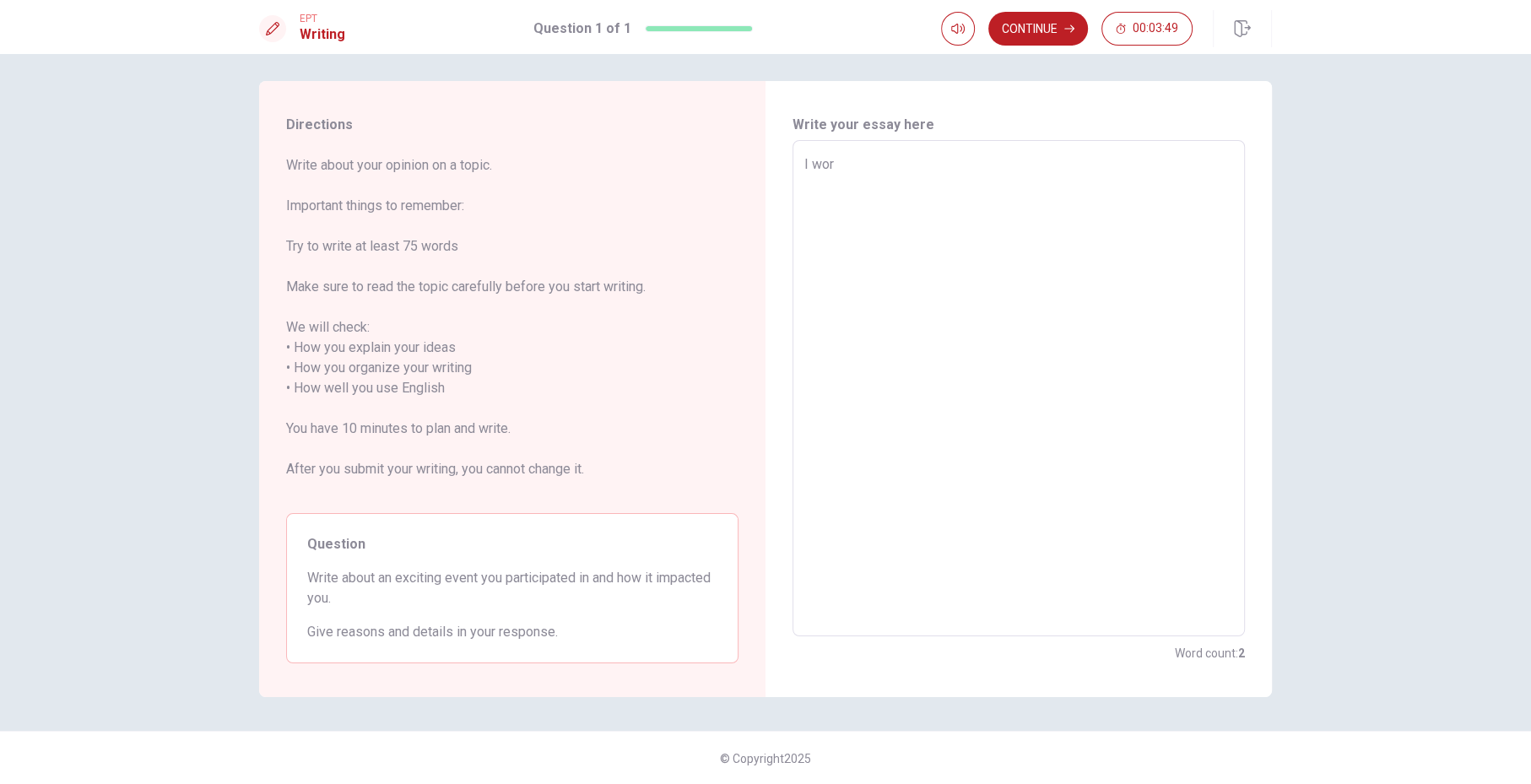
type textarea "x"
type textarea "I work"
type textarea "x"
type textarea "I worke"
type textarea "x"
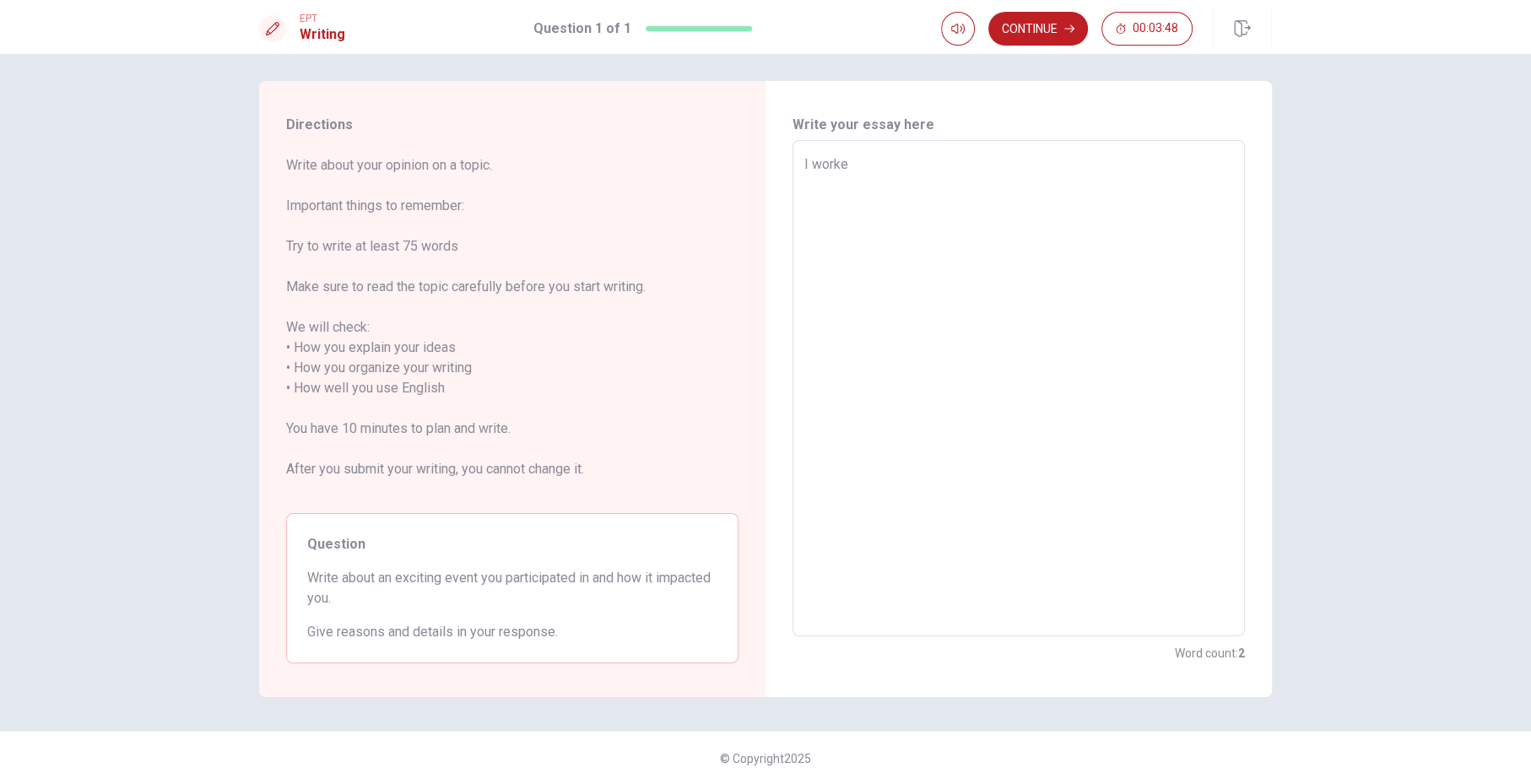
type textarea "I worked"
type textarea "x"
type textarea "I worked"
type textarea "x"
type textarea "I worked u"
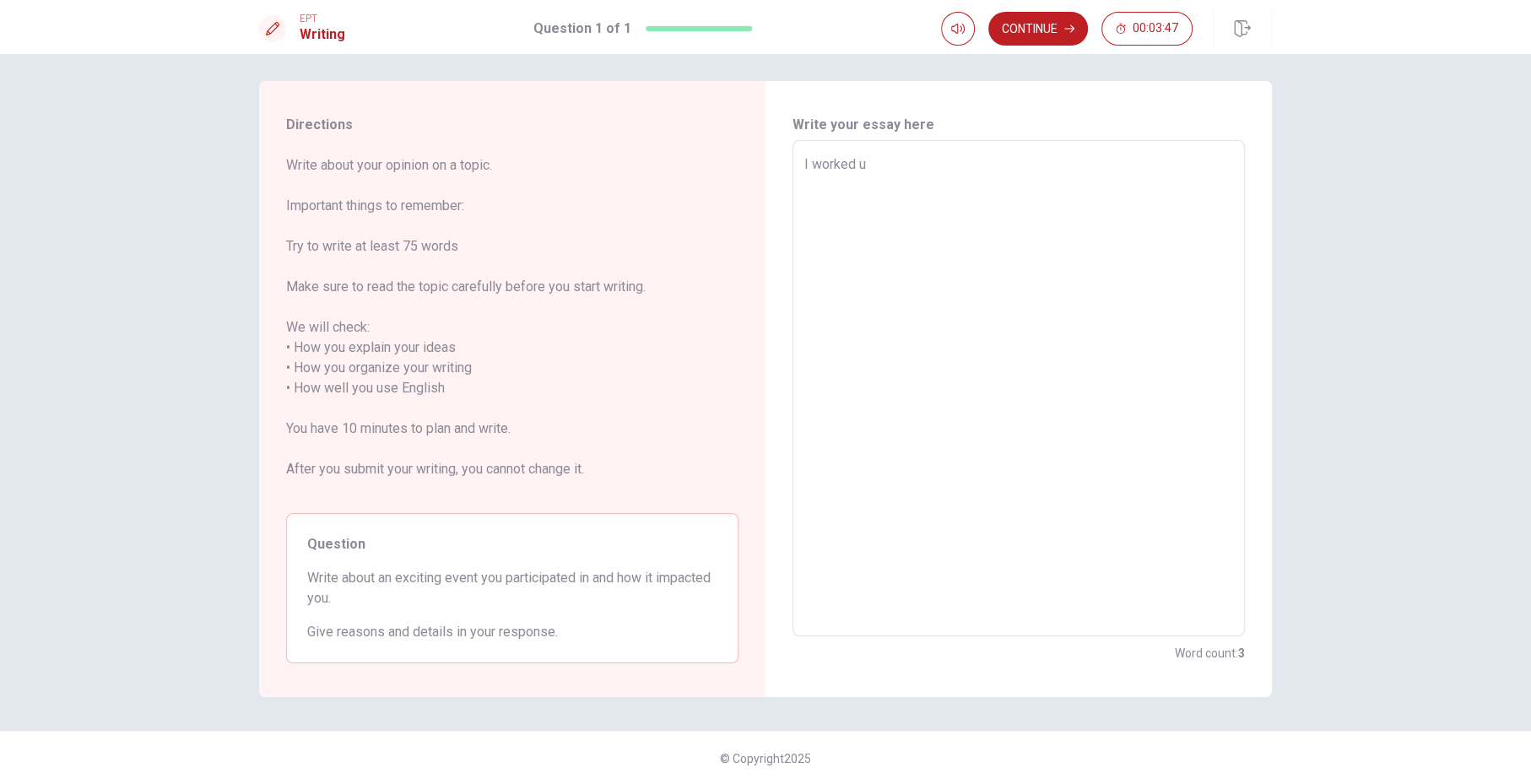
type textarea "x"
type textarea "I worked"
type textarea "x"
type textarea "I worked i"
type textarea "x"
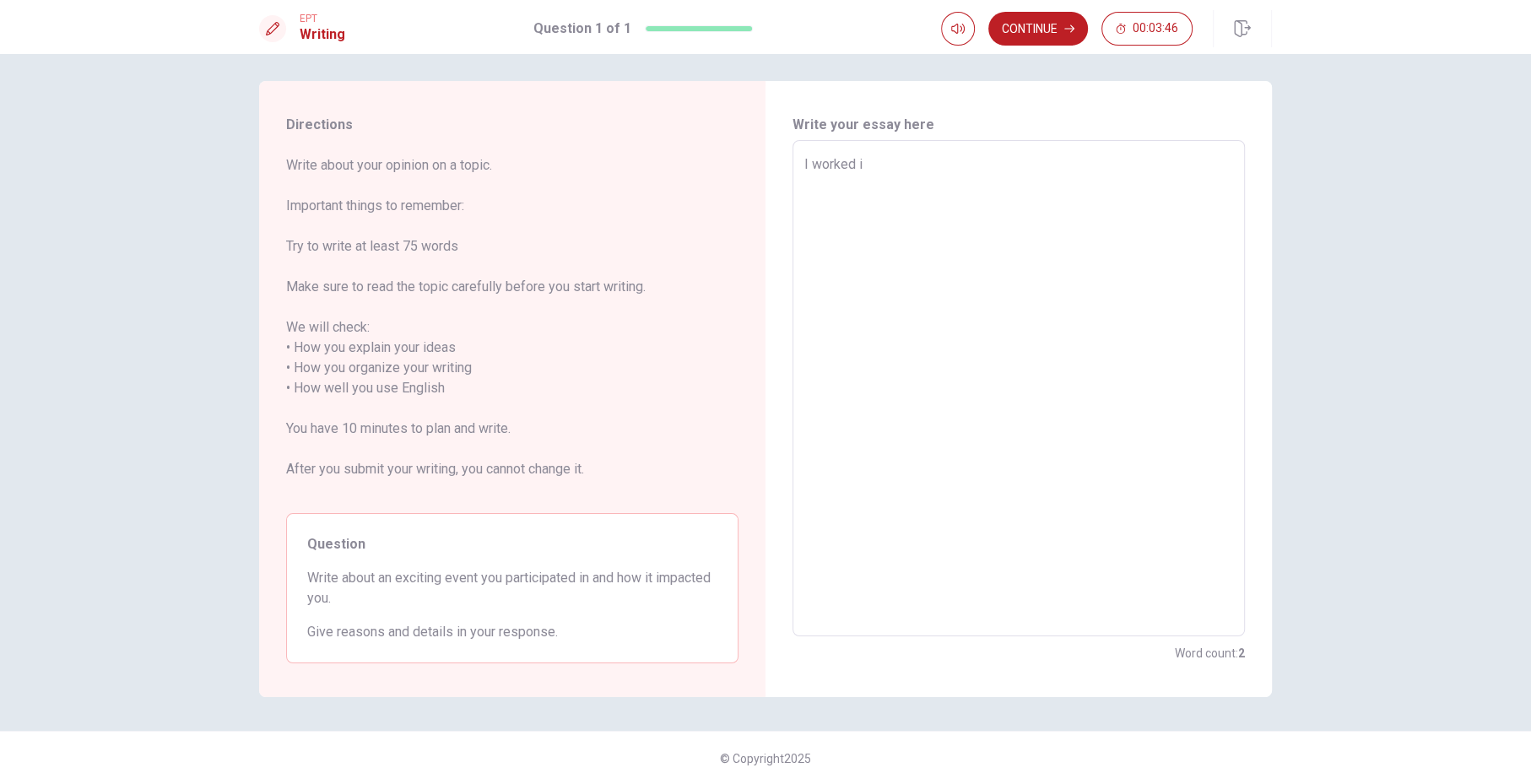
type textarea "I worked in"
type textarea "x"
type textarea "I worked in"
type textarea "x"
type textarea "I worked in a"
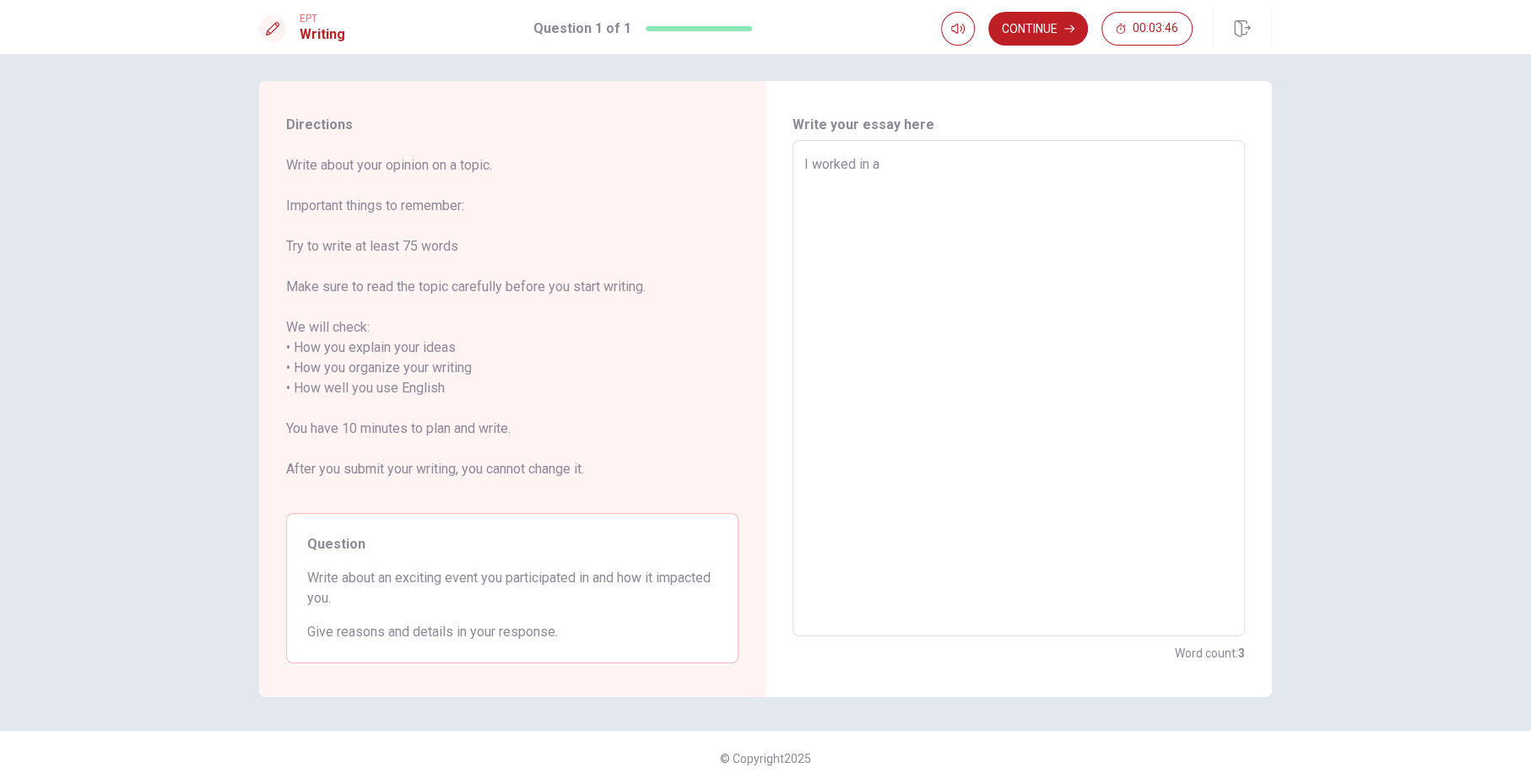
type textarea "x"
type textarea "I worked in a"
type textarea "x"
type textarea "I worked in a a"
type textarea "x"
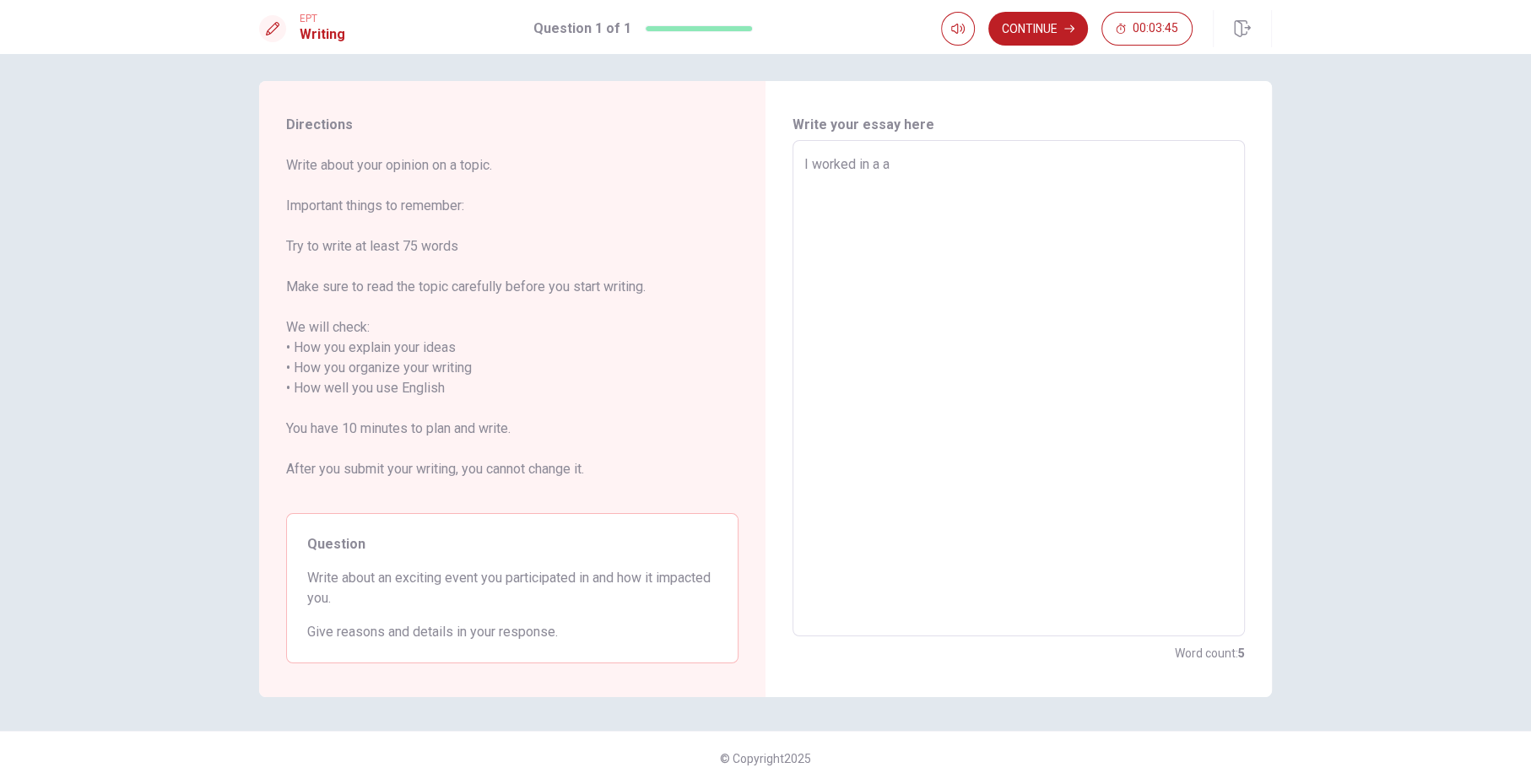
type textarea "I worked in a ap"
type textarea "x"
type textarea "I worked in a app"
type textarea "x"
type textarea "I worked in a app"
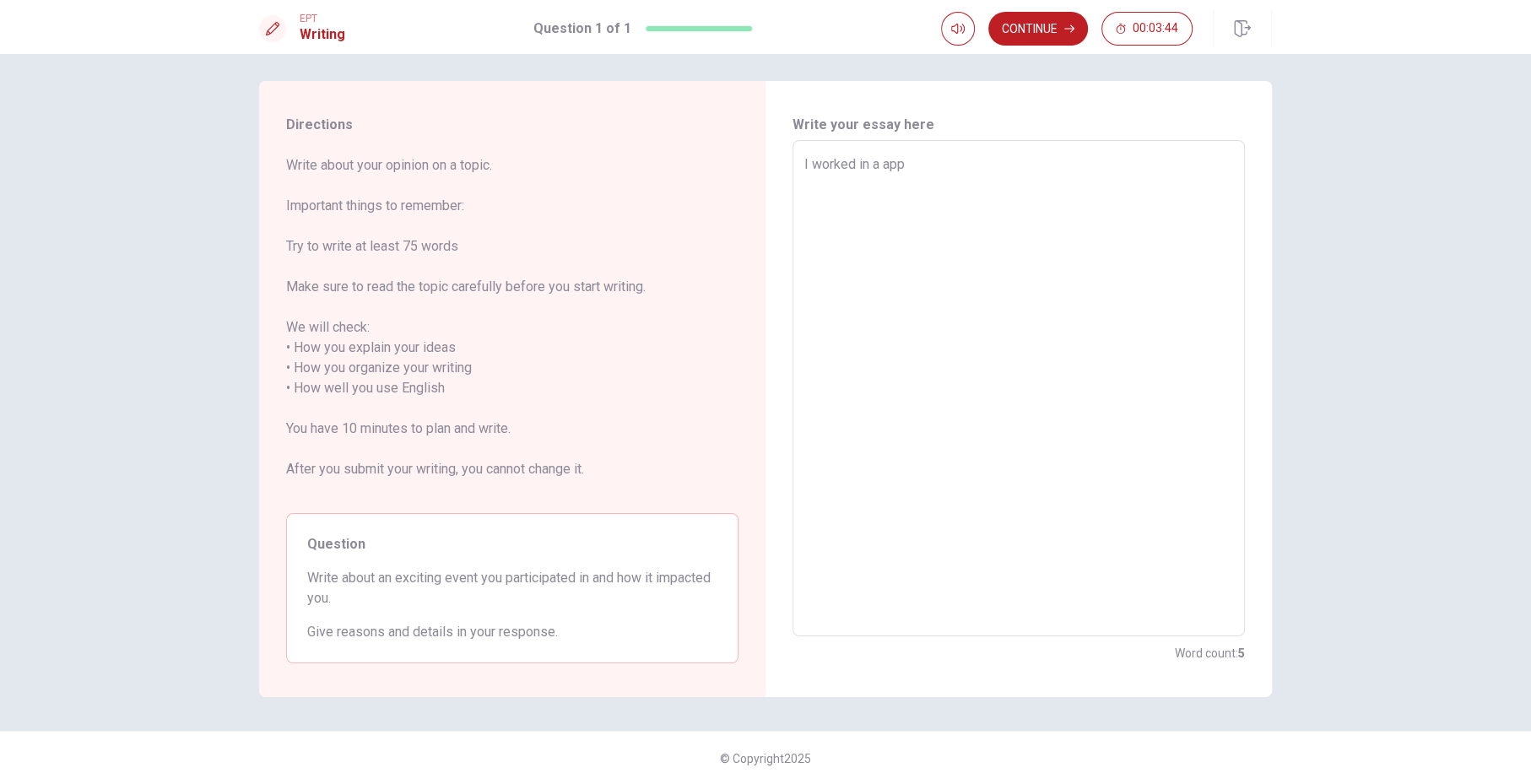
type textarea "x"
type textarea "I worked in a app p"
type textarea "x"
type textarea "I worked in a app pr"
type textarea "x"
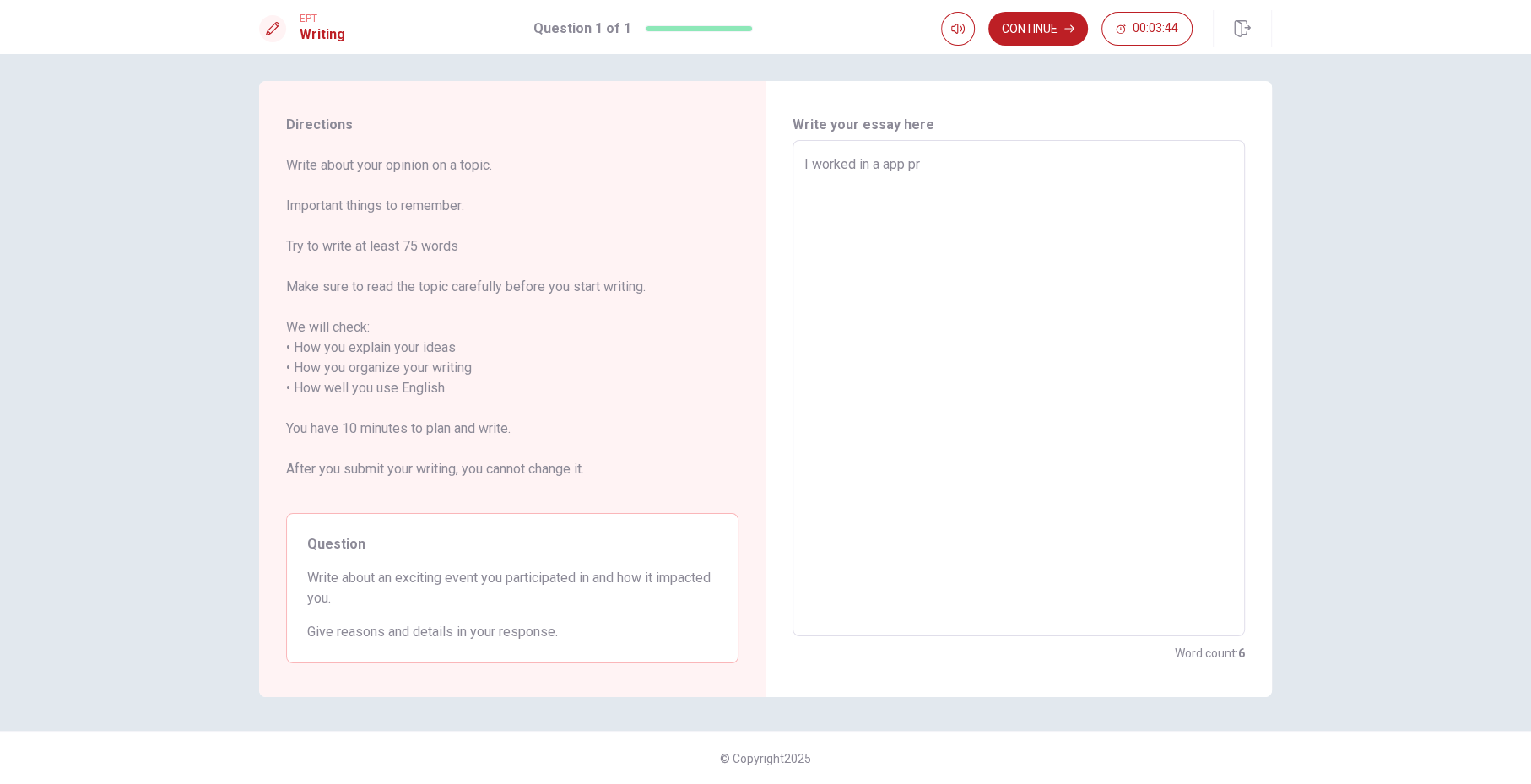
type textarea "I worked in a app pro"
type textarea "x"
type textarea "I worked in a app proj"
type textarea "x"
type textarea "I worked in a app proje"
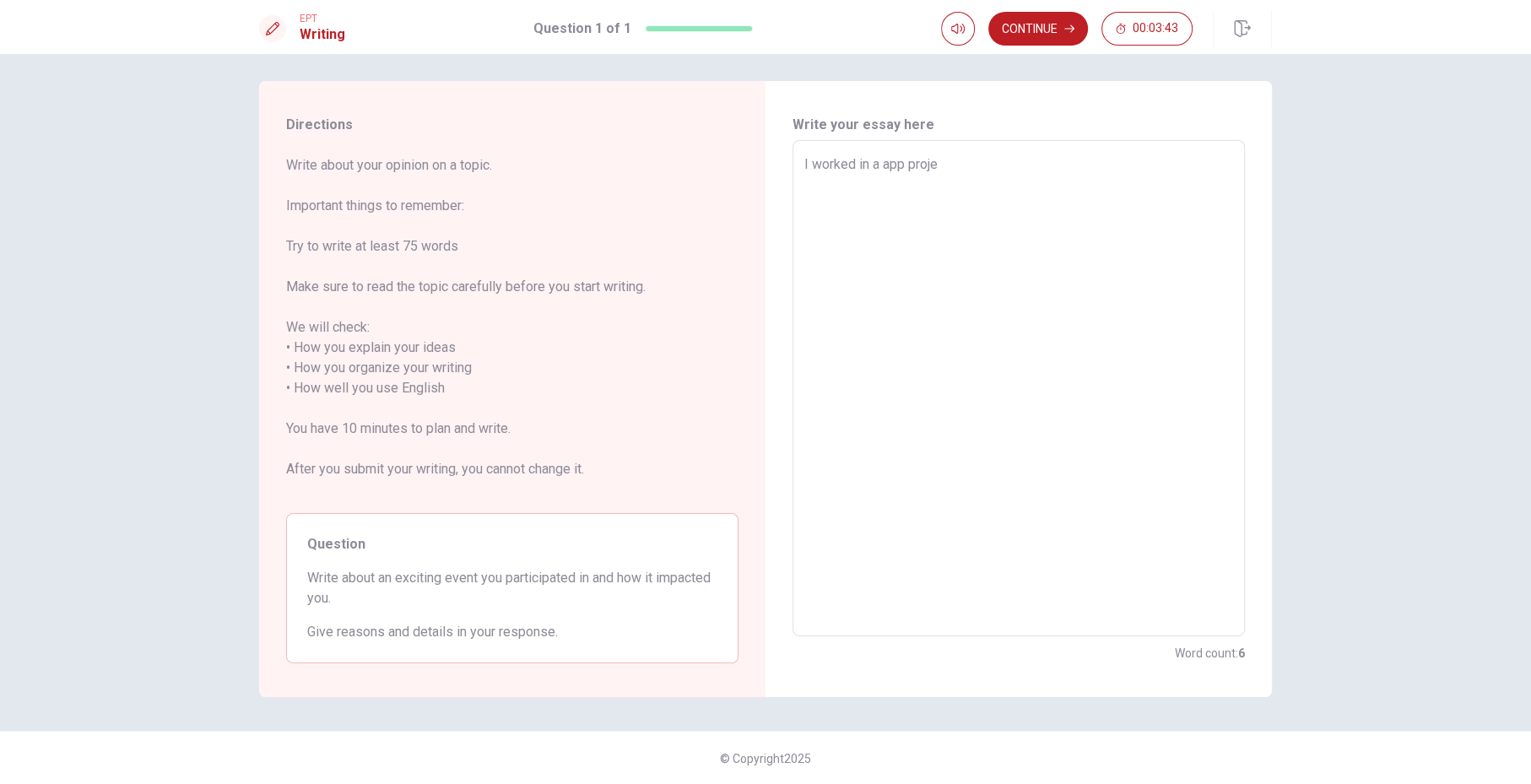
type textarea "x"
type textarea "I worked in a app projet"
type textarea "x"
type textarea "I worked in a app proje"
type textarea "x"
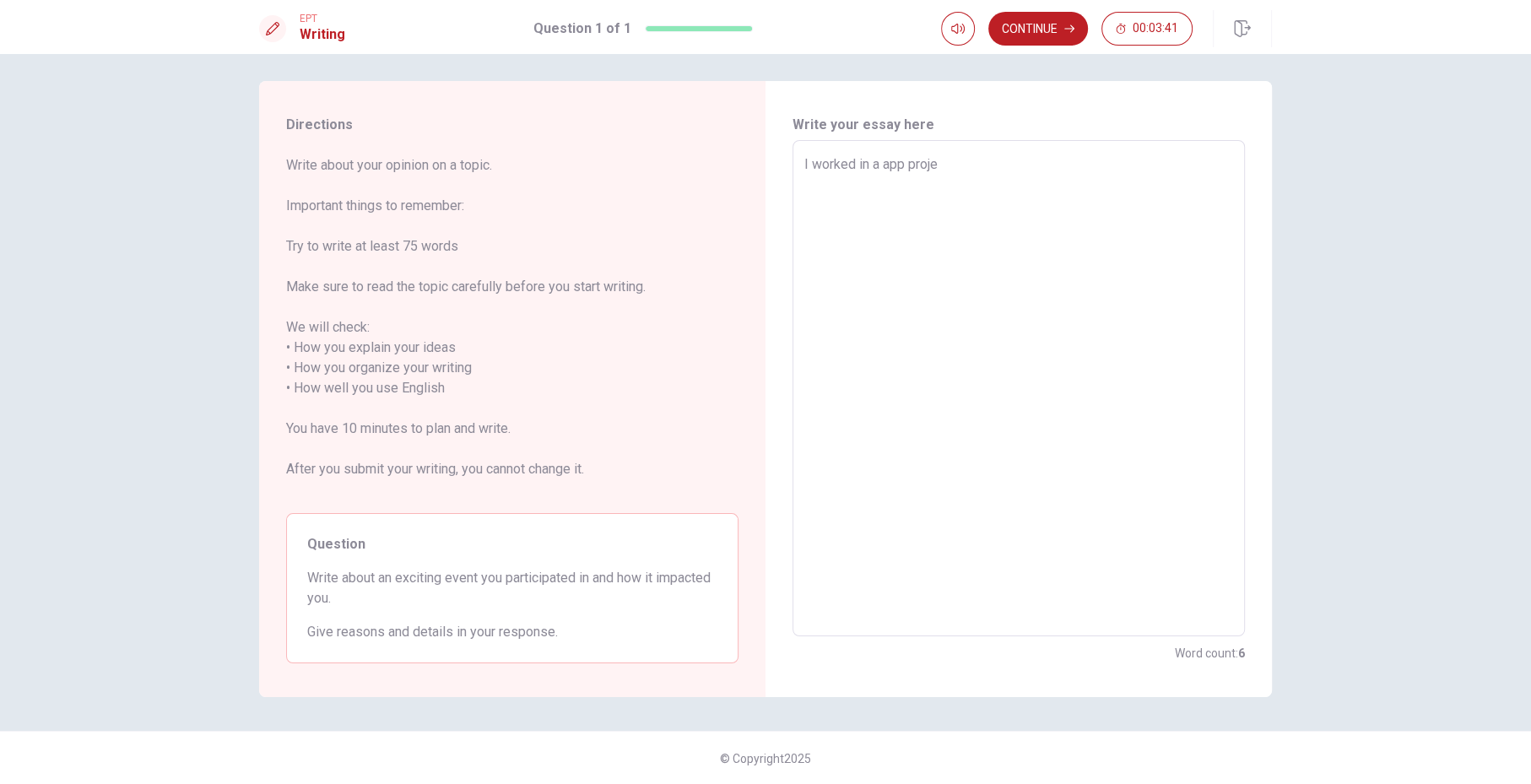
type textarea "I worked in a app projec"
type textarea "x"
type textarea "I worked in a app project"
type textarea "x"
type textarea "I worked in a app project"
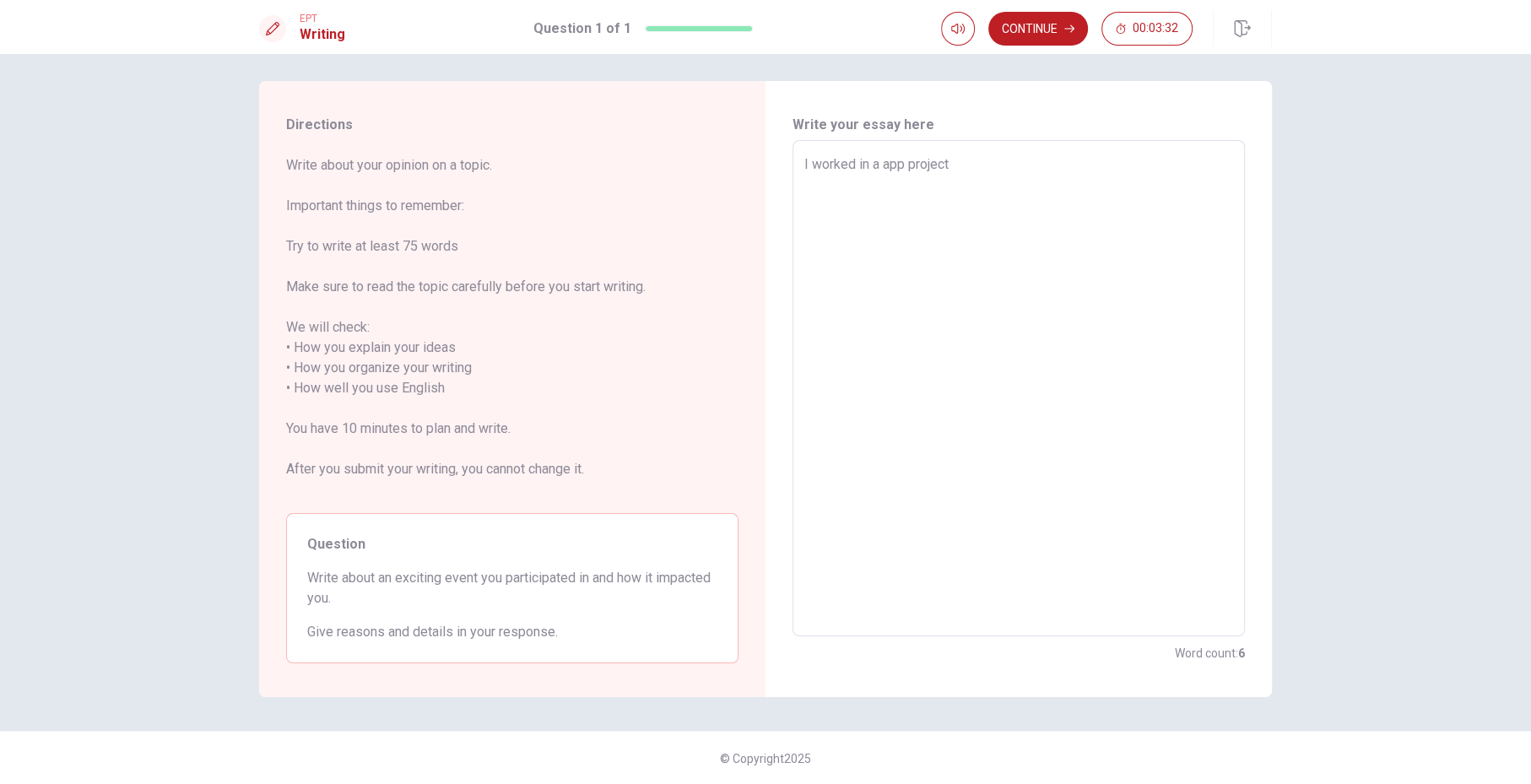
type textarea "x"
type textarea "I worked in a app project i"
type textarea "x"
type textarea "I worked in a app project in"
type textarea "x"
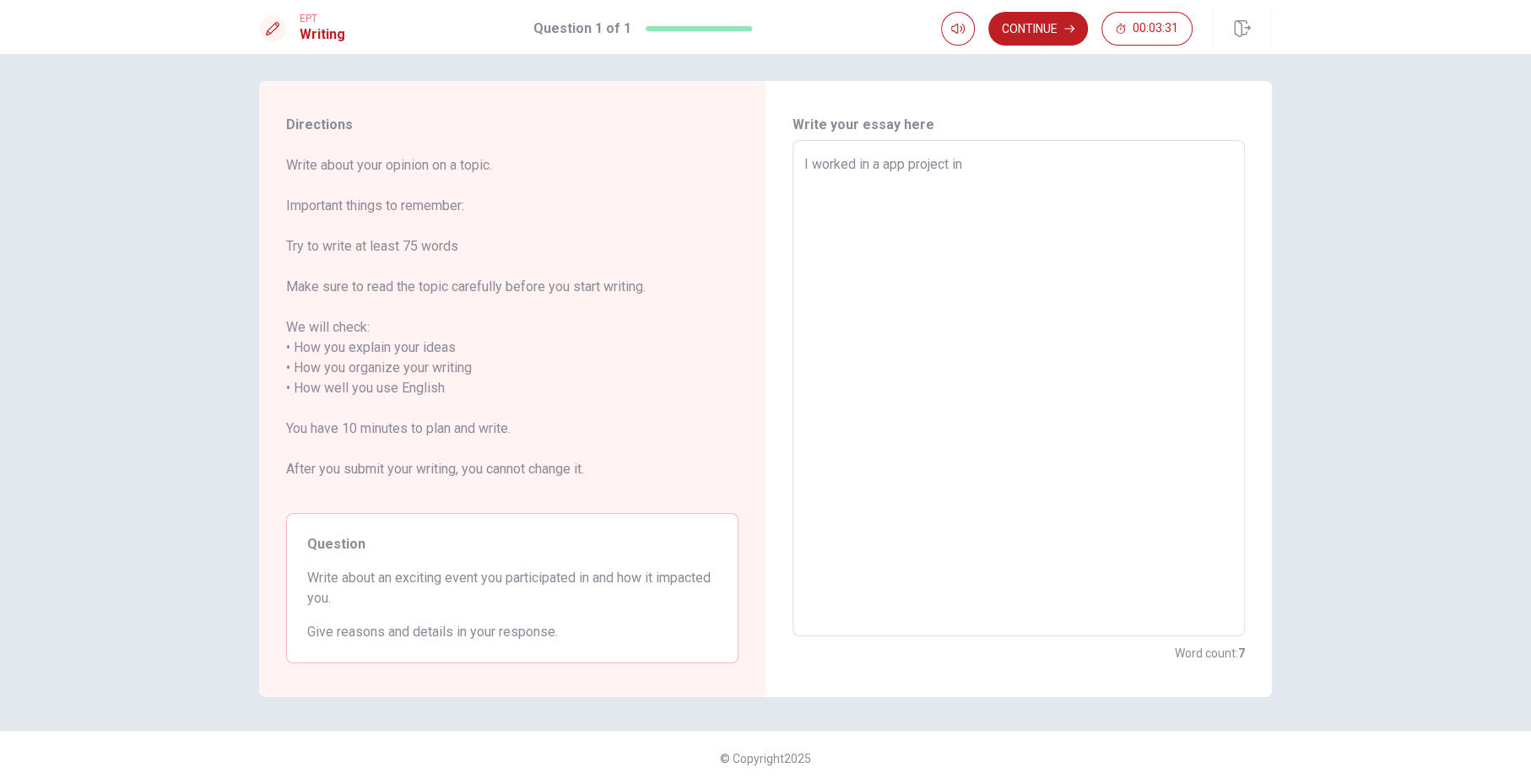
type textarea "I worked in a app project in"
type textarea "x"
type textarea "I worked in a app project in m"
type textarea "x"
type textarea "I worked in a app project in my"
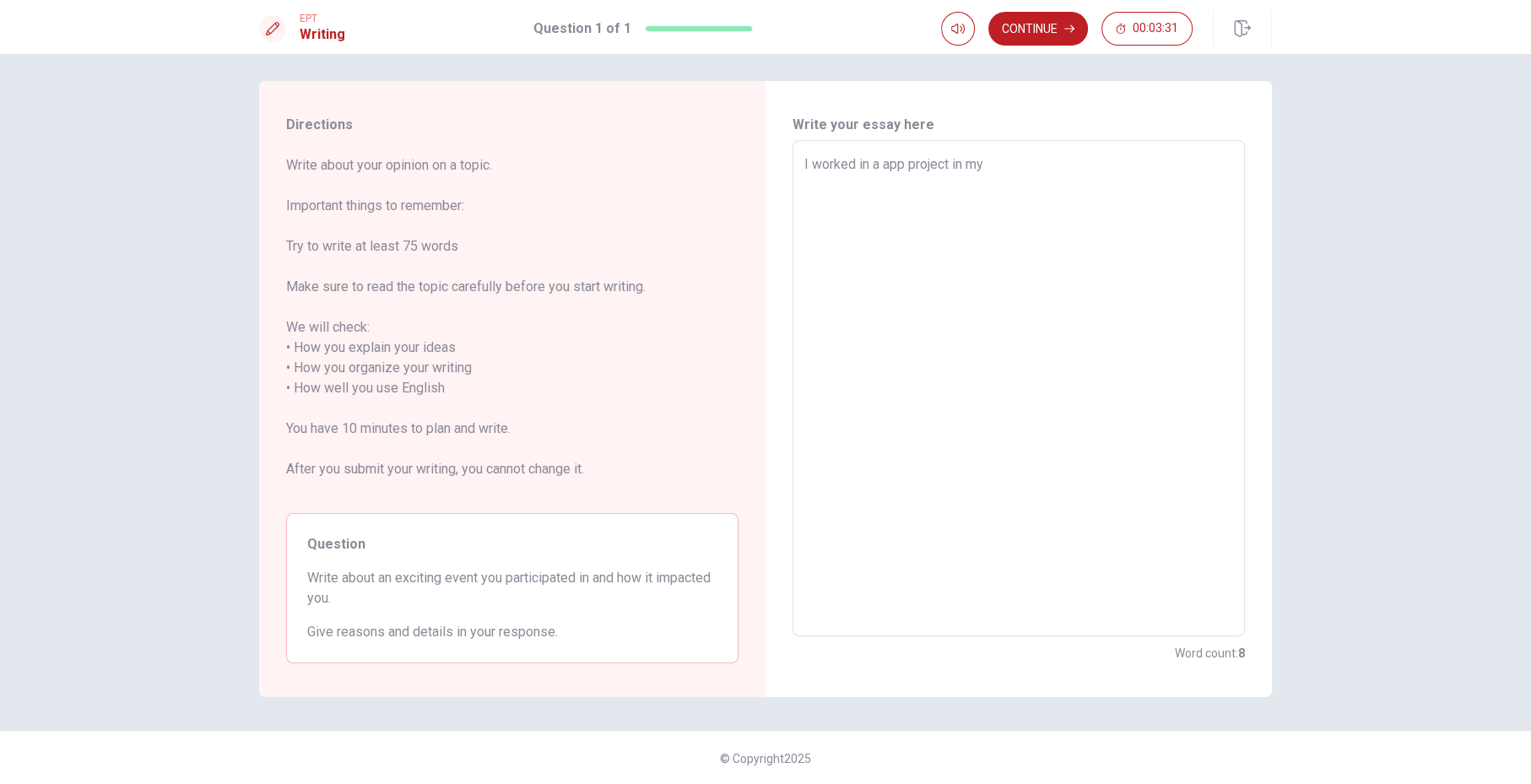
type textarea "x"
type textarea "I worked in a app project in my"
type textarea "x"
type textarea "I worked in a app project in my l"
type textarea "x"
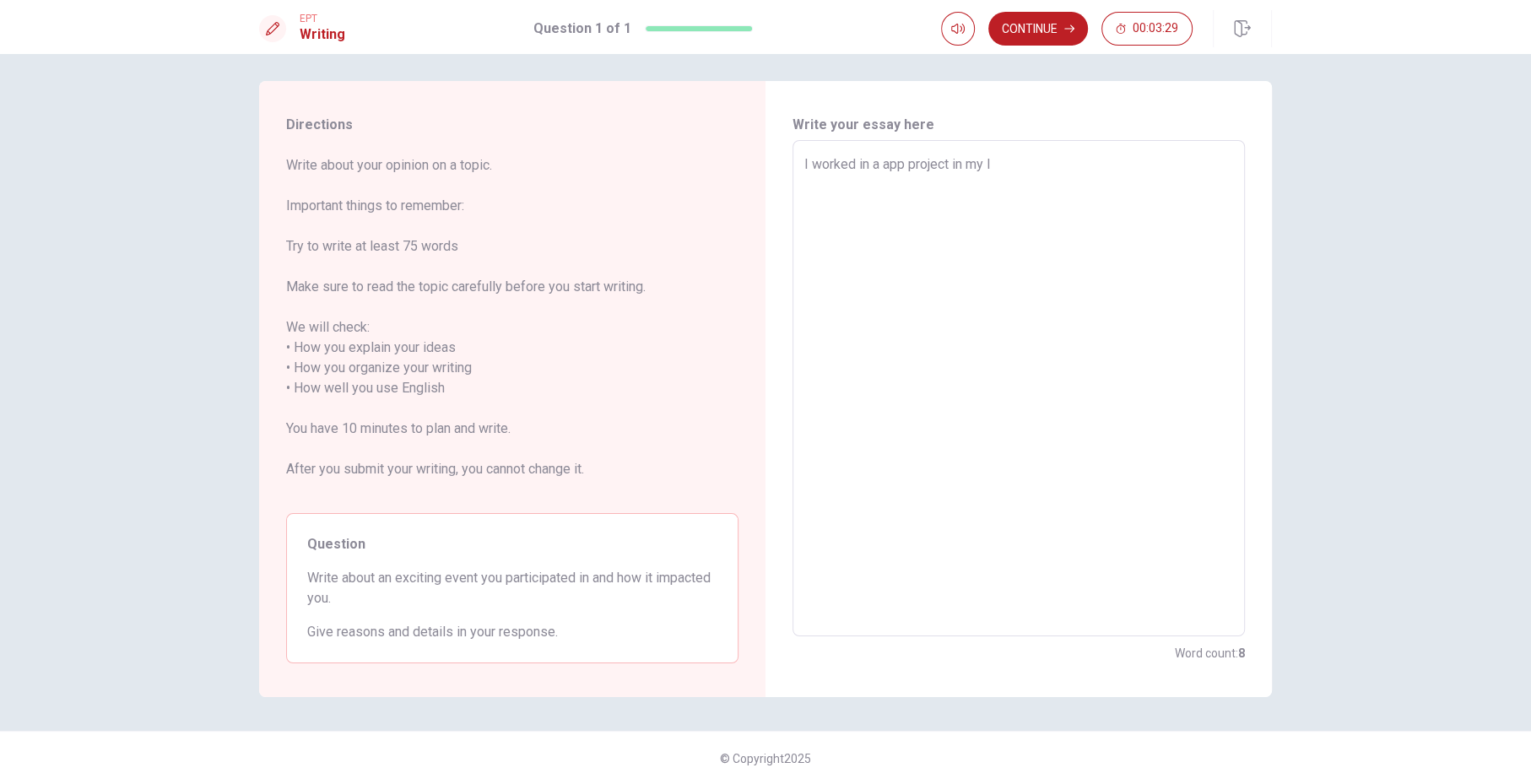
type textarea "I worked in a app project in my la"
type textarea "x"
type textarea "I worked in a app project in my las"
type textarea "x"
type textarea "I worked in a app project in my last"
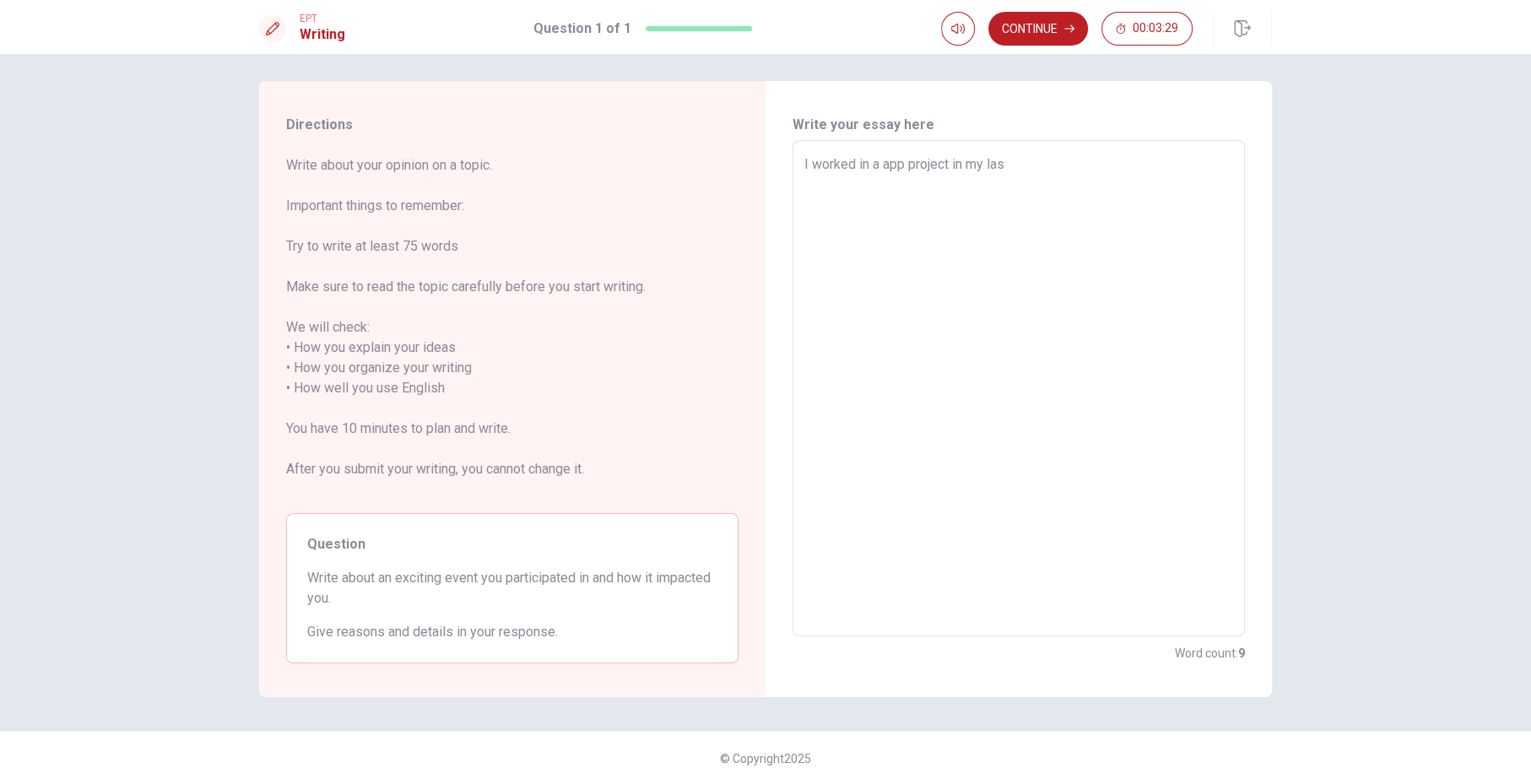
type textarea "x"
type textarea "I worked in a app project in my last"
type textarea "x"
type textarea "I worked in a app project in my last k"
type textarea "x"
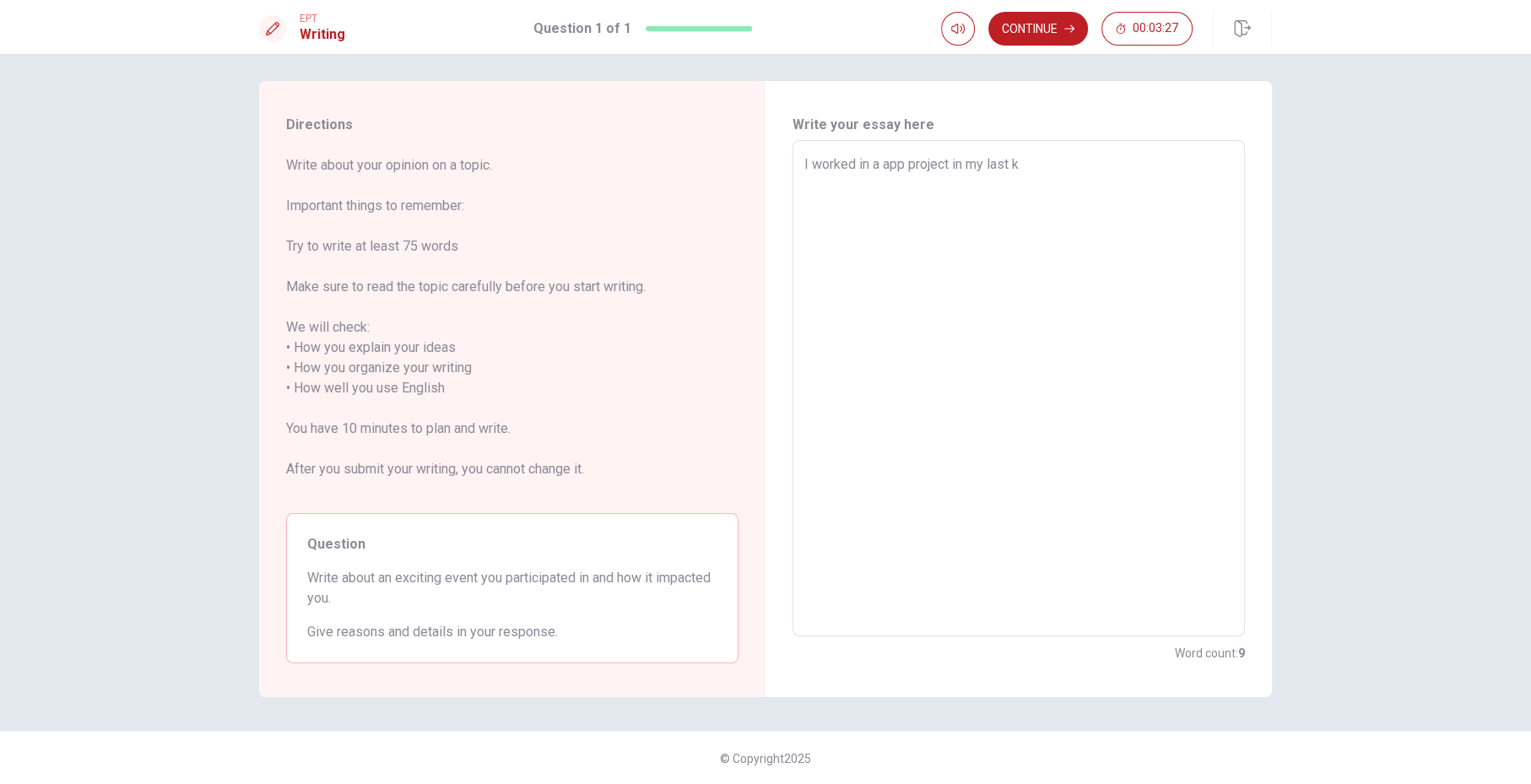
type textarea "I worked in a app project in my last ko"
type textarea "x"
type textarea "I worked in a app project in my last kog"
type textarea "x"
type textarea "I worked in a app project in my last kogi"
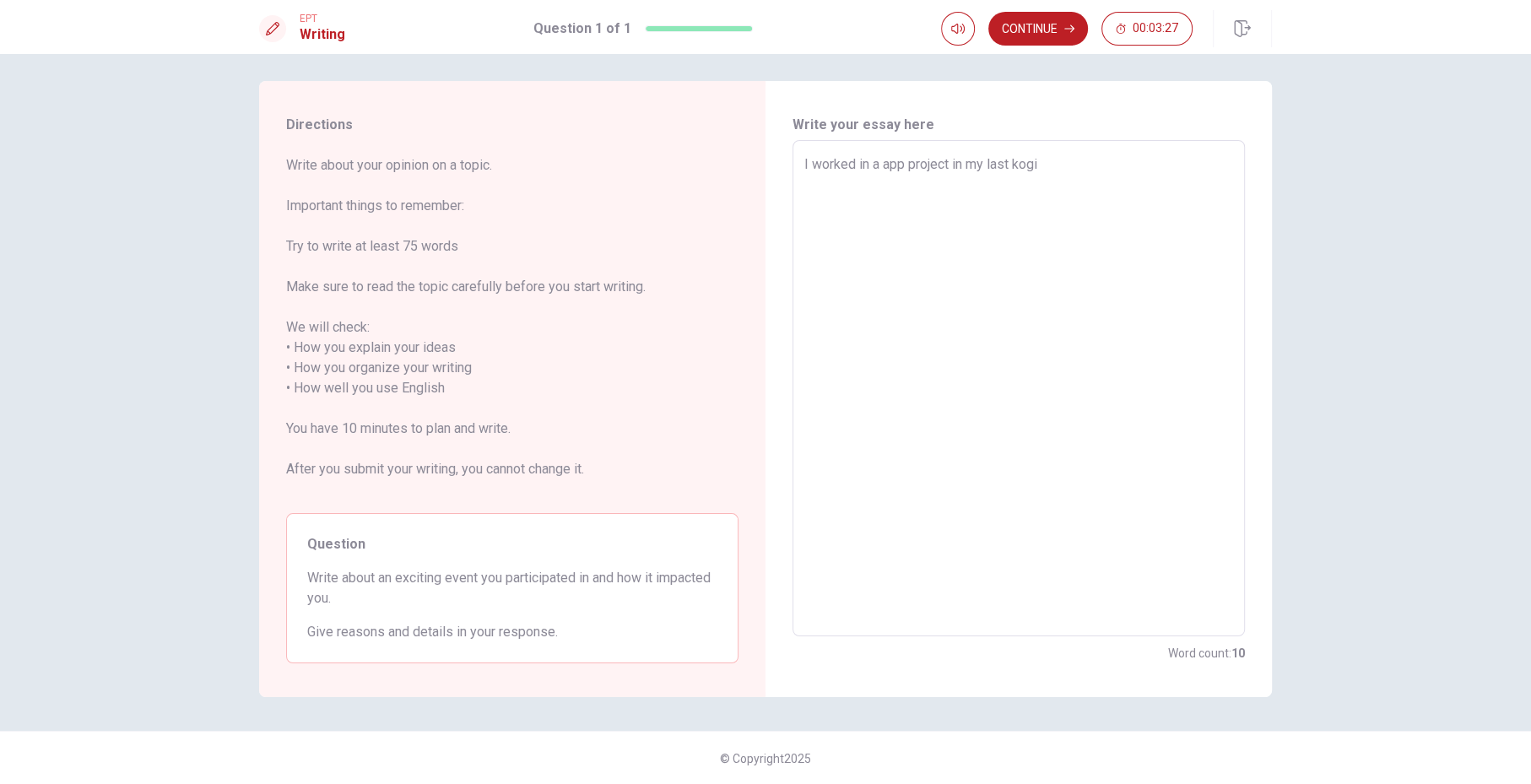
type textarea "x"
type textarea "I worked in a app project in my last kogis"
type textarea "x"
type textarea "I worked in a app project in my last kogist"
type textarea "x"
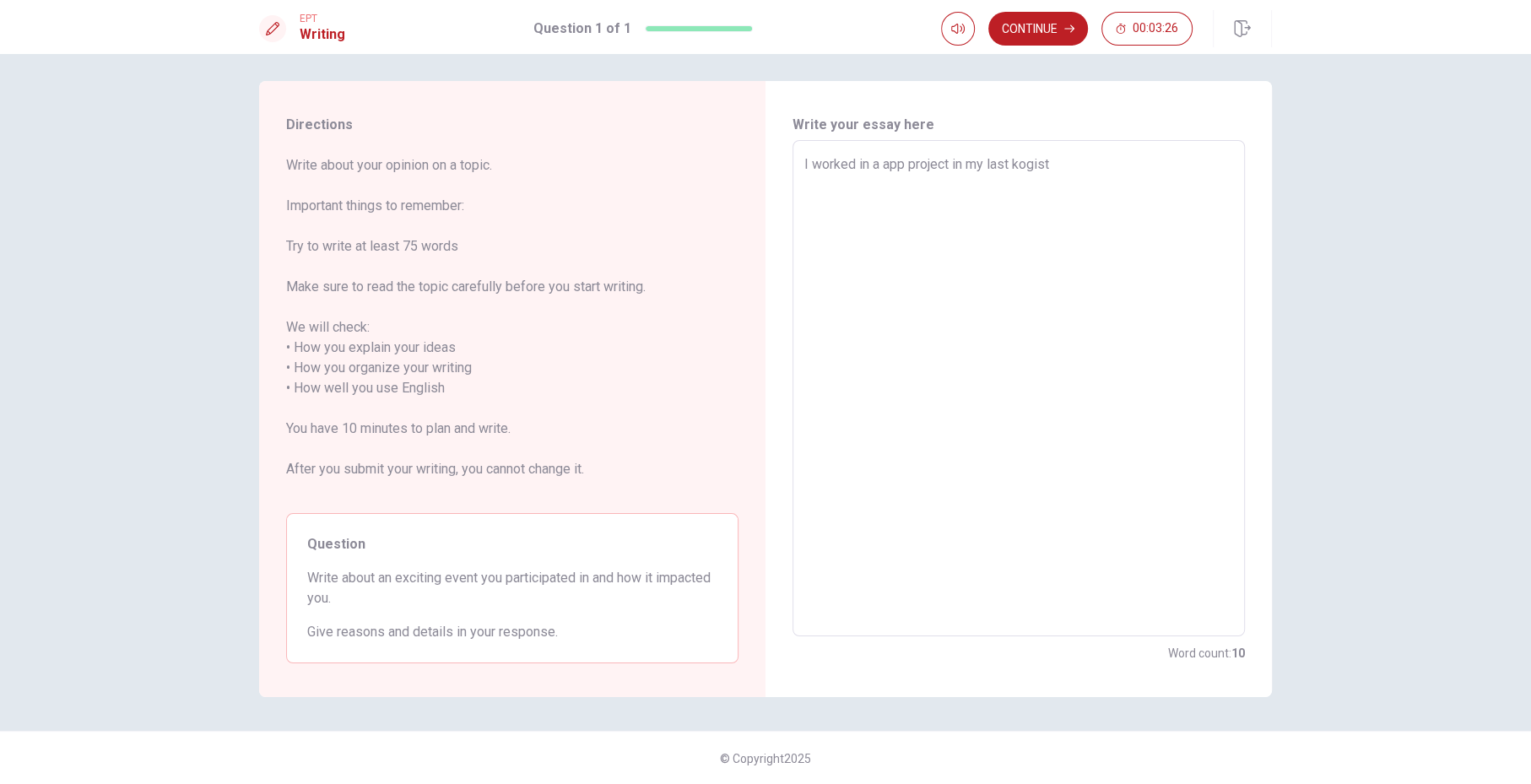
type textarea "I worked in a app project in my last kogis"
type textarea "x"
type textarea "I worked in a app project in my last kogi"
type textarea "x"
type textarea "I worked in a app project in my last kog"
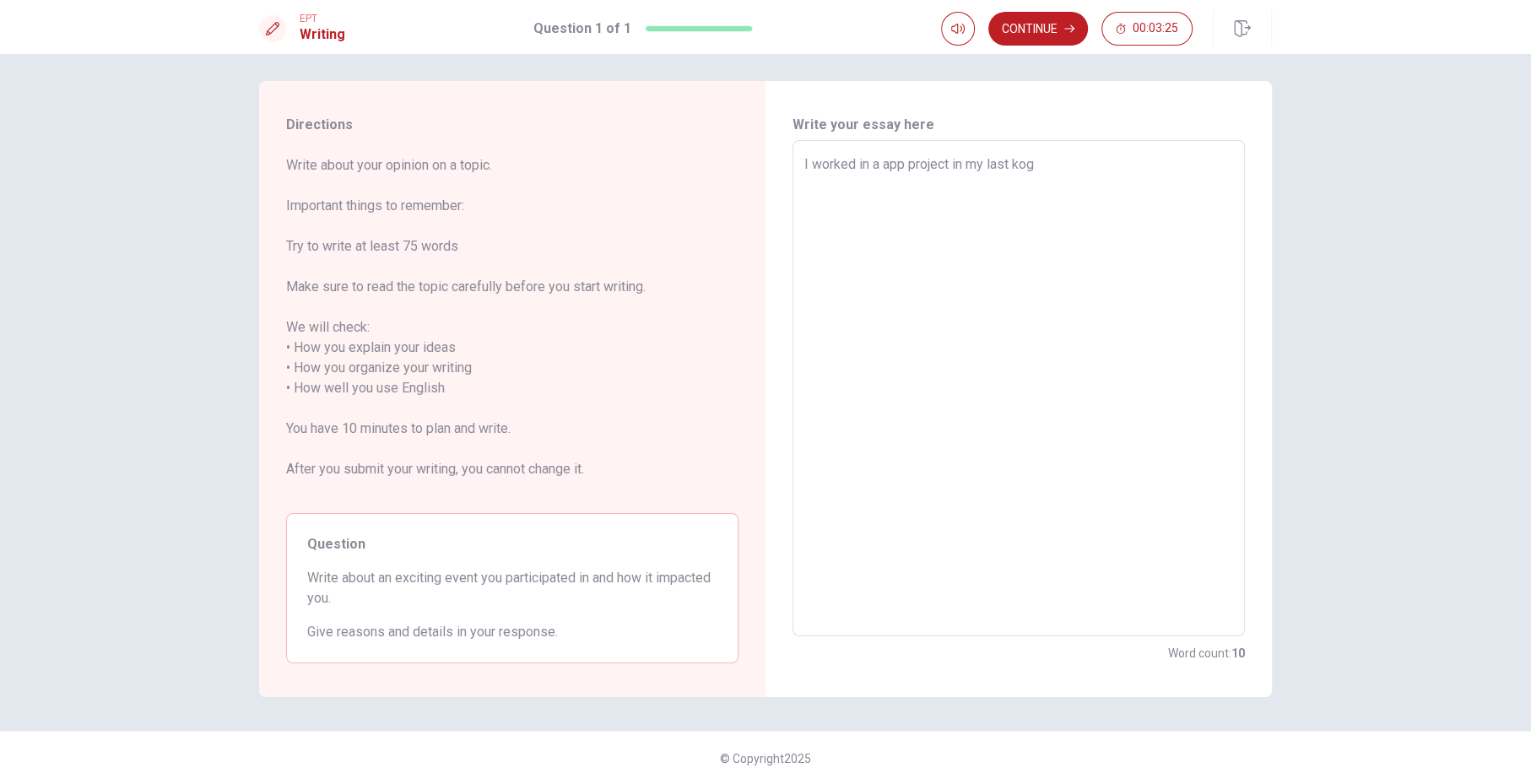
type textarea "x"
type textarea "I worked in a app project in my last ko"
type textarea "x"
type textarea "I worked in a app project in my last k"
type textarea "x"
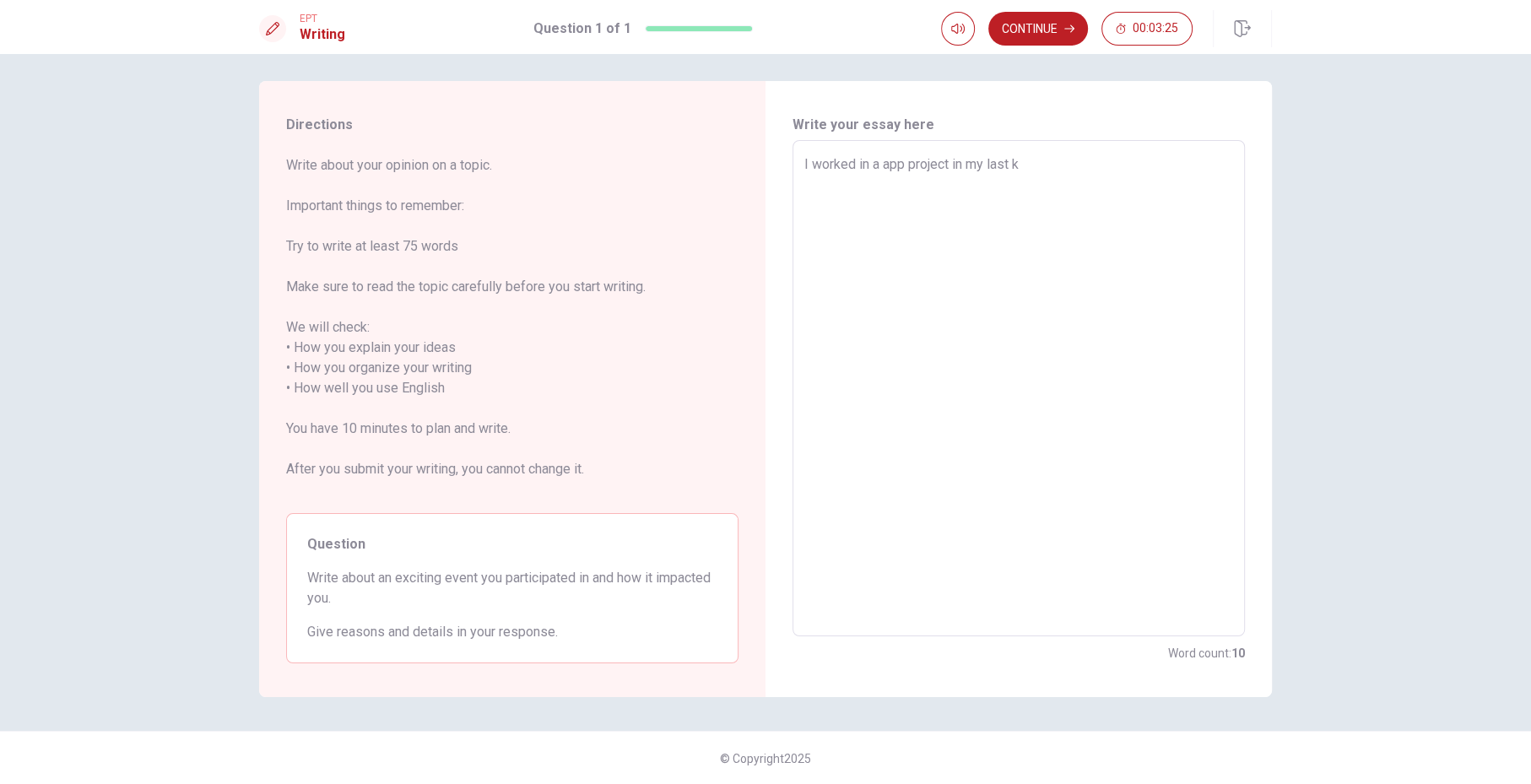
type textarea "I worked in a app project in my last"
type textarea "x"
type textarea "I worked in a app project in my last l"
type textarea "x"
type textarea "I worked in a app project in my last lo"
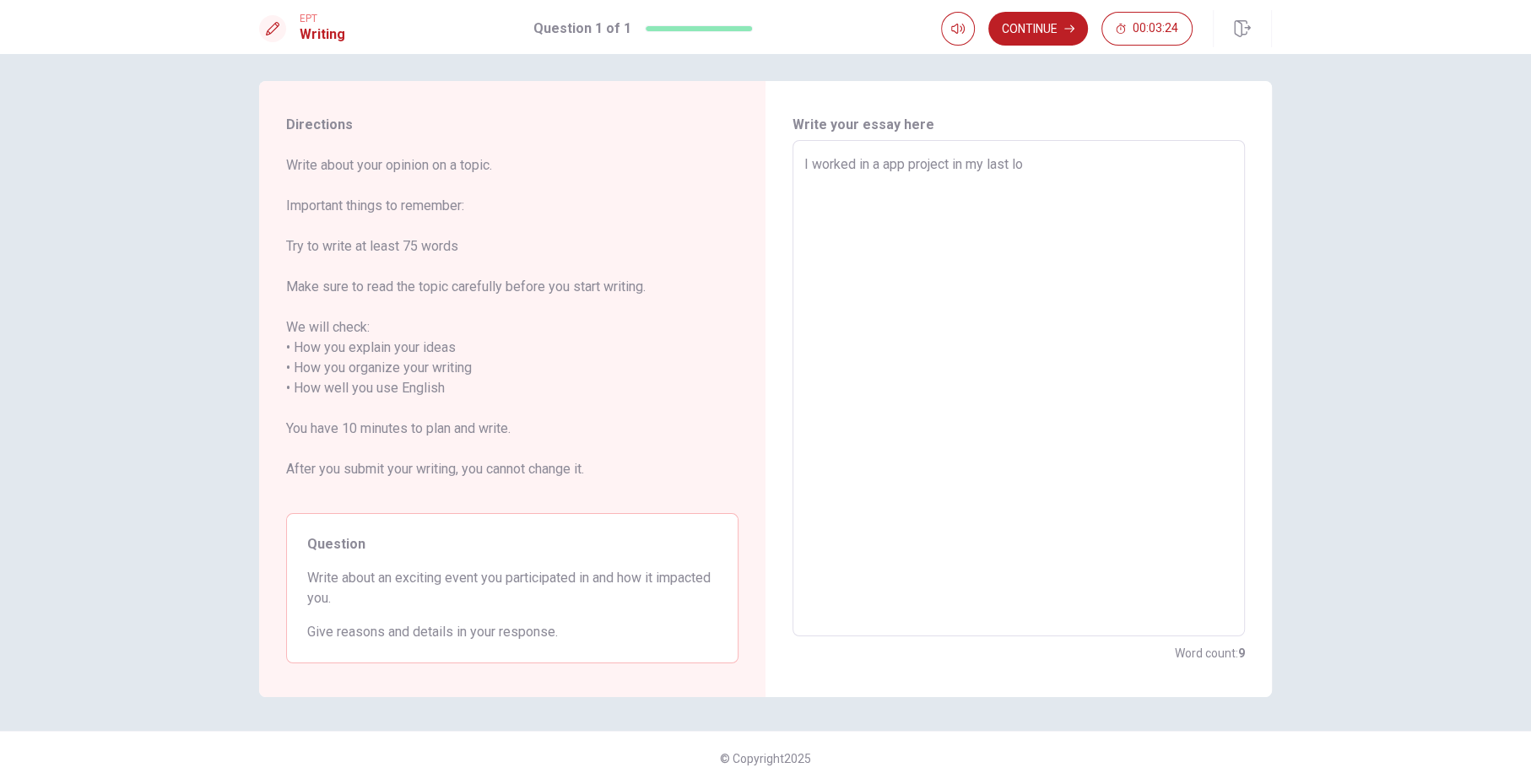
type textarea "x"
type textarea "I worked in a app project in my last log"
type textarea "x"
type textarea "I worked in a app project in my last logi"
type textarea "x"
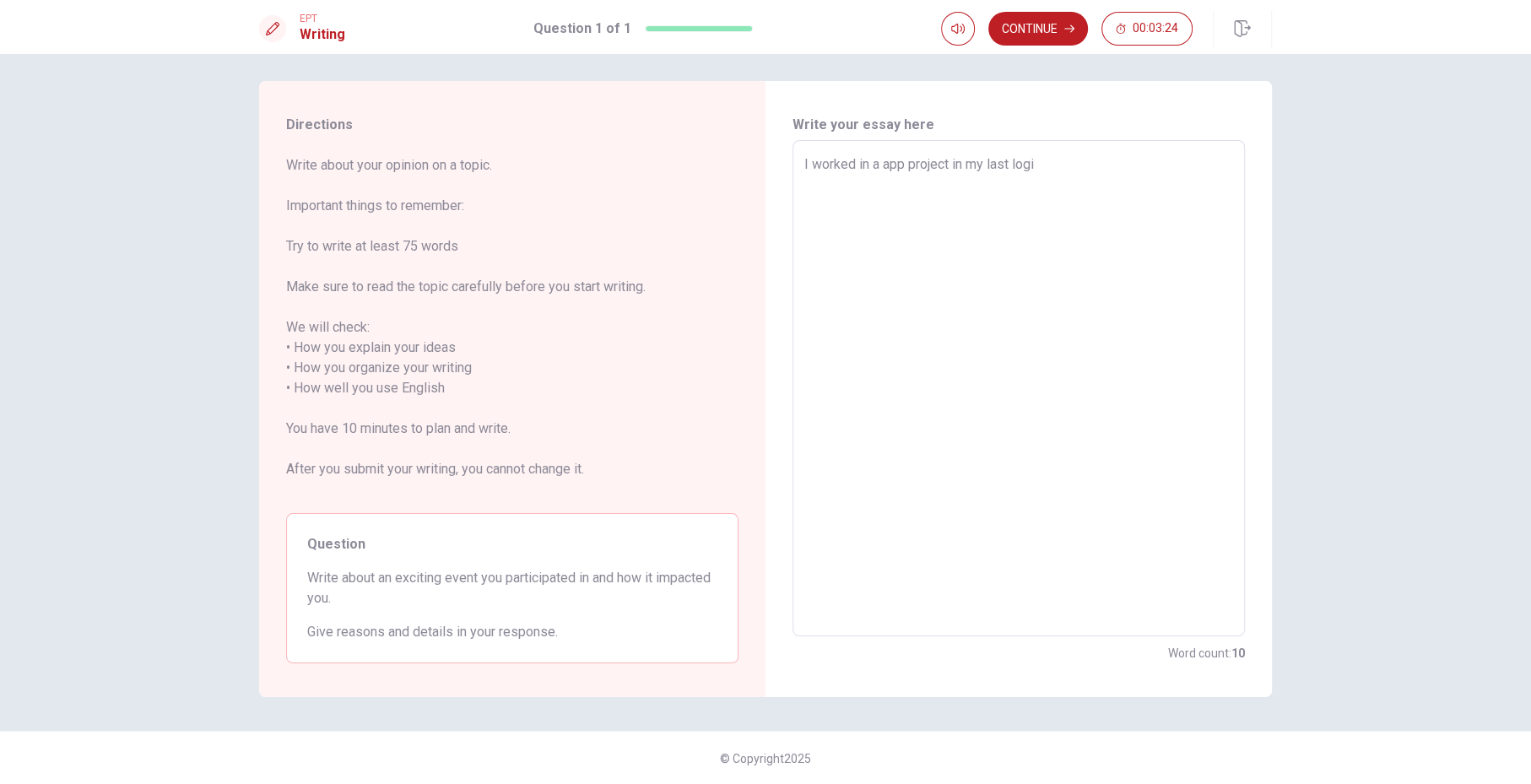
type textarea "I worked in a app project in my last logis"
type textarea "x"
type textarea "I worked in a app project in my last logist"
type textarea "x"
type textarea "I worked in a app project in my last logisti"
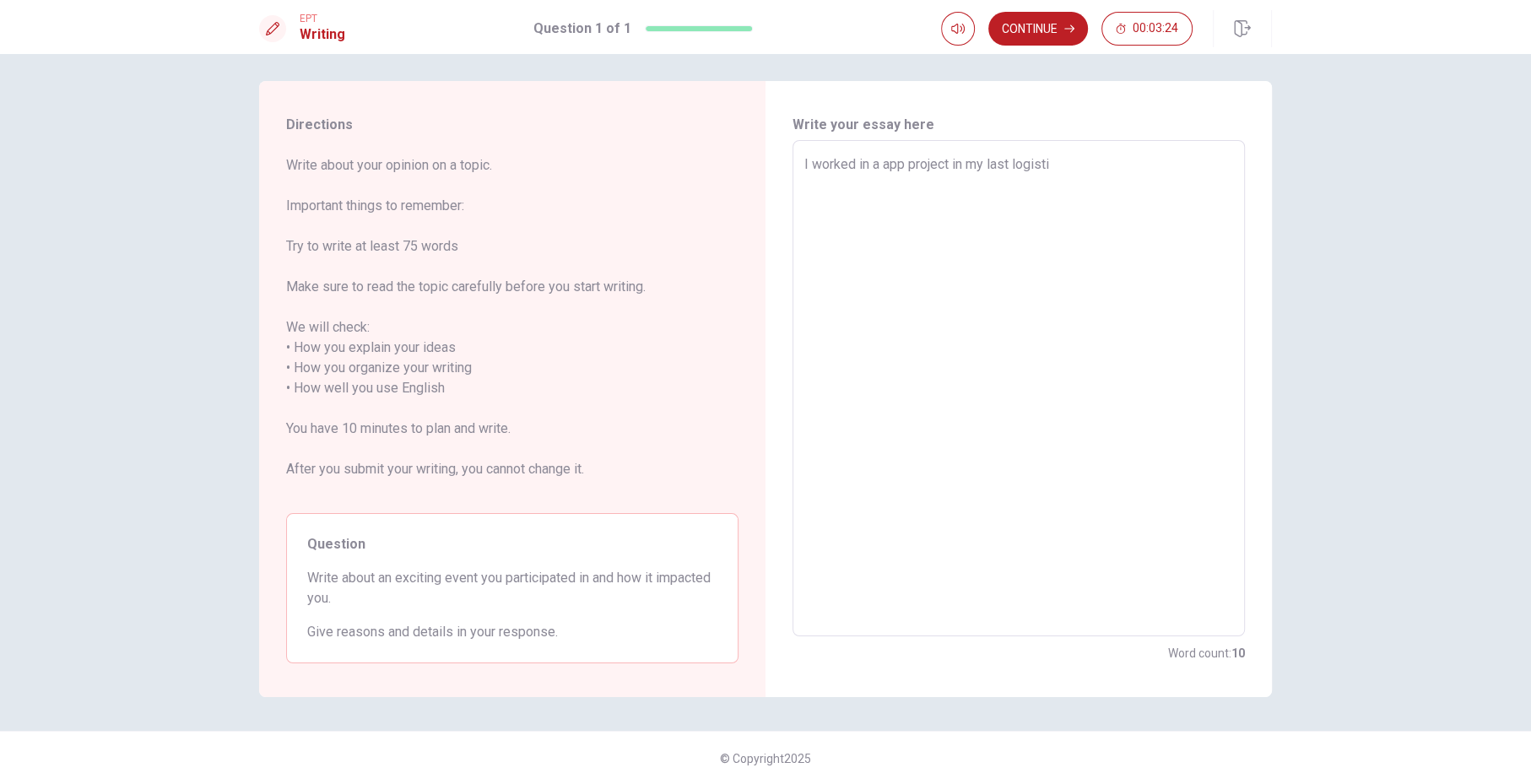
type textarea "x"
type textarea "I worked in a app project in my last logistic"
type textarea "x"
type textarea "I worked in a app project in my last logistic"
type textarea "x"
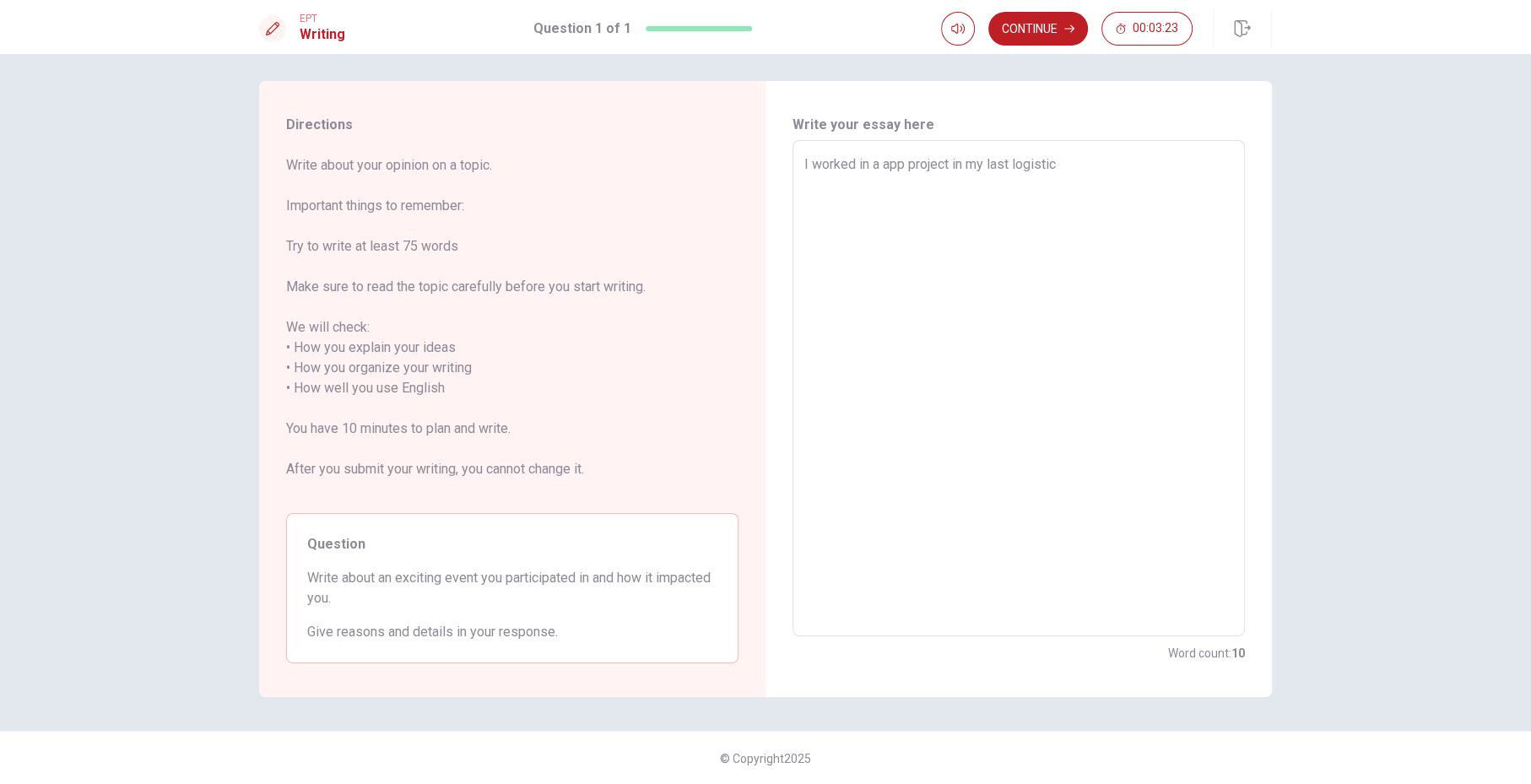
type textarea "I worked in a app project in my last logistic c"
type textarea "x"
type textarea "I worked in a app project in my last logistic co"
type textarea "x"
type textarea "I worked in a app project in my last logistic com"
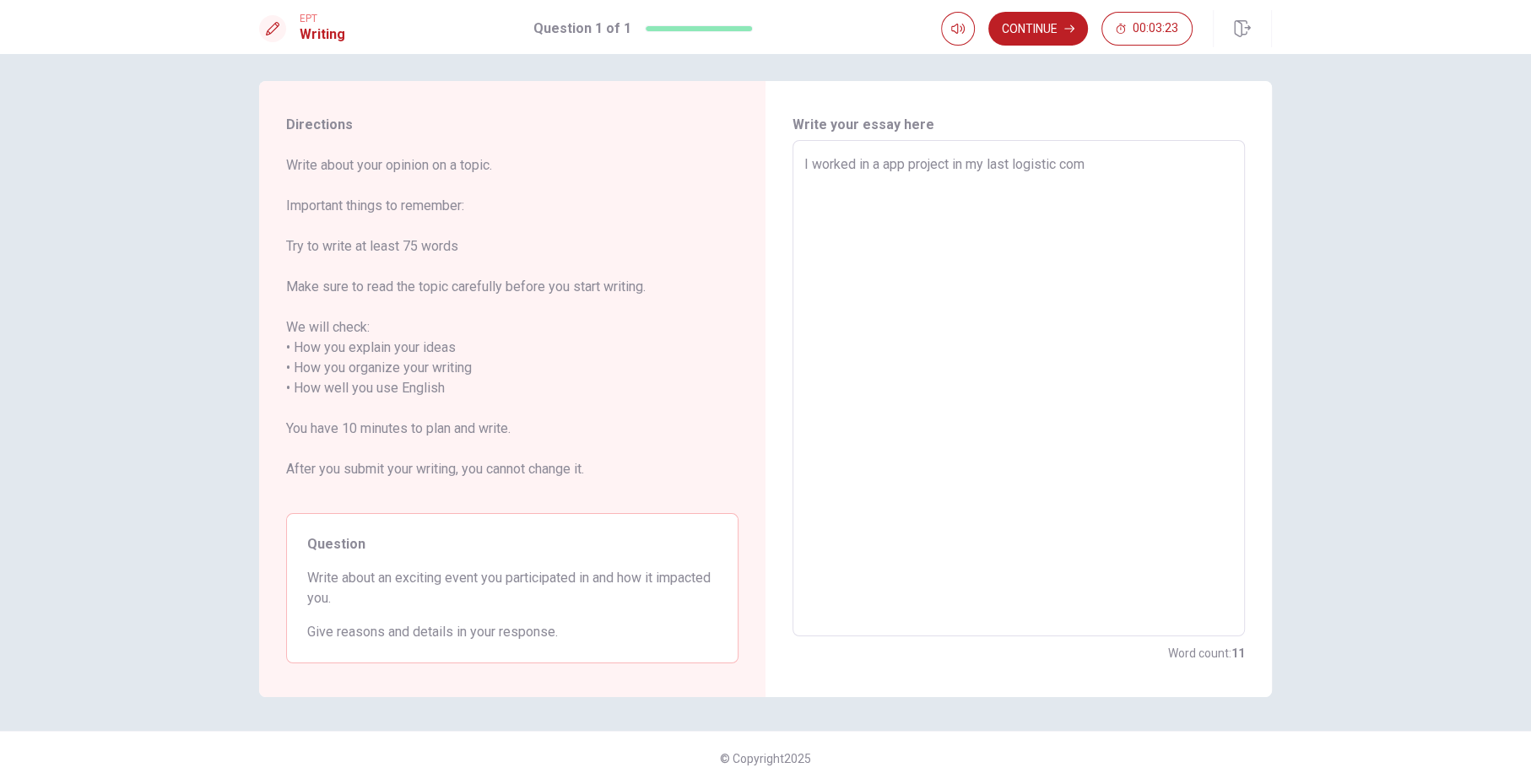
type textarea "x"
type textarea "I worked in a app project in my last logistic comp"
type textarea "x"
type textarea "I worked in a app project in my last logistic compa"
type textarea "x"
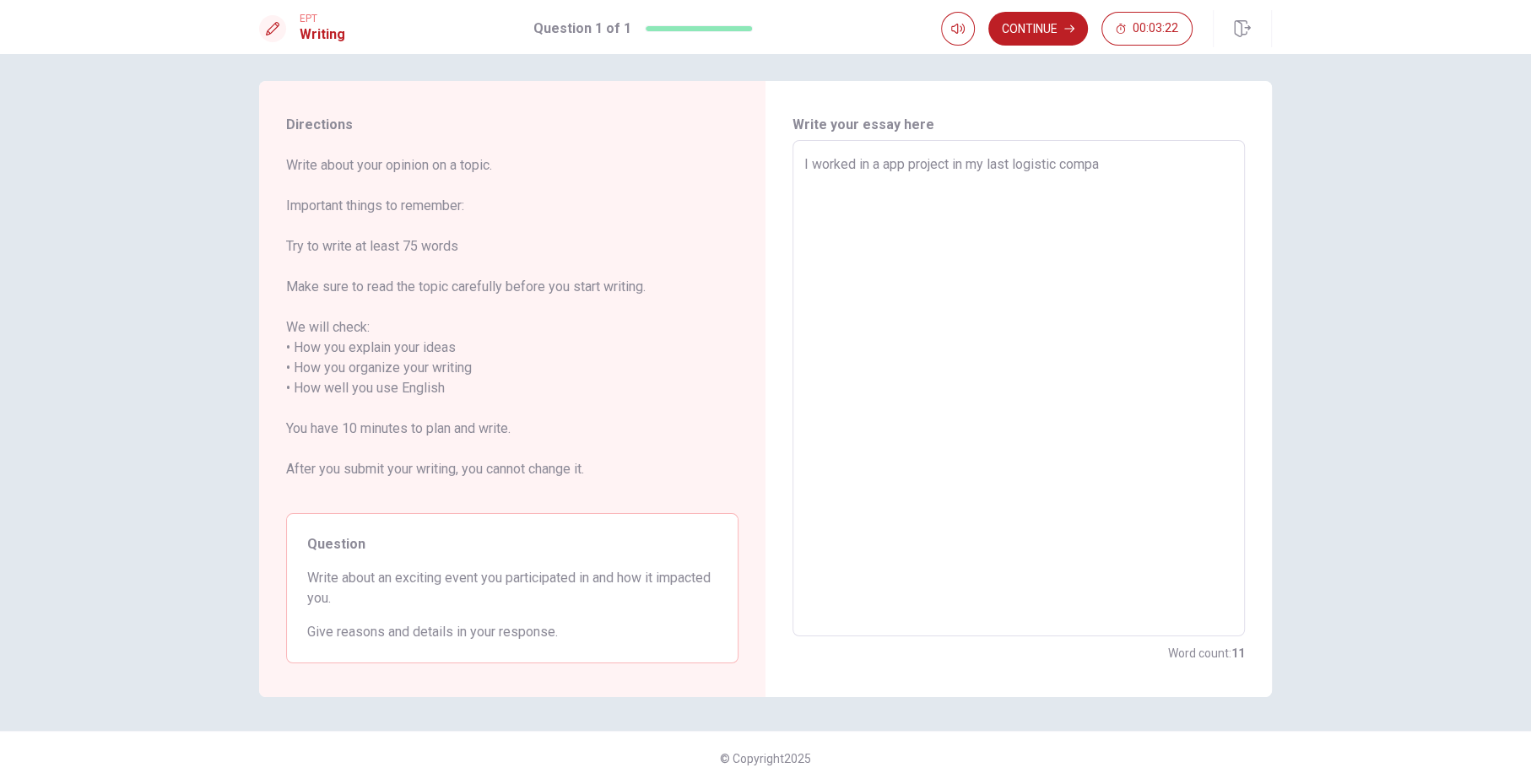
type textarea "I worked in a app project in my last logistic compan"
type textarea "x"
type textarea "I worked in a app project in my last logistic companu"
type textarea "x"
type textarea "I worked in a app project in my last logistic compan"
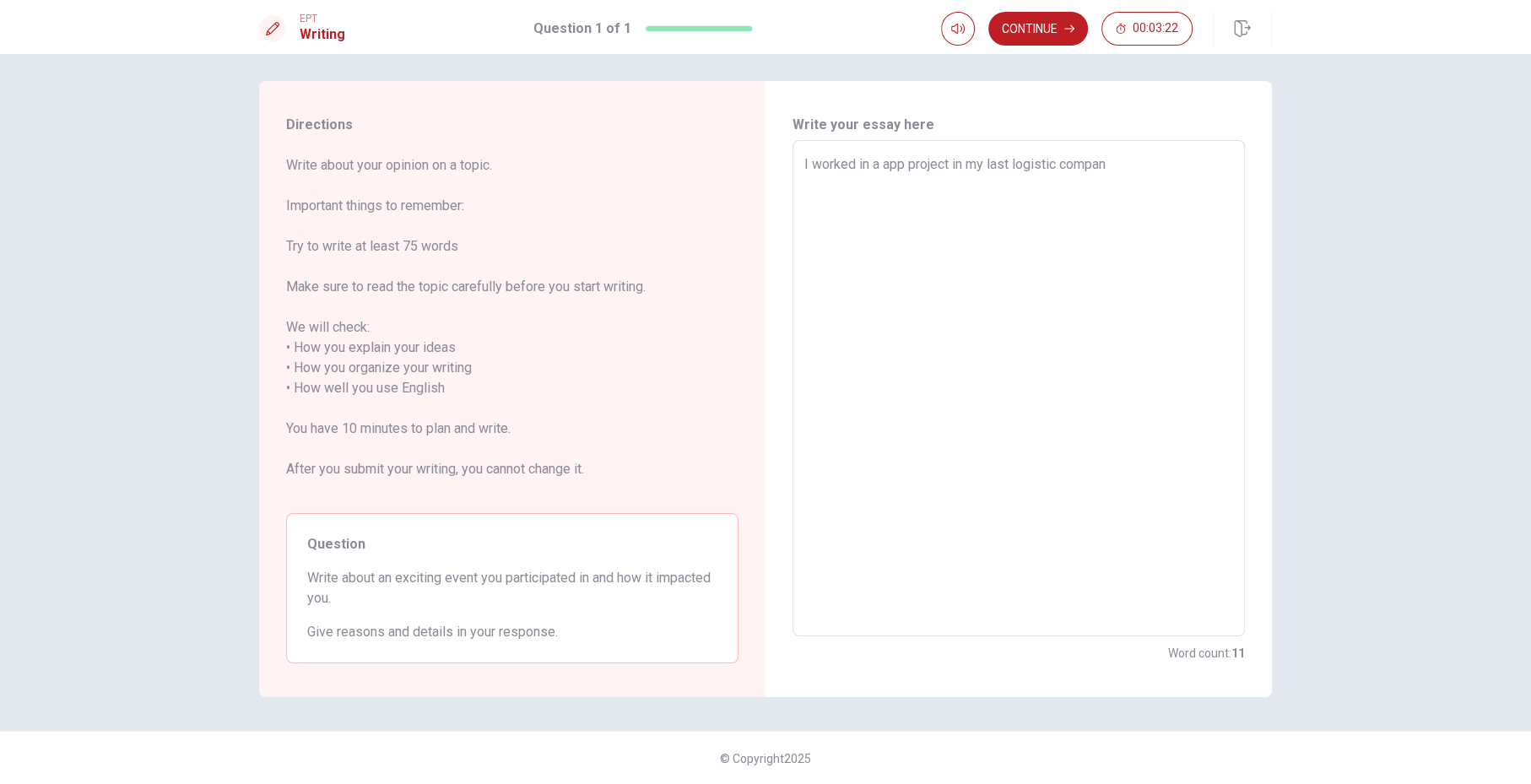
type textarea "x"
type textarea "I worked in a app project in my last logistic company"
type textarea "x"
type textarea "I worked in a app project in my last logistic company"
type textarea "x"
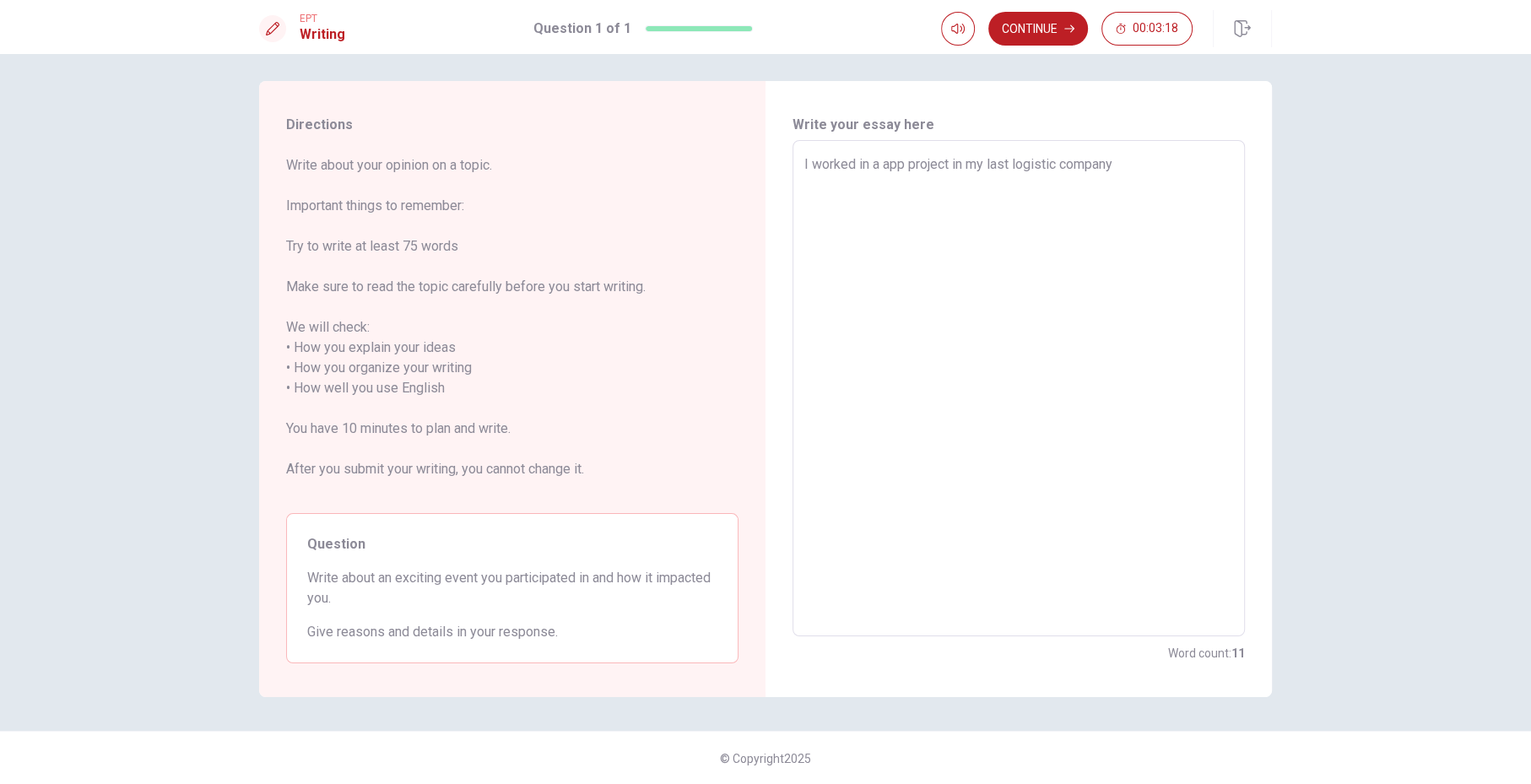
type textarea "I worked in a app project in my last logistic company t"
type textarea "x"
type textarea "I worked in a app project in my last logistic company th"
type textarea "x"
type textarea "I worked in a app project in my last logistic company the"
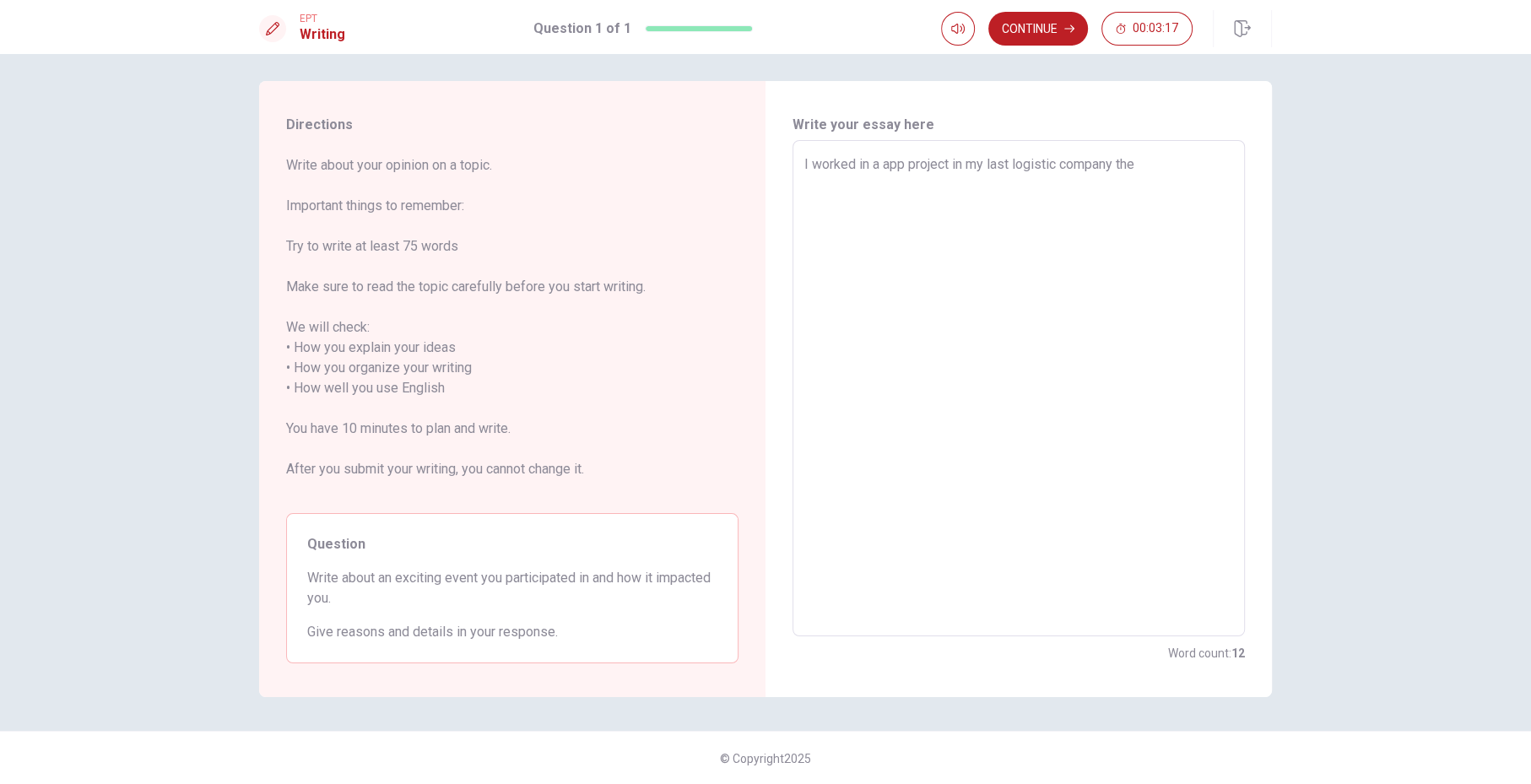
type textarea "x"
type textarea "I worked in a app project in my last logistic company th"
type textarea "x"
type textarea "I worked in a app project in my last logistic company tha"
type textarea "x"
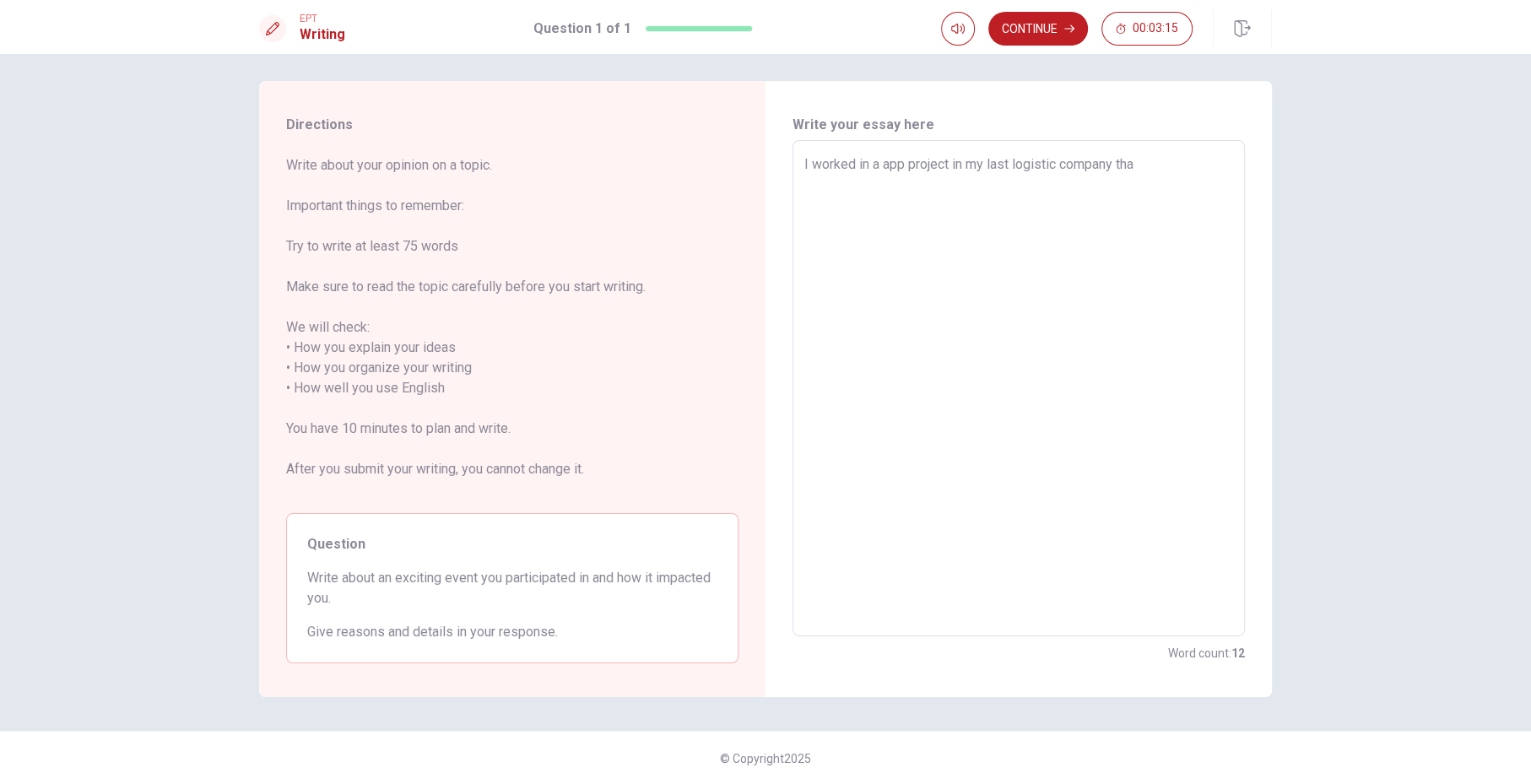
type textarea "I worked in a app project in my last logistic company that"
type textarea "x"
type textarea "I worked in a app project in my last logistic company that"
type textarea "x"
type textarea "I worked in a app project in my last logistic company that h"
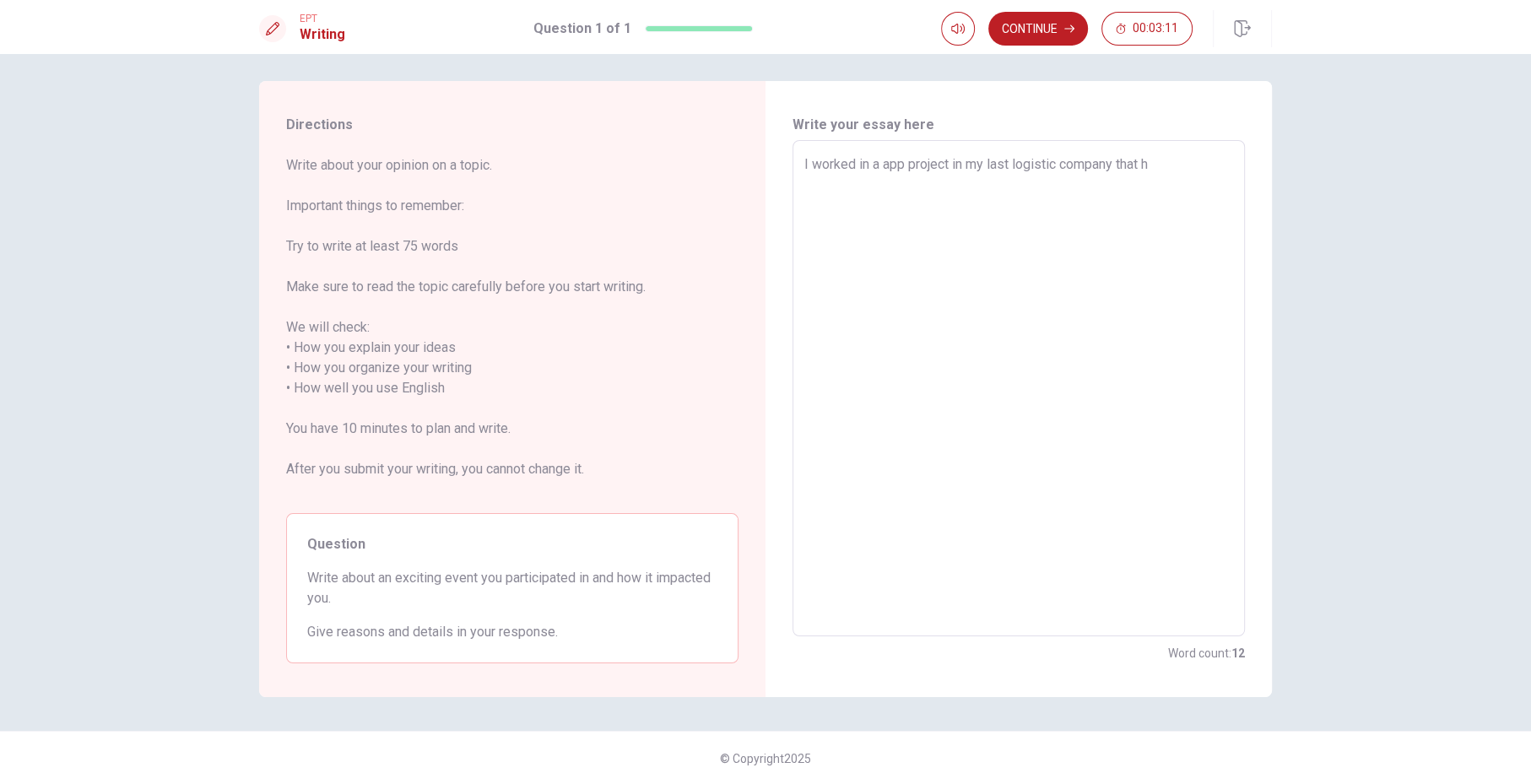
type textarea "x"
type textarea "I worked in a app project in my last logistic company that ha"
type textarea "x"
type textarea "I worked in a app project in my last logistic company that hal"
type textarea "x"
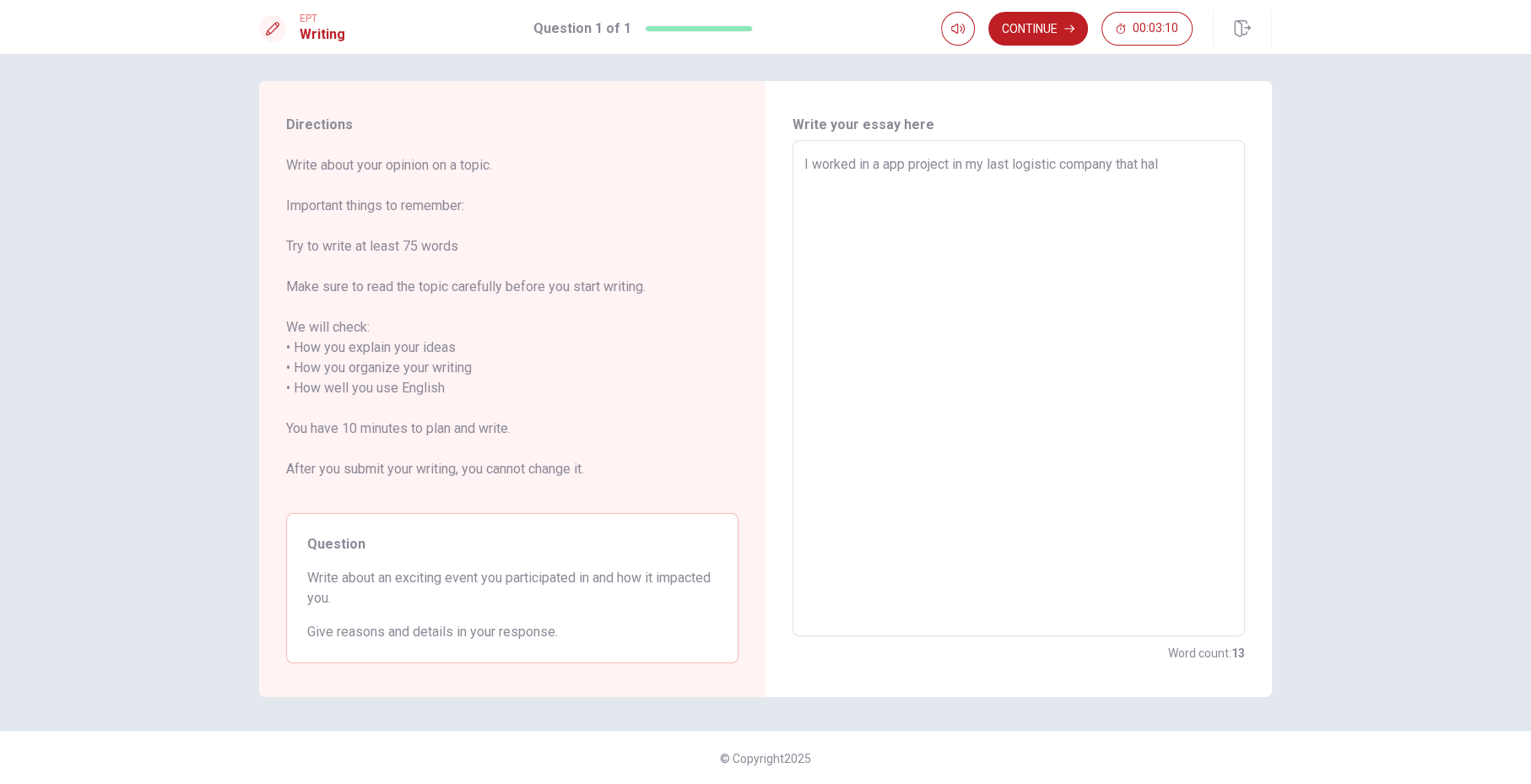
type textarea "I worked in a app project in my last logistic company that halp"
type textarea "x"
type textarea "I worked in a app project in my last logistic company that halps"
type textarea "x"
type textarea "I worked in a app project in my last logistic company that halps"
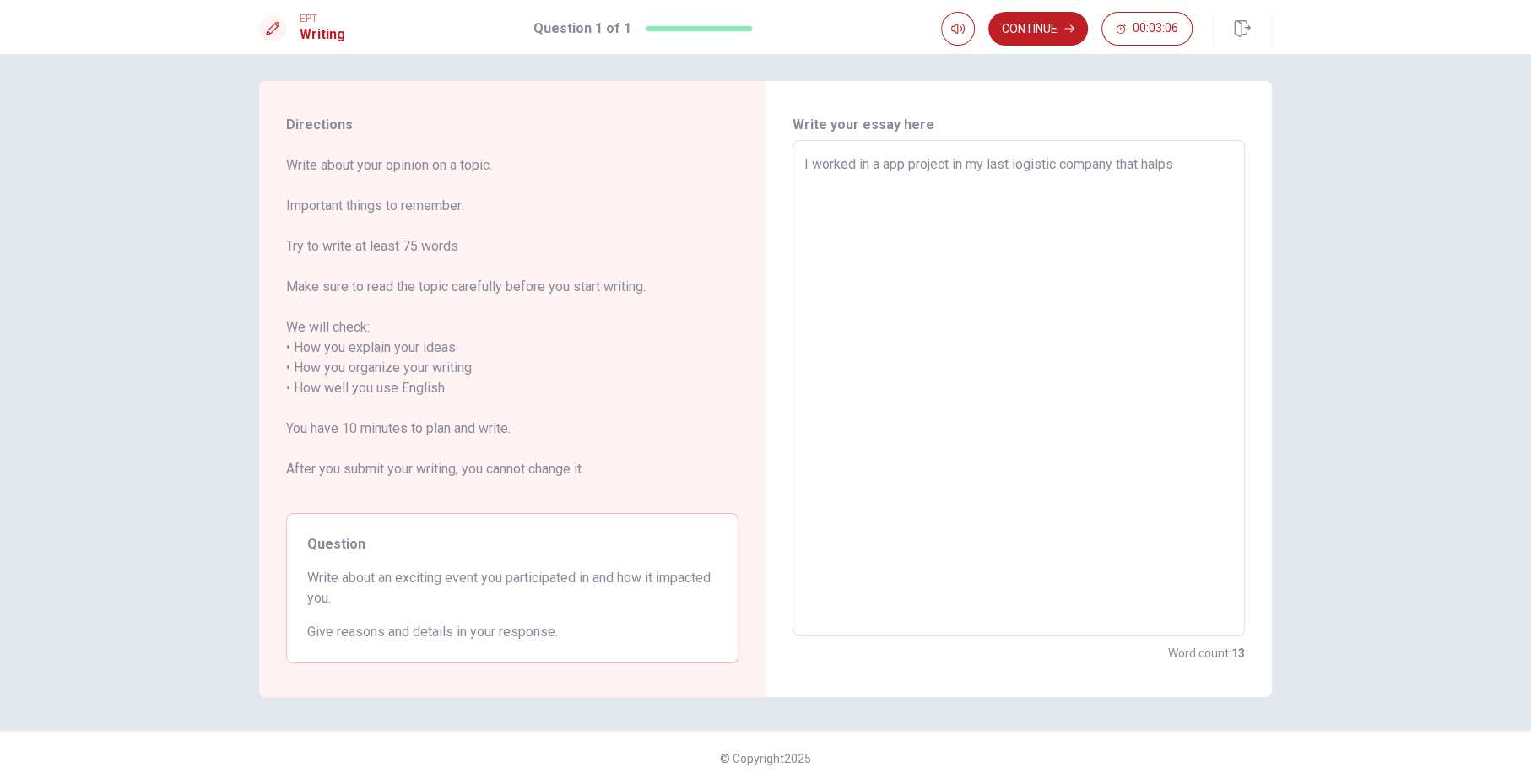
type textarea "x"
type textarea "I worked in a app project in my last logistic company that halps"
type textarea "x"
type textarea "I worked in a app project in my last logistic company that halp"
type textarea "x"
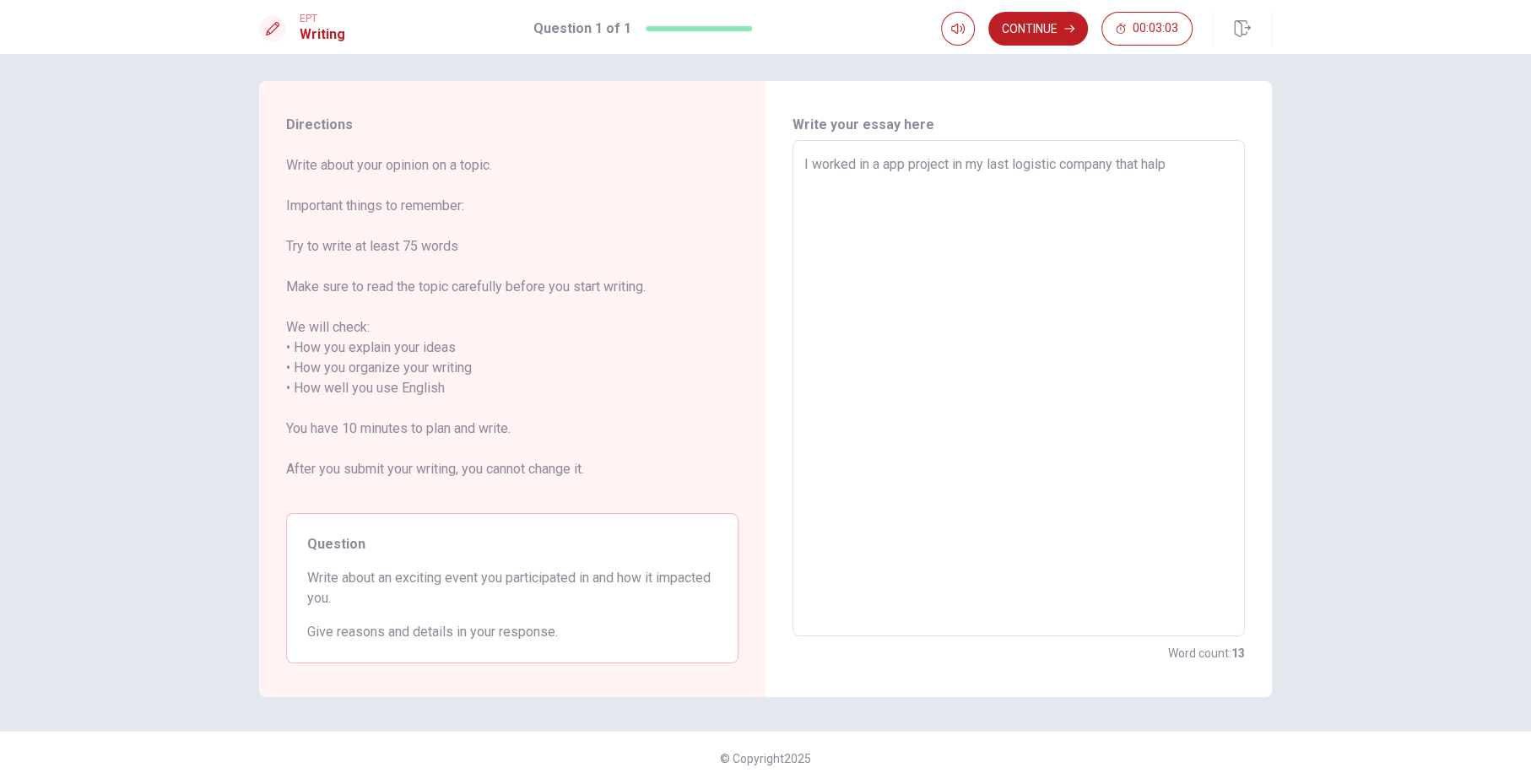
type textarea "I worked in a app project in my last logistic company that hal"
type textarea "x"
type textarea "I worked in a app project in my last logistic company that ha"
type textarea "x"
type textarea "I worked in a app project in my last logistic company that h"
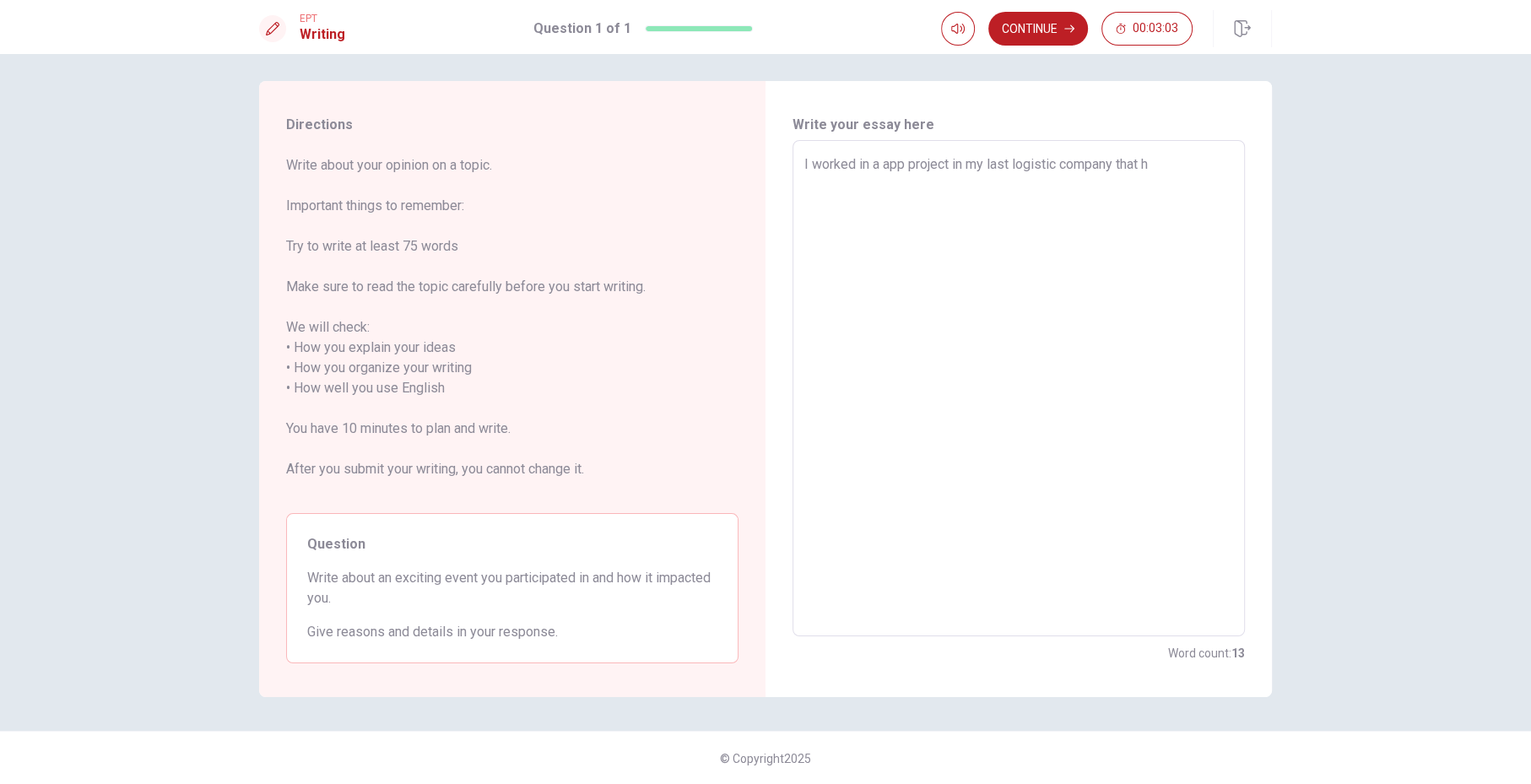
type textarea "x"
type textarea "I worked in a app project in my last logistic company that he"
type textarea "x"
type textarea "I worked in a app project in my last logistic company that hel"
type textarea "x"
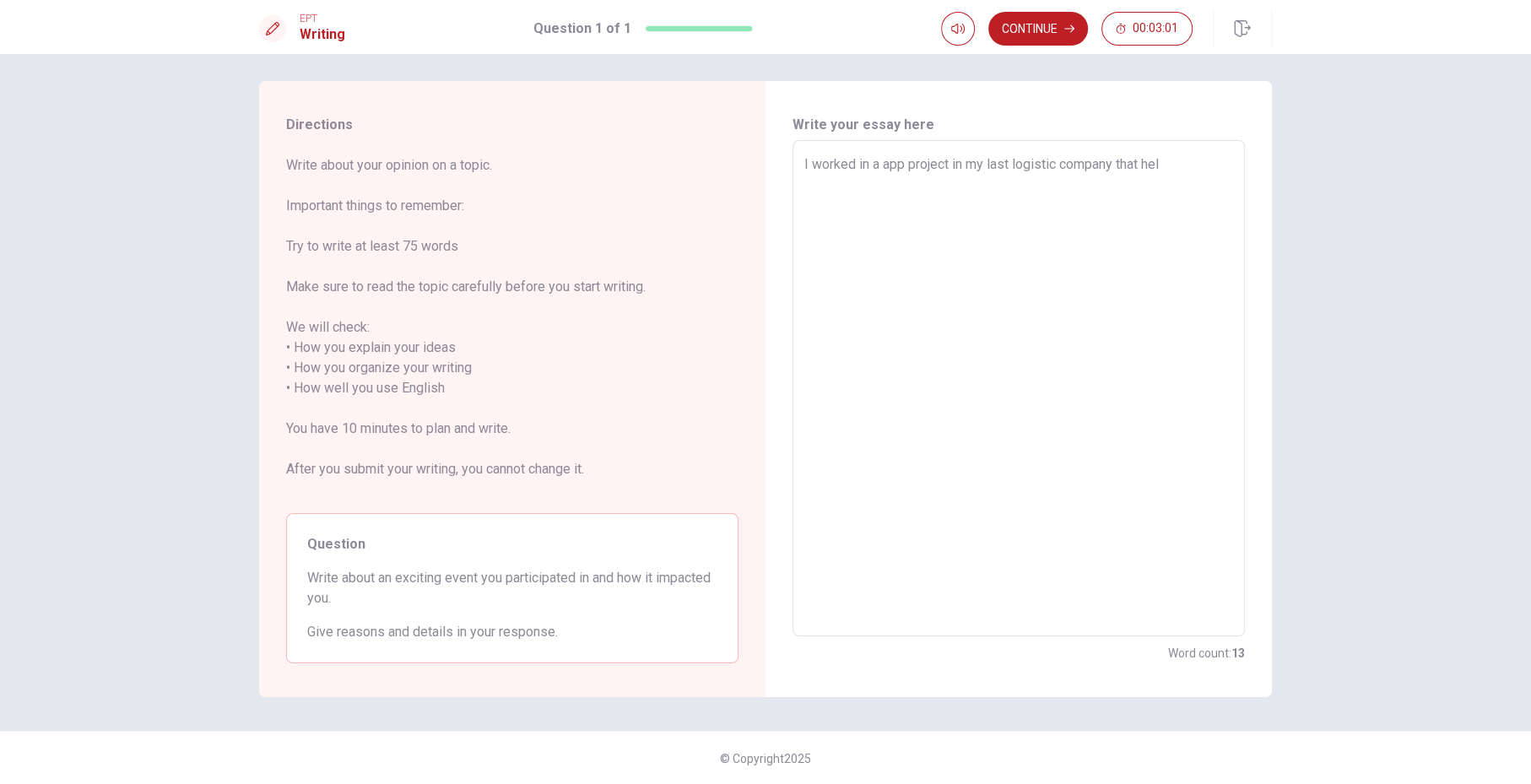
type textarea "I worked in a app project in my last logistic company that help"
type textarea "x"
type textarea "I worked in a app project in my last logistic company that helpe"
type textarea "x"
type textarea "I worked in a app project in my last logistic company that helped"
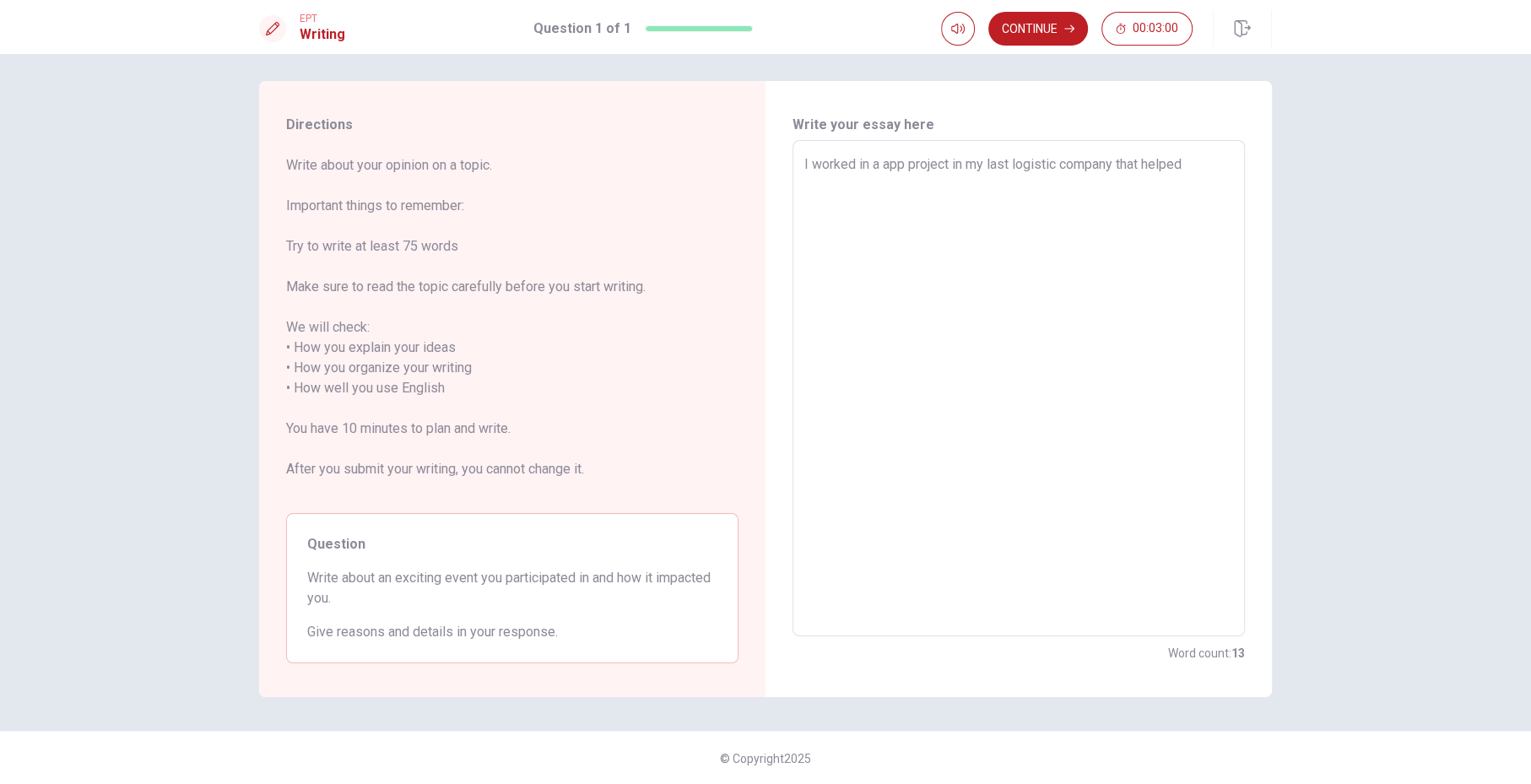
type textarea "x"
type textarea "I worked in a app project in my last logistic company that helped"
type textarea "x"
type textarea "I worked in a app project in my last logistic company that helped m"
type textarea "x"
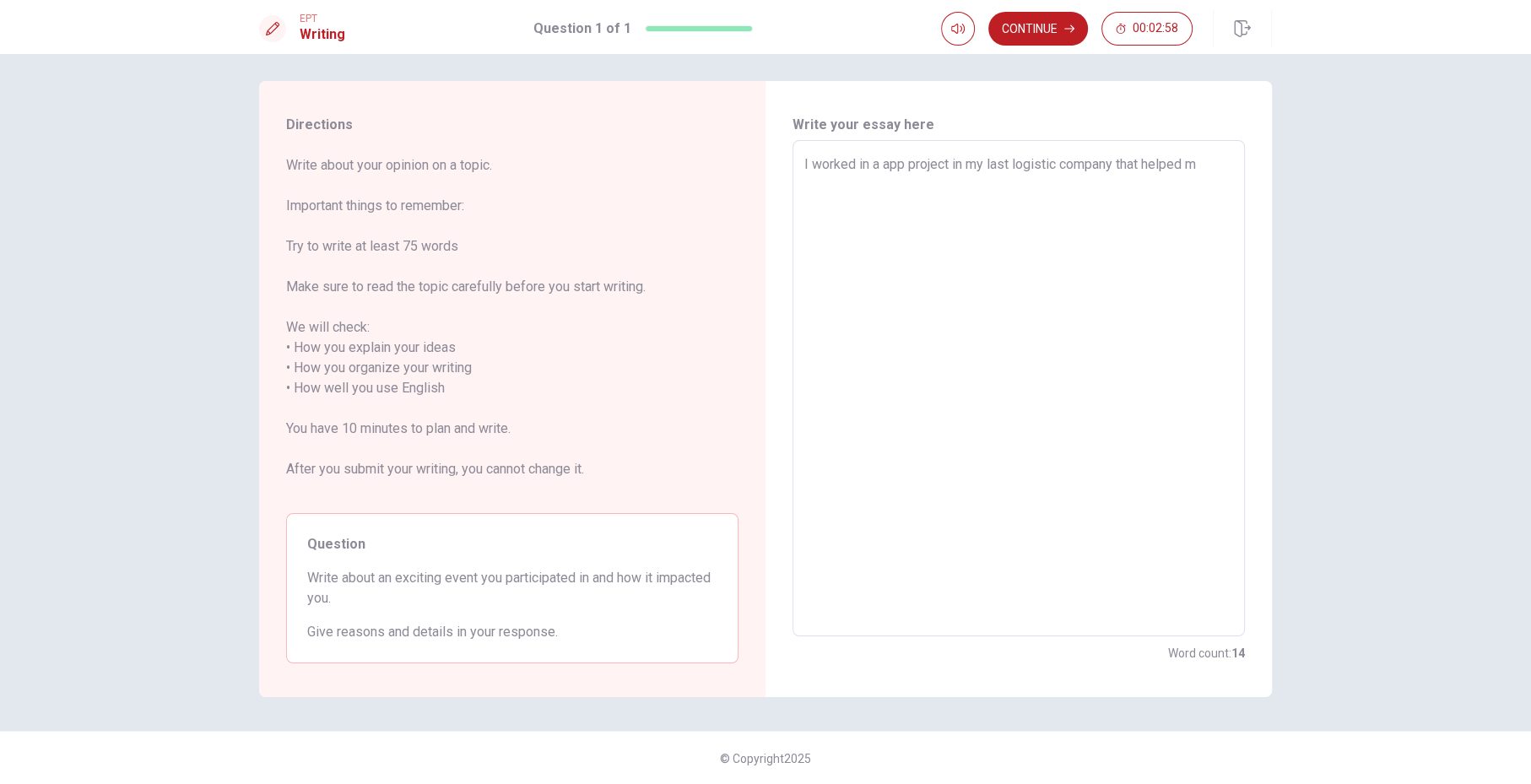
type textarea "I worked in a app project in my last logistic company that helped ma"
type textarea "x"
type textarea "I worked in a app project in my last logistic company that helped man"
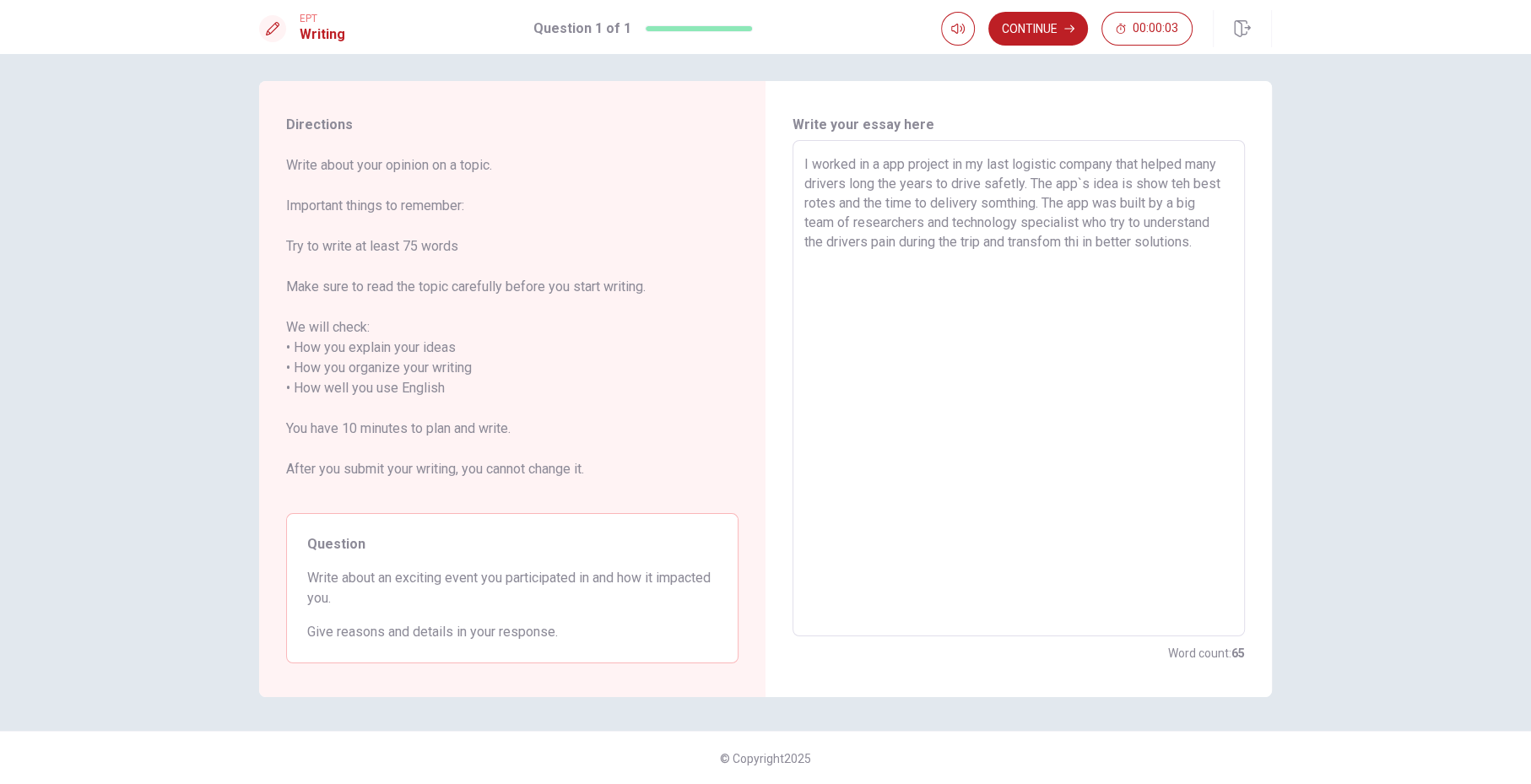
click at [1087, 242] on textarea "I worked in a app project in my last logistic company that helped many drivers …" at bounding box center [1019, 388] width 429 height 468
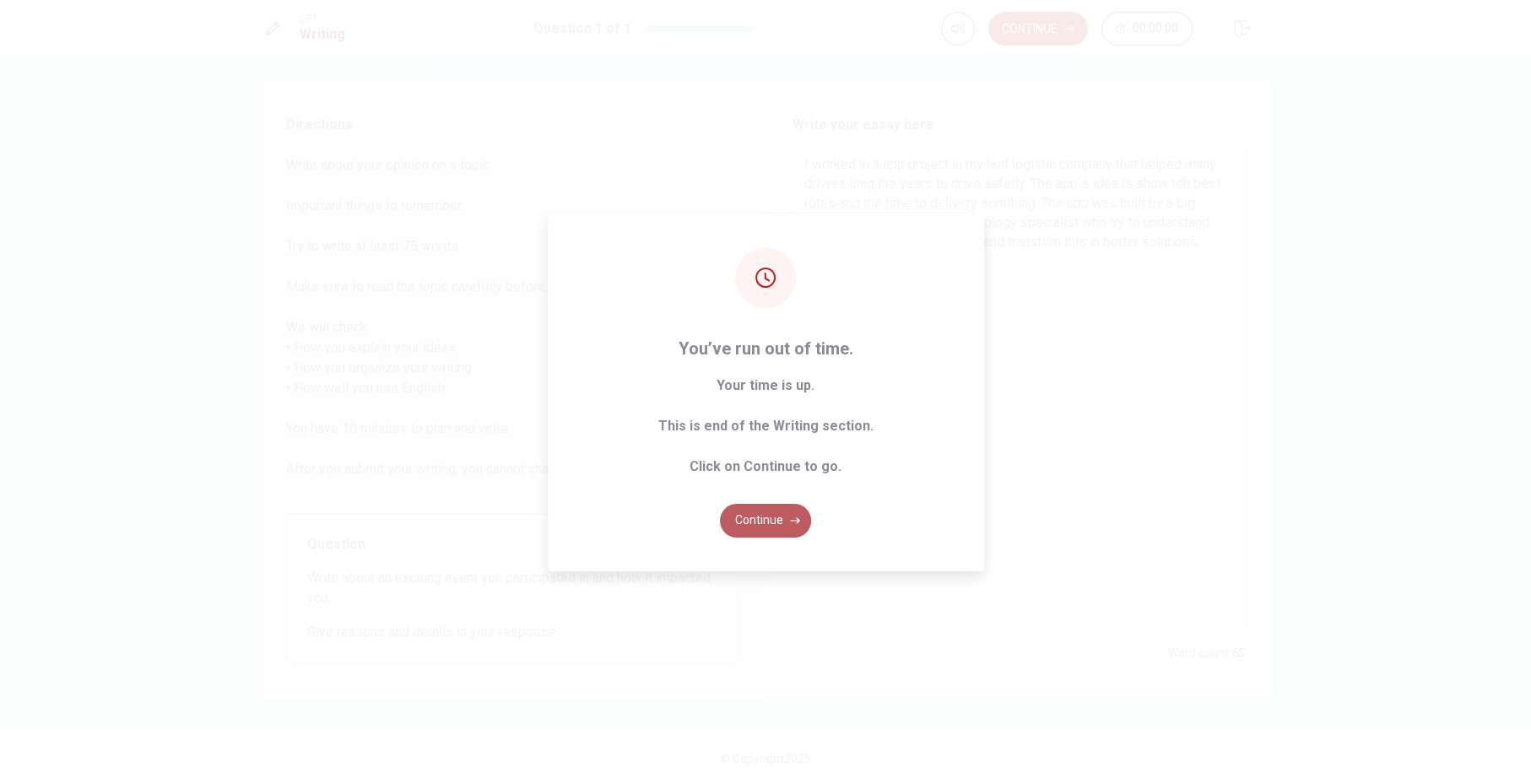
click at [778, 518] on button "Continue" at bounding box center [766, 520] width 92 height 34
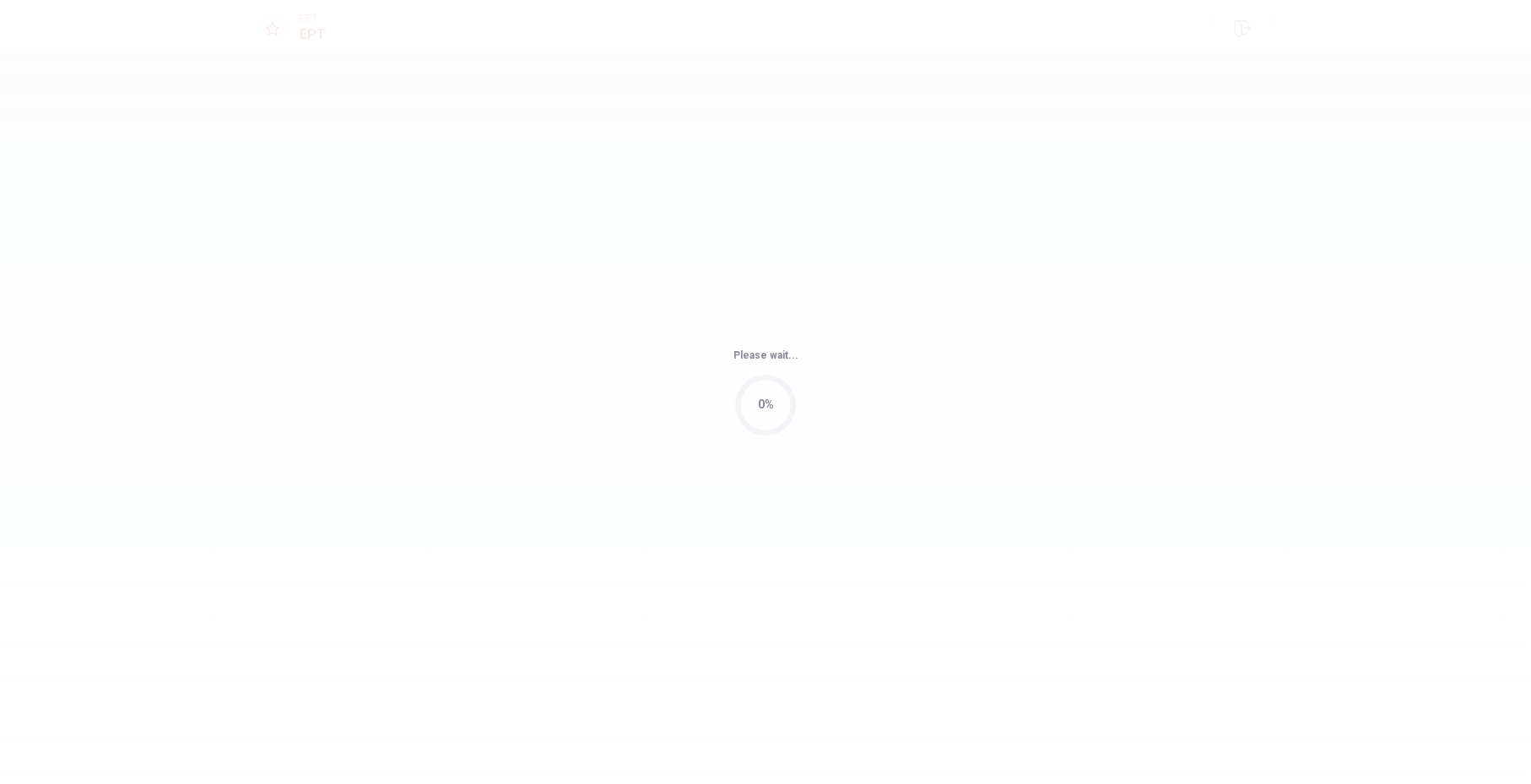
scroll to position [0, 0]
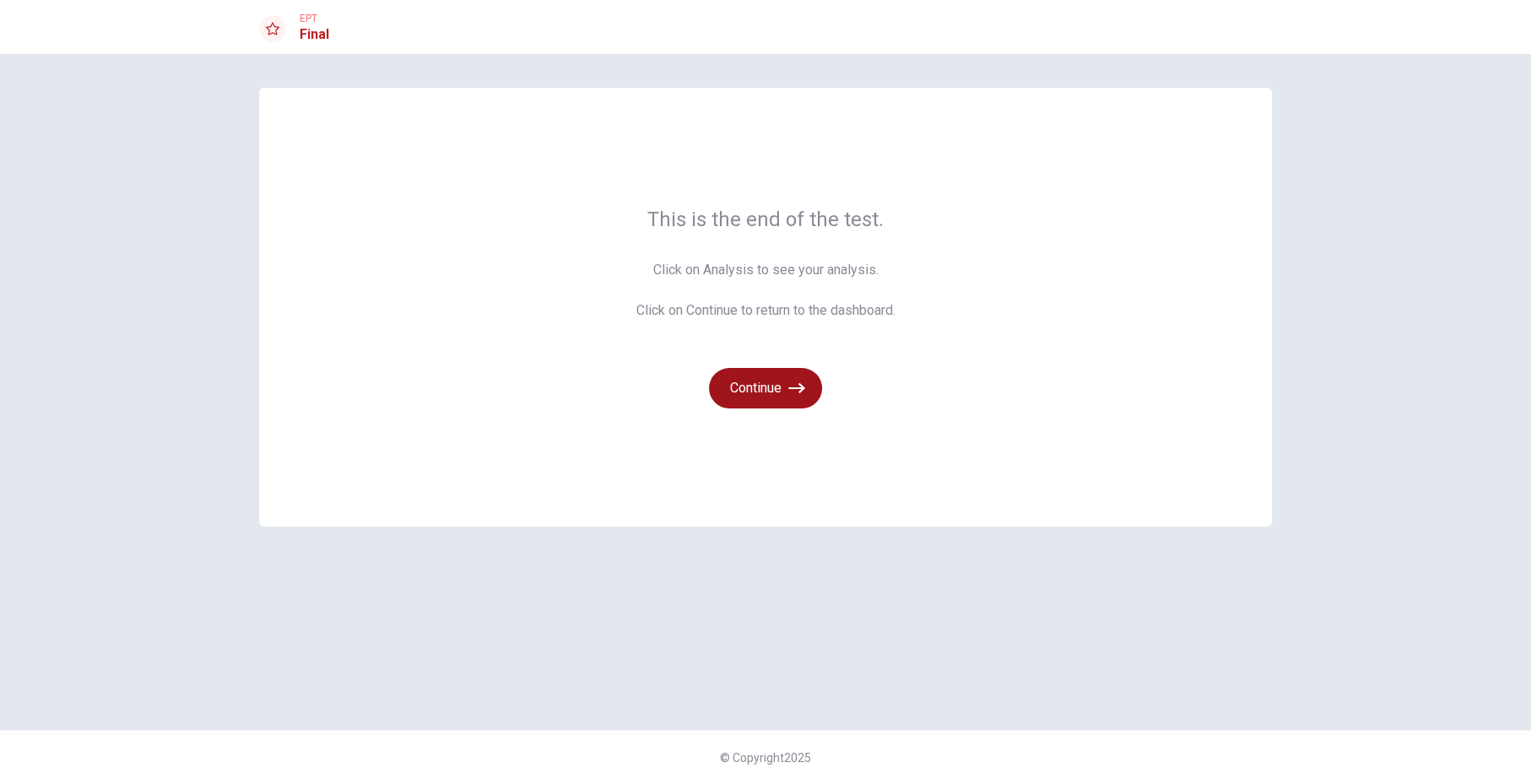
click at [751, 381] on button "Continue" at bounding box center [766, 388] width 113 height 40
